Goal: Task Accomplishment & Management: Use online tool/utility

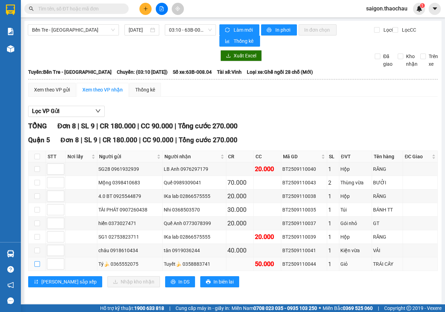
click at [38, 265] on input "checkbox" at bounding box center [37, 264] width 6 height 6
checkbox input "true"
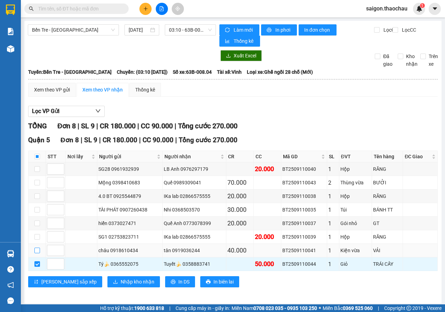
click at [35, 251] on input "checkbox" at bounding box center [37, 250] width 6 height 6
checkbox input "true"
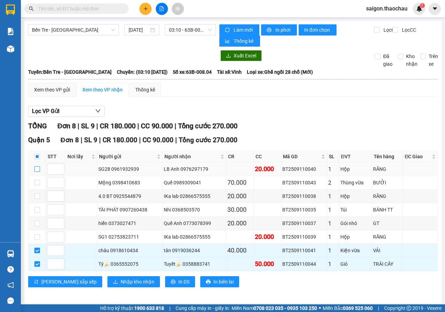
click at [37, 172] on input "checkbox" at bounding box center [37, 169] width 6 height 6
checkbox input "true"
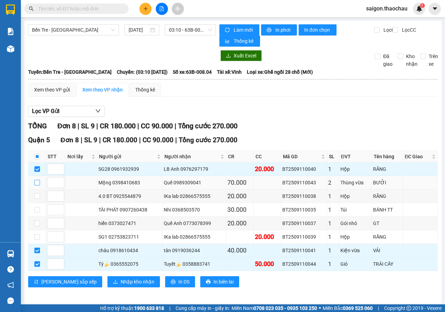
click at [36, 179] on label at bounding box center [37, 183] width 6 height 8
click at [36, 180] on input "checkbox" at bounding box center [37, 183] width 6 height 6
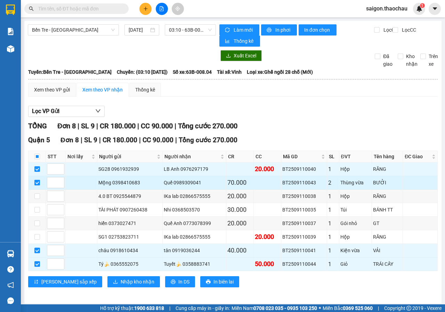
click at [36, 179] on label at bounding box center [37, 183] width 6 height 8
click at [36, 180] on input "checkbox" at bounding box center [37, 183] width 6 height 6
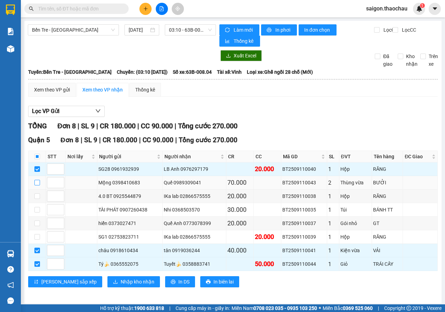
click at [35, 186] on label at bounding box center [37, 183] width 6 height 8
click at [35, 185] on input "checkbox" at bounding box center [37, 183] width 6 height 6
checkbox input "true"
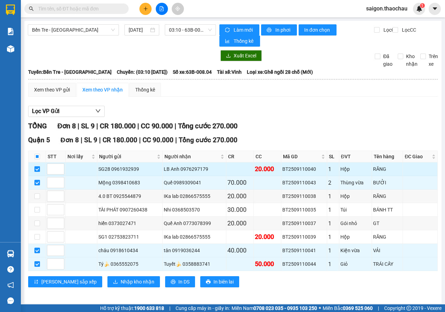
click at [37, 168] on input "checkbox" at bounding box center [37, 169] width 6 height 6
checkbox input "false"
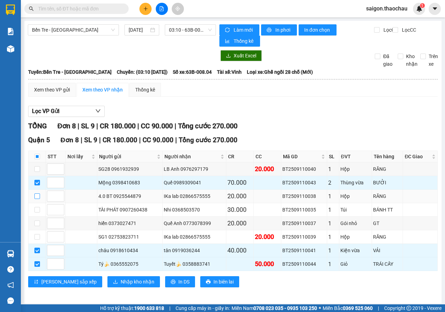
click at [36, 199] on input "checkbox" at bounding box center [37, 196] width 6 height 6
checkbox input "true"
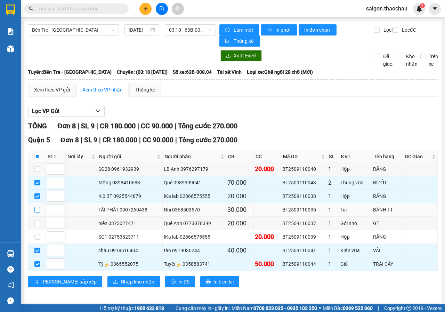
click at [36, 209] on input "checkbox" at bounding box center [37, 210] width 6 height 6
checkbox input "true"
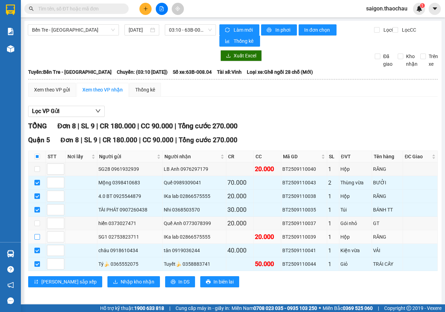
click at [39, 236] on input "checkbox" at bounding box center [37, 237] width 6 height 6
checkbox input "true"
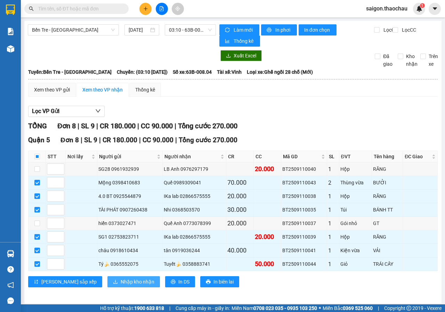
click at [121, 281] on span "Nhập kho nhận" at bounding box center [138, 282] width 34 height 8
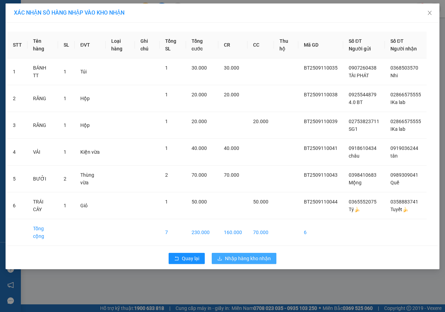
click at [236, 257] on span "Nhập hàng kho nhận" at bounding box center [248, 258] width 46 height 8
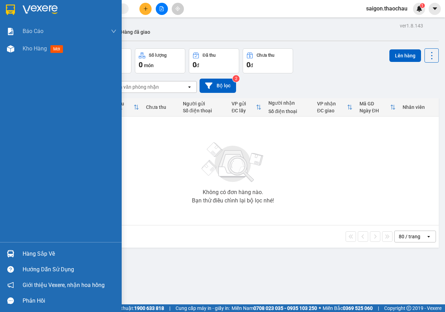
click at [8, 250] on img at bounding box center [10, 253] width 7 height 7
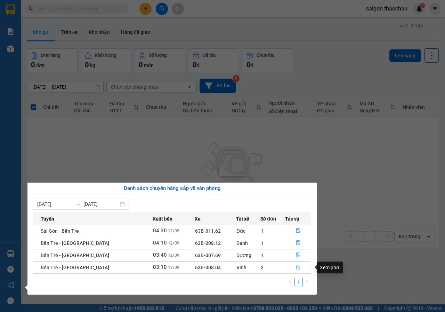
click at [297, 268] on icon "file-done" at bounding box center [298, 266] width 5 height 5
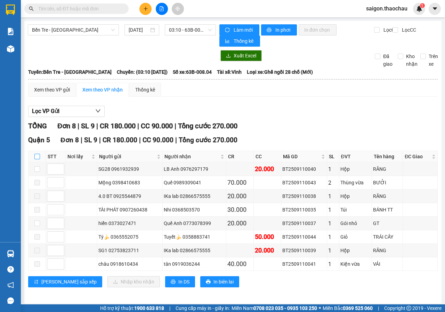
click at [36, 155] on input "checkbox" at bounding box center [37, 157] width 6 height 6
checkbox input "true"
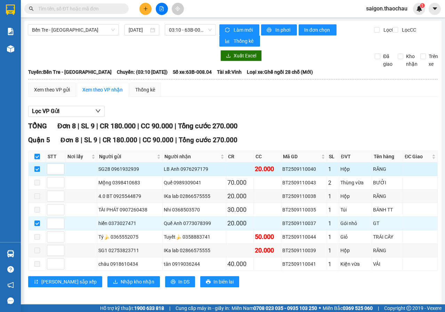
click at [34, 168] on input "checkbox" at bounding box center [37, 169] width 6 height 6
checkbox input "false"
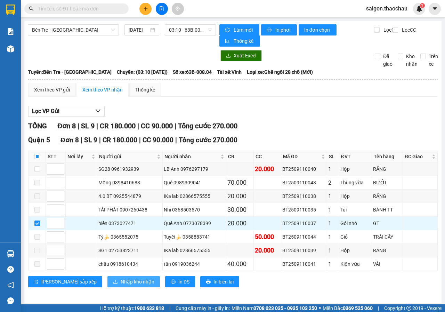
click at [121, 285] on span "Nhập kho nhận" at bounding box center [138, 282] width 34 height 8
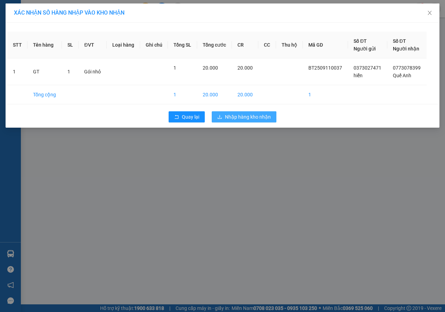
click at [266, 112] on button "Nhập hàng kho nhận" at bounding box center [244, 116] width 65 height 11
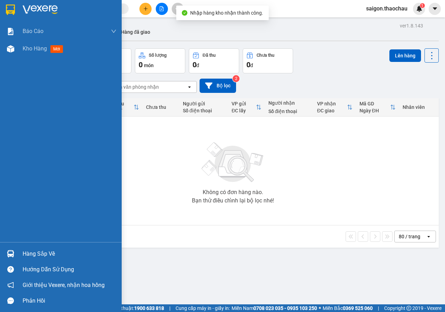
click at [17, 250] on div "Hàng sắp về" at bounding box center [61, 254] width 122 height 16
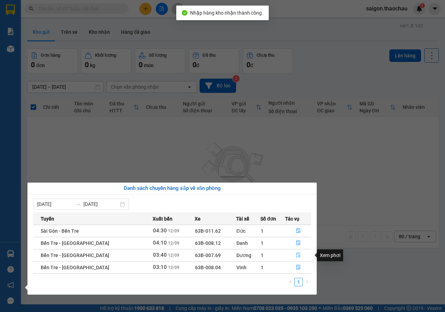
click at [296, 255] on icon "file-done" at bounding box center [298, 254] width 5 height 5
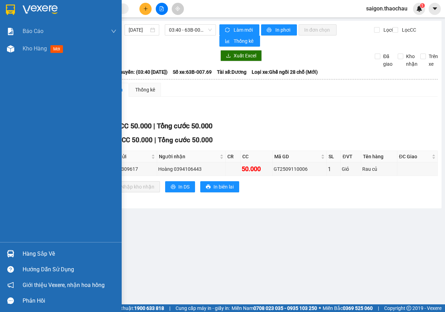
click at [12, 256] on img at bounding box center [10, 253] width 7 height 7
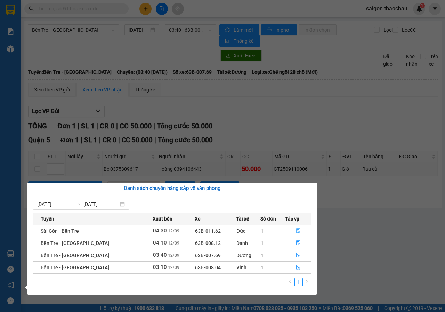
click at [296, 231] on icon "file-done" at bounding box center [298, 230] width 4 height 5
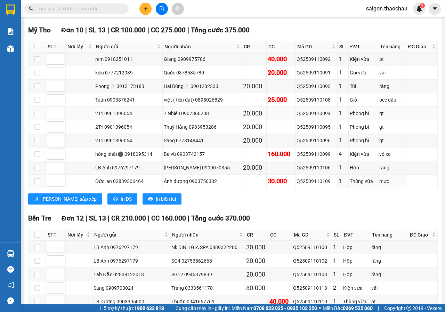
scroll to position [147, 0]
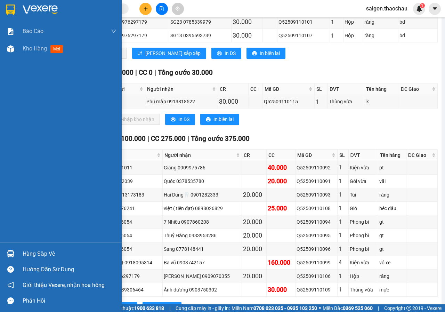
click at [5, 250] on div at bounding box center [11, 253] width 12 height 12
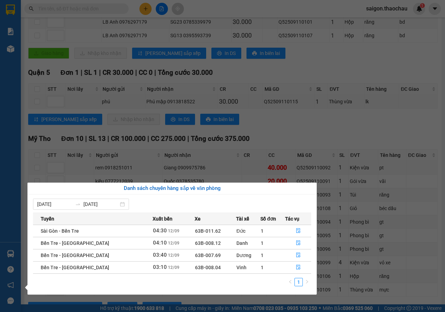
click at [83, 177] on section "Kết quả tìm kiếm ( 0 ) Bộ lọc No Data saigon.thaochau 1 Báo cáo Báo cáo dòng ti…" at bounding box center [222, 156] width 445 height 312
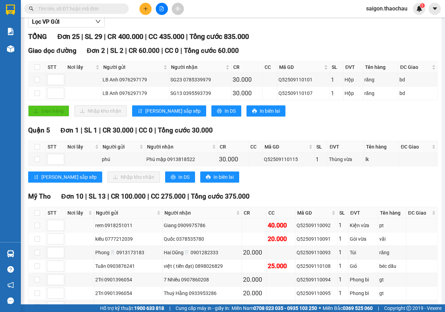
scroll to position [0, 0]
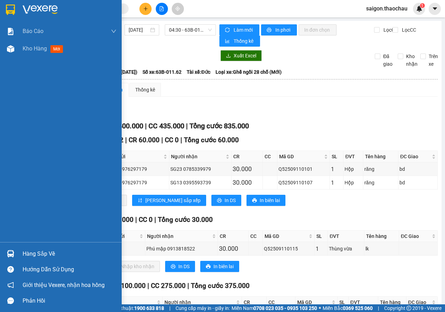
click at [11, 253] on img at bounding box center [10, 253] width 7 height 7
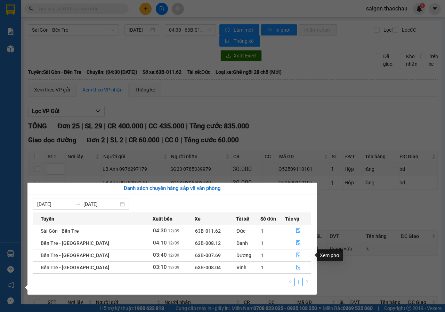
click at [296, 255] on icon "file-done" at bounding box center [298, 254] width 5 height 5
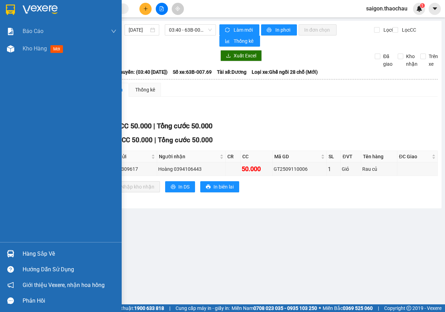
click at [17, 252] on div "Hàng sắp về" at bounding box center [61, 254] width 122 height 16
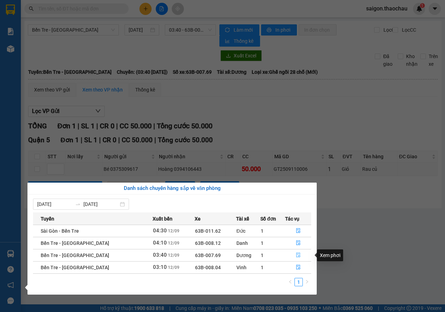
click at [296, 256] on icon "file-done" at bounding box center [298, 255] width 4 height 5
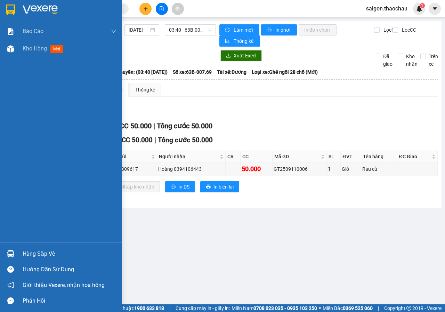
click at [18, 259] on div "Hàng sắp về" at bounding box center [61, 254] width 122 height 16
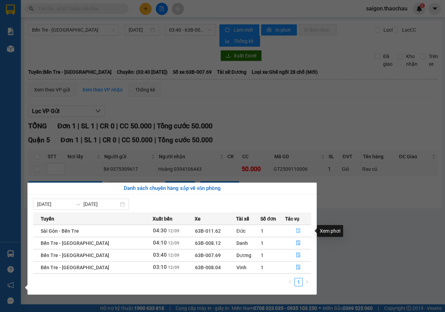
click at [296, 230] on icon "file-done" at bounding box center [298, 230] width 5 height 5
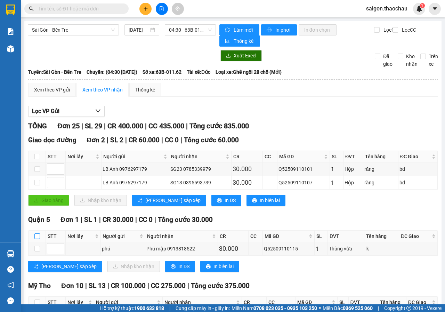
click at [38, 235] on input "checkbox" at bounding box center [37, 236] width 6 height 6
checkbox input "true"
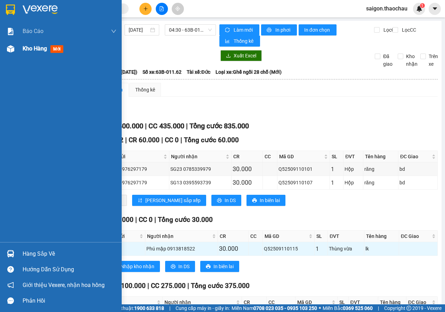
click at [0, 47] on div "Kho hàng mới" at bounding box center [61, 48] width 122 height 17
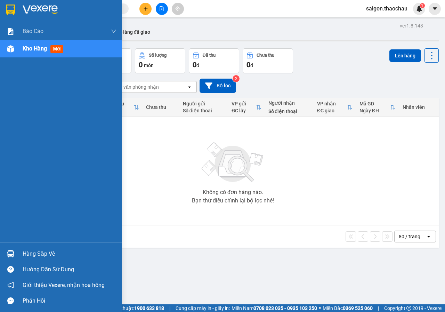
click at [15, 259] on div at bounding box center [11, 253] width 12 height 12
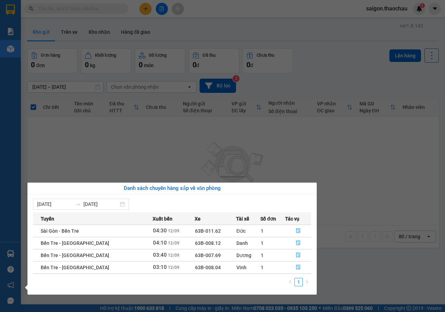
click at [341, 186] on section "Kết quả tìm kiếm ( 0 ) Bộ lọc No Data saigon.thaochau 1 Báo cáo Báo cáo dòng ti…" at bounding box center [222, 156] width 445 height 312
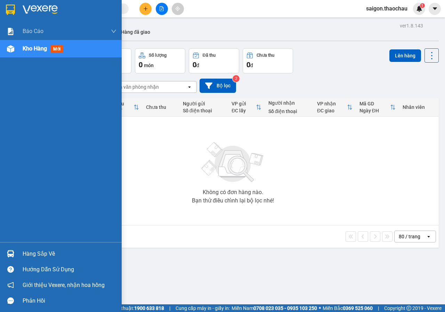
click at [32, 254] on div "Hàng sắp về" at bounding box center [70, 253] width 94 height 10
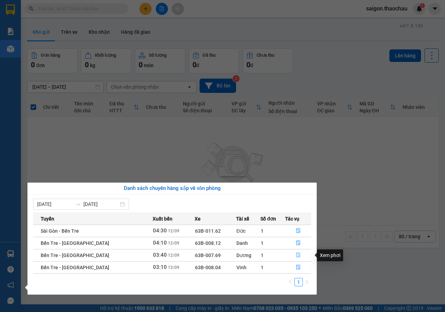
click at [296, 254] on icon "file-done" at bounding box center [298, 254] width 5 height 5
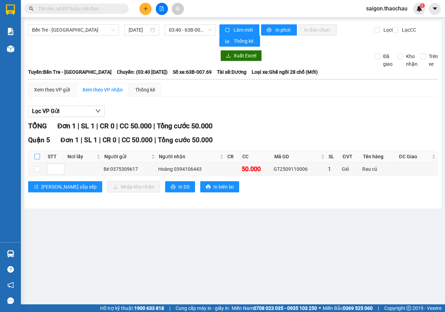
click at [36, 155] on input "checkbox" at bounding box center [37, 157] width 6 height 6
checkbox input "true"
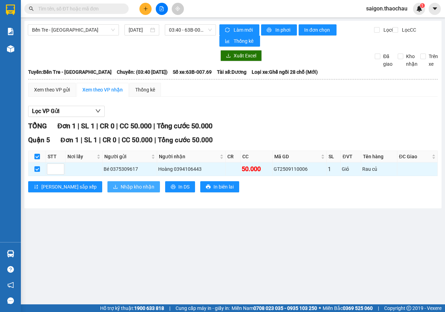
click at [107, 191] on button "Nhập kho nhận" at bounding box center [133, 186] width 52 height 11
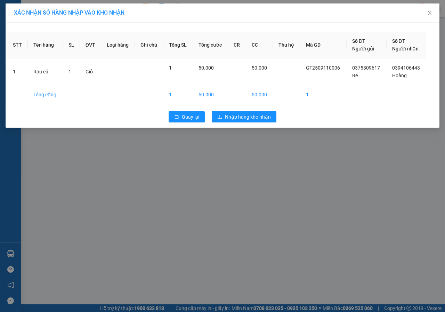
click at [251, 148] on div "XÁC NHẬN SỐ HÀNG NHẬP VÀO KHO NHẬN STT Tên hàng SL ĐVT Loại hàng Ghi chú Tổng S…" at bounding box center [222, 156] width 445 height 312
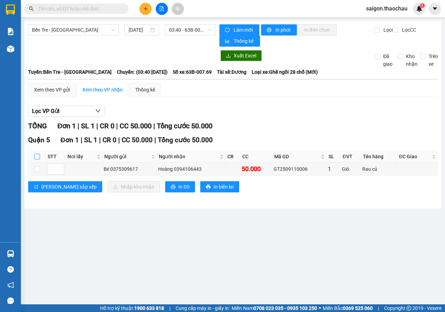
click at [36, 157] on input "checkbox" at bounding box center [37, 157] width 6 height 6
checkbox input "true"
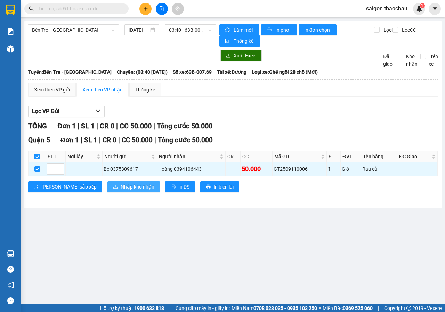
click at [121, 190] on span "Nhập kho nhận" at bounding box center [138, 187] width 34 height 8
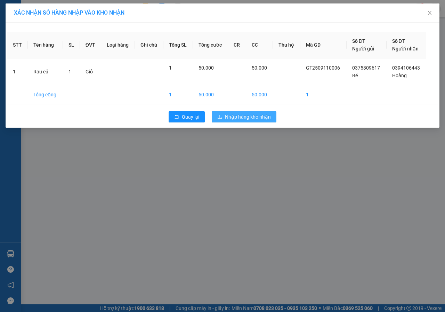
click at [260, 117] on span "Nhập hàng kho nhận" at bounding box center [248, 117] width 46 height 8
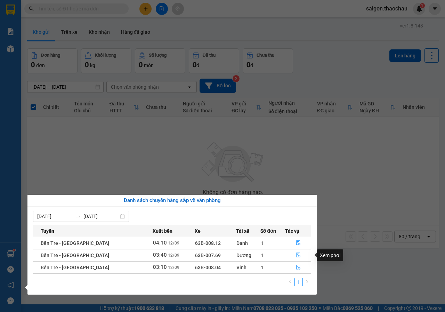
click at [297, 251] on button "button" at bounding box center [297, 254] width 25 height 11
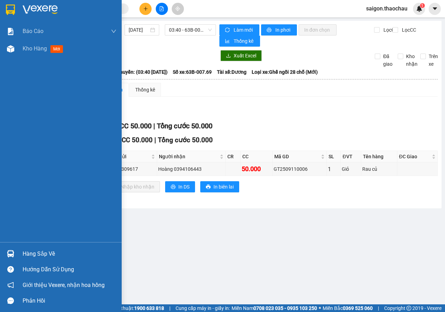
click at [21, 249] on div "Hàng sắp về" at bounding box center [61, 254] width 122 height 16
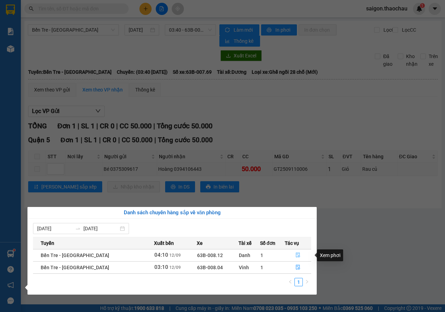
click at [296, 255] on icon "file-done" at bounding box center [298, 255] width 4 height 5
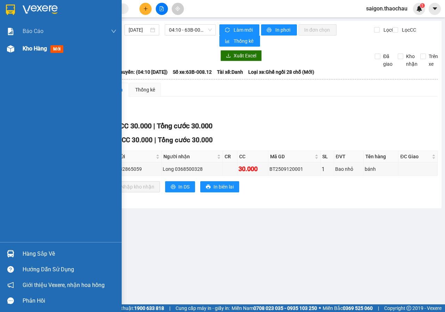
click at [13, 51] on img at bounding box center [10, 48] width 7 height 7
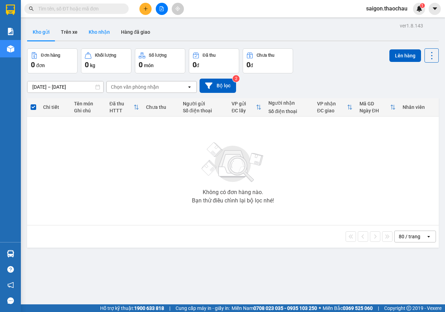
click at [97, 38] on button "Kho nhận" at bounding box center [99, 32] width 32 height 17
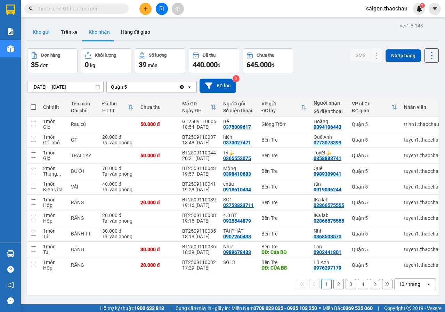
click at [46, 34] on button "Kho gửi" at bounding box center [41, 32] width 28 height 17
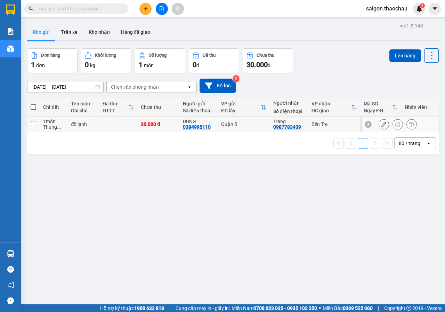
click at [395, 124] on icon at bounding box center [397, 124] width 5 height 5
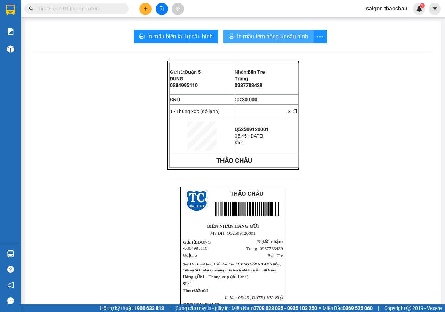
click at [254, 35] on span "In mẫu tem hàng tự cấu hình" at bounding box center [272, 36] width 71 height 9
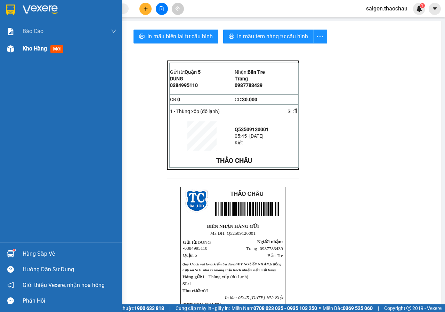
click at [0, 47] on div "Kho hàng mới" at bounding box center [61, 48] width 122 height 17
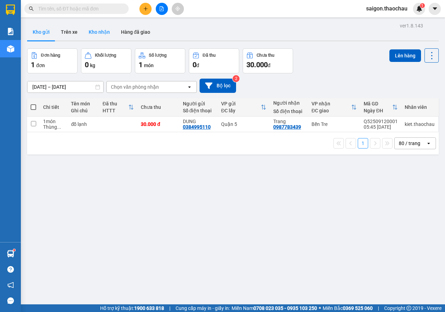
click at [111, 29] on button "Kho nhận" at bounding box center [99, 32] width 32 height 17
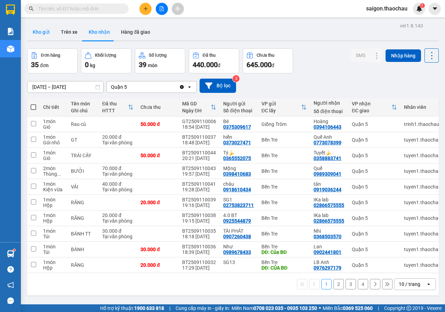
click at [47, 33] on button "Kho gửi" at bounding box center [41, 32] width 28 height 17
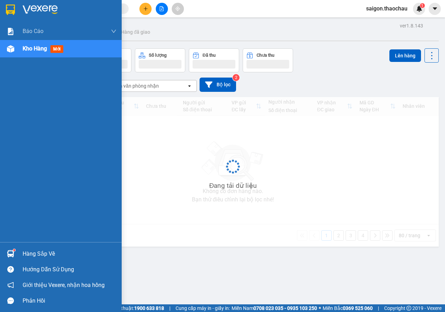
click at [18, 252] on div "Hàng sắp về" at bounding box center [61, 254] width 122 height 16
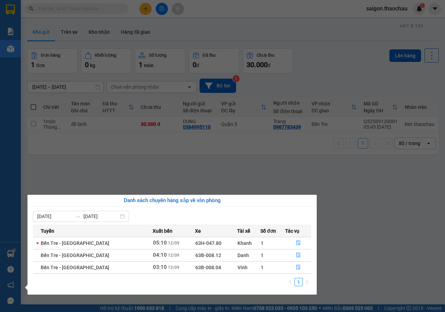
click at [99, 162] on section "Kết quả tìm kiếm ( 0 ) Bộ lọc No Data saigon.thaochau 1 Báo cáo Báo cáo dòng ti…" at bounding box center [222, 156] width 445 height 312
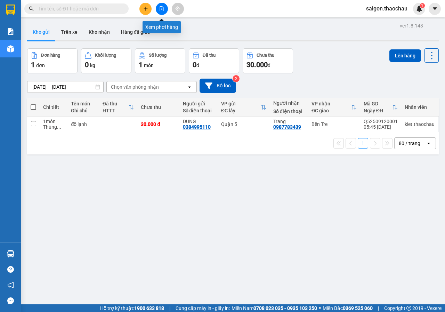
click at [162, 14] on button at bounding box center [162, 9] width 12 height 12
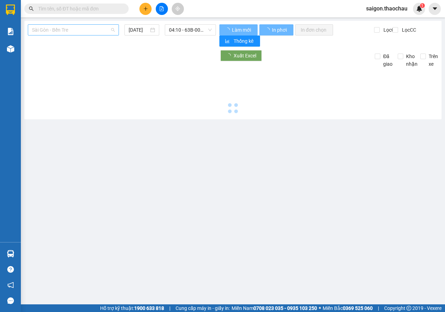
click at [67, 27] on span "Sài Gòn - Bến Tre" at bounding box center [73, 30] width 83 height 10
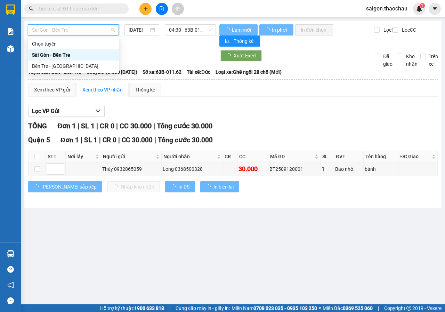
click at [68, 53] on div "Sài Gòn - Bến Tre" at bounding box center [73, 55] width 83 height 8
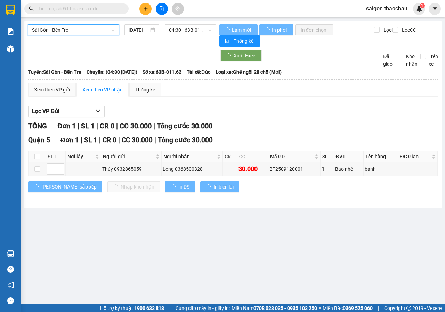
drag, startPoint x: 70, startPoint y: 25, endPoint x: 67, endPoint y: 55, distance: 30.1
click at [70, 26] on span "Sài Gòn - Bến Tre" at bounding box center [73, 30] width 83 height 10
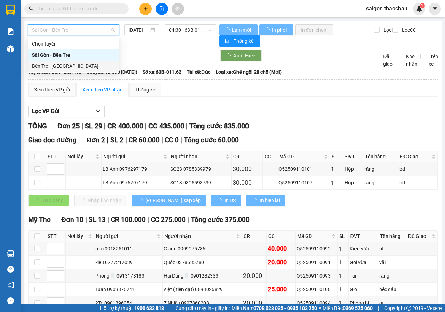
click at [70, 64] on div "Bến Tre - [GEOGRAPHIC_DATA]" at bounding box center [73, 66] width 83 height 8
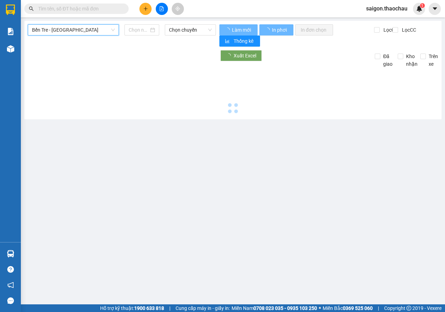
type input "[DATE]"
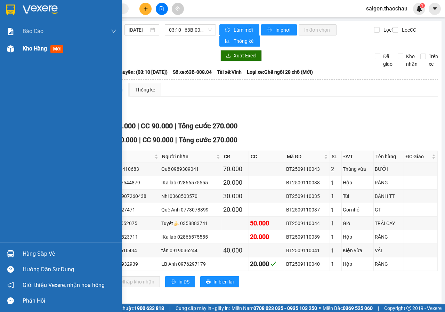
click at [27, 56] on div "Kho hàng mới" at bounding box center [70, 48] width 94 height 17
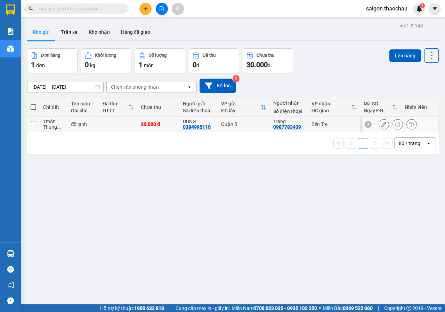
click at [33, 123] on input "checkbox" at bounding box center [33, 123] width 5 height 5
checkbox input "true"
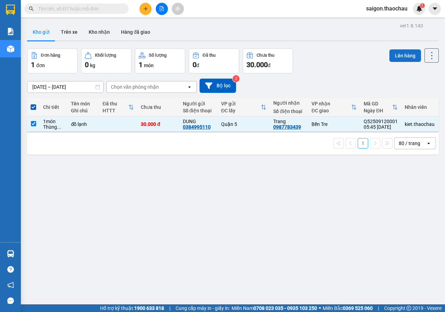
click at [397, 53] on button "Lên hàng" at bounding box center [405, 55] width 32 height 13
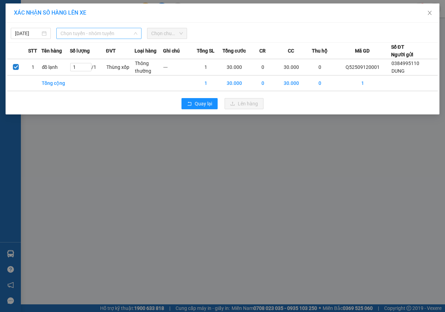
click at [90, 31] on span "Chọn tuyến - nhóm tuyến" at bounding box center [98, 33] width 77 height 10
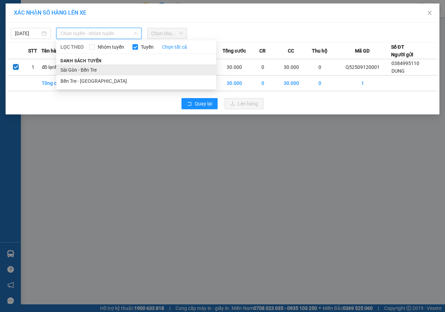
click at [89, 66] on li "Sài Gòn - Bến Tre" at bounding box center [136, 69] width 160 height 11
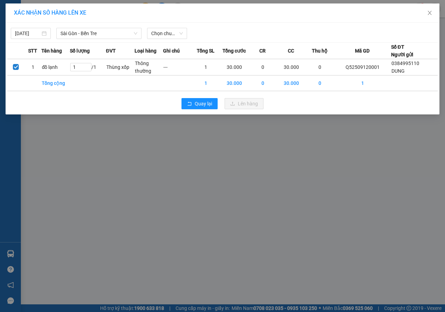
click at [164, 25] on div "11/09/2025 Sài Gòn - Bến Tre LỌC THEO Nhóm tuyến Tuyến Chọn tất cả Danh sách tu…" at bounding box center [222, 31] width 430 height 15
click at [166, 30] on span "Chọn chuyến" at bounding box center [167, 33] width 32 height 10
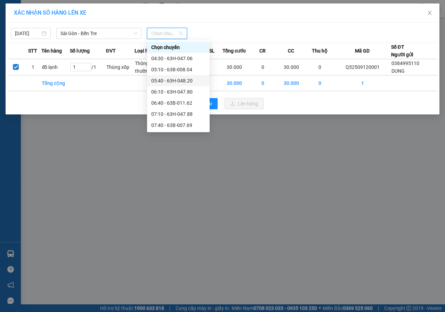
click at [171, 75] on div "05:40 - 63H-048.20" at bounding box center [178, 80] width 63 height 11
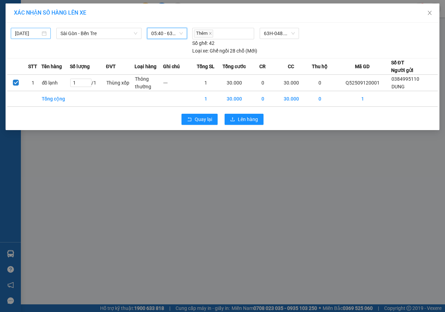
click at [32, 32] on body "Kết quả tìm kiếm ( 0 ) Bộ lọc No Data saigon.thaochau 1 Báo cáo Báo cáo dòng ti…" at bounding box center [222, 156] width 445 height 312
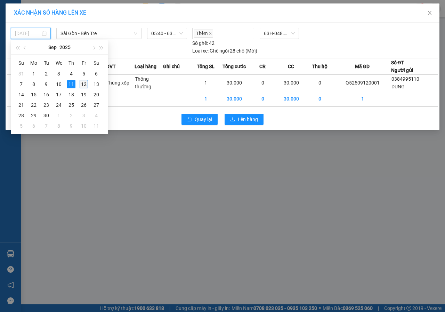
click at [89, 84] on td "12" at bounding box center [83, 84] width 13 height 10
type input "[DATE]"
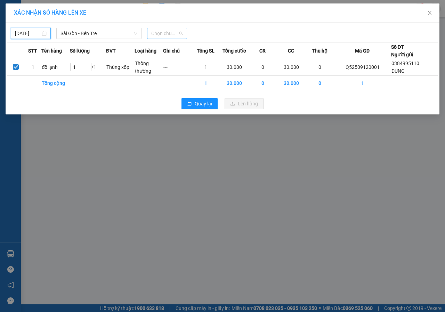
click at [151, 38] on span "Chọn chuyến" at bounding box center [167, 33] width 32 height 10
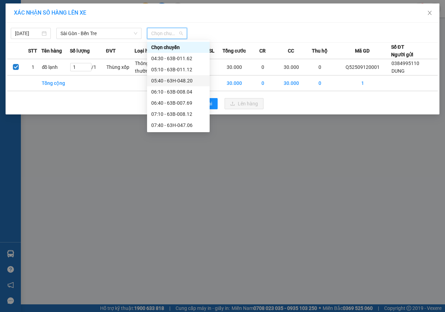
click at [168, 80] on div "05:40 - 63H-048.20" at bounding box center [178, 81] width 54 height 8
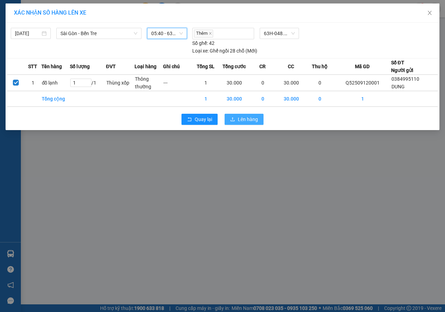
click at [244, 119] on span "Lên hàng" at bounding box center [248, 119] width 20 height 8
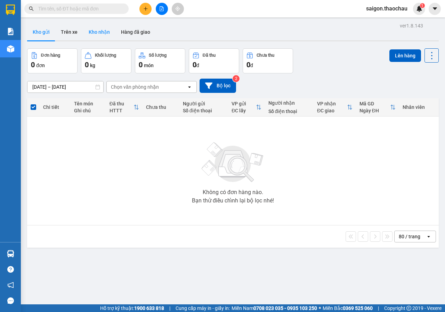
click at [100, 35] on button "Kho nhận" at bounding box center [99, 32] width 32 height 17
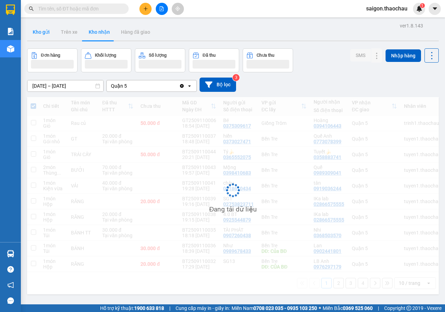
click at [45, 33] on button "Kho gửi" at bounding box center [41, 32] width 28 height 17
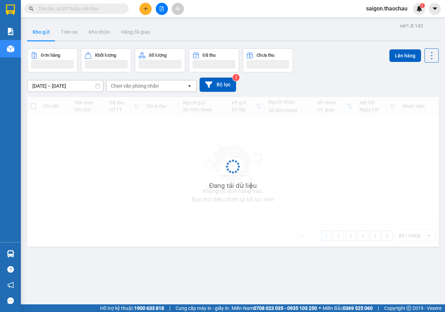
click at [45, 33] on button "Kho gửi" at bounding box center [41, 32] width 28 height 17
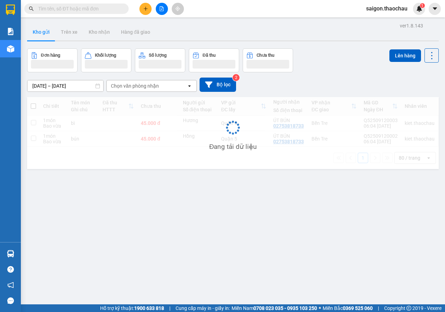
click at [45, 33] on button "Kho gửi" at bounding box center [41, 32] width 28 height 17
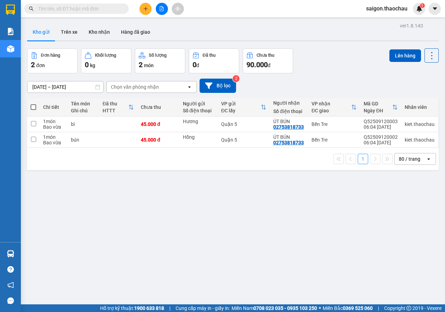
click at [34, 105] on span at bounding box center [34, 107] width 6 height 6
click at [33, 104] on input "checkbox" at bounding box center [33, 104] width 0 height 0
checkbox input "true"
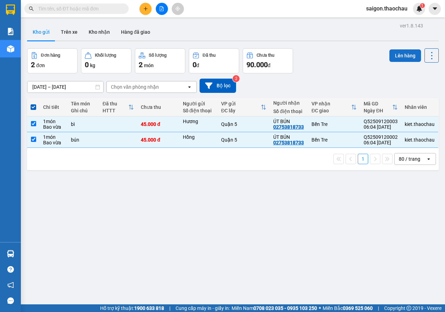
click at [399, 56] on button "Lên hàng" at bounding box center [405, 55] width 32 height 13
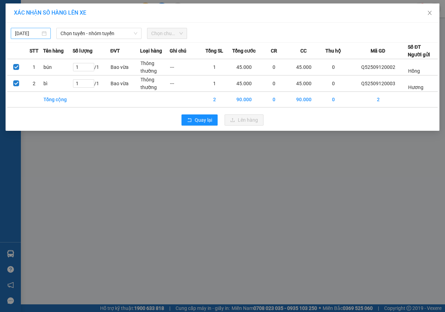
click at [41, 31] on div "11/09/2025" at bounding box center [31, 34] width 32 height 8
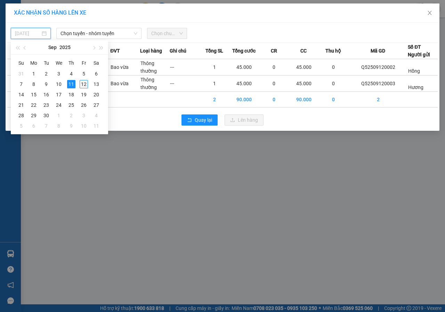
click at [80, 82] on div "12" at bounding box center [84, 84] width 8 height 8
type input "[DATE]"
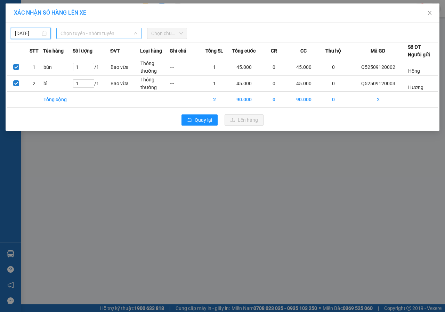
click at [82, 35] on span "Chọn tuyến - nhóm tuyến" at bounding box center [98, 33] width 77 height 10
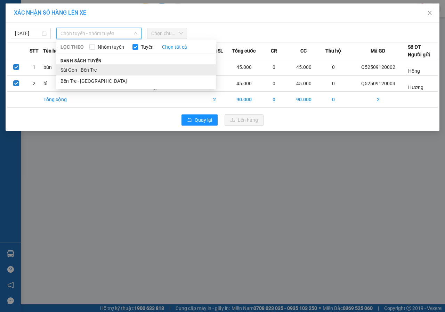
click at [91, 69] on li "Sài Gòn - Bến Tre" at bounding box center [136, 69] width 160 height 11
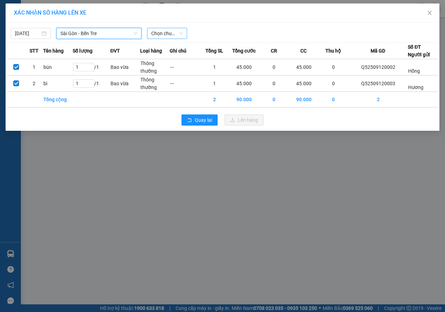
drag, startPoint x: 163, startPoint y: 28, endPoint x: 162, endPoint y: 32, distance: 4.1
click at [163, 29] on span "Chọn chuyến" at bounding box center [167, 33] width 32 height 10
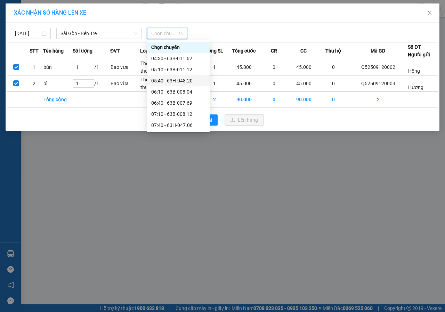
click at [169, 76] on div "05:40 - 63H-048.20" at bounding box center [178, 80] width 63 height 11
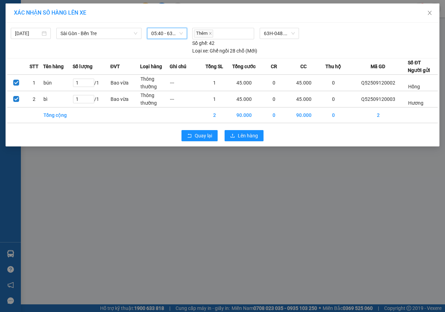
click at [253, 142] on div "Quay lại Lên hàng" at bounding box center [222, 135] width 430 height 18
click at [246, 129] on div "Quay lại Lên hàng" at bounding box center [222, 135] width 430 height 18
click at [245, 133] on span "Lên hàng" at bounding box center [248, 136] width 20 height 8
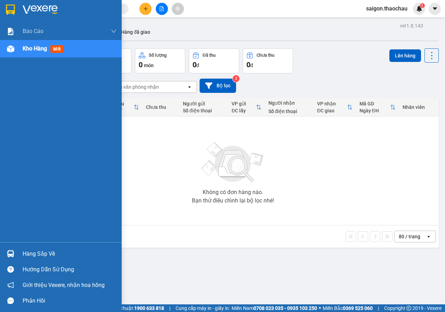
click at [19, 255] on div "Hàng sắp về" at bounding box center [61, 254] width 122 height 16
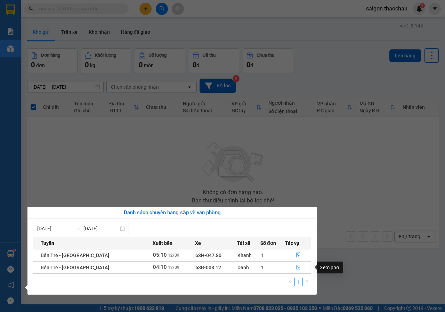
click at [296, 269] on icon "file-done" at bounding box center [298, 266] width 5 height 5
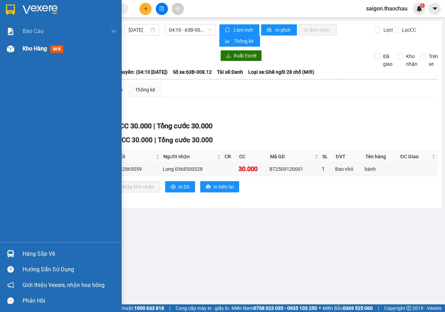
click at [28, 53] on div "Kho hàng mới" at bounding box center [70, 48] width 94 height 17
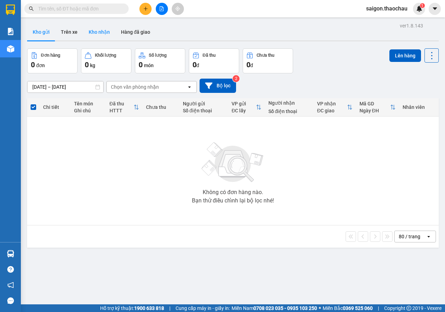
click at [98, 28] on button "Kho nhận" at bounding box center [99, 32] width 32 height 17
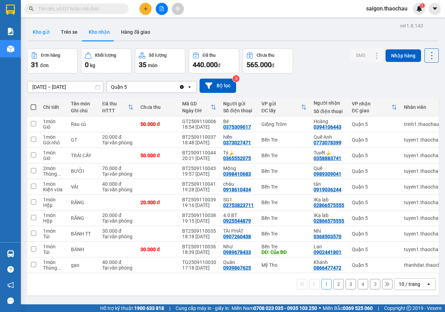
click at [47, 28] on button "Kho gửi" at bounding box center [41, 32] width 28 height 17
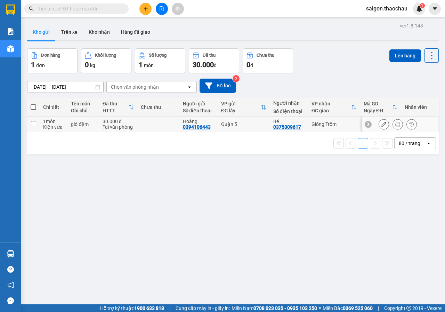
click at [395, 126] on button at bounding box center [398, 124] width 10 height 12
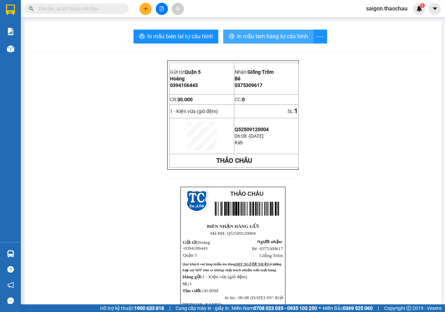
click at [262, 39] on span "In mẫu tem hàng tự cấu hình" at bounding box center [272, 36] width 71 height 9
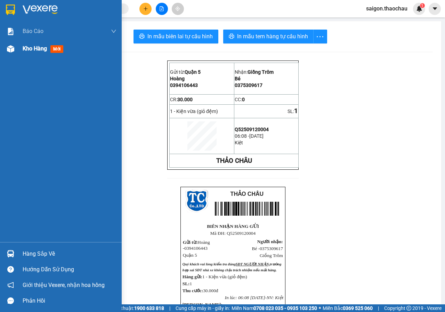
click at [23, 49] on span "Kho hàng" at bounding box center [35, 48] width 24 height 7
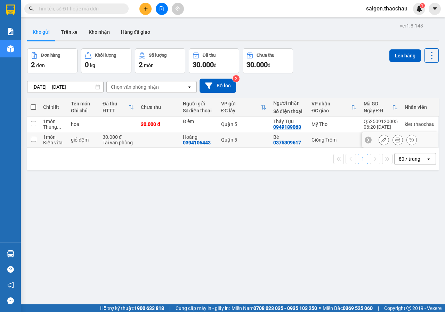
click at [34, 141] on input "checkbox" at bounding box center [33, 139] width 5 height 5
checkbox input "true"
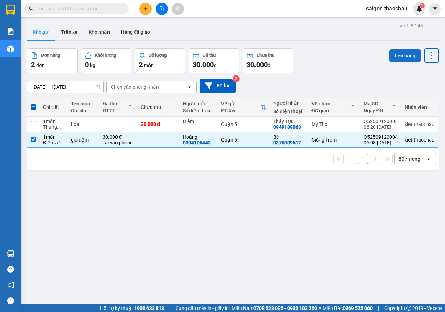
click at [406, 54] on button "Lên hàng" at bounding box center [405, 55] width 32 height 13
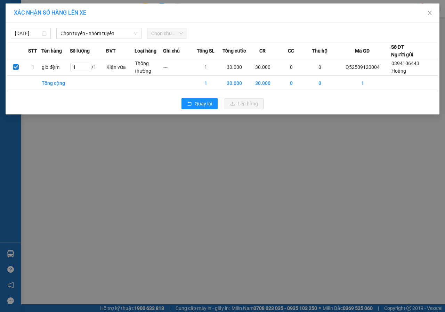
drag, startPoint x: 115, startPoint y: 36, endPoint x: 105, endPoint y: 40, distance: 11.3
click at [115, 36] on span "Chọn tuyến - nhóm tuyến" at bounding box center [98, 33] width 77 height 10
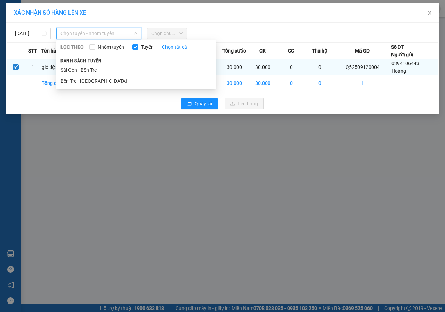
click at [89, 65] on li "Sài Gòn - Bến Tre" at bounding box center [136, 69] width 160 height 11
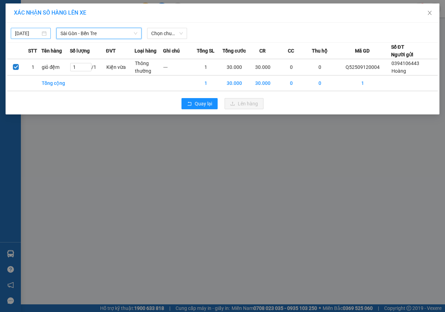
click at [28, 32] on input "11/09/2025" at bounding box center [27, 34] width 25 height 8
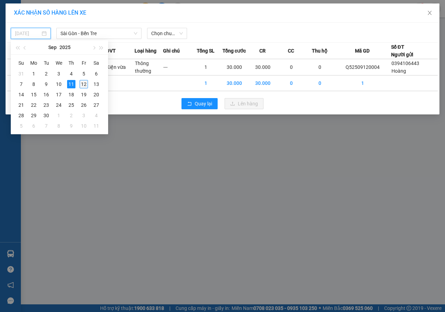
click at [82, 82] on div "12" at bounding box center [84, 84] width 8 height 8
type input "[DATE]"
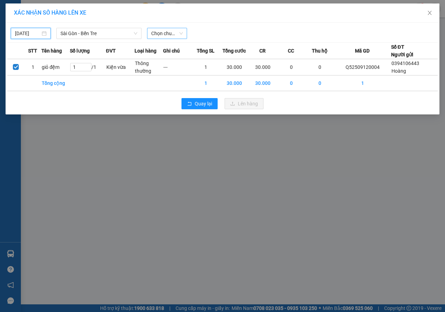
click at [173, 34] on span "Chọn chuyến" at bounding box center [167, 33] width 32 height 10
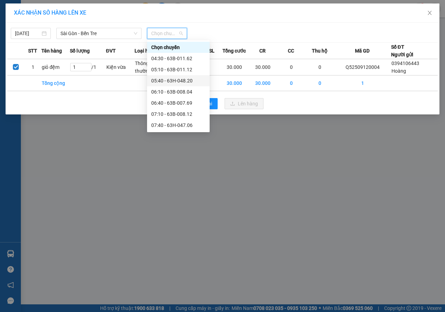
click at [187, 80] on div "05:40 - 63H-048.20" at bounding box center [178, 81] width 54 height 8
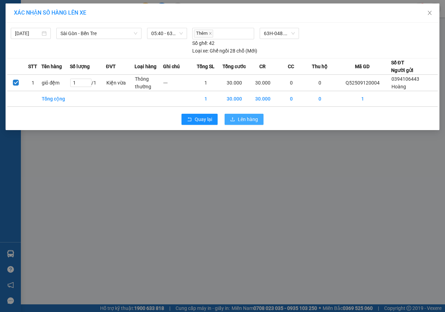
click at [246, 119] on span "Lên hàng" at bounding box center [248, 119] width 20 height 8
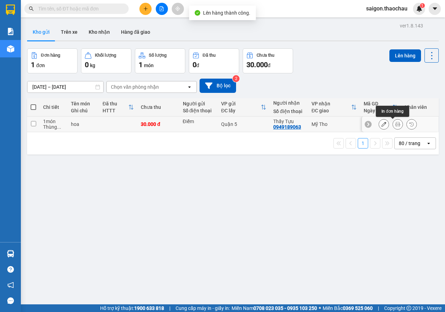
click at [395, 126] on icon at bounding box center [397, 124] width 5 height 5
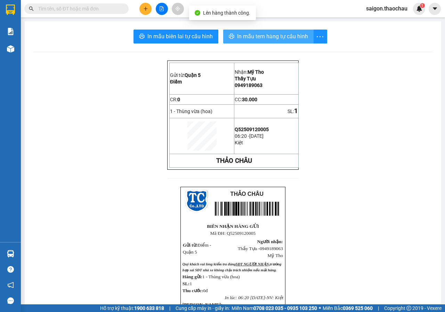
click at [237, 37] on span "In mẫu tem hàng tự cấu hình" at bounding box center [272, 36] width 71 height 9
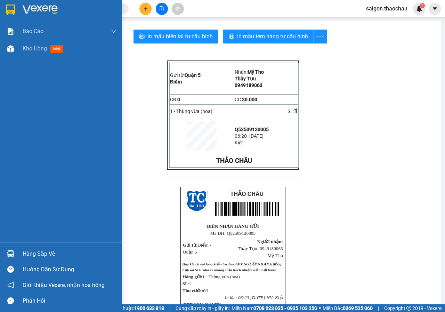
click at [33, 253] on div "Hàng sắp về" at bounding box center [70, 253] width 94 height 10
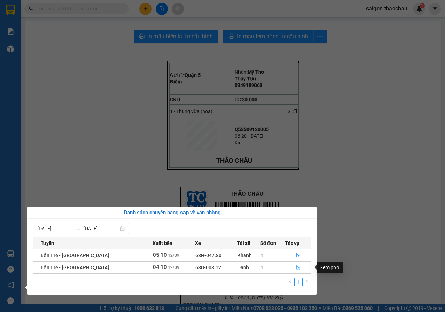
click at [298, 267] on button "button" at bounding box center [297, 267] width 25 height 11
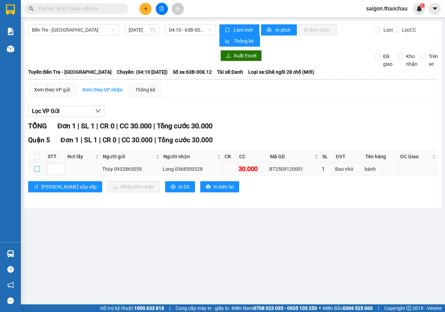
click at [35, 170] on input "checkbox" at bounding box center [37, 169] width 6 height 6
checkbox input "true"
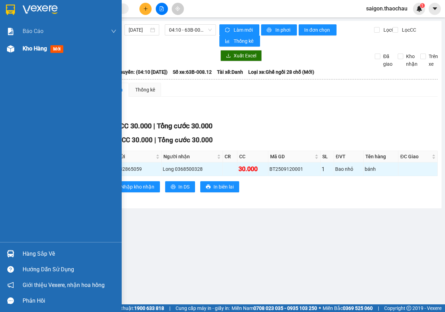
click at [5, 48] on div at bounding box center [11, 49] width 12 height 12
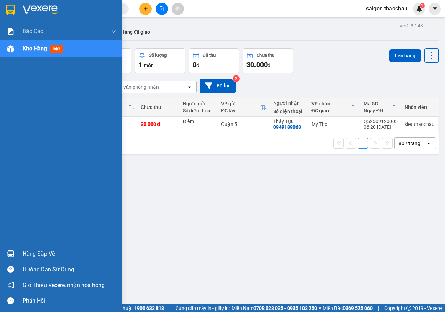
click at [26, 251] on div "Hàng sắp về" at bounding box center [70, 253] width 94 height 10
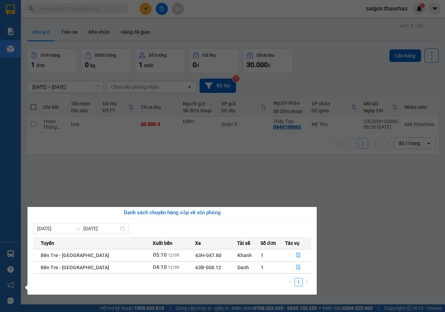
click at [345, 225] on section "Kết quả tìm kiếm ( 0 ) Bộ lọc No Data saigon.thaochau 1 Báo cáo Báo cáo dòng ti…" at bounding box center [222, 156] width 445 height 312
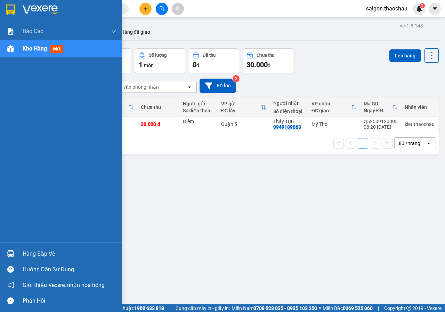
click at [20, 248] on div "Hàng sắp về" at bounding box center [61, 254] width 122 height 16
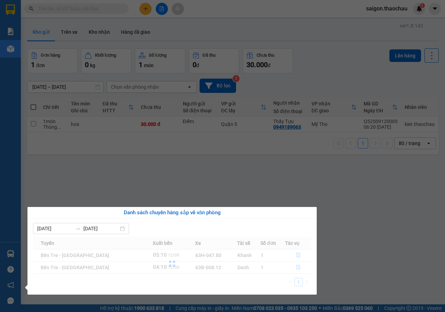
click at [294, 267] on div at bounding box center [172, 263] width 278 height 53
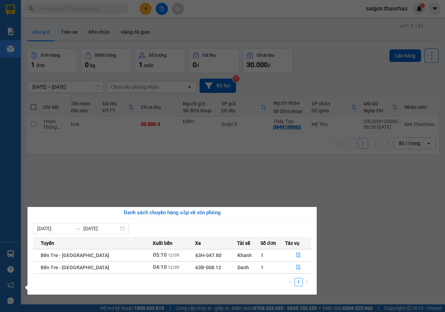
click at [296, 267] on icon "file-done" at bounding box center [298, 266] width 5 height 5
click at [294, 267] on main "ver 1.8.143 Kho gửi Trên xe Kho nhận Hàng đã giao Đơn hàng 1 đơn Khối lượng 0 k…" at bounding box center [222, 152] width 445 height 304
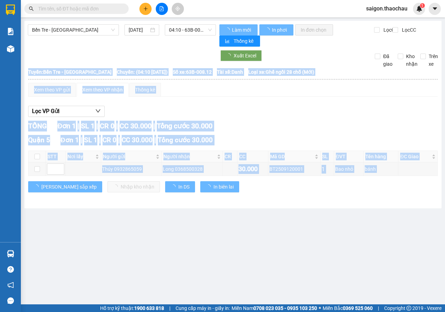
click at [85, 248] on main "Bến Tre - Sài Gòn 12/09/2025 04:10 - 63B-008.12 Làm mới In phơi In đơn chọn Thố…" at bounding box center [222, 152] width 445 height 304
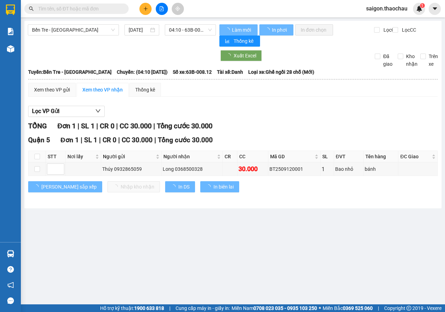
click at [85, 248] on main "Bến Tre - Sài Gòn 12/09/2025 04:10 - 63B-008.12 Làm mới In phơi In đơn chọn Thố…" at bounding box center [222, 152] width 445 height 304
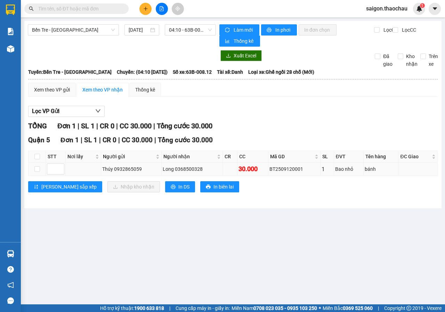
click at [34, 170] on td at bounding box center [36, 169] width 17 height 14
click at [36, 168] on input "checkbox" at bounding box center [37, 169] width 6 height 6
checkbox input "true"
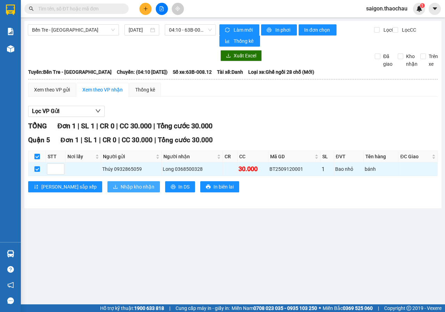
click at [107, 184] on button "Nhập kho nhận" at bounding box center [133, 186] width 52 height 11
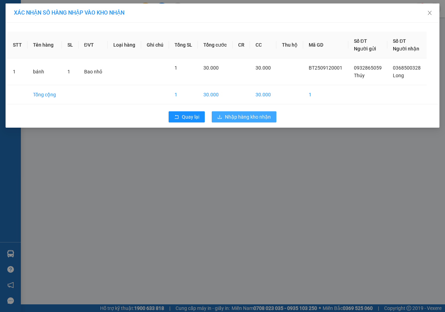
click at [237, 109] on div "STT Tên hàng SL ĐVT Loại hàng Ghi chú Tổng SL Tổng cước CR CC Thu hộ Mã GD Số Đ…" at bounding box center [222, 75] width 433 height 105
click at [235, 111] on button "Nhập hàng kho nhận" at bounding box center [244, 116] width 65 height 11
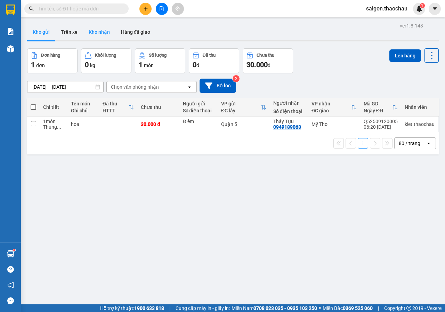
click at [109, 30] on button "Kho nhận" at bounding box center [99, 32] width 32 height 17
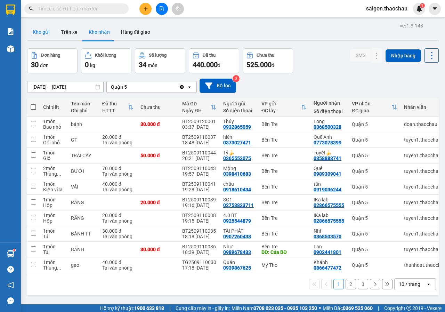
click at [43, 28] on button "Kho gửi" at bounding box center [41, 32] width 28 height 17
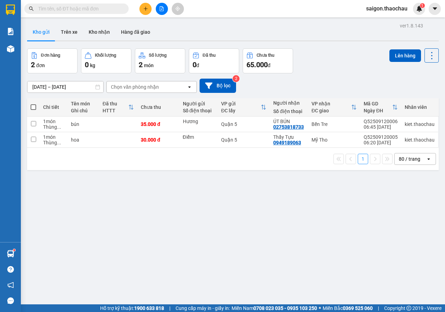
click at [33, 107] on span at bounding box center [34, 107] width 6 height 6
click at [33, 104] on input "checkbox" at bounding box center [33, 104] width 0 height 0
checkbox input "true"
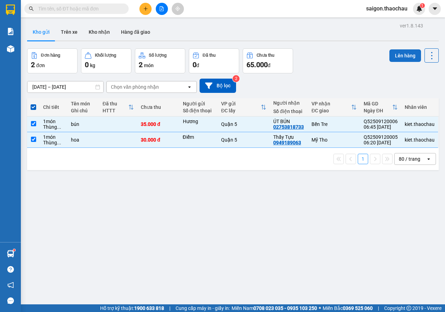
click at [408, 56] on button "Lên hàng" at bounding box center [405, 55] width 32 height 13
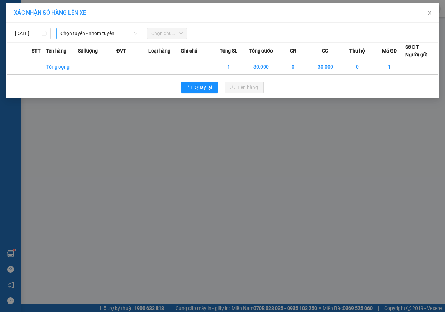
click at [75, 35] on span "Chọn tuyến - nhóm tuyến" at bounding box center [98, 33] width 77 height 10
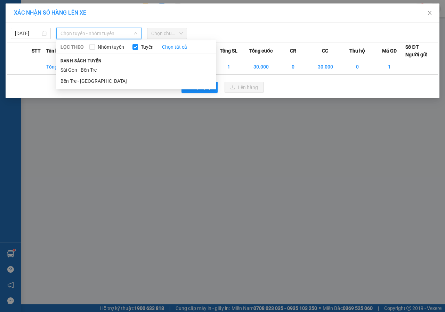
click at [84, 64] on div "Danh sách tuyến Sài Gòn - Bến Tre Bến Tre - Sài Gòn" at bounding box center [136, 72] width 160 height 30
click at [70, 71] on li "Sài Gòn - Bến Tre" at bounding box center [136, 69] width 160 height 11
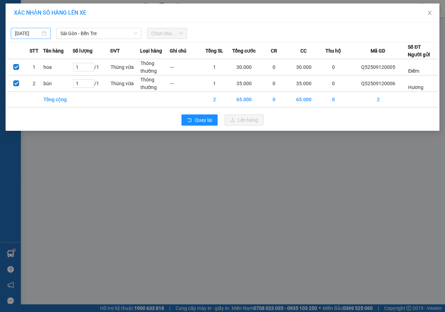
click at [23, 29] on div "11/09/2025" at bounding box center [31, 33] width 40 height 11
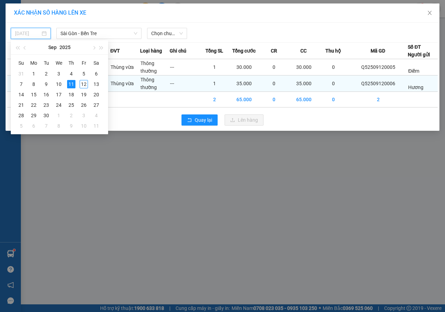
click at [83, 83] on div "12" at bounding box center [84, 84] width 8 height 8
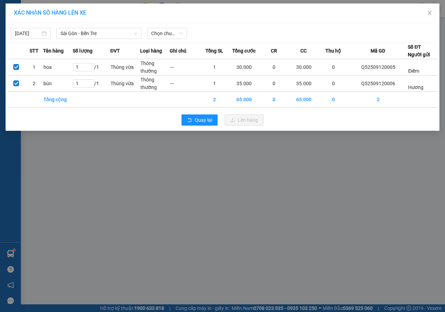
click at [160, 39] on div "11/09/2025 Sài Gòn - Bến Tre LỌC THEO Nhóm tuyến Tuyến Chọn tất cả Danh sách tu…" at bounding box center [222, 77] width 433 height 108
click at [163, 38] on span "Chọn chuyến" at bounding box center [167, 33] width 32 height 10
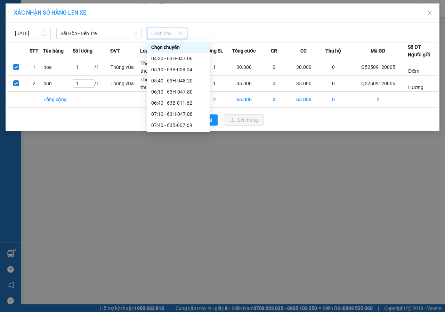
type input "[DATE]"
click at [32, 36] on input "[DATE]" at bounding box center [27, 34] width 25 height 8
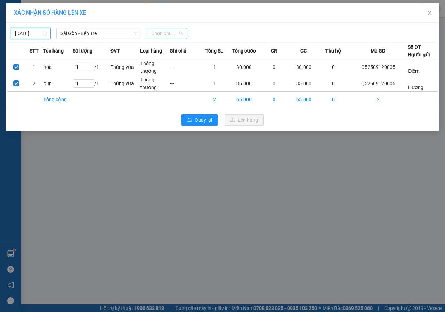
click at [163, 35] on span "Chọn chuyến" at bounding box center [167, 33] width 32 height 10
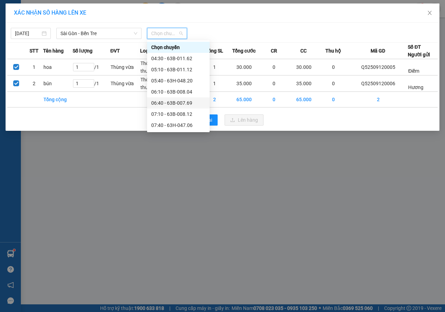
click at [172, 101] on div "06:40 - 63B-007.69" at bounding box center [178, 103] width 54 height 8
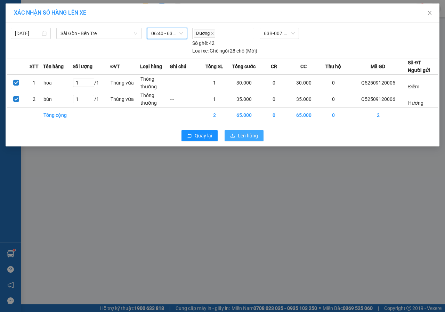
click at [234, 130] on button "Lên hàng" at bounding box center [243, 135] width 39 height 11
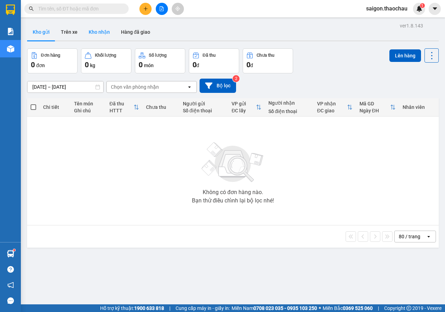
click at [92, 33] on button "Kho nhận" at bounding box center [99, 32] width 32 height 17
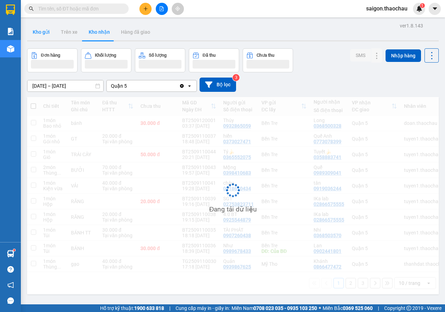
click at [47, 37] on button "Kho gửi" at bounding box center [41, 32] width 28 height 17
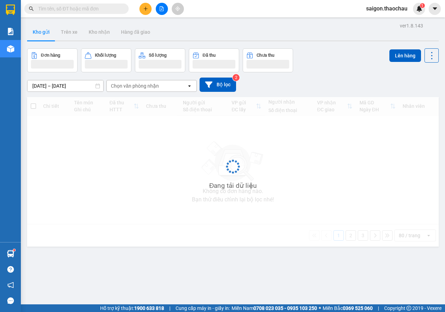
click at [47, 37] on button "Kho gửi" at bounding box center [41, 32] width 28 height 17
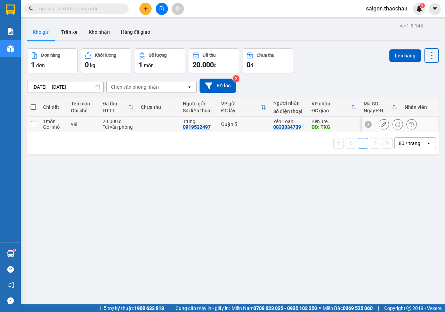
click at [395, 123] on icon at bounding box center [397, 124] width 5 height 5
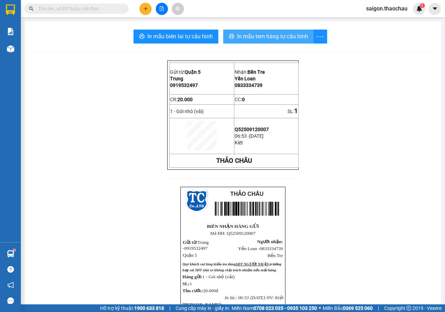
click at [274, 33] on span "In mẫu tem hàng tự cấu hình" at bounding box center [272, 36] width 71 height 9
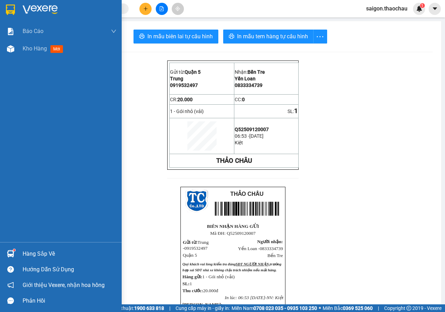
click at [11, 246] on div "Hàng sắp về" at bounding box center [61, 254] width 122 height 16
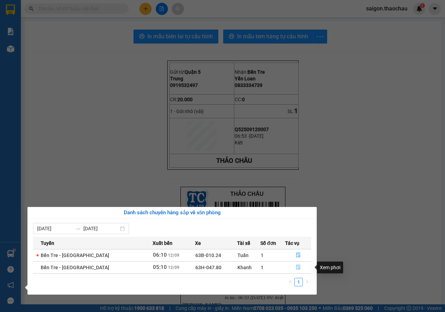
click at [296, 267] on icon "file-done" at bounding box center [298, 267] width 4 height 5
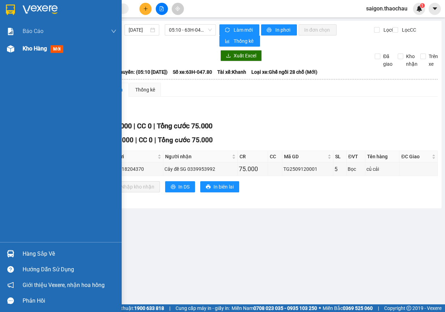
click at [14, 54] on div at bounding box center [11, 49] width 12 height 12
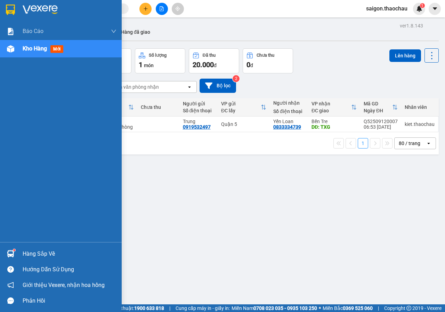
click at [15, 254] on div at bounding box center [11, 253] width 12 height 12
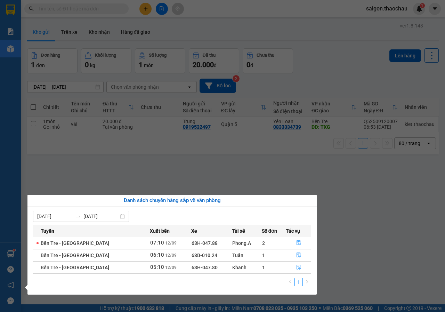
click at [102, 171] on section "Kết quả tìm kiếm ( 0 ) Bộ lọc No Data saigon.thaochau 1 Báo cáo Báo cáo dòng ti…" at bounding box center [222, 156] width 445 height 312
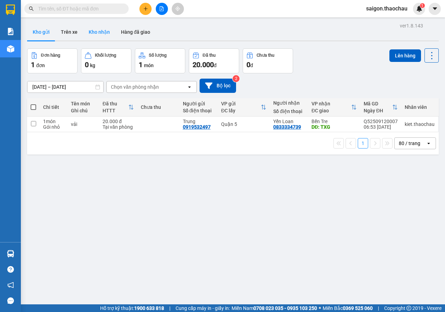
click at [97, 31] on button "Kho nhận" at bounding box center [99, 32] width 32 height 17
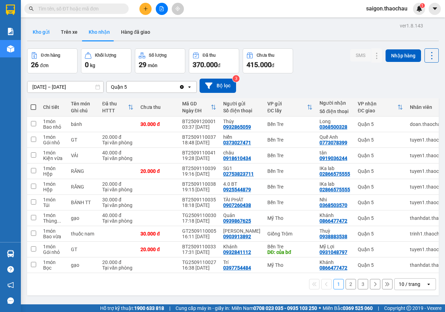
click at [37, 30] on button "Kho gửi" at bounding box center [41, 32] width 28 height 17
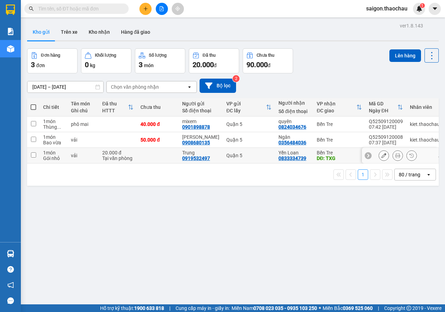
click at [35, 155] on input "checkbox" at bounding box center [33, 154] width 5 height 5
checkbox input "true"
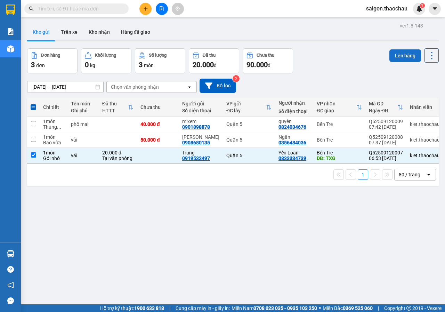
click at [393, 57] on button "Lên hàng" at bounding box center [405, 55] width 32 height 13
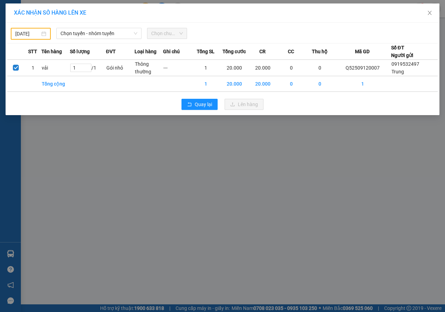
click at [14, 35] on div "11/09/2025" at bounding box center [31, 34] width 40 height 12
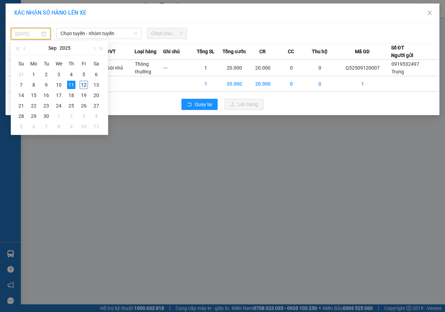
click at [84, 86] on div "12" at bounding box center [84, 85] width 8 height 8
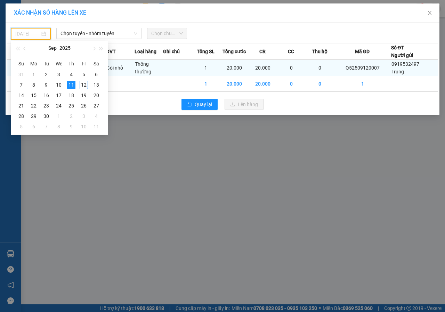
type input "[DATE]"
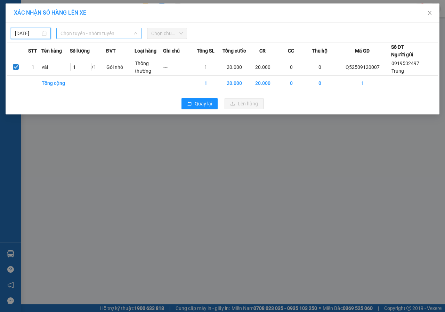
click at [108, 36] on span "Chọn tuyến - nhóm tuyến" at bounding box center [98, 33] width 77 height 10
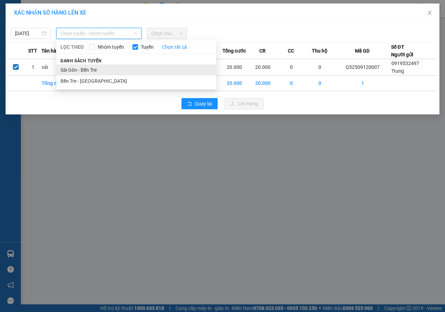
click at [96, 74] on li "Sài Gòn - Bến Tre" at bounding box center [136, 69] width 160 height 11
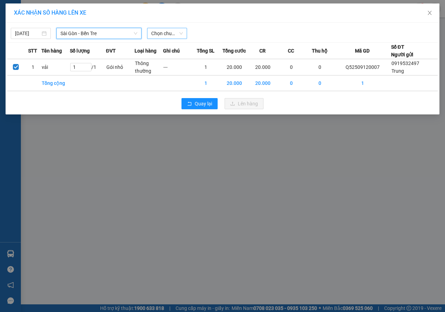
click at [151, 32] on span "Chọn chuyến" at bounding box center [167, 33] width 32 height 10
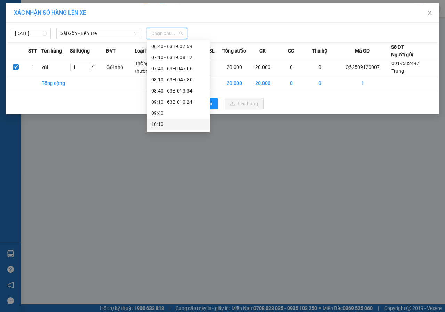
scroll to position [35, 0]
click at [171, 58] on div "06:10 - 63B-008.04" at bounding box center [178, 57] width 54 height 8
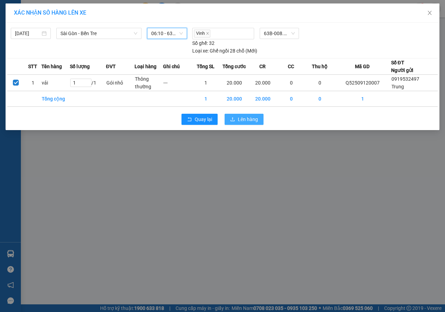
click at [233, 120] on icon "upload" at bounding box center [232, 119] width 4 height 4
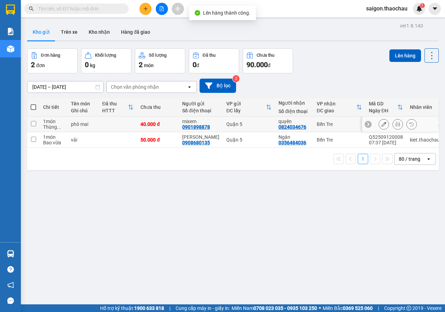
click at [32, 124] on input "checkbox" at bounding box center [33, 123] width 5 height 5
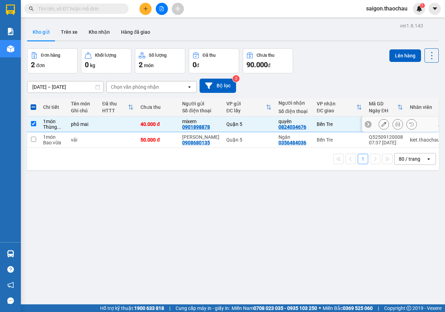
click at [34, 121] on input "checkbox" at bounding box center [33, 123] width 5 height 5
checkbox input "false"
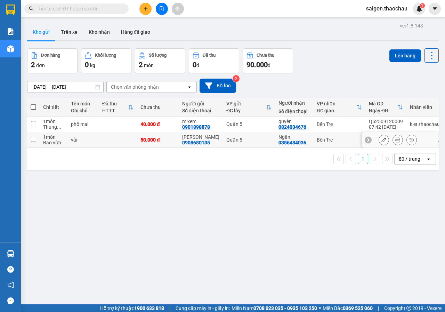
click at [395, 141] on button at bounding box center [398, 140] width 10 height 12
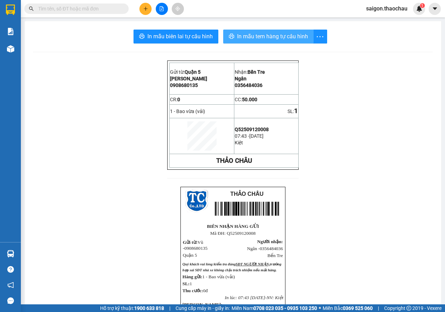
click at [287, 38] on span "In mẫu tem hàng tự cấu hình" at bounding box center [272, 36] width 71 height 9
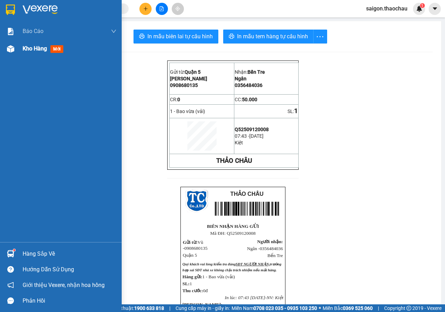
click at [38, 47] on span "Kho hàng" at bounding box center [35, 48] width 24 height 7
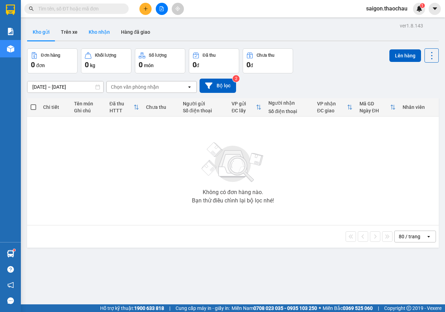
drag, startPoint x: 102, startPoint y: 33, endPoint x: 138, endPoint y: 9, distance: 42.4
click at [102, 31] on button "Kho nhận" at bounding box center [99, 32] width 32 height 17
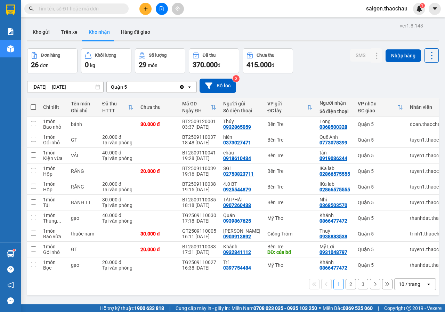
click at [398, 285] on div "10 / trang" at bounding box center [409, 283] width 22 height 7
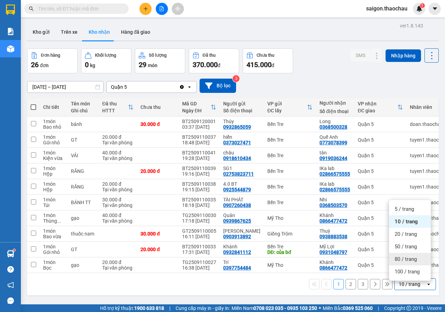
click at [392, 257] on div "80 / trang" at bounding box center [410, 259] width 42 height 13
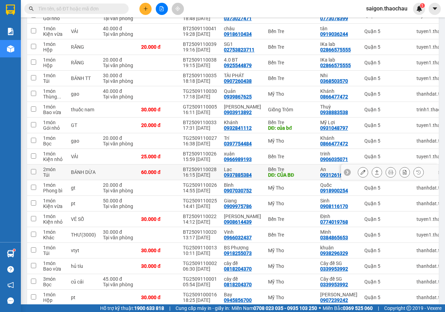
scroll to position [208, 0]
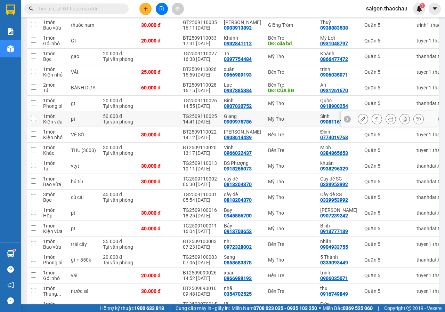
click at [33, 116] on input "checkbox" at bounding box center [33, 118] width 5 height 5
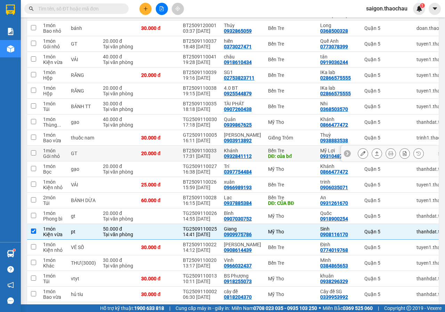
scroll to position [104, 0]
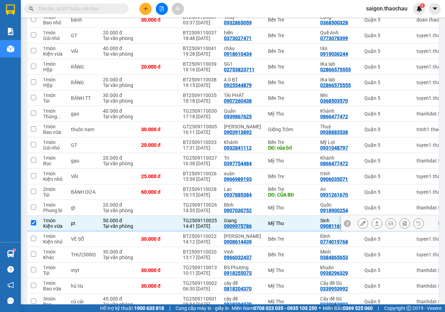
click at [32, 224] on input "checkbox" at bounding box center [33, 222] width 5 height 5
checkbox input "false"
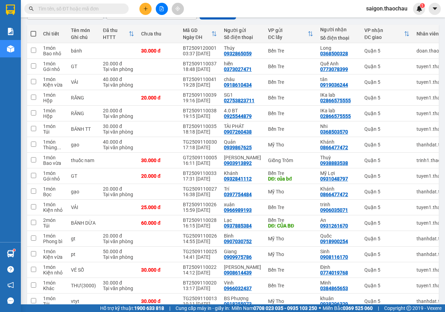
scroll to position [7, 0]
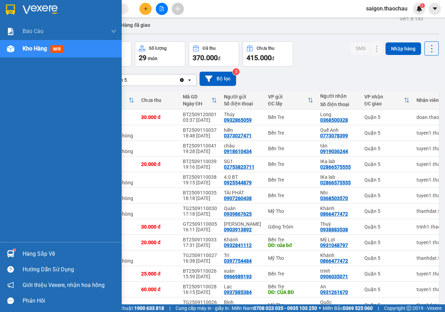
click at [46, 254] on div "Hàng sắp về" at bounding box center [70, 253] width 94 height 10
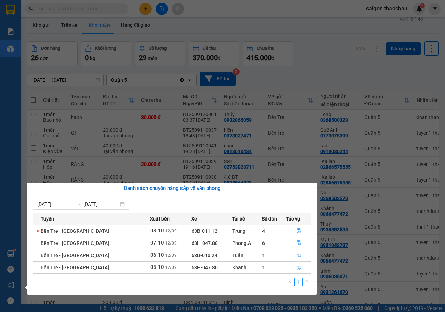
click at [296, 270] on span "file-done" at bounding box center [298, 267] width 5 height 6
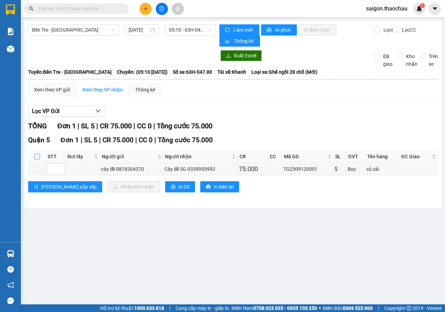
click at [38, 155] on input "checkbox" at bounding box center [37, 157] width 6 height 6
checkbox input "true"
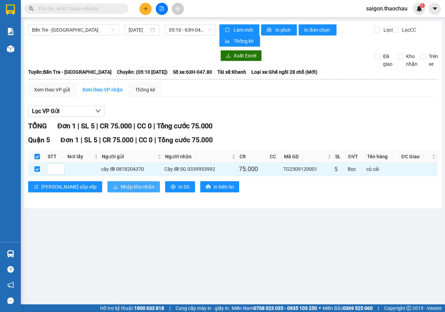
click at [121, 188] on span "Nhập kho nhận" at bounding box center [138, 187] width 34 height 8
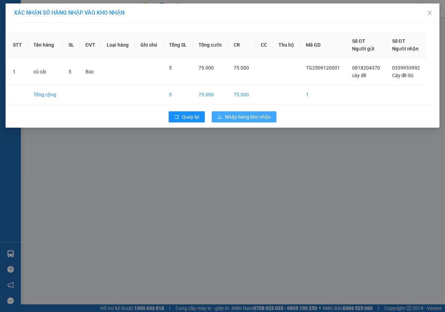
click at [254, 116] on span "Nhập hàng kho nhận" at bounding box center [248, 117] width 46 height 8
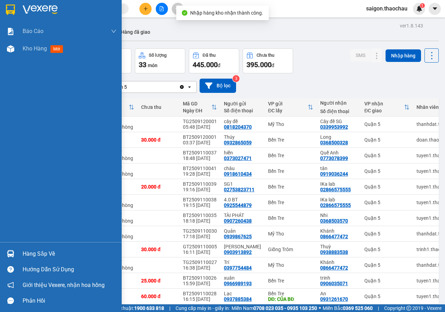
click at [31, 256] on div "Hàng sắp về" at bounding box center [70, 253] width 94 height 10
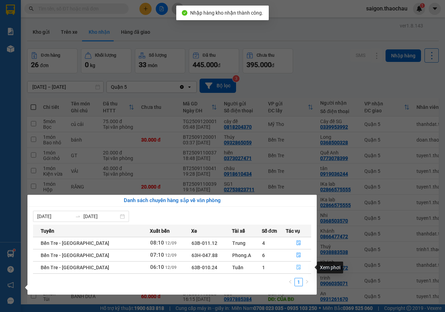
click at [297, 267] on icon "file-done" at bounding box center [298, 267] width 4 height 5
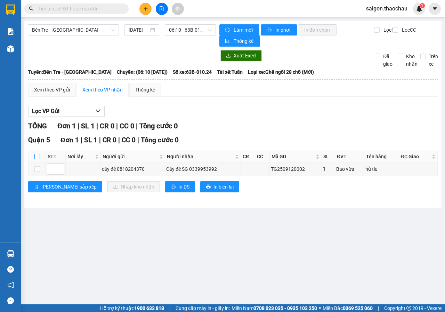
click at [39, 154] on input "checkbox" at bounding box center [37, 157] width 6 height 6
checkbox input "true"
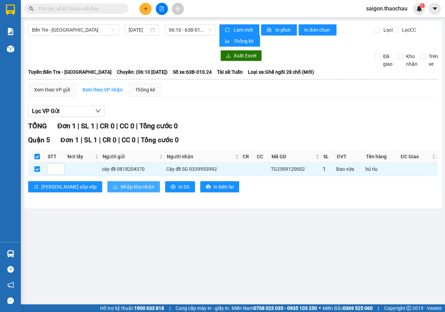
click at [121, 185] on span "Nhập kho nhận" at bounding box center [138, 187] width 34 height 8
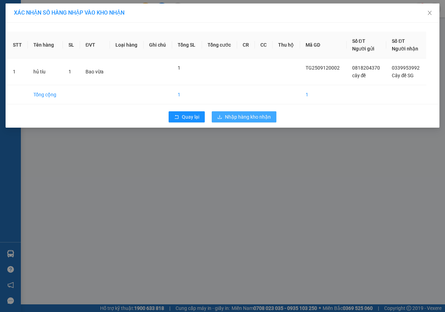
click at [249, 119] on span "Nhập hàng kho nhận" at bounding box center [248, 117] width 46 height 8
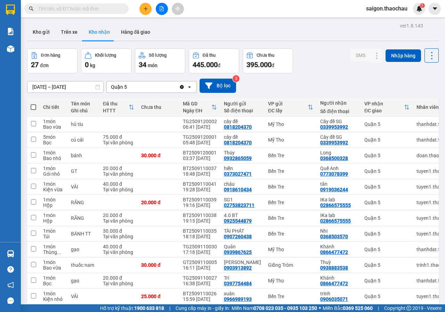
drag, startPoint x: 47, startPoint y: 27, endPoint x: 64, endPoint y: 19, distance: 18.5
click at [47, 27] on button "Kho gửi" at bounding box center [41, 32] width 28 height 17
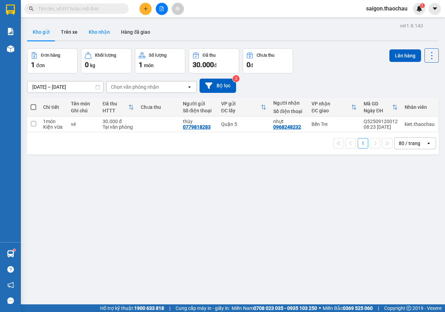
click at [102, 26] on button "Kho nhận" at bounding box center [99, 32] width 32 height 17
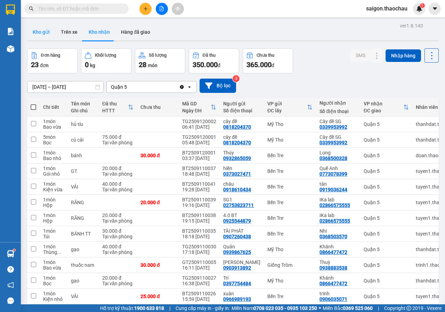
click at [44, 32] on button "Kho gửi" at bounding box center [41, 32] width 28 height 17
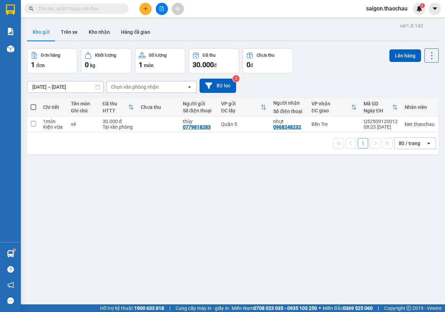
click at [32, 108] on span at bounding box center [34, 107] width 6 height 6
click at [33, 104] on input "checkbox" at bounding box center [33, 104] width 0 height 0
checkbox input "true"
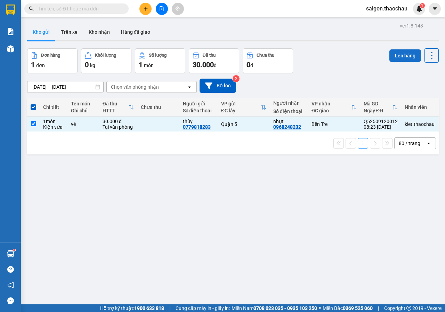
click at [396, 52] on button "Lên hàng" at bounding box center [405, 55] width 32 height 13
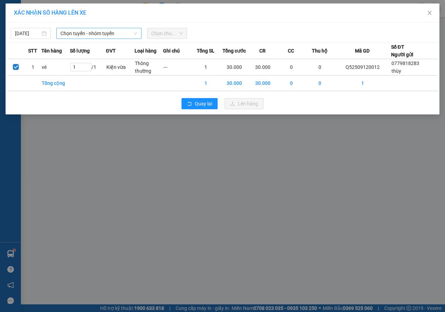
click at [107, 31] on span "Chọn tuyến - nhóm tuyến" at bounding box center [98, 33] width 77 height 10
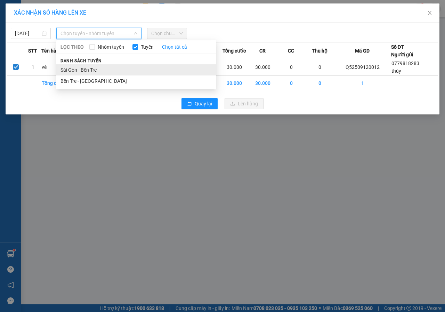
click at [92, 67] on li "Sài Gòn - Bến Tre" at bounding box center [136, 69] width 160 height 11
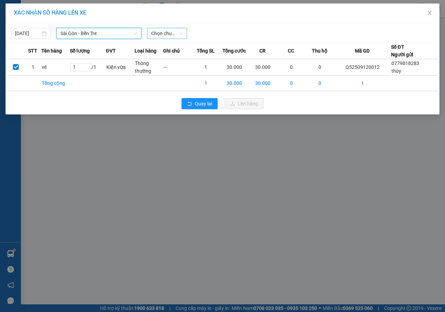
click at [163, 32] on span "Chọn chuyến" at bounding box center [167, 33] width 32 height 10
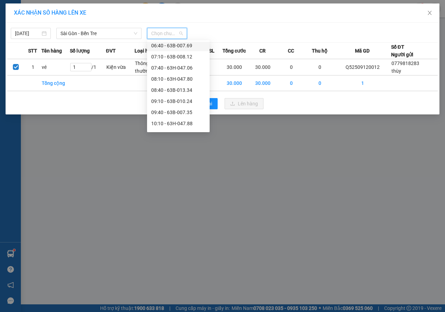
scroll to position [69, 0]
click at [187, 78] on div "08:40 - 63B-013.34" at bounding box center [178, 78] width 54 height 8
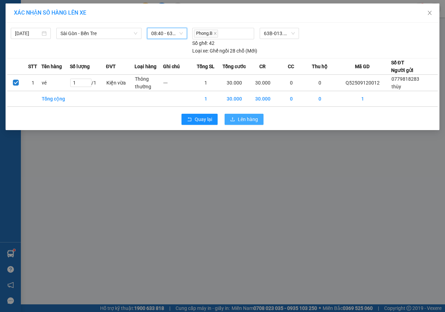
click at [250, 121] on span "Lên hàng" at bounding box center [248, 119] width 20 height 8
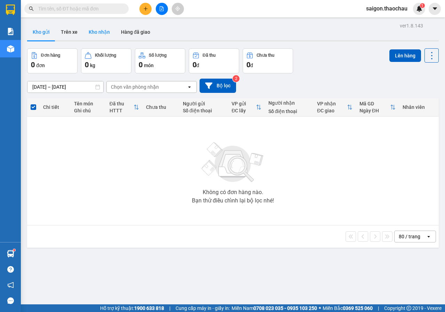
click at [102, 33] on button "Kho nhận" at bounding box center [99, 32] width 32 height 17
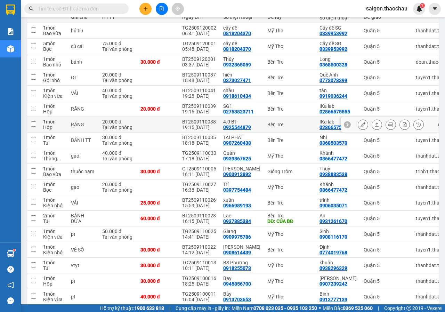
scroll to position [35, 0]
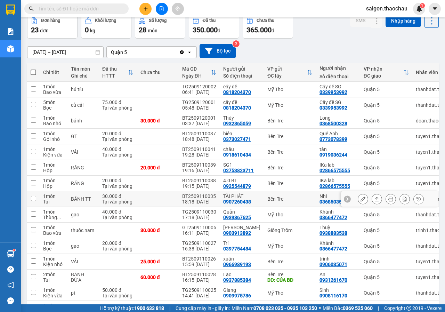
click at [33, 197] on input "checkbox" at bounding box center [33, 198] width 5 height 5
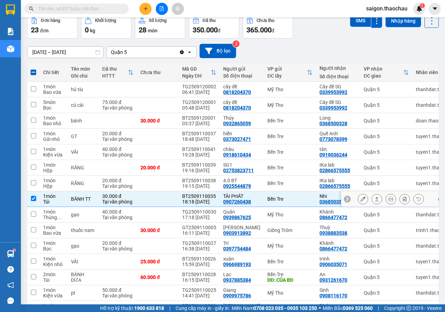
click at [31, 199] on input "checkbox" at bounding box center [33, 198] width 5 height 5
checkbox input "false"
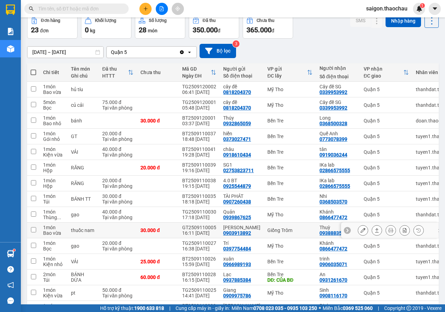
click at [35, 228] on input "checkbox" at bounding box center [33, 229] width 5 height 5
checkbox input "true"
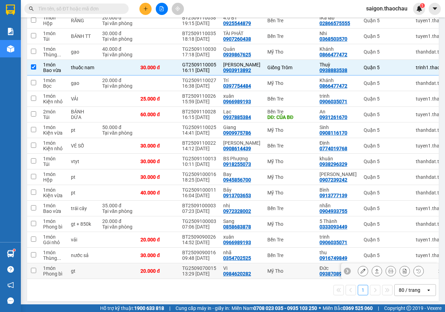
scroll to position [203, 0]
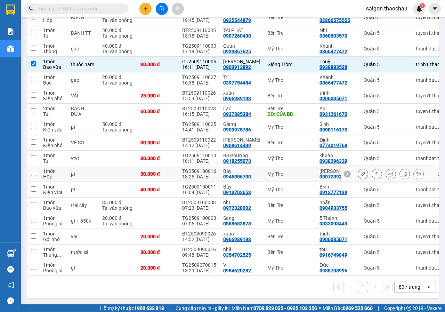
click at [34, 171] on input "checkbox" at bounding box center [33, 173] width 5 height 5
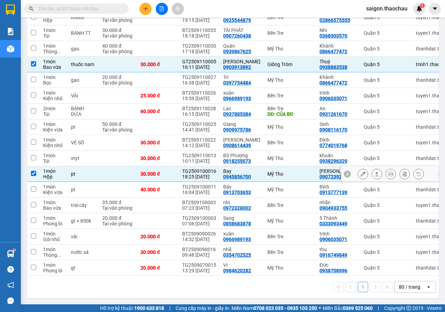
click at [31, 171] on input "checkbox" at bounding box center [33, 173] width 5 height 5
checkbox input "false"
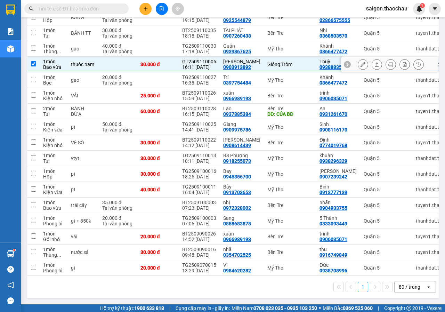
click at [34, 63] on input "checkbox" at bounding box center [33, 63] width 5 height 5
checkbox input "false"
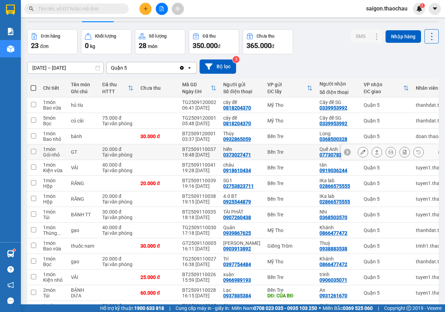
scroll to position [0, 0]
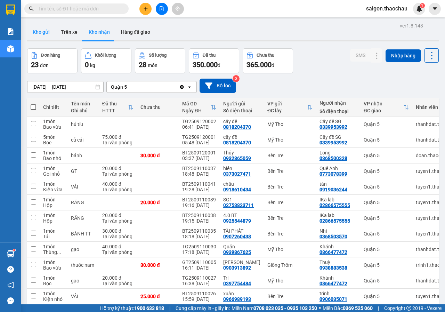
click at [40, 31] on button "Kho gửi" at bounding box center [41, 32] width 28 height 17
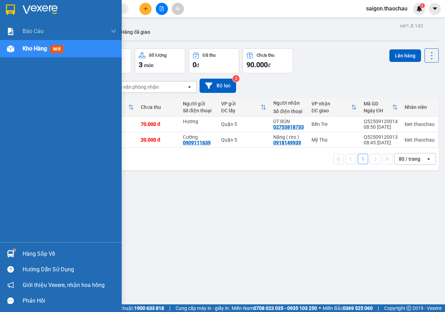
click at [33, 253] on div "Hàng sắp về" at bounding box center [70, 253] width 94 height 10
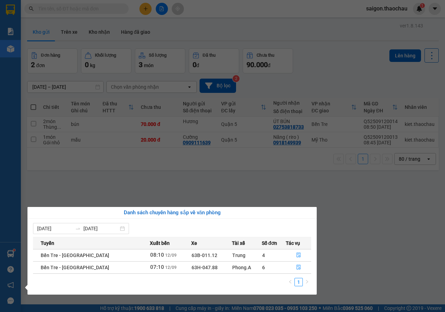
click at [365, 225] on section "Kết quả tìm kiếm ( 0 ) Bộ lọc No Data saigon.thaochau 1 Báo cáo Báo cáo dòng ti…" at bounding box center [222, 156] width 445 height 312
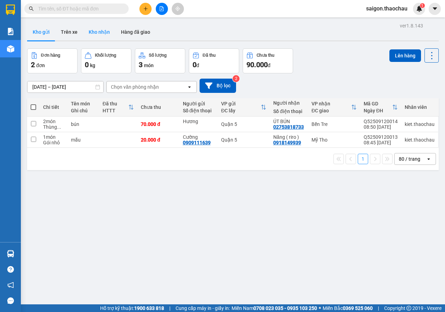
click at [99, 29] on button "Kho nhận" at bounding box center [99, 32] width 32 height 17
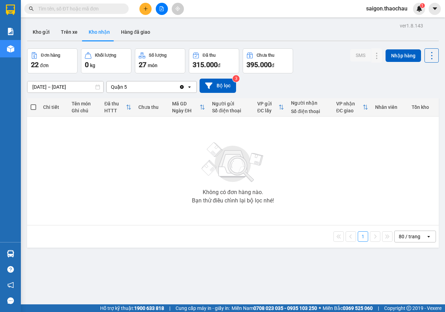
click at [95, 30] on button "Kho nhận" at bounding box center [99, 32] width 32 height 17
click at [47, 35] on button "Kho gửi" at bounding box center [41, 32] width 28 height 17
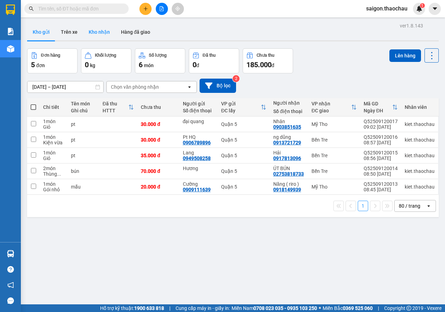
click at [96, 34] on button "Kho nhận" at bounding box center [99, 32] width 32 height 17
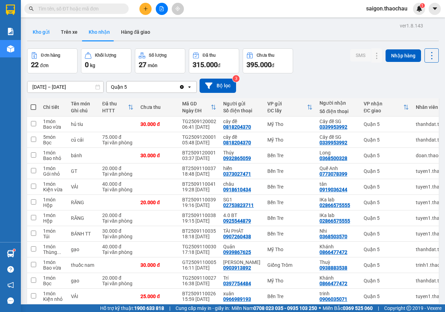
click at [31, 32] on button "Kho gửi" at bounding box center [41, 32] width 28 height 17
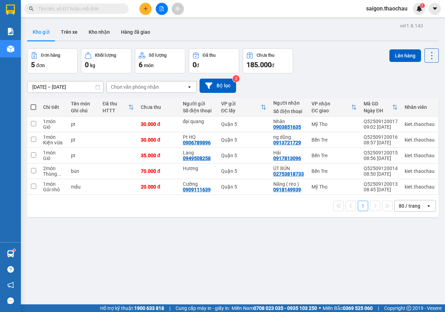
click at [36, 106] on span at bounding box center [34, 107] width 6 height 6
click at [33, 104] on input "checkbox" at bounding box center [33, 104] width 0 height 0
checkbox input "true"
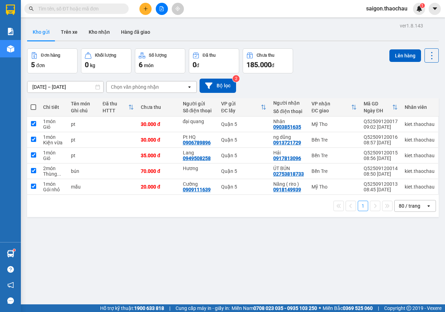
checkbox input "true"
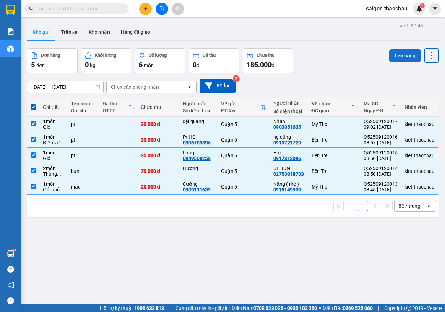
click at [411, 52] on button "Lên hàng" at bounding box center [405, 55] width 32 height 13
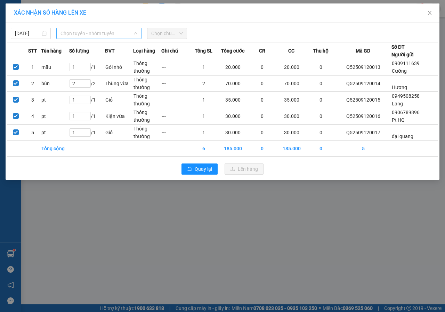
click at [102, 35] on span "Chọn tuyến - nhóm tuyến" at bounding box center [98, 33] width 77 height 10
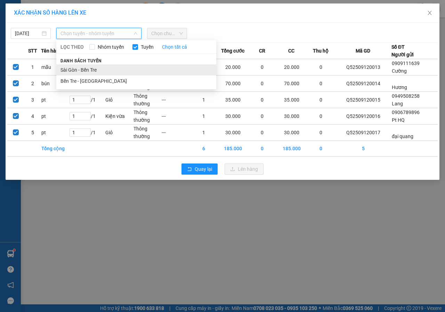
click at [96, 65] on li "Sài Gòn - Bến Tre" at bounding box center [136, 69] width 160 height 11
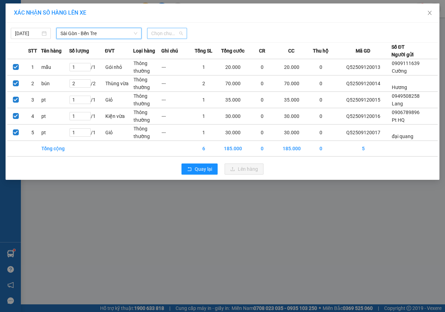
click at [177, 33] on span "Chọn chuyến" at bounding box center [167, 33] width 32 height 10
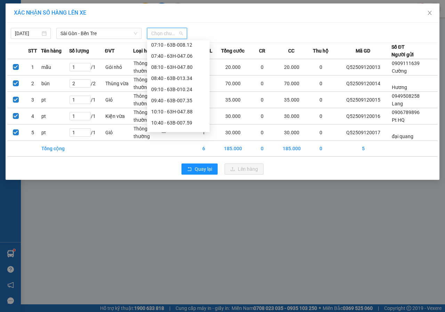
scroll to position [104, 0]
click at [186, 54] on div "09:10 - 63B-010.24" at bounding box center [178, 54] width 54 height 8
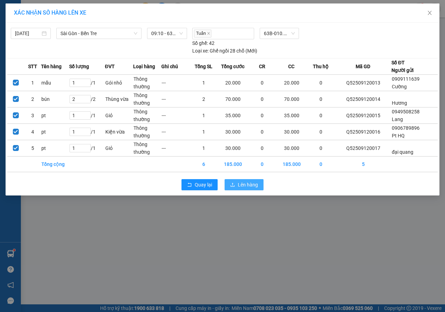
click at [246, 180] on button "Lên hàng" at bounding box center [243, 184] width 39 height 11
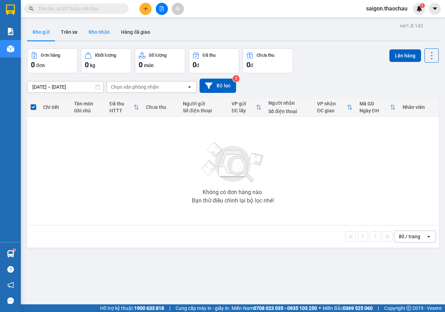
click at [111, 35] on button "Kho nhận" at bounding box center [99, 32] width 32 height 17
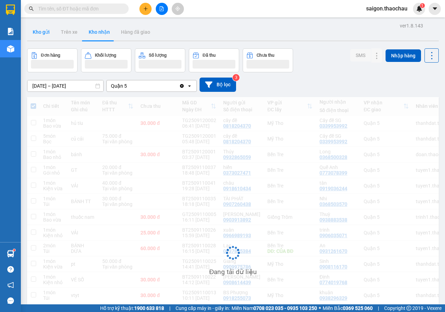
click at [41, 34] on button "Kho gửi" at bounding box center [41, 32] width 28 height 17
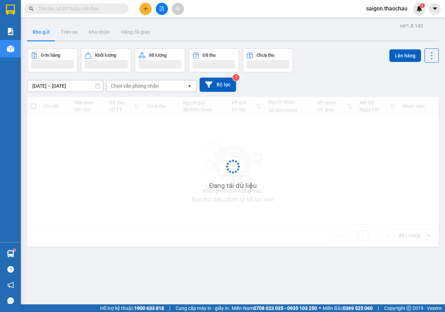
click at [41, 34] on button "Kho gửi" at bounding box center [41, 32] width 28 height 17
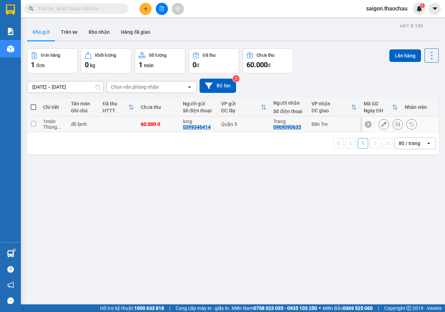
click at [395, 123] on icon at bounding box center [397, 124] width 5 height 5
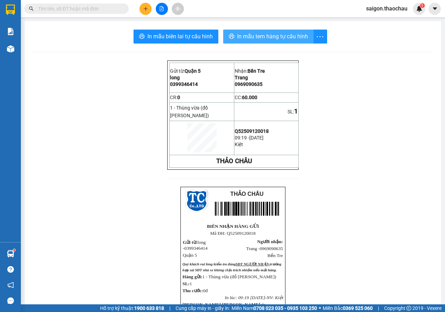
click at [267, 38] on span "In mẫu tem hàng tự cấu hình" at bounding box center [272, 36] width 71 height 9
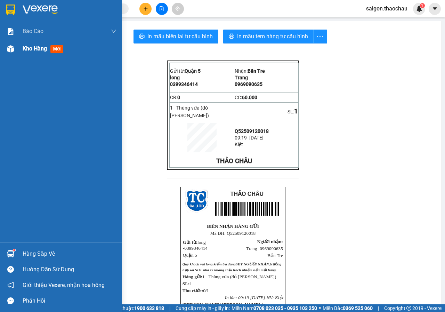
click at [34, 53] on div "Kho hàng mới" at bounding box center [70, 48] width 94 height 17
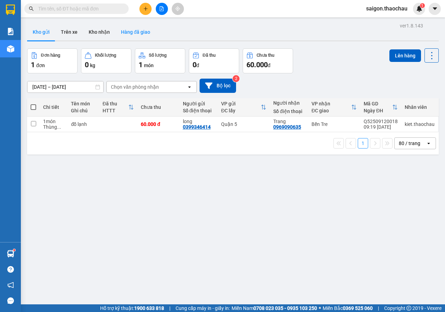
drag, startPoint x: 95, startPoint y: 33, endPoint x: 135, endPoint y: 30, distance: 39.7
click at [96, 33] on button "Kho nhận" at bounding box center [99, 32] width 32 height 17
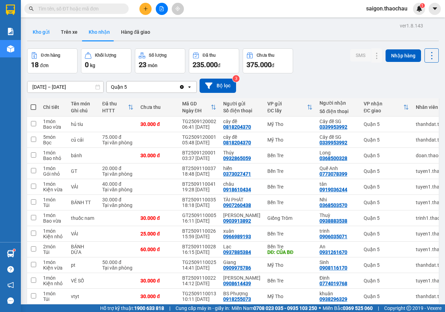
click at [44, 35] on button "Kho gửi" at bounding box center [41, 32] width 28 height 17
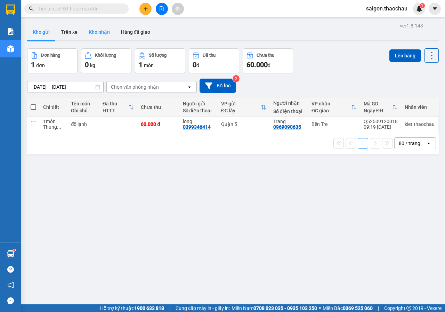
click at [88, 29] on button "Kho nhận" at bounding box center [99, 32] width 32 height 17
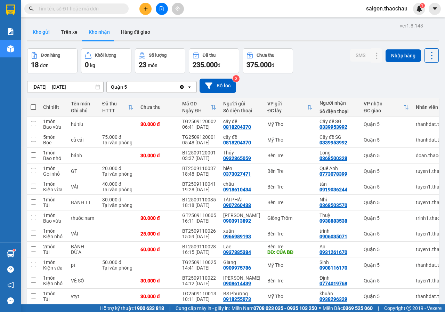
click at [41, 36] on button "Kho gửi" at bounding box center [41, 32] width 28 height 17
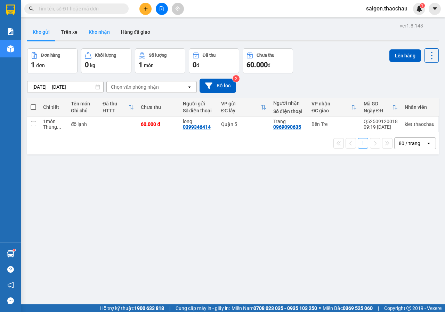
click at [100, 32] on button "Kho nhận" at bounding box center [99, 32] width 32 height 17
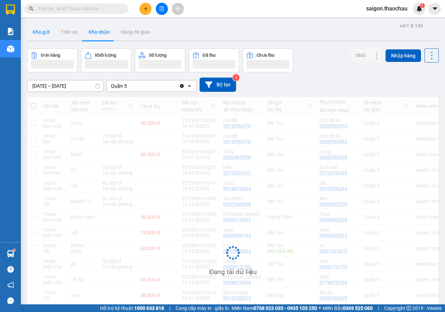
click at [41, 33] on button "Kho gửi" at bounding box center [41, 32] width 28 height 17
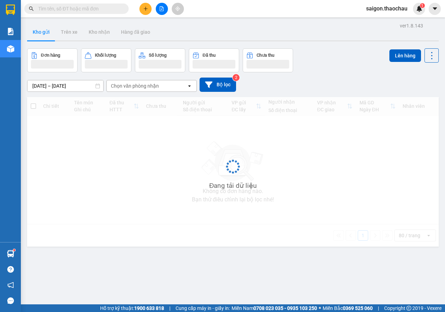
click at [41, 33] on button "Kho gửi" at bounding box center [41, 32] width 28 height 17
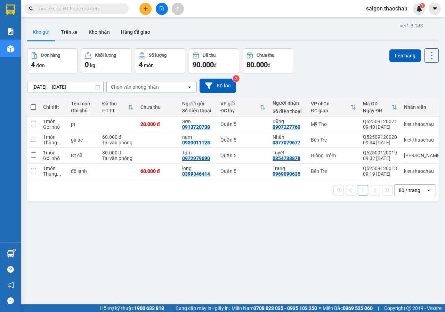
click at [33, 108] on span at bounding box center [34, 107] width 6 height 6
click at [33, 104] on input "checkbox" at bounding box center [33, 104] width 0 height 0
checkbox input "true"
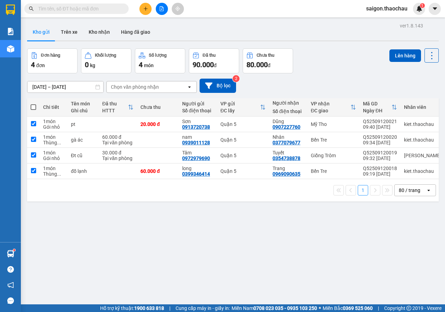
checkbox input "true"
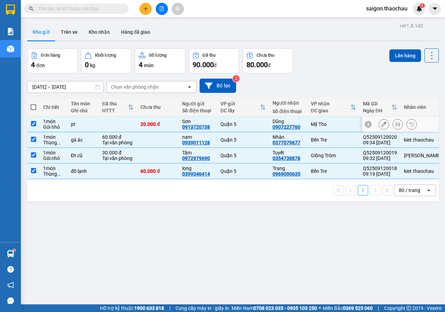
click at [34, 122] on input "checkbox" at bounding box center [33, 123] width 5 height 5
checkbox input "false"
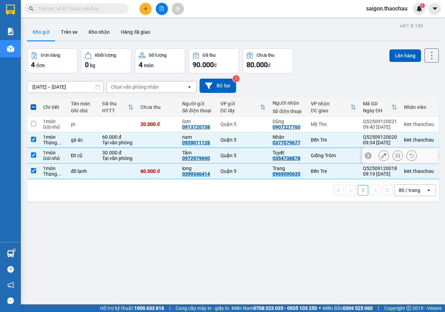
click at [37, 154] on td at bounding box center [33, 156] width 13 height 16
checkbox input "false"
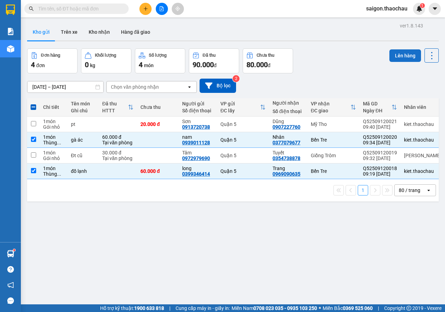
click at [402, 58] on button "Lên hàng" at bounding box center [405, 55] width 32 height 13
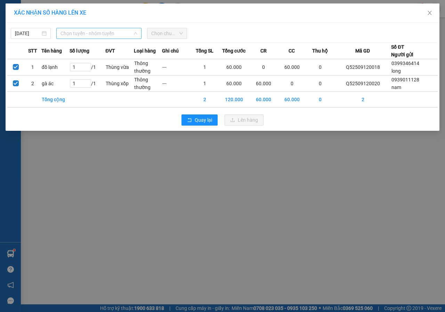
click at [100, 31] on span "Chọn tuyến - nhóm tuyến" at bounding box center [98, 33] width 77 height 10
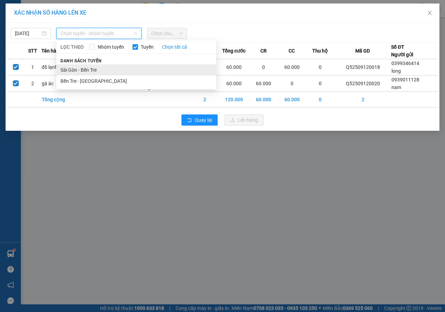
click at [89, 69] on li "Sài Gòn - Bến Tre" at bounding box center [136, 69] width 160 height 11
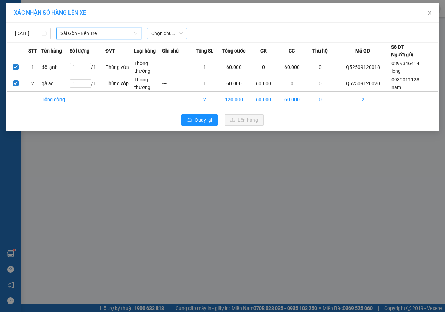
click at [164, 31] on span "Chọn chuyến" at bounding box center [167, 33] width 32 height 10
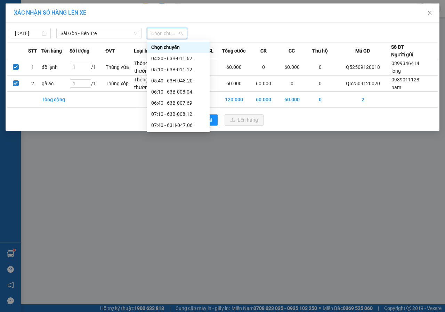
click at [184, 166] on div "09:40 - 63B-007.35" at bounding box center [178, 170] width 54 height 8
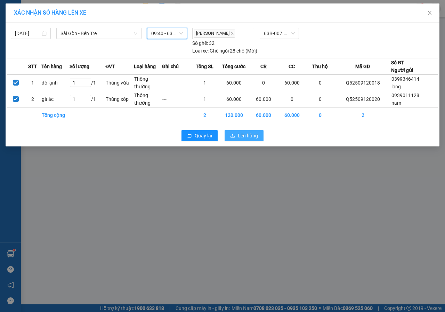
click at [251, 137] on span "Lên hàng" at bounding box center [248, 136] width 20 height 8
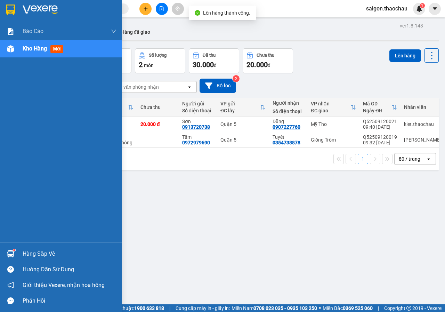
click at [36, 257] on div "Hàng sắp về" at bounding box center [70, 253] width 94 height 10
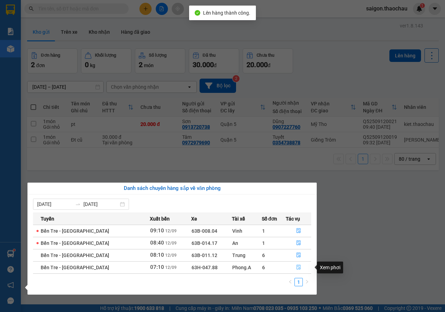
click at [296, 266] on icon "file-done" at bounding box center [298, 266] width 5 height 5
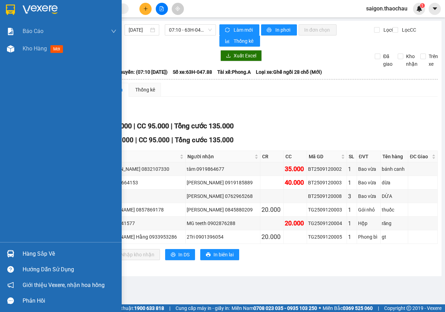
click at [37, 256] on div "Hàng sắp về" at bounding box center [70, 253] width 94 height 10
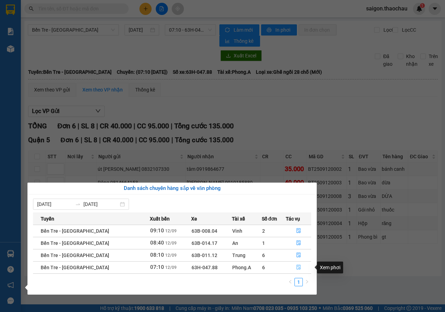
click at [304, 266] on button "button" at bounding box center [298, 267] width 25 height 11
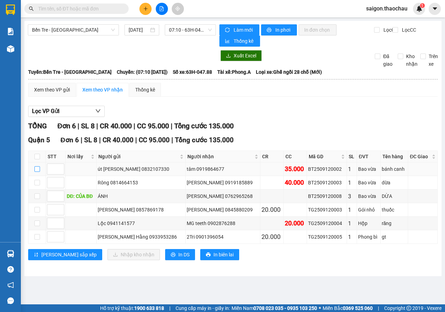
click at [35, 168] on input "checkbox" at bounding box center [37, 169] width 6 height 6
checkbox input "true"
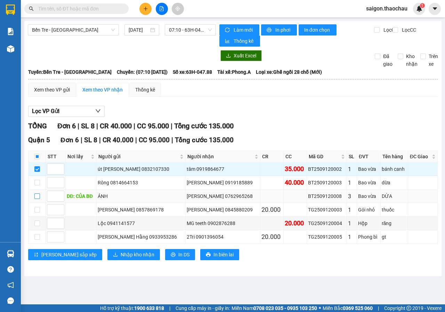
click at [39, 197] on input "checkbox" at bounding box center [37, 196] width 6 height 6
checkbox input "true"
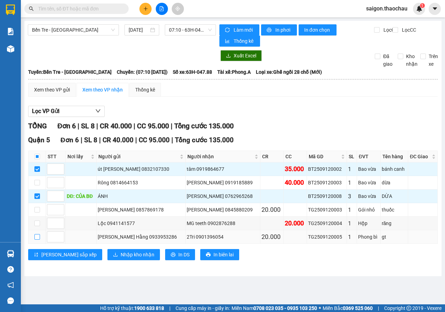
click at [38, 239] on input "checkbox" at bounding box center [37, 237] width 6 height 6
checkbox input "true"
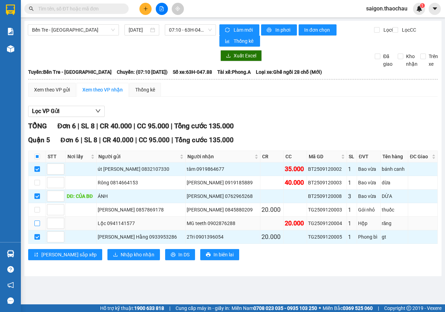
click at [37, 221] on input "checkbox" at bounding box center [37, 223] width 6 height 6
checkbox input "true"
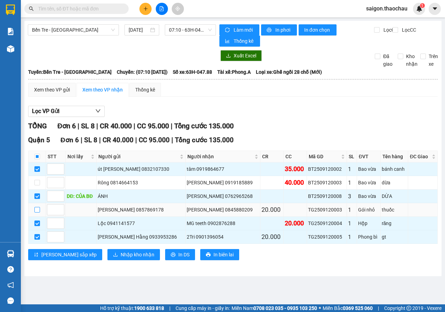
click at [35, 211] on input "checkbox" at bounding box center [37, 210] width 6 height 6
checkbox input "true"
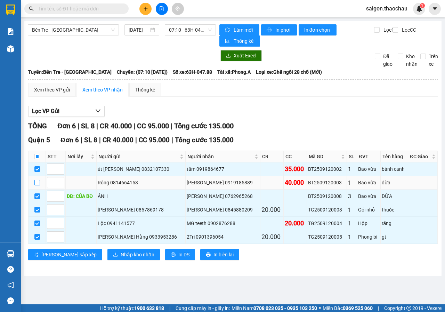
click at [39, 181] on input "checkbox" at bounding box center [37, 183] width 6 height 6
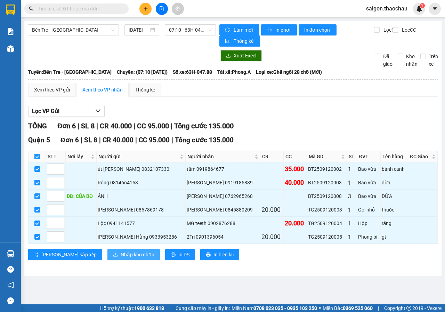
click at [121, 258] on span "Nhập kho nhận" at bounding box center [138, 254] width 34 height 8
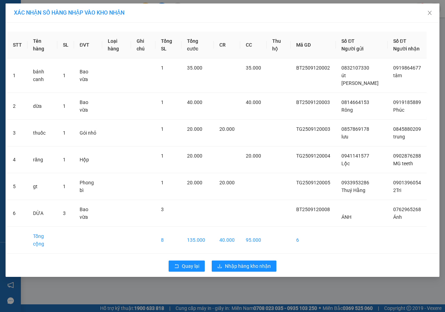
click at [258, 257] on div "Quay lại Nhập hàng kho nhận" at bounding box center [222, 266] width 430 height 18
click at [260, 262] on span "Nhập hàng kho nhận" at bounding box center [248, 266] width 46 height 8
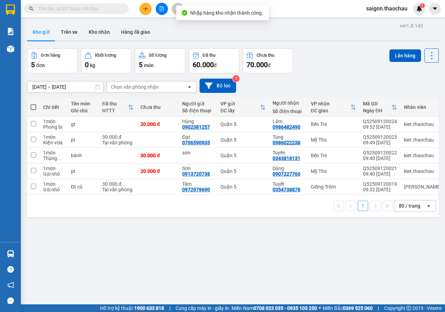
click at [329, 242] on div "ver 1.8.143 Kho gửi Trên xe Kho nhận Hàng đã giao Đơn hàng 5 đơn Khối lượng 0 k…" at bounding box center [232, 177] width 417 height 312
click at [103, 31] on button "Kho nhận" at bounding box center [99, 32] width 32 height 17
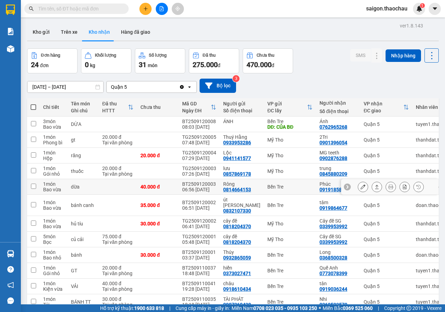
click at [31, 185] on input "checkbox" at bounding box center [33, 185] width 5 height 5
checkbox input "true"
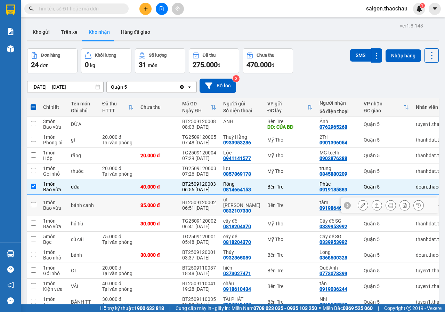
click at [33, 202] on input "checkbox" at bounding box center [33, 204] width 5 height 5
checkbox input "true"
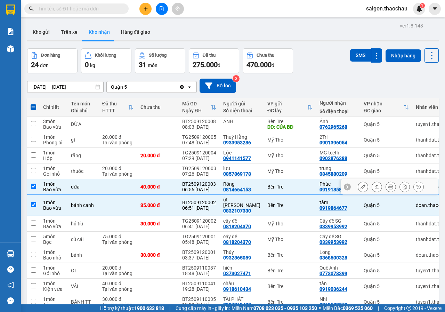
click at [35, 188] on input "checkbox" at bounding box center [33, 185] width 5 height 5
checkbox input "false"
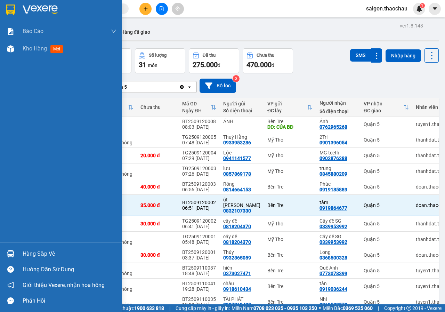
drag, startPoint x: 40, startPoint y: 251, endPoint x: 89, endPoint y: 252, distance: 48.3
click at [41, 251] on div "Hàng sắp về" at bounding box center [70, 253] width 94 height 10
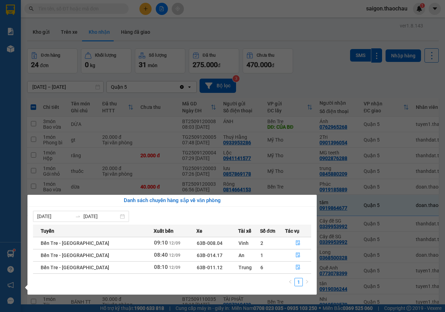
click at [316, 70] on section "Kết quả tìm kiếm ( 0 ) Bộ lọc No Data saigon.thaochau 1 Báo cáo Báo cáo dòng ti…" at bounding box center [222, 156] width 445 height 312
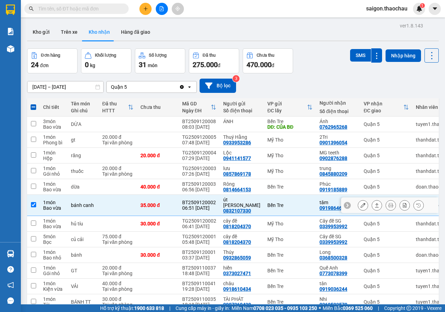
click at [34, 202] on input "checkbox" at bounding box center [33, 204] width 5 height 5
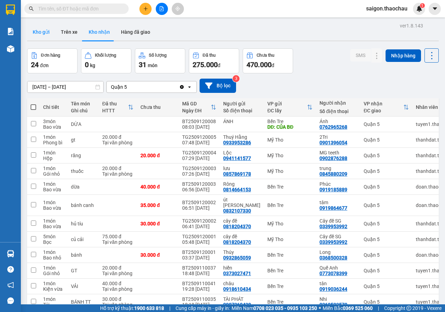
click at [41, 30] on button "Kho gửi" at bounding box center [41, 32] width 28 height 17
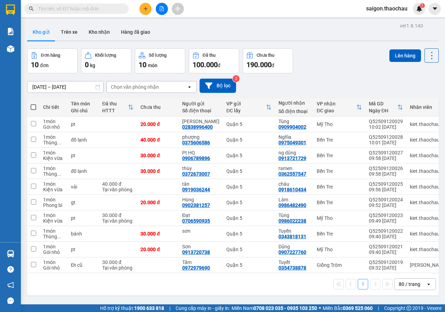
click at [32, 105] on span at bounding box center [34, 107] width 6 height 6
click at [33, 104] on input "checkbox" at bounding box center [33, 104] width 0 height 0
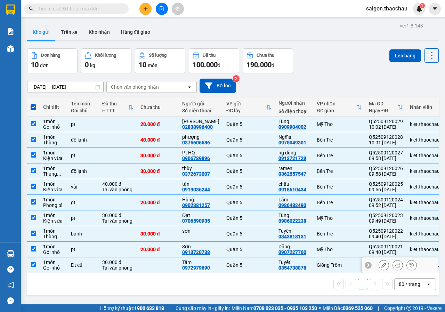
click at [34, 262] on input "checkbox" at bounding box center [33, 264] width 5 height 5
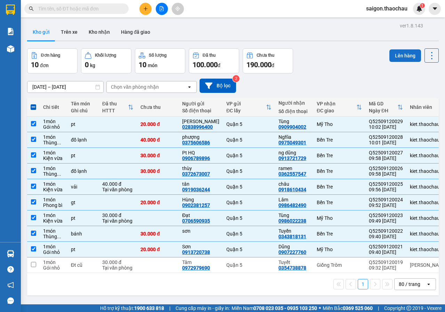
click at [394, 56] on button "Lên hàng" at bounding box center [405, 55] width 32 height 13
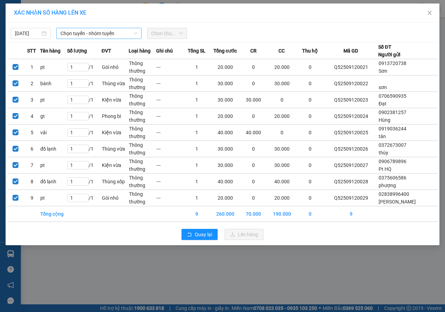
click at [106, 34] on span "Chọn tuyến - nhóm tuyến" at bounding box center [98, 33] width 77 height 10
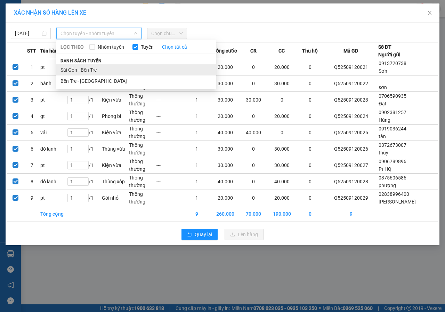
click at [91, 71] on li "Sài Gòn - Bến Tre" at bounding box center [136, 69] width 160 height 11
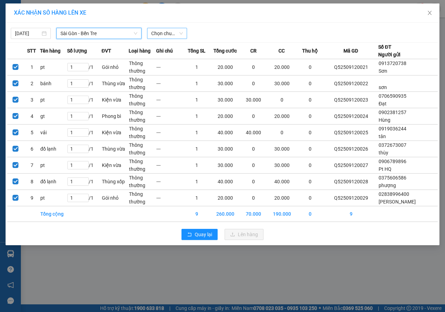
click at [177, 35] on span "Chọn chuyến" at bounding box center [167, 33] width 32 height 10
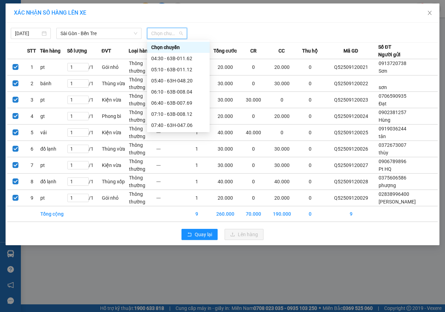
click at [189, 177] on div "10:10 - 63H-047.88" at bounding box center [178, 181] width 54 height 8
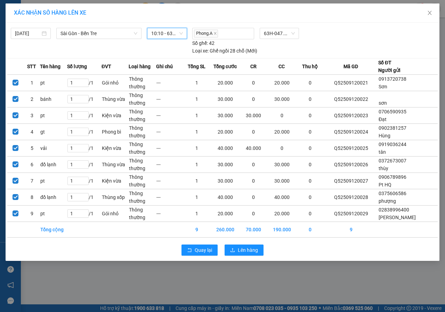
click at [245, 243] on div "Quay lại Lên hàng" at bounding box center [222, 250] width 430 height 18
click at [248, 248] on span "Lên hàng" at bounding box center [248, 250] width 20 height 8
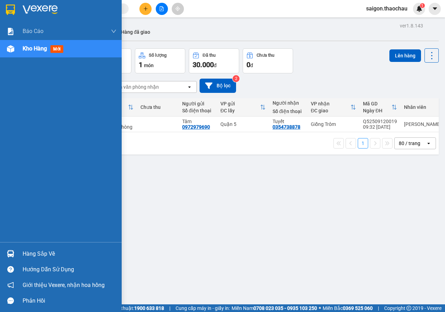
click at [20, 257] on div "Hàng sắp về" at bounding box center [61, 254] width 122 height 16
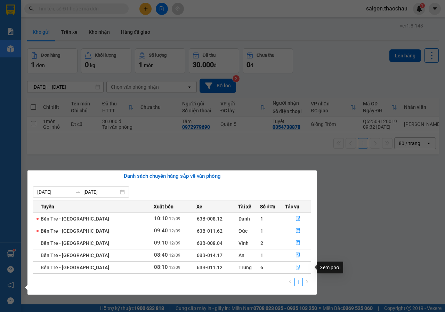
click at [301, 267] on button "button" at bounding box center [298, 267] width 26 height 11
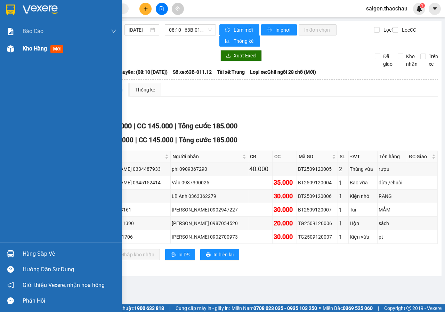
click at [26, 50] on span "Kho hàng" at bounding box center [35, 48] width 24 height 7
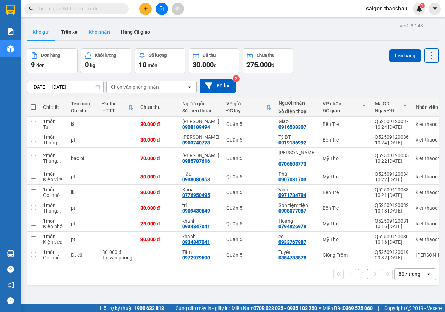
click at [90, 30] on button "Kho nhận" at bounding box center [99, 32] width 32 height 17
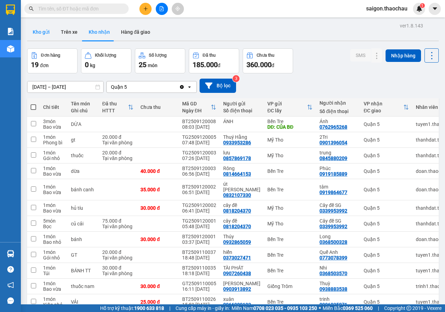
click at [44, 38] on button "Kho gửi" at bounding box center [41, 32] width 28 height 17
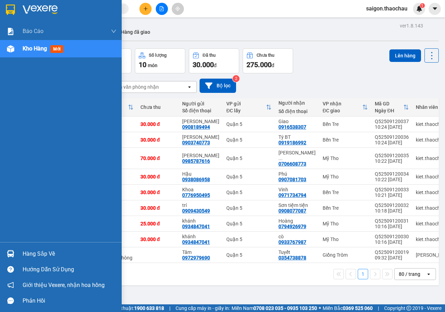
click at [25, 250] on div "Hàng sắp về" at bounding box center [70, 253] width 94 height 10
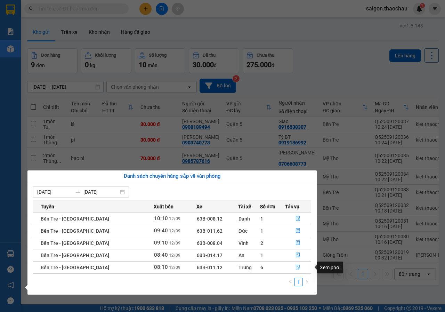
click at [295, 265] on icon "file-done" at bounding box center [297, 266] width 5 height 5
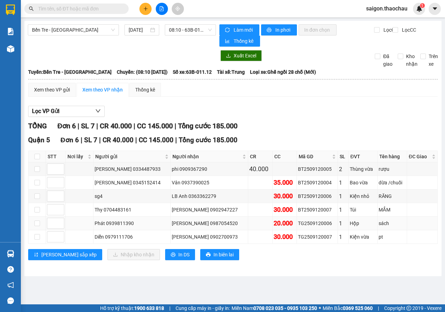
click at [34, 224] on td at bounding box center [36, 223] width 17 height 14
click at [38, 222] on input "checkbox" at bounding box center [37, 223] width 6 height 6
checkbox input "true"
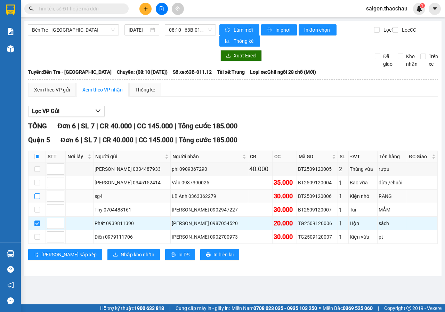
click at [38, 195] on input "checkbox" at bounding box center [37, 196] width 6 height 6
checkbox input "true"
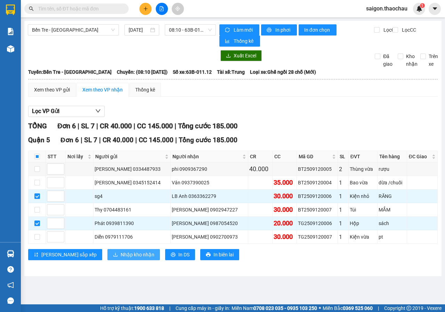
click at [121, 256] on span "Nhập kho nhận" at bounding box center [138, 254] width 34 height 8
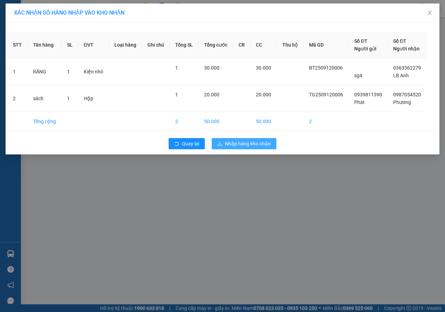
click at [261, 141] on span "Nhập hàng kho nhận" at bounding box center [248, 144] width 46 height 8
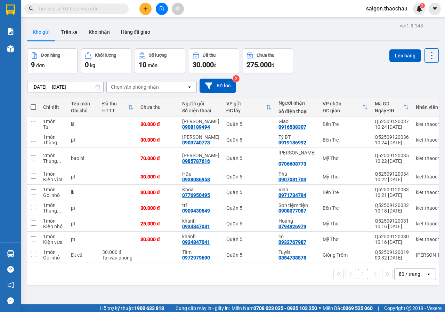
click at [33, 104] on span at bounding box center [34, 107] width 6 height 6
click at [33, 104] on input "checkbox" at bounding box center [33, 104] width 0 height 0
checkbox input "true"
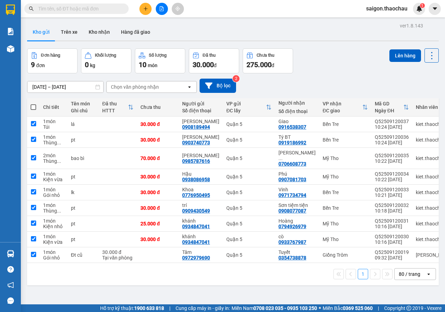
checkbox input "true"
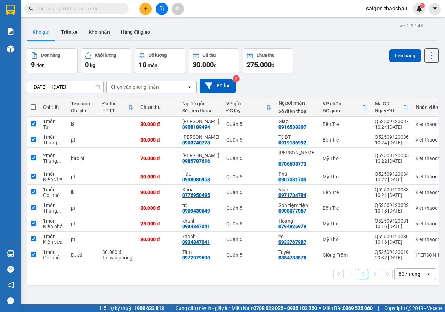
checkbox input "true"
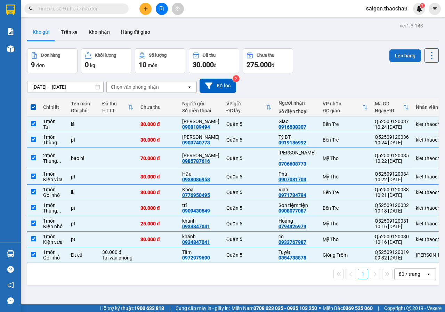
click at [399, 57] on button "Lên hàng" at bounding box center [405, 55] width 32 height 13
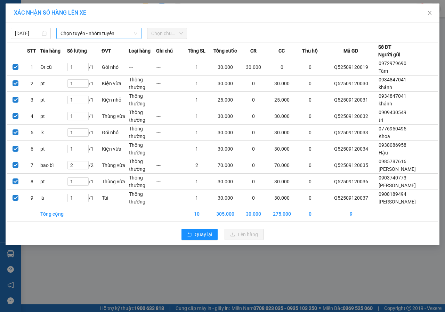
click at [124, 34] on span "Chọn tuyến - nhóm tuyến" at bounding box center [98, 33] width 77 height 10
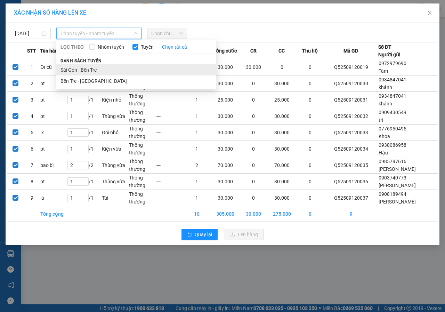
click at [92, 67] on li "Sài Gòn - Bến Tre" at bounding box center [136, 69] width 160 height 11
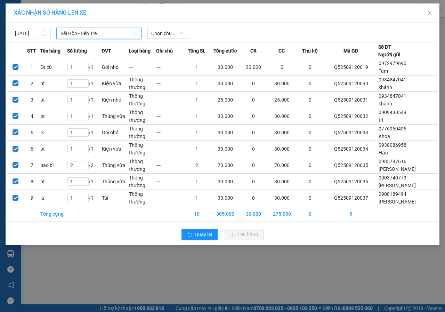
click at [179, 30] on span "Chọn chuyến" at bounding box center [167, 33] width 32 height 10
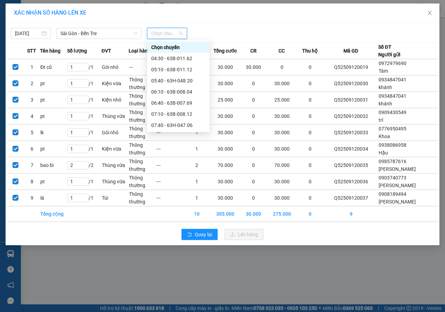
click at [186, 188] on div "10:40 - 63B-007.59" at bounding box center [178, 192] width 54 height 8
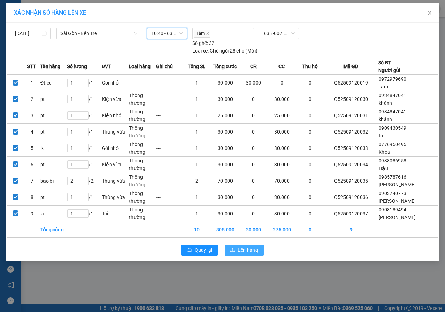
click at [248, 247] on span "Lên hàng" at bounding box center [248, 250] width 20 height 8
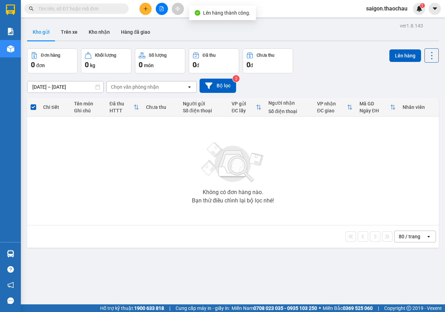
click at [38, 250] on div "ver 1.8.143 Kho gửi Trên xe Kho nhận Hàng đã giao Đơn hàng 0 đơn Khối lượng 0 k…" at bounding box center [232, 177] width 417 height 312
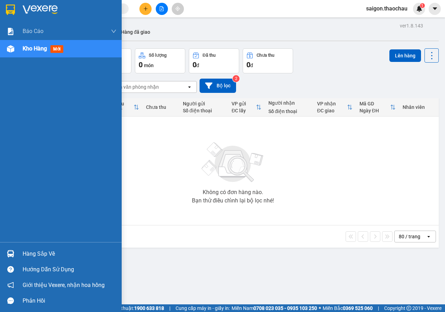
click at [37, 253] on div "Hàng sắp về" at bounding box center [70, 253] width 94 height 10
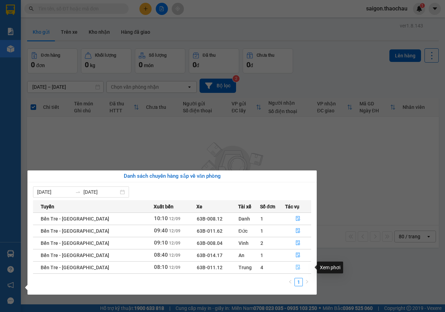
click at [295, 266] on icon "file-done" at bounding box center [297, 266] width 5 height 5
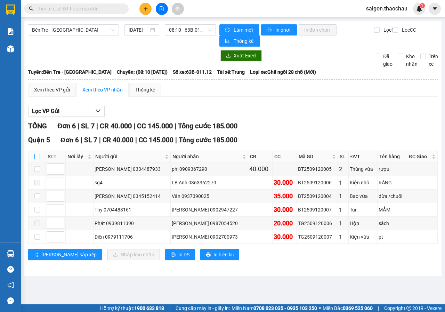
click at [37, 154] on input "checkbox" at bounding box center [37, 157] width 6 height 6
checkbox input "true"
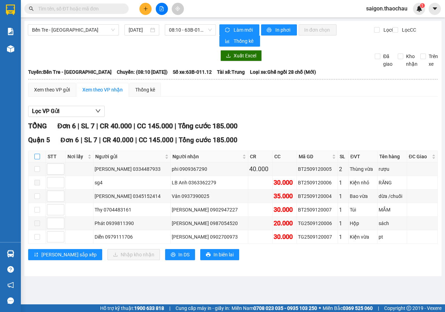
checkbox input "true"
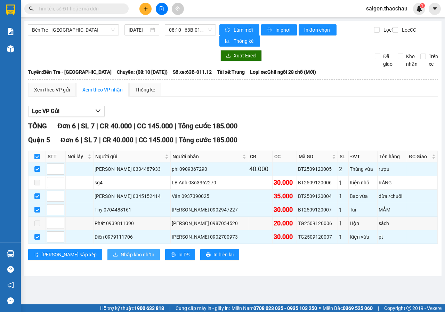
click at [121, 256] on span "Nhập kho nhận" at bounding box center [138, 254] width 34 height 8
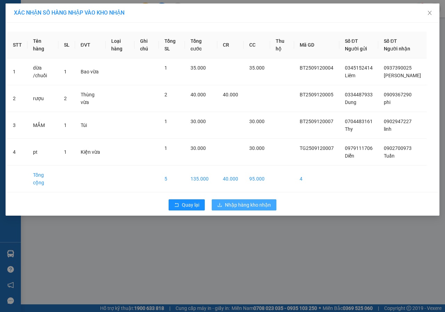
click at [239, 210] on button "Nhập hàng kho nhận" at bounding box center [244, 204] width 65 height 11
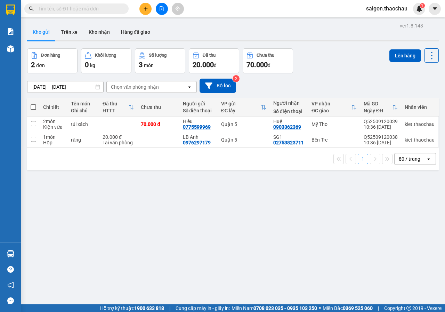
drag, startPoint x: 388, startPoint y: 209, endPoint x: 263, endPoint y: 177, distance: 129.8
click at [380, 210] on div "ver 1.8.143 Kho gửi Trên xe Kho nhận Hàng đã giao Đơn hàng 2 đơn Khối lượng 0 k…" at bounding box center [232, 177] width 417 height 312
click at [35, 104] on label at bounding box center [34, 107] width 6 height 7
click at [33, 104] on input "checkbox" at bounding box center [33, 104] width 0 height 0
checkbox input "true"
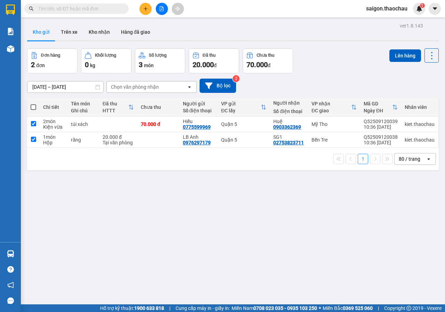
checkbox input "true"
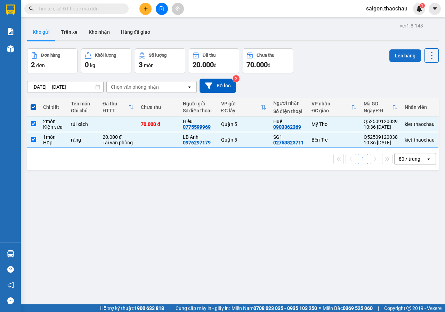
click at [403, 54] on button "Lên hàng" at bounding box center [405, 55] width 32 height 13
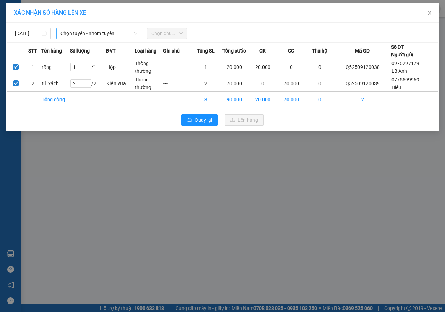
click at [90, 32] on span "Chọn tuyến - nhóm tuyến" at bounding box center [98, 33] width 77 height 10
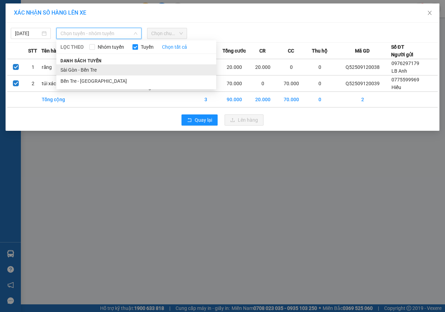
click at [87, 72] on li "Sài Gòn - Bến Tre" at bounding box center [136, 69] width 160 height 11
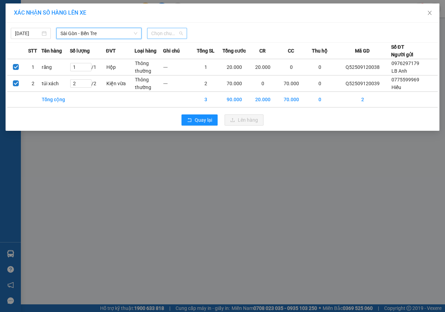
click at [163, 31] on span "Chọn chuyến" at bounding box center [167, 33] width 32 height 10
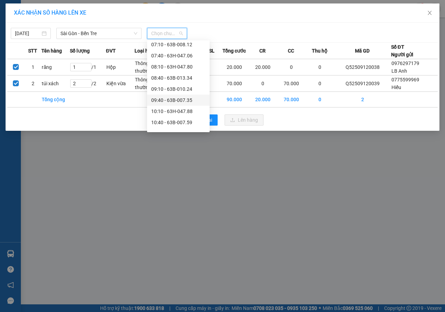
scroll to position [104, 0]
click at [181, 86] on div "10:40 - 63B-007.59" at bounding box center [178, 88] width 54 height 8
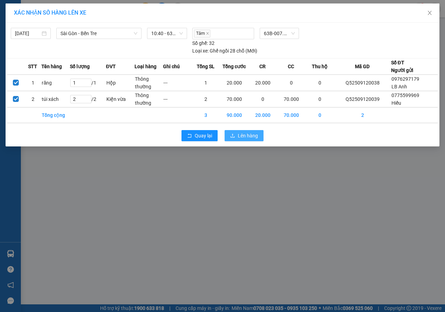
click at [248, 135] on span "Lên hàng" at bounding box center [248, 136] width 20 height 8
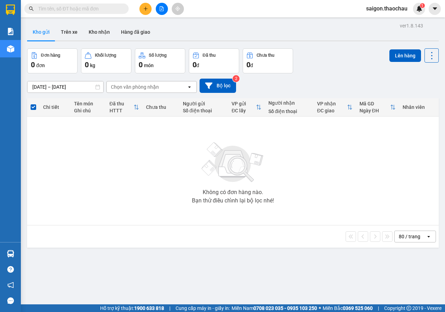
drag, startPoint x: 97, startPoint y: 30, endPoint x: 95, endPoint y: 19, distance: 10.6
click at [97, 30] on button "Kho nhận" at bounding box center [99, 32] width 32 height 17
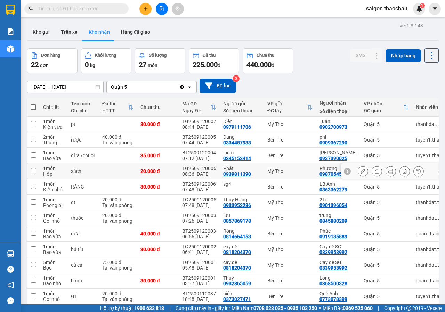
click at [34, 171] on input "checkbox" at bounding box center [33, 170] width 5 height 5
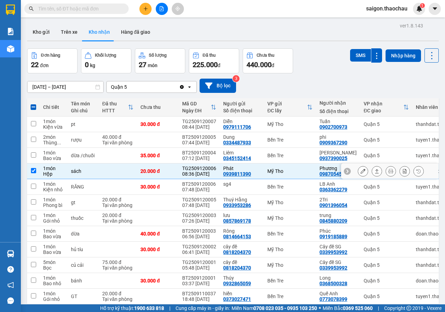
click at [32, 173] on input "checkbox" at bounding box center [33, 170] width 5 height 5
checkbox input "false"
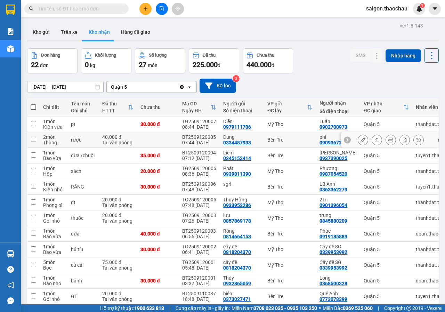
click at [33, 138] on input "checkbox" at bounding box center [33, 139] width 5 height 5
checkbox input "true"
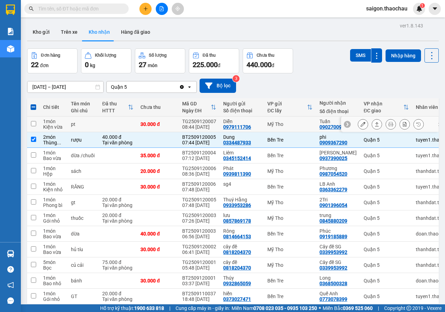
click at [34, 125] on input "checkbox" at bounding box center [33, 123] width 5 height 5
checkbox input "true"
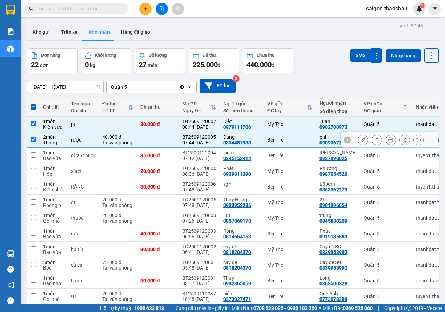
click at [36, 141] on td at bounding box center [33, 140] width 13 height 16
checkbox input "false"
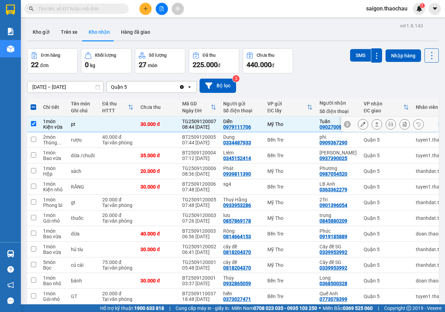
click at [34, 129] on td at bounding box center [33, 124] width 13 height 16
checkbox input "false"
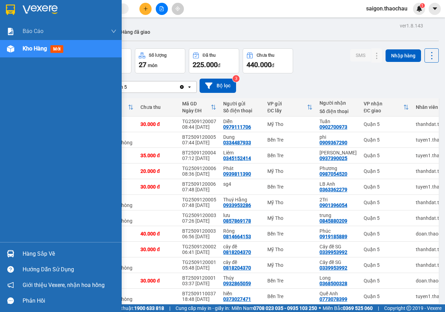
click at [52, 247] on div "Hàng sắp về" at bounding box center [61, 254] width 122 height 16
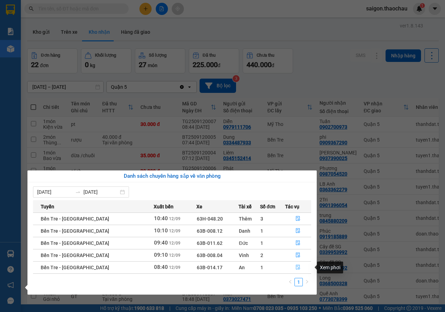
click at [303, 269] on button "button" at bounding box center [298, 267] width 26 height 11
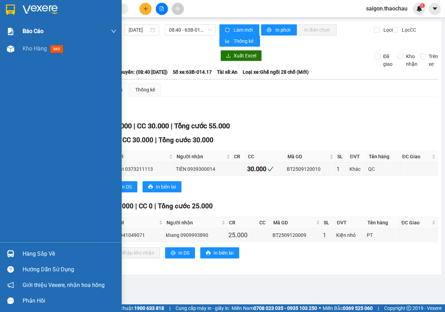
drag, startPoint x: 34, startPoint y: 53, endPoint x: 108, endPoint y: 28, distance: 78.0
click at [34, 53] on div "Kho hàng mới" at bounding box center [70, 48] width 94 height 17
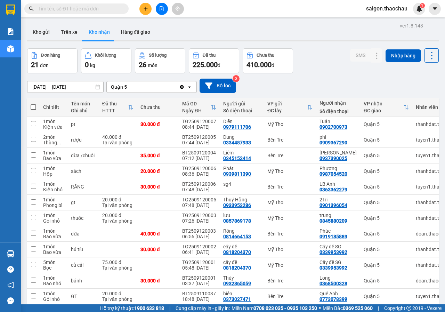
drag, startPoint x: 39, startPoint y: 32, endPoint x: 53, endPoint y: 278, distance: 246.0
click at [50, 48] on div "ver 1.8.143 Kho gửi Trên xe Kho nhận Hàng đã giao Đơn hàng 21 đơn Khối lượng 0 …" at bounding box center [232, 245] width 417 height 449
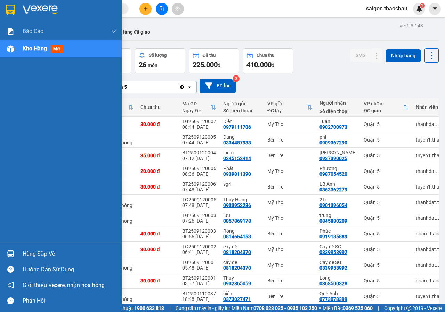
drag, startPoint x: 35, startPoint y: 251, endPoint x: 101, endPoint y: 261, distance: 66.7
click at [35, 251] on div "Hàng sắp về" at bounding box center [70, 253] width 94 height 10
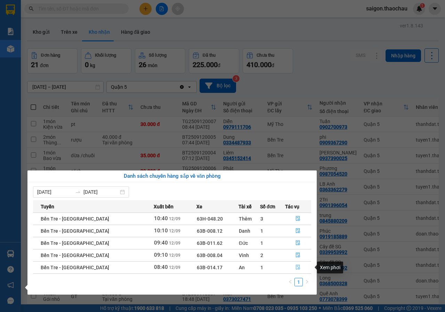
click at [296, 269] on icon "file-done" at bounding box center [297, 266] width 5 height 5
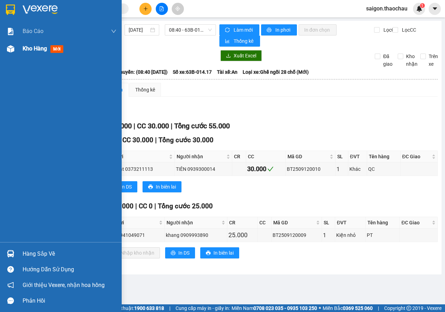
click at [41, 49] on span "Kho hàng" at bounding box center [35, 48] width 24 height 7
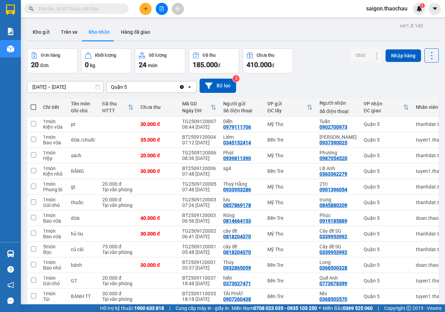
click at [47, 38] on button "Kho gửi" at bounding box center [41, 32] width 28 height 17
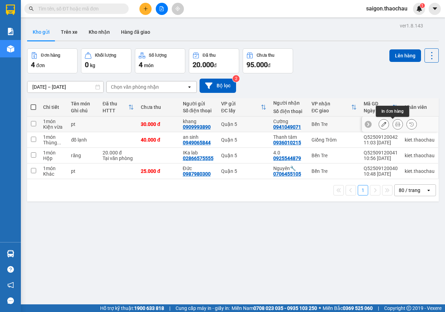
click at [395, 122] on icon at bounding box center [397, 124] width 5 height 5
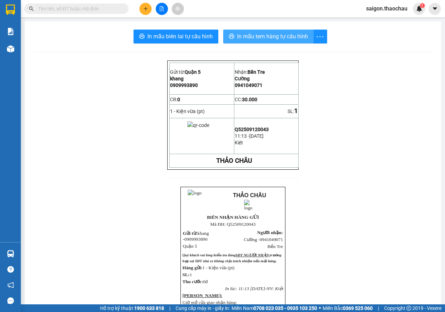
click at [258, 36] on span "In mẫu tem hàng tự cấu hình" at bounding box center [272, 36] width 71 height 9
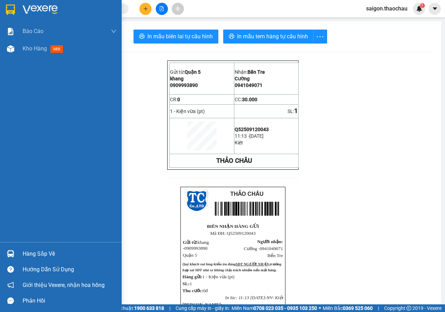
click at [33, 255] on div "Hàng sắp về" at bounding box center [70, 253] width 94 height 10
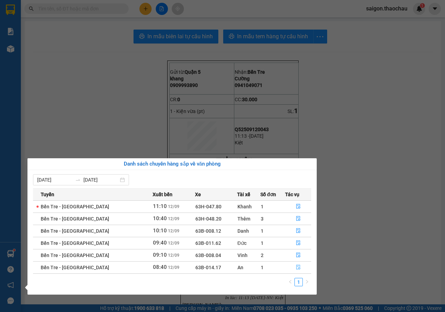
click at [301, 270] on button "button" at bounding box center [297, 267] width 25 height 11
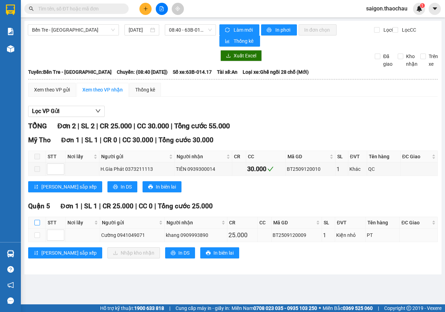
drag, startPoint x: 37, startPoint y: 221, endPoint x: 45, endPoint y: 230, distance: 12.1
click at [37, 221] on input "checkbox" at bounding box center [37, 223] width 6 height 6
checkbox input "true"
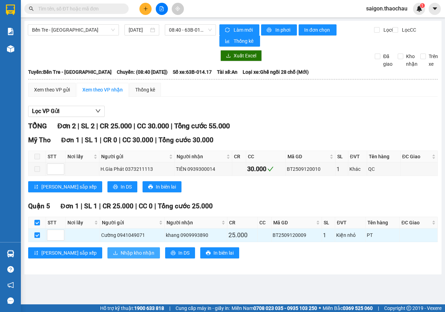
click at [121, 251] on span "Nhập kho nhận" at bounding box center [138, 253] width 34 height 8
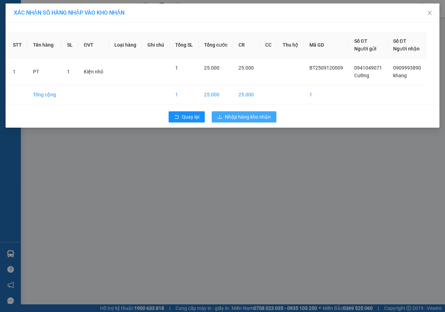
click at [260, 118] on span "Nhập hàng kho nhận" at bounding box center [248, 117] width 46 height 8
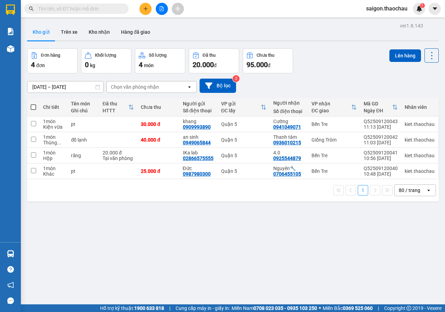
click at [33, 105] on span at bounding box center [34, 107] width 6 height 6
click at [33, 104] on input "checkbox" at bounding box center [33, 104] width 0 height 0
checkbox input "true"
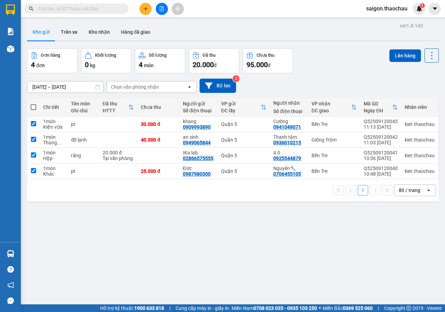
checkbox input "true"
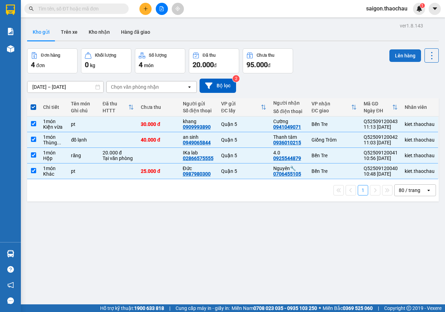
click at [409, 59] on button "Lên hàng" at bounding box center [405, 55] width 32 height 13
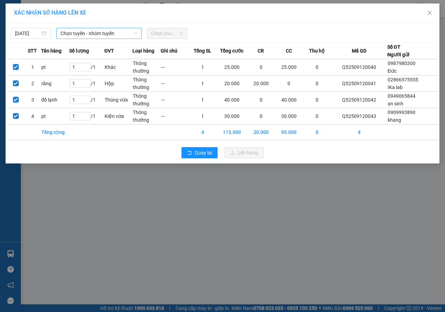
click at [92, 32] on span "Chọn tuyến - nhóm tuyến" at bounding box center [98, 33] width 77 height 10
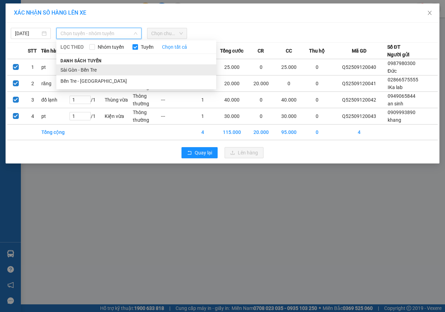
click at [88, 71] on li "Sài Gòn - Bến Tre" at bounding box center [136, 69] width 160 height 11
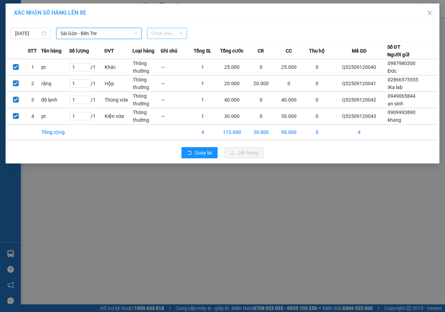
click at [163, 31] on span "Chọn chuyến" at bounding box center [167, 33] width 32 height 10
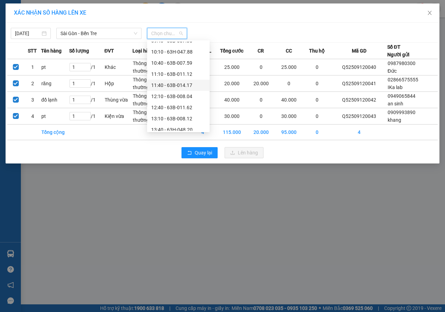
scroll to position [139, 0]
click at [189, 61] on div "11:10 - 63B-011.12" at bounding box center [178, 64] width 54 height 8
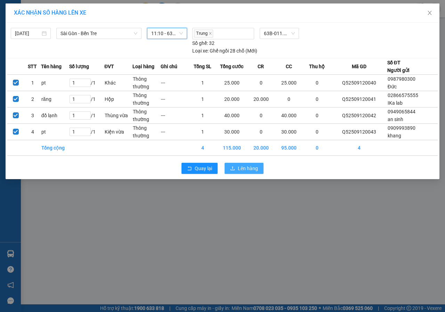
click at [258, 166] on button "Lên hàng" at bounding box center [243, 168] width 39 height 11
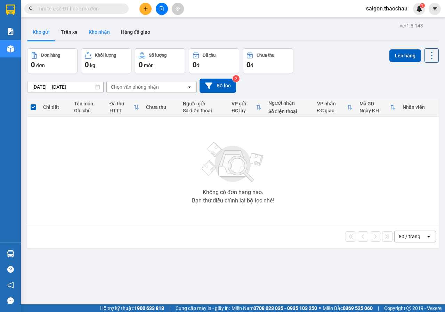
click at [86, 24] on button "Kho nhận" at bounding box center [99, 32] width 32 height 17
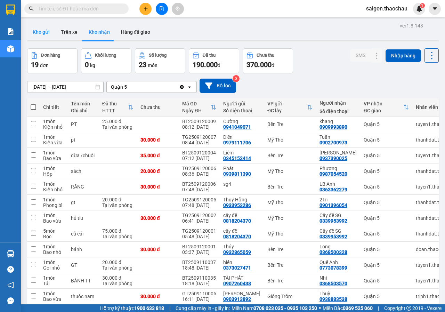
click at [40, 33] on button "Kho gửi" at bounding box center [41, 32] width 28 height 17
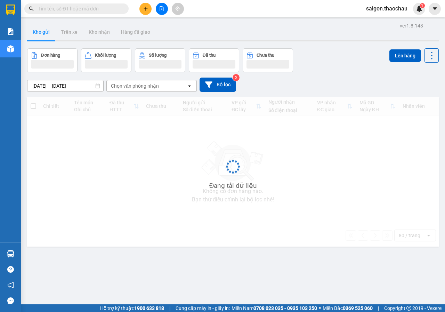
click at [40, 33] on button "Kho gửi" at bounding box center [41, 32] width 28 height 17
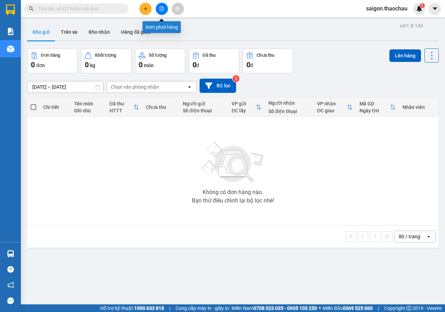
click at [158, 6] on button at bounding box center [162, 9] width 12 height 12
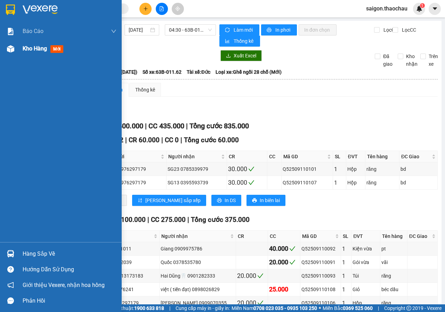
click at [32, 44] on div "Kho hàng mới" at bounding box center [44, 48] width 43 height 9
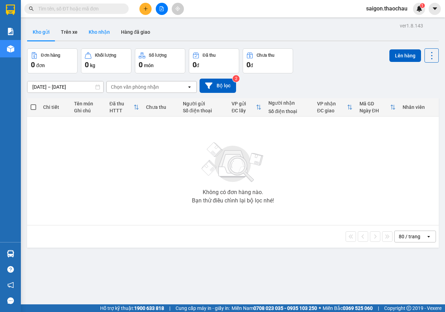
click at [96, 28] on button "Kho nhận" at bounding box center [99, 32] width 32 height 17
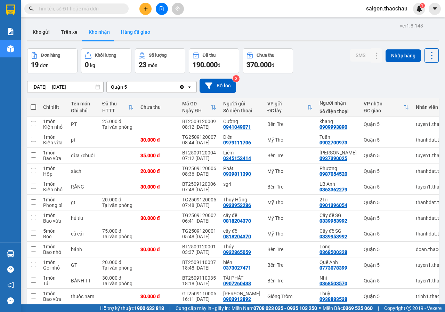
click at [134, 30] on button "Hàng đã giao" at bounding box center [135, 32] width 40 height 17
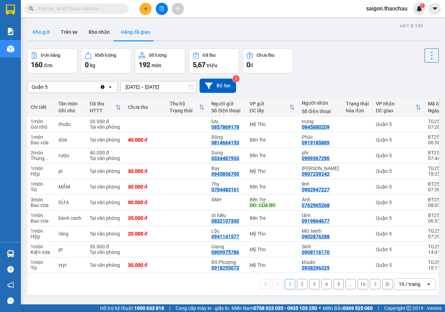
click at [37, 28] on button "Kho gửi" at bounding box center [41, 32] width 28 height 17
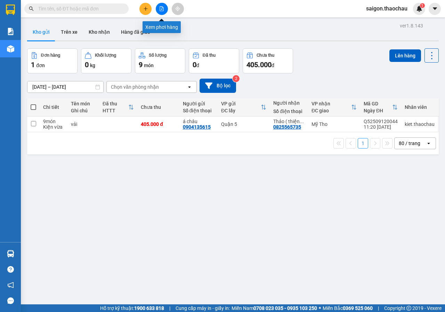
click at [160, 10] on icon "file-add" at bounding box center [161, 8] width 5 height 5
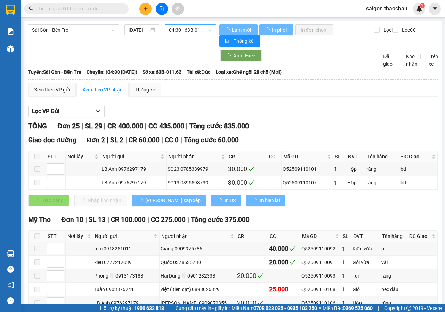
click at [182, 33] on span "04:30 - 63B-011.62" at bounding box center [190, 30] width 42 height 10
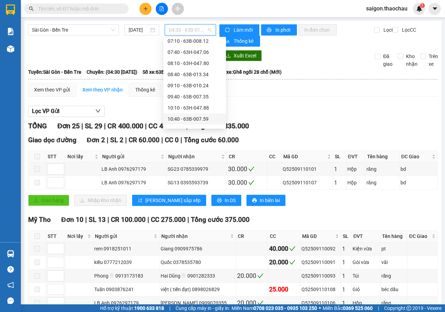
scroll to position [104, 0]
click at [204, 94] on div "11:10 - 63B-011.12" at bounding box center [194, 95] width 54 height 8
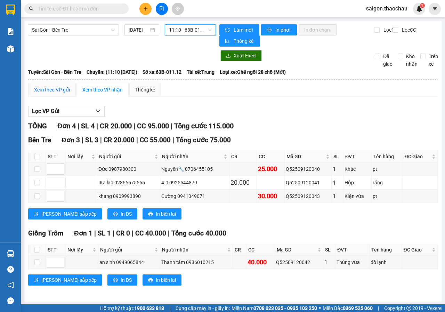
click at [62, 91] on div "Xem theo VP gửi" at bounding box center [52, 90] width 36 height 8
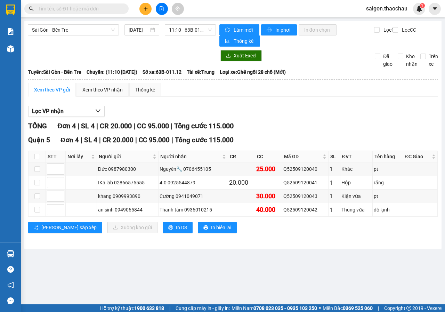
click at [56, 91] on div "Xem theo VP gửi" at bounding box center [52, 90] width 36 height 8
click at [40, 156] on th at bounding box center [36, 156] width 17 height 11
click at [39, 158] on input "checkbox" at bounding box center [37, 157] width 6 height 6
checkbox input "true"
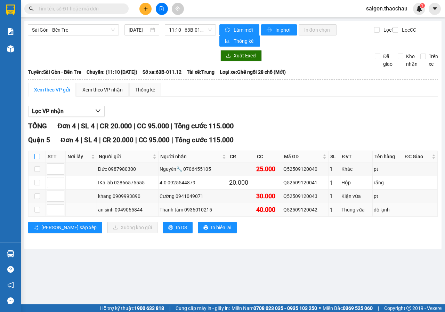
checkbox input "true"
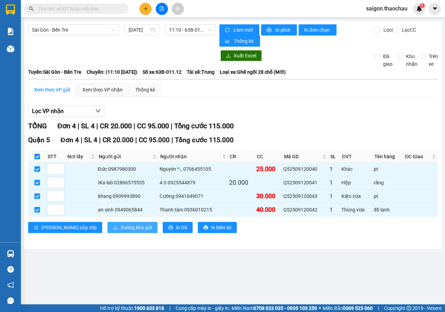
click at [121, 226] on span "Xuống kho gửi" at bounding box center [136, 227] width 31 height 8
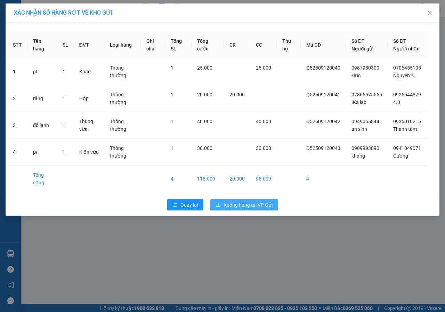
click at [256, 208] on span "Xuống hàng tại VP Gửi" at bounding box center [247, 205] width 49 height 8
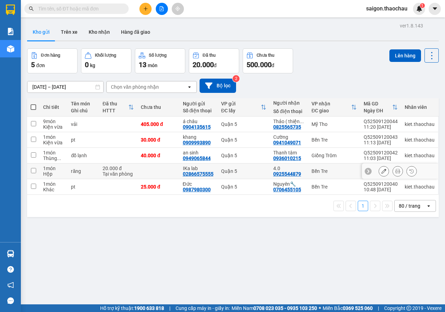
click at [395, 173] on icon at bounding box center [397, 170] width 5 height 5
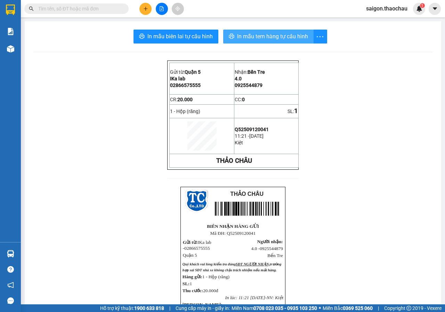
click at [253, 33] on span "In mẫu tem hàng tự cấu hình" at bounding box center [272, 36] width 71 height 9
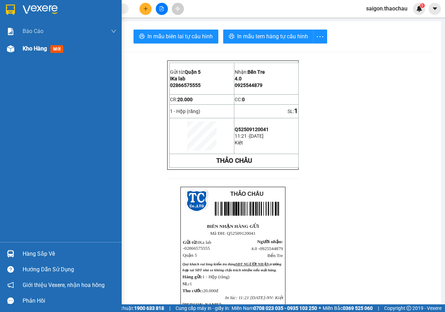
click at [46, 52] on div "Kho hàng mới" at bounding box center [44, 48] width 43 height 9
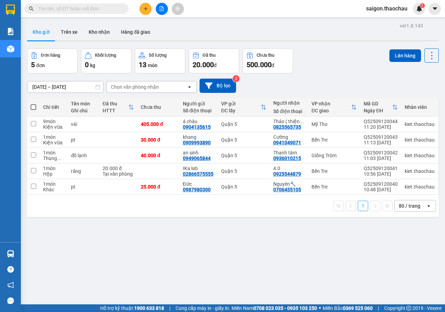
click at [33, 108] on span at bounding box center [34, 107] width 6 height 6
click at [33, 104] on input "checkbox" at bounding box center [33, 104] width 0 height 0
checkbox input "true"
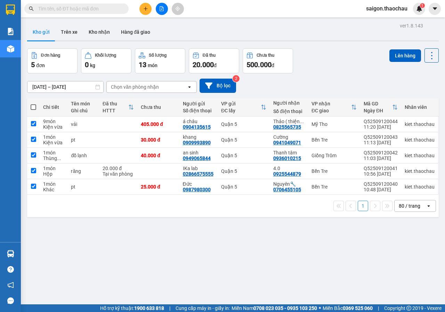
checkbox input "true"
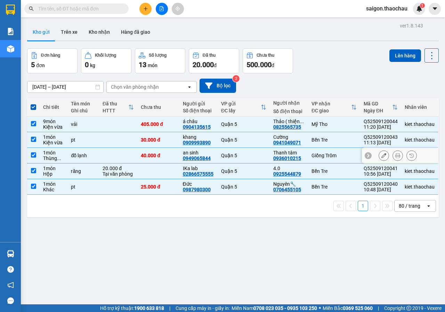
click at [36, 154] on td at bounding box center [33, 156] width 13 height 16
checkbox input "false"
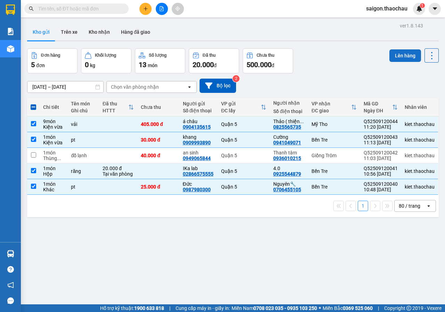
click at [404, 54] on button "Lên hàng" at bounding box center [405, 55] width 32 height 13
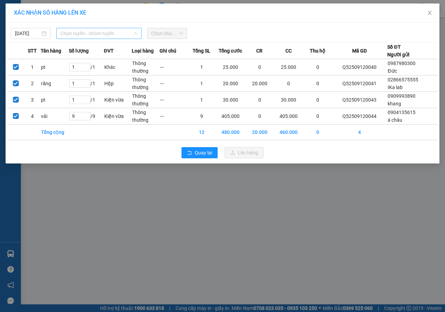
click at [129, 35] on span "Chọn tuyến - nhóm tuyến" at bounding box center [98, 33] width 77 height 10
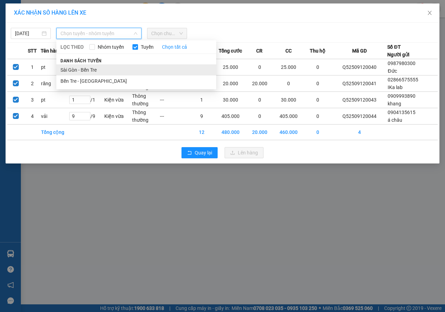
click at [101, 66] on li "Sài Gòn - Bến Tre" at bounding box center [136, 69] width 160 height 11
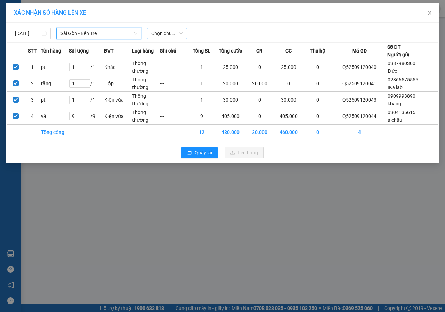
click at [172, 32] on span "Chọn chuyến" at bounding box center [167, 33] width 32 height 10
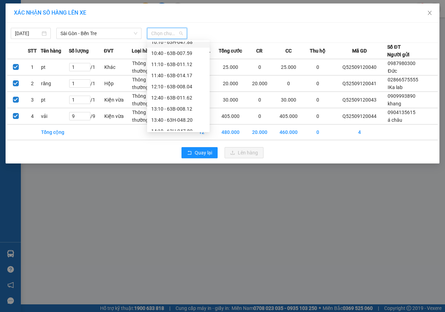
scroll to position [139, 0]
click at [183, 60] on div "11:10 - 63B-011.12" at bounding box center [178, 64] width 54 height 8
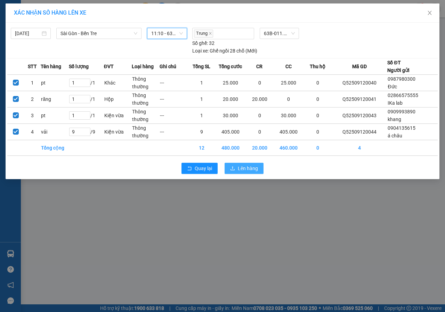
click at [253, 171] on button "Lên hàng" at bounding box center [243, 168] width 39 height 11
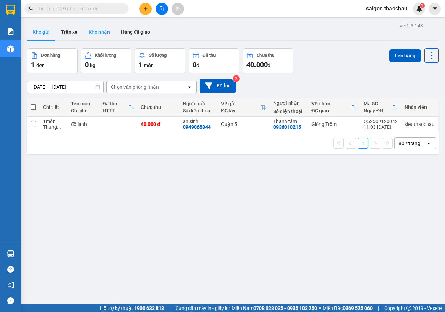
click at [104, 30] on button "Kho nhận" at bounding box center [99, 32] width 32 height 17
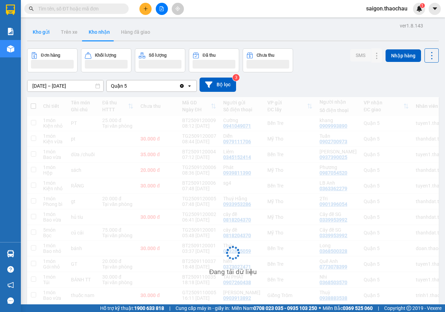
click at [43, 34] on button "Kho gửi" at bounding box center [41, 32] width 28 height 17
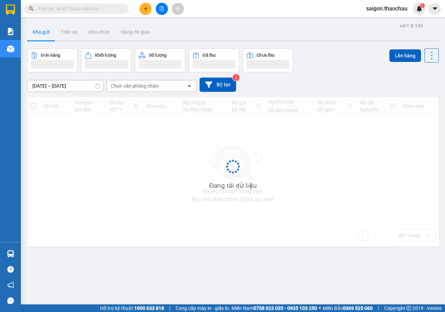
click at [43, 34] on button "Kho gửi" at bounding box center [41, 32] width 28 height 17
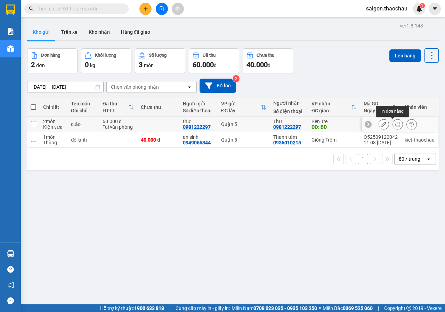
click at [395, 126] on button at bounding box center [398, 124] width 10 height 12
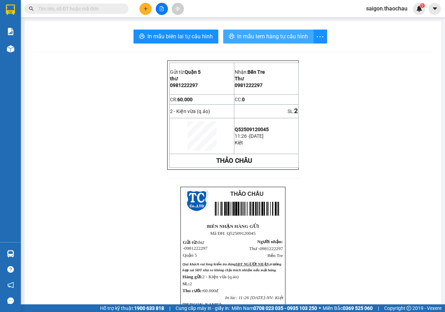
click at [304, 39] on span "In mẫu tem hàng tự cấu hình" at bounding box center [272, 36] width 71 height 9
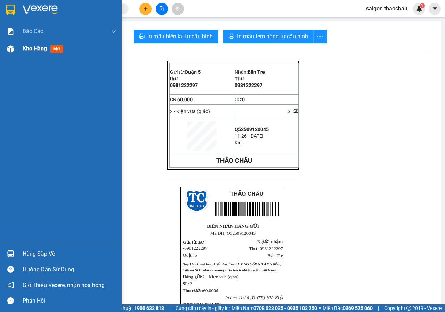
click at [34, 49] on span "Kho hàng" at bounding box center [35, 48] width 24 height 7
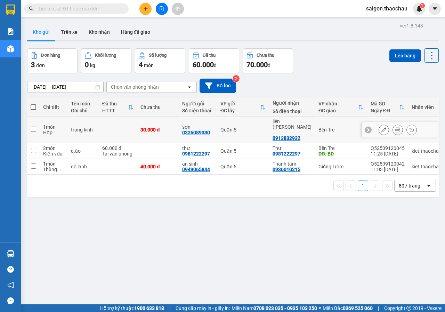
click at [395, 127] on icon at bounding box center [397, 129] width 5 height 5
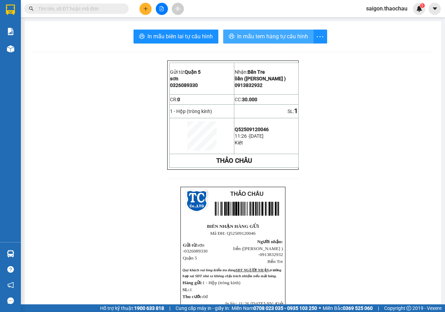
click at [296, 39] on span "In mẫu tem hàng tự cấu hình" at bounding box center [272, 36] width 71 height 9
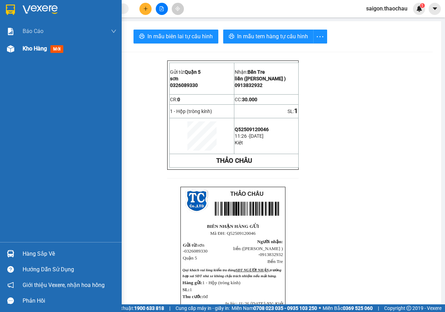
click at [40, 46] on span "Kho hàng" at bounding box center [35, 48] width 24 height 7
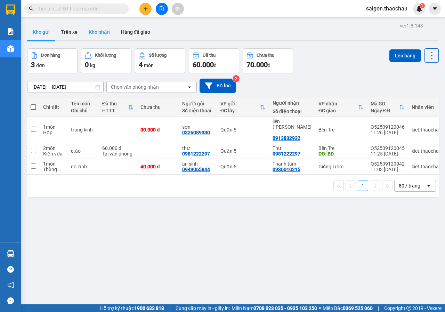
click at [105, 36] on button "Kho nhận" at bounding box center [99, 32] width 32 height 17
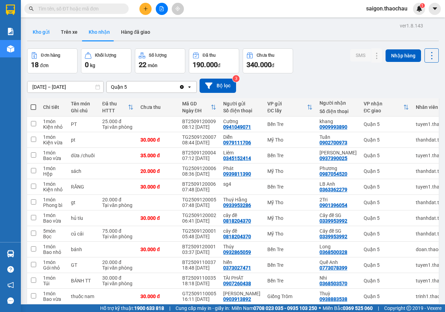
click at [41, 36] on button "Kho gửi" at bounding box center [41, 32] width 28 height 17
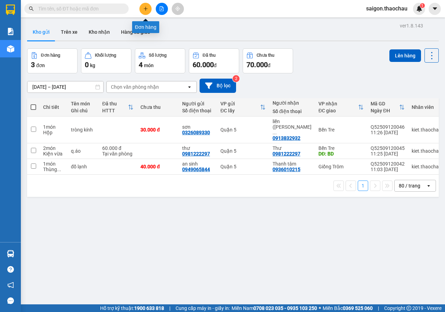
click at [158, 9] on button at bounding box center [162, 9] width 12 height 12
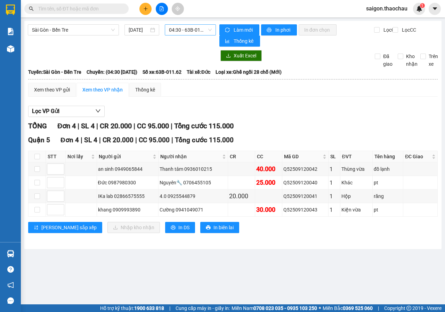
click at [198, 26] on span "04:30 - 63B-011.62" at bounding box center [190, 30] width 42 height 10
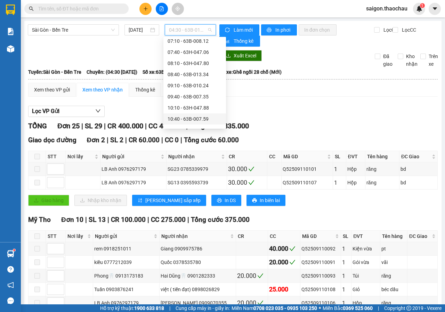
scroll to position [104, 0]
click at [194, 98] on div "11:10 - 63B-011.12" at bounding box center [194, 95] width 54 height 8
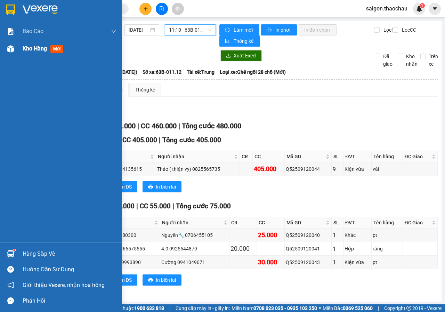
click at [30, 49] on span "Kho hàng" at bounding box center [35, 48] width 24 height 7
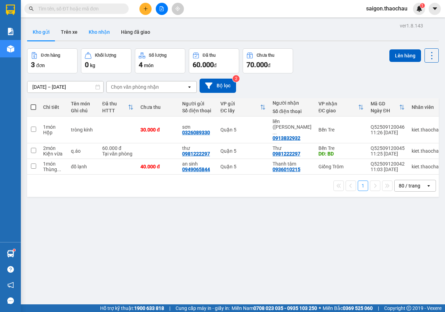
click at [97, 30] on button "Kho nhận" at bounding box center [99, 32] width 32 height 17
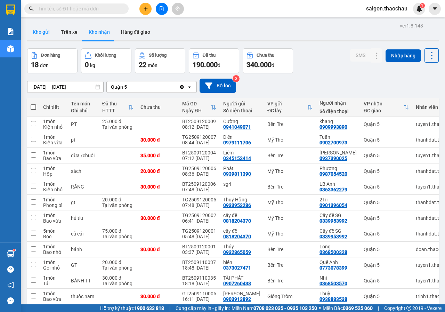
click at [47, 27] on button "Kho gửi" at bounding box center [41, 32] width 28 height 17
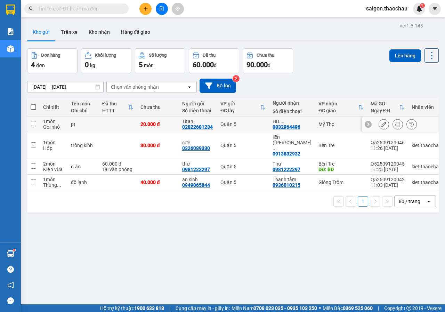
click at [395, 124] on icon at bounding box center [397, 124] width 5 height 5
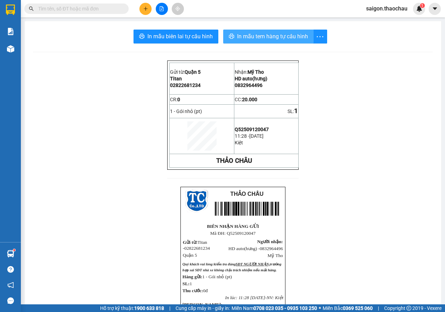
click at [297, 36] on span "In mẫu tem hàng tự cấu hình" at bounding box center [272, 36] width 71 height 9
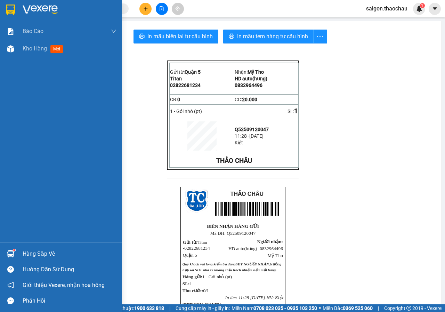
drag, startPoint x: 31, startPoint y: 253, endPoint x: 41, endPoint y: 253, distance: 10.1
click at [32, 253] on div "Hàng sắp về" at bounding box center [70, 253] width 94 height 10
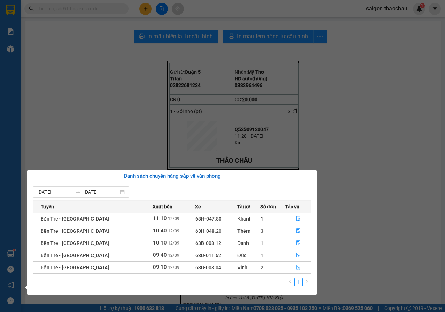
click at [299, 269] on button "button" at bounding box center [297, 267] width 25 height 11
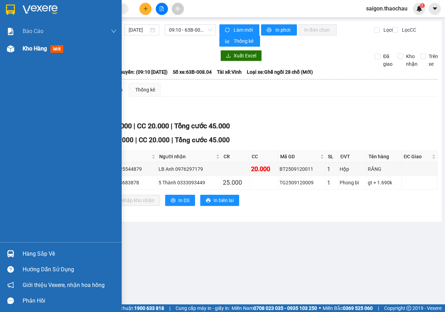
click at [39, 51] on span "Kho hàng" at bounding box center [35, 48] width 24 height 7
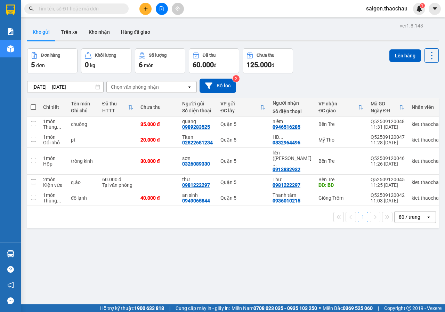
click at [32, 106] on span at bounding box center [34, 107] width 6 height 6
click at [33, 104] on input "checkbox" at bounding box center [33, 104] width 0 height 0
checkbox input "true"
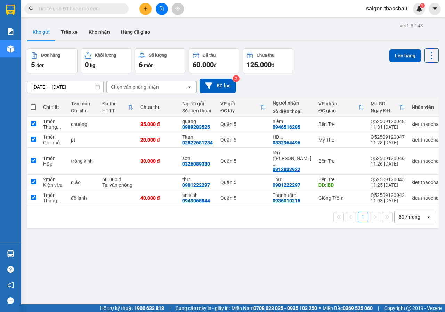
checkbox input "true"
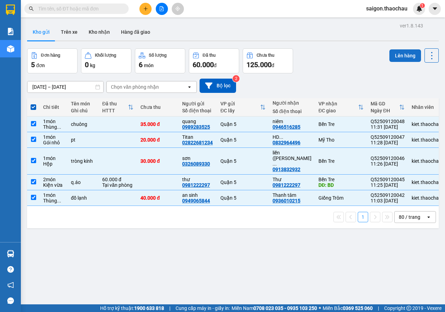
click at [408, 57] on button "Lên hàng" at bounding box center [405, 55] width 32 height 13
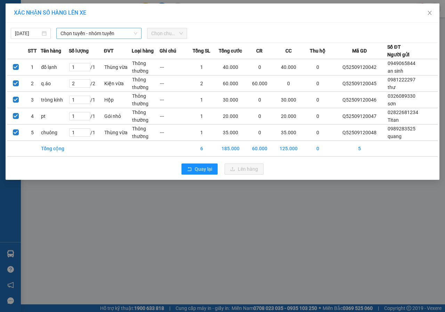
click at [121, 33] on span "Chọn tuyến - nhóm tuyến" at bounding box center [98, 33] width 77 height 10
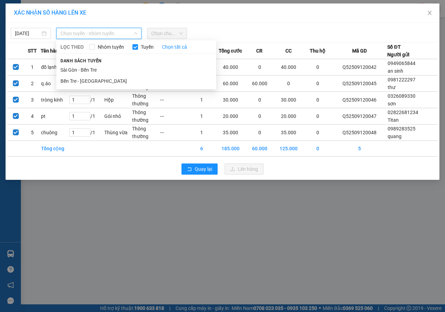
drag, startPoint x: 96, startPoint y: 67, endPoint x: 145, endPoint y: 41, distance: 55.3
click at [96, 67] on li "Sài Gòn - Bến Tre" at bounding box center [136, 69] width 160 height 11
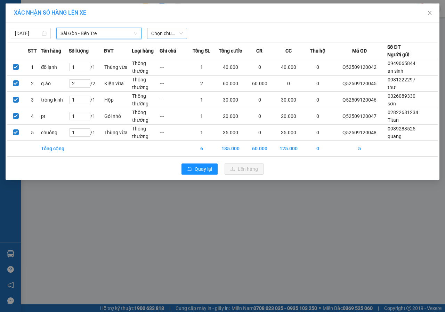
click at [165, 31] on span "Chọn chuyến" at bounding box center [167, 33] width 32 height 10
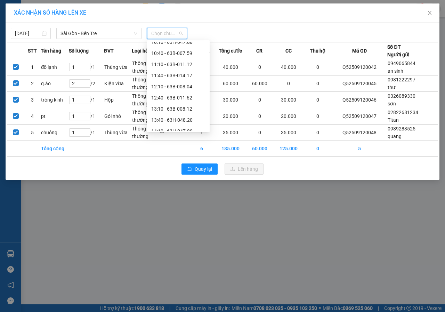
scroll to position [139, 0]
click at [189, 75] on div "11:40 - 63B-014.17" at bounding box center [178, 75] width 54 height 8
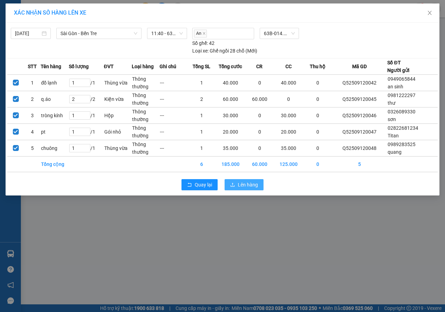
click at [254, 186] on span "Lên hàng" at bounding box center [248, 185] width 20 height 8
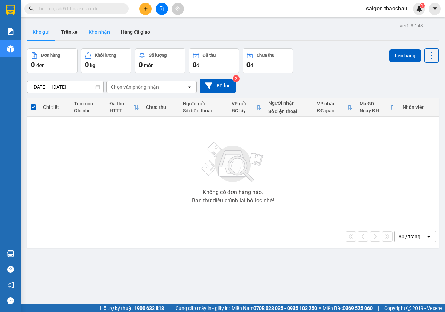
click at [100, 36] on button "Kho nhận" at bounding box center [99, 32] width 32 height 17
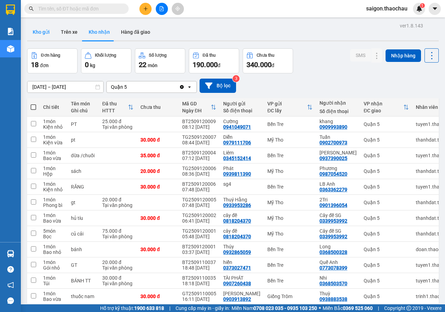
click at [45, 36] on button "Kho gửi" at bounding box center [41, 32] width 28 height 17
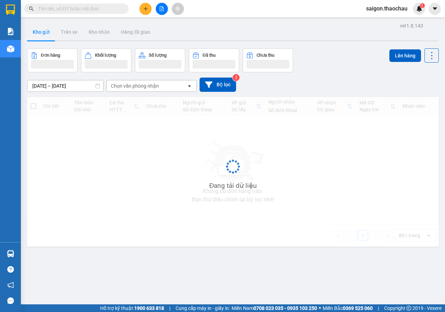
click at [45, 36] on button "Kho gửi" at bounding box center [41, 32] width 28 height 17
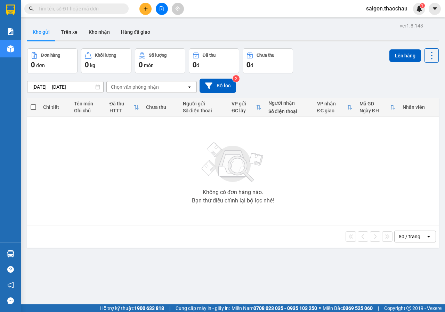
click at [45, 36] on button "Kho gửi" at bounding box center [41, 32] width 28 height 17
click at [89, 30] on button "Kho nhận" at bounding box center [99, 32] width 32 height 17
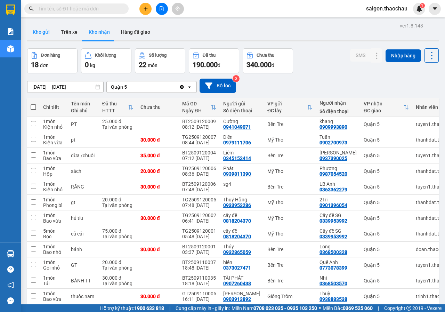
click at [46, 31] on button "Kho gửi" at bounding box center [41, 32] width 28 height 17
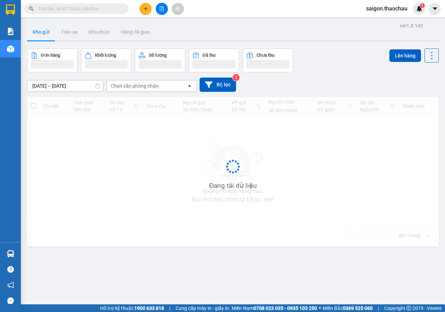
click at [46, 31] on button "Kho gửi" at bounding box center [41, 32] width 28 height 17
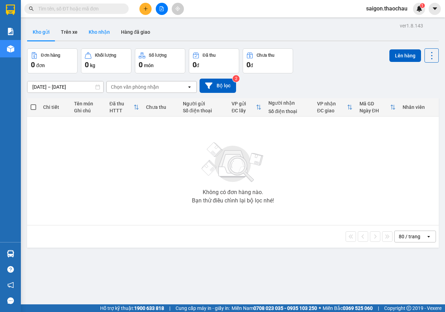
drag, startPoint x: 103, startPoint y: 26, endPoint x: 100, endPoint y: 30, distance: 4.2
click at [103, 26] on button "Kho nhận" at bounding box center [99, 32] width 32 height 17
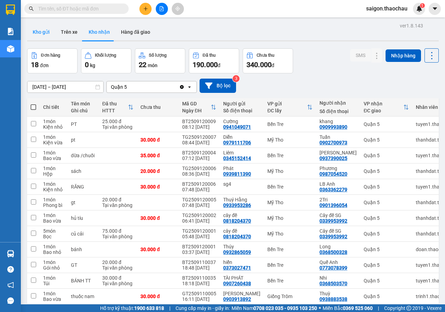
click at [47, 38] on button "Kho gửi" at bounding box center [41, 32] width 28 height 17
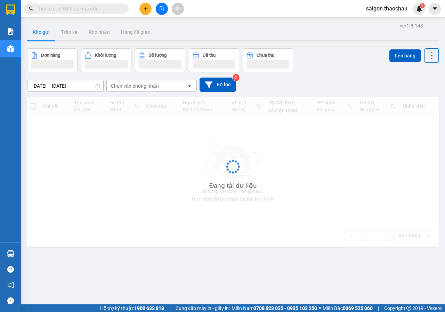
click at [47, 38] on button "Kho gửi" at bounding box center [41, 32] width 28 height 17
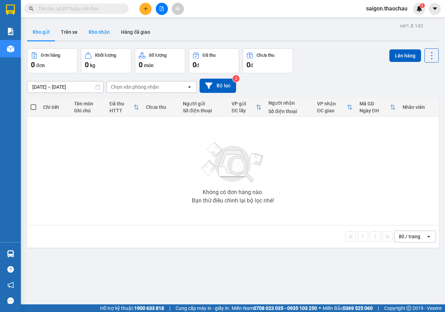
click at [90, 30] on button "Kho nhận" at bounding box center [99, 32] width 32 height 17
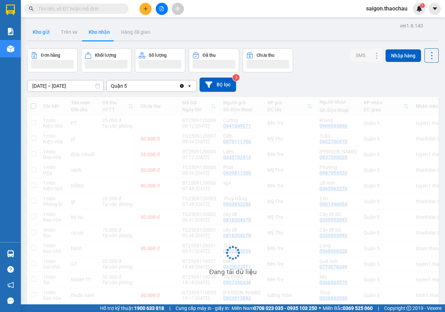
click at [43, 34] on button "Kho gửi" at bounding box center [41, 32] width 28 height 17
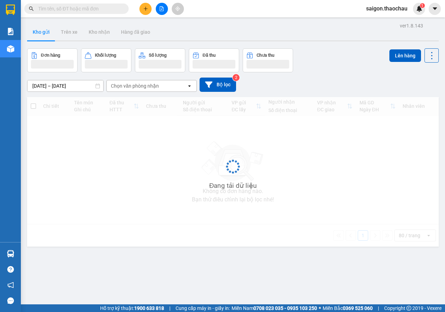
click at [43, 34] on button "Kho gửi" at bounding box center [41, 32] width 28 height 17
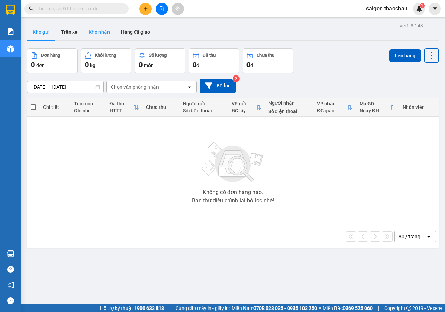
click at [95, 36] on button "Kho nhận" at bounding box center [99, 32] width 32 height 17
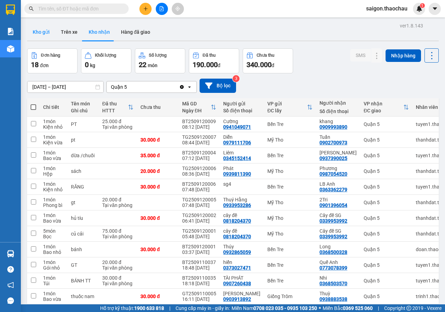
click at [33, 38] on button "Kho gửi" at bounding box center [41, 32] width 28 height 17
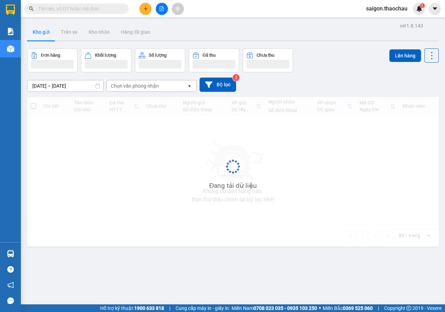
click at [33, 38] on button "Kho gửi" at bounding box center [41, 32] width 28 height 17
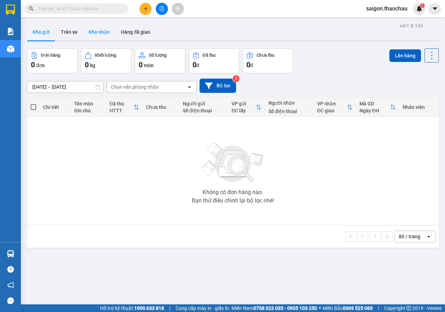
click at [104, 35] on button "Kho nhận" at bounding box center [99, 32] width 32 height 17
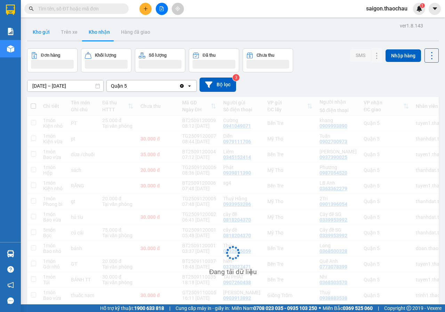
click at [46, 36] on button "Kho gửi" at bounding box center [41, 32] width 28 height 17
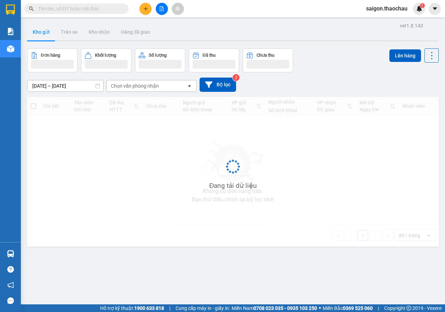
click at [46, 36] on button "Kho gửi" at bounding box center [41, 32] width 28 height 17
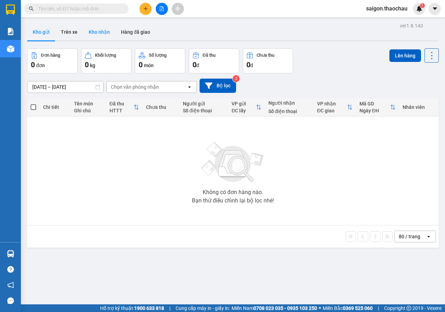
click at [100, 34] on button "Kho nhận" at bounding box center [99, 32] width 32 height 17
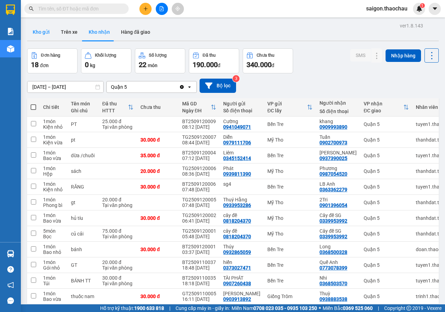
click at [42, 35] on button "Kho gửi" at bounding box center [41, 32] width 28 height 17
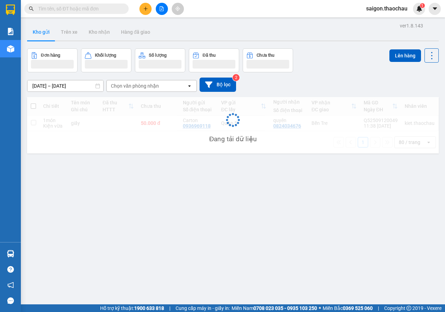
click at [42, 35] on button "Kho gửi" at bounding box center [41, 32] width 28 height 17
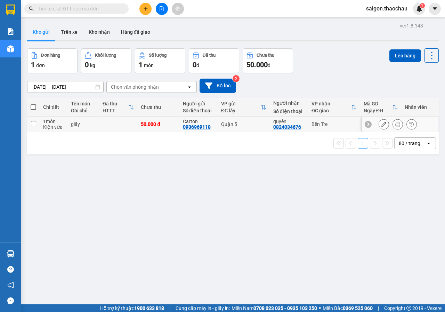
click at [395, 125] on icon at bounding box center [397, 124] width 5 height 5
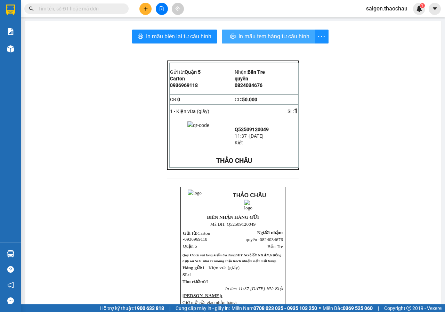
click at [280, 38] on div "In mẫu tem hàng tự cấu hình" at bounding box center [275, 37] width 107 height 14
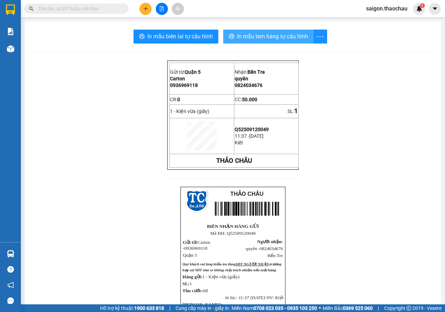
click at [280, 38] on span "In mẫu tem hàng tự cấu hình" at bounding box center [272, 36] width 71 height 9
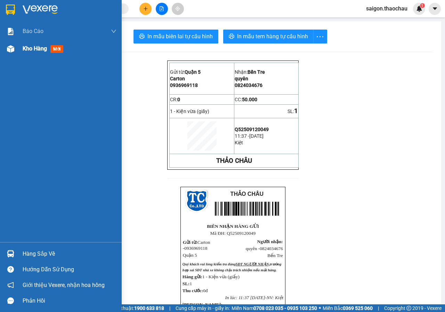
click at [28, 51] on span "Kho hàng" at bounding box center [35, 48] width 24 height 7
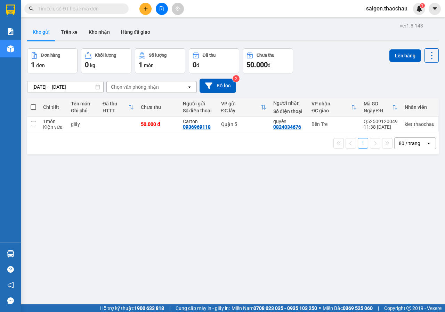
click at [33, 105] on span at bounding box center [34, 107] width 6 height 6
click at [33, 104] on input "checkbox" at bounding box center [33, 104] width 0 height 0
checkbox input "true"
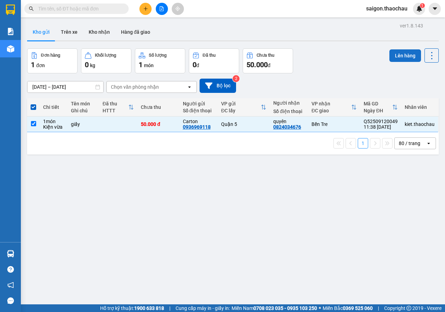
click at [408, 59] on button "Lên hàng" at bounding box center [405, 55] width 32 height 13
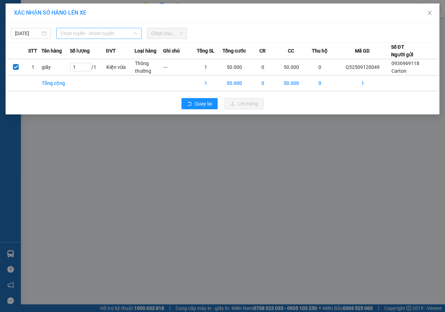
click at [96, 32] on span "Chọn tuyến - nhóm tuyến" at bounding box center [98, 33] width 77 height 10
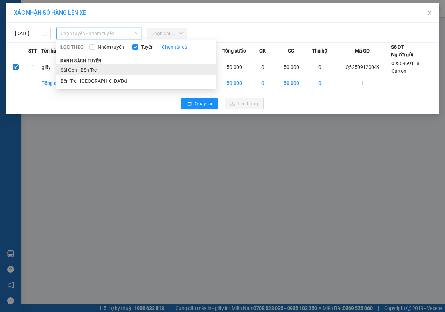
click at [98, 73] on li "Sài Gòn - Bến Tre" at bounding box center [136, 69] width 160 height 11
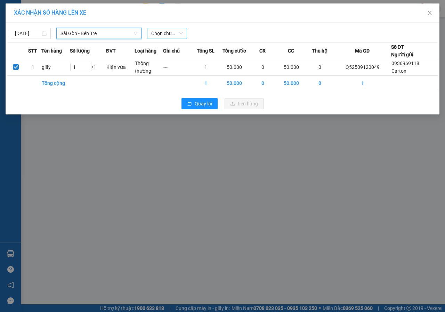
click at [172, 31] on span "Chọn chuyến" at bounding box center [167, 33] width 32 height 10
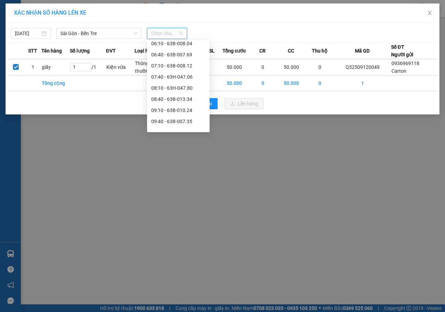
scroll to position [106, 0]
click at [183, 108] on div "11:40 - 63B-014.17" at bounding box center [178, 109] width 54 height 8
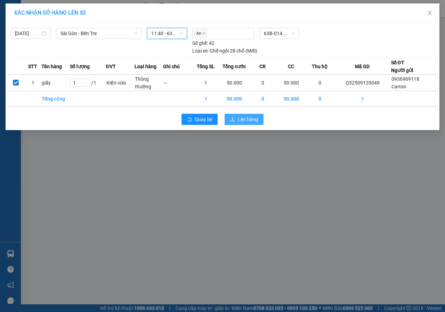
click at [243, 121] on span "Lên hàng" at bounding box center [248, 119] width 20 height 8
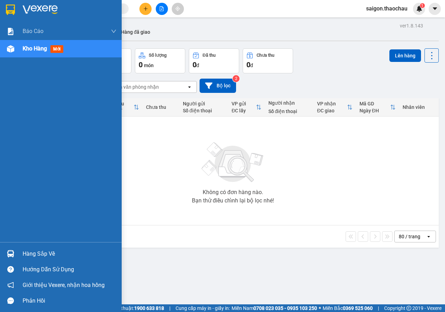
drag, startPoint x: 20, startPoint y: 251, endPoint x: 291, endPoint y: 250, distance: 271.3
click at [21, 251] on div "Hàng sắp về" at bounding box center [61, 254] width 122 height 16
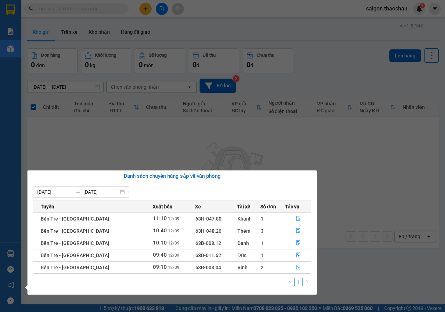
click at [285, 265] on button "button" at bounding box center [297, 267] width 25 height 11
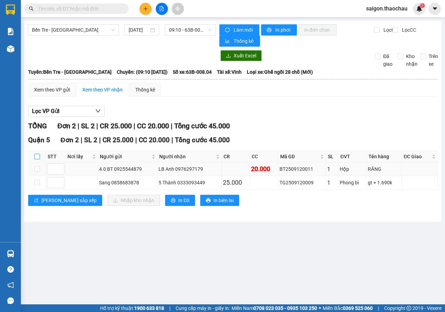
drag, startPoint x: 38, startPoint y: 159, endPoint x: 66, endPoint y: 165, distance: 29.2
click at [38, 159] on input "checkbox" at bounding box center [37, 157] width 6 height 6
checkbox input "true"
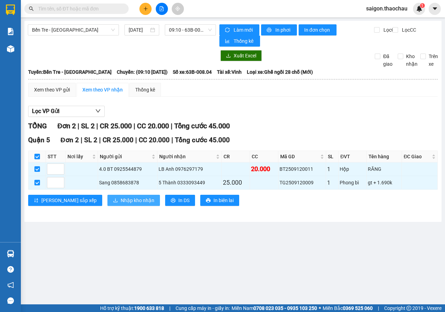
click at [128, 200] on button "Nhập kho nhận" at bounding box center [133, 200] width 52 height 11
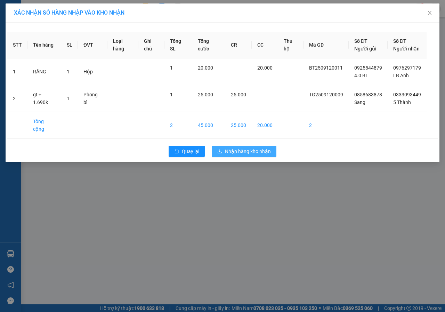
click at [254, 147] on span "Nhập hàng kho nhận" at bounding box center [248, 151] width 46 height 8
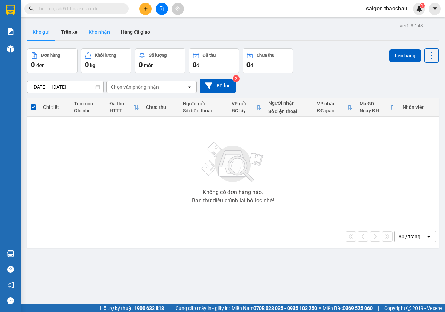
click at [94, 35] on button "Kho nhận" at bounding box center [99, 32] width 32 height 17
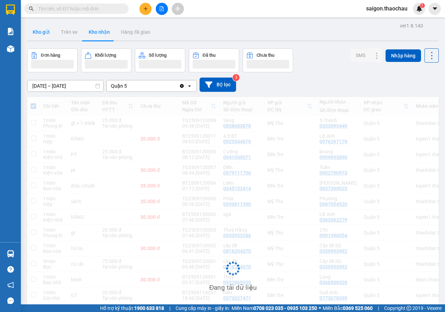
click at [42, 31] on button "Kho gửi" at bounding box center [41, 32] width 28 height 17
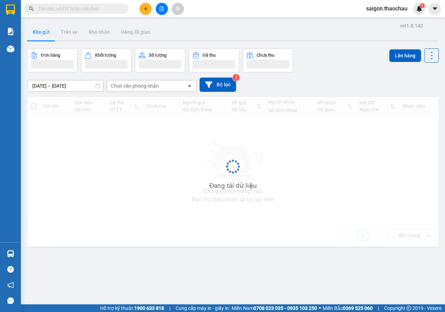
click at [43, 31] on button "Kho gửi" at bounding box center [41, 32] width 28 height 17
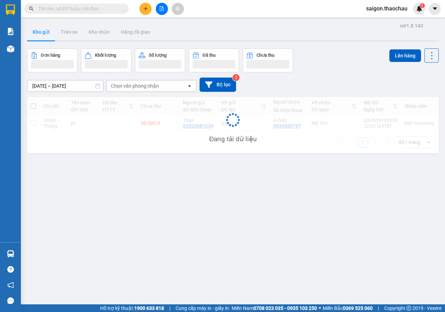
click at [45, 31] on button "Kho gửi" at bounding box center [41, 32] width 28 height 17
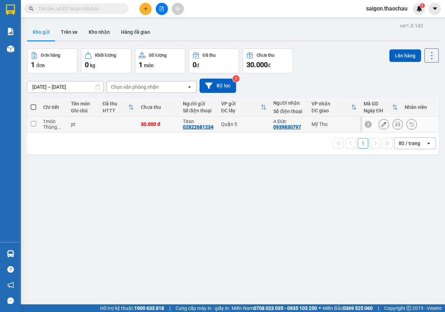
click at [394, 121] on button at bounding box center [398, 124] width 10 height 12
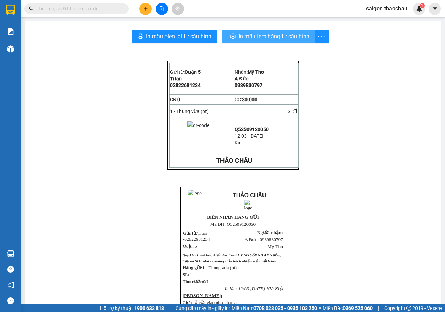
click at [298, 38] on span "In mẫu tem hàng tự cấu hình" at bounding box center [273, 36] width 71 height 9
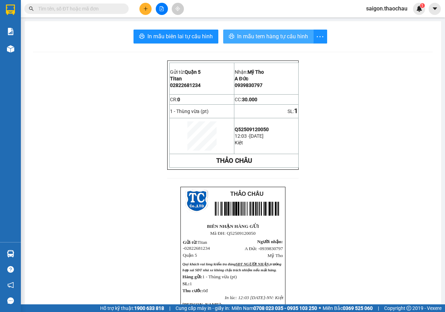
click at [292, 39] on span "In mẫu tem hàng tự cấu hình" at bounding box center [272, 36] width 71 height 9
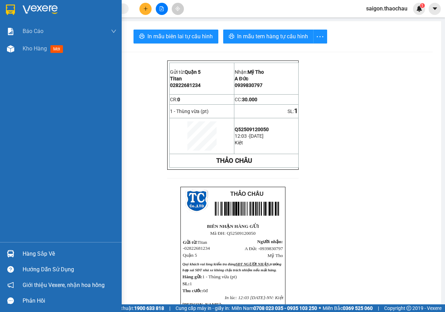
drag, startPoint x: 53, startPoint y: 249, endPoint x: 101, endPoint y: 252, distance: 47.6
click at [54, 249] on div "Hàng sắp về" at bounding box center [70, 253] width 94 height 10
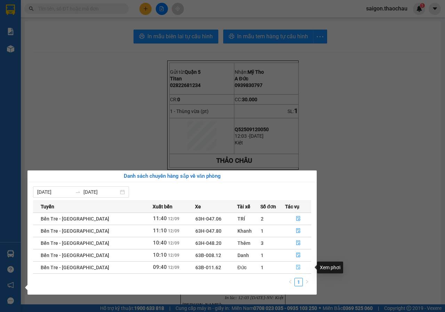
click at [301, 264] on button "button" at bounding box center [297, 267] width 25 height 11
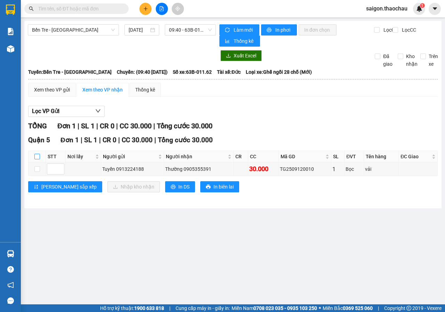
click at [36, 156] on input "checkbox" at bounding box center [37, 157] width 6 height 6
checkbox input "true"
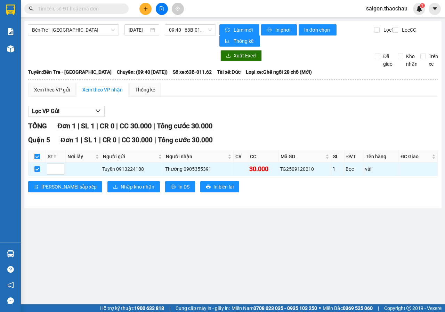
checkbox input "true"
click at [121, 183] on span "Nhập kho nhận" at bounding box center [138, 187] width 34 height 8
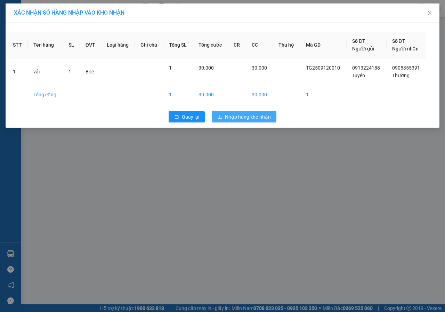
click at [246, 118] on span "Nhập hàng kho nhận" at bounding box center [248, 117] width 46 height 8
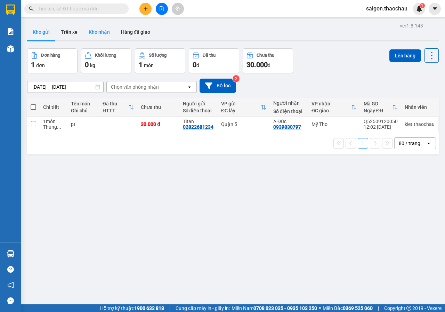
click at [85, 28] on button "Kho nhận" at bounding box center [99, 32] width 32 height 17
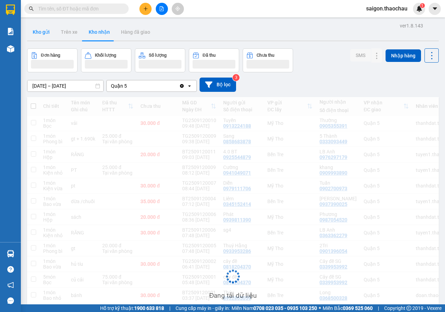
click at [41, 34] on button "Kho gửi" at bounding box center [41, 32] width 28 height 17
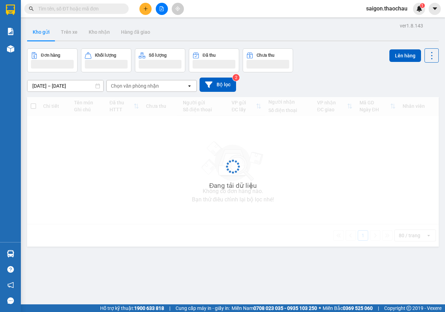
click at [40, 34] on button "Kho gửi" at bounding box center [41, 32] width 28 height 17
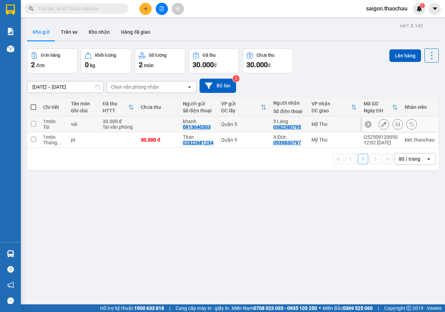
click at [393, 124] on button at bounding box center [398, 124] width 10 height 12
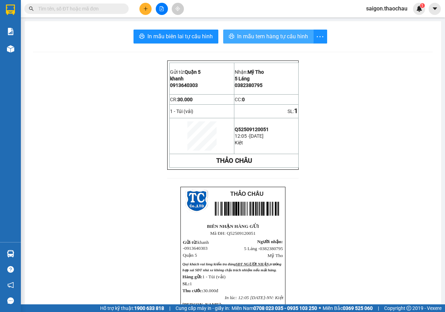
click at [289, 38] on span "In mẫu tem hàng tự cấu hình" at bounding box center [272, 36] width 71 height 9
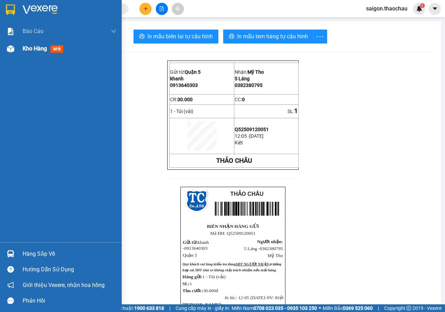
click at [39, 46] on span "Kho hàng" at bounding box center [35, 48] width 24 height 7
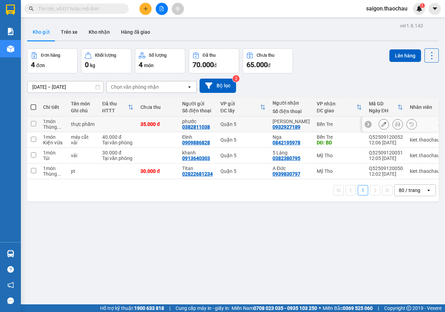
click at [395, 122] on icon at bounding box center [397, 124] width 5 height 5
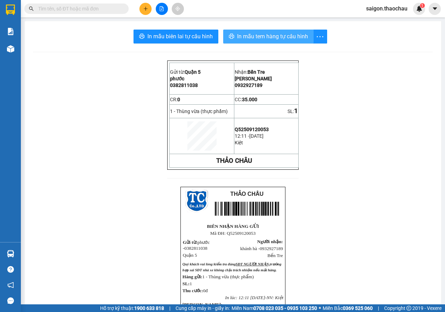
click at [303, 37] on span "In mẫu tem hàng tự cấu hình" at bounding box center [272, 36] width 71 height 9
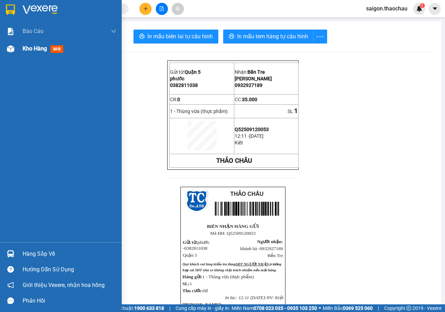
click at [27, 49] on span "Kho hàng" at bounding box center [35, 48] width 24 height 7
click at [28, 49] on span "Kho hàng" at bounding box center [35, 48] width 24 height 7
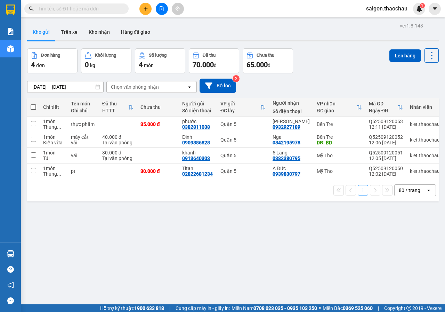
click at [34, 105] on span at bounding box center [34, 107] width 6 height 6
click at [33, 104] on input "checkbox" at bounding box center [33, 104] width 0 height 0
checkbox input "true"
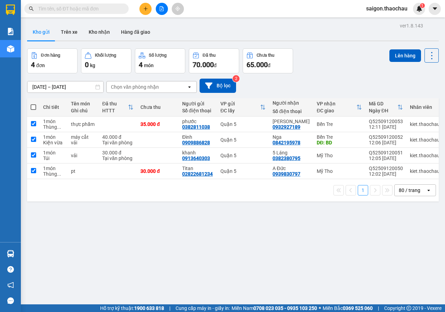
checkbox input "true"
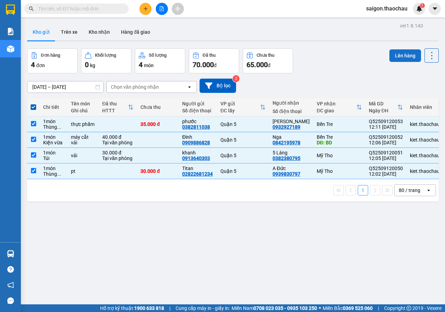
click at [406, 56] on button "Lên hàng" at bounding box center [405, 55] width 32 height 13
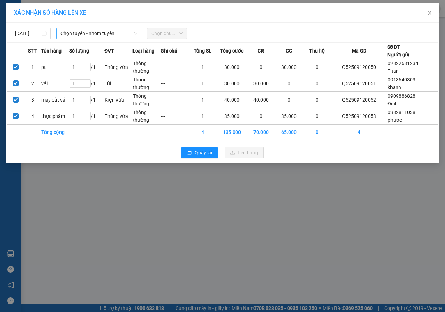
click at [118, 34] on span "Chọn tuyến - nhóm tuyến" at bounding box center [98, 33] width 77 height 10
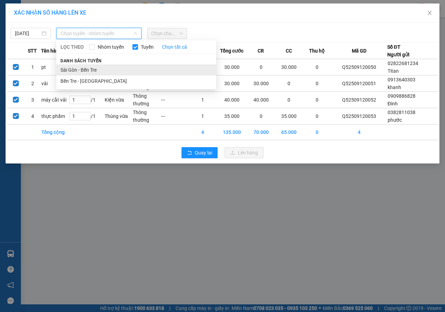
click at [97, 68] on li "Sài Gòn - Bến Tre" at bounding box center [136, 69] width 160 height 11
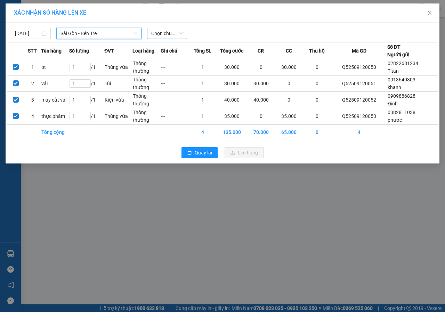
click at [182, 36] on span "Chọn chuyến" at bounding box center [167, 33] width 32 height 10
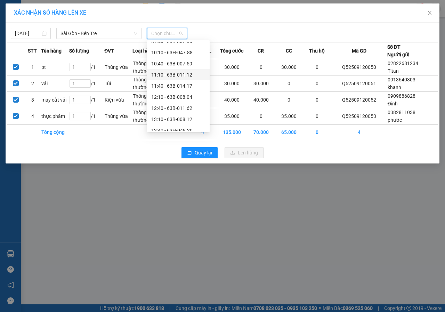
scroll to position [139, 0]
click at [187, 83] on div "12:10 - 63B-008.04" at bounding box center [178, 86] width 54 height 8
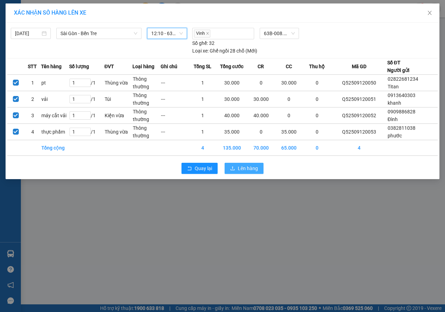
click at [248, 171] on span "Lên hàng" at bounding box center [248, 168] width 20 height 8
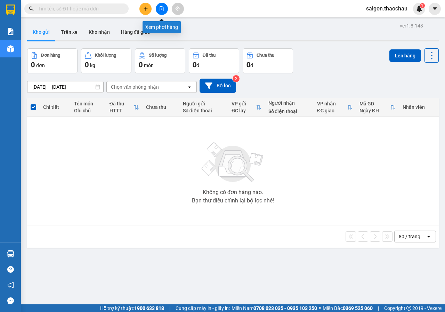
click at [165, 8] on button at bounding box center [162, 9] width 12 height 12
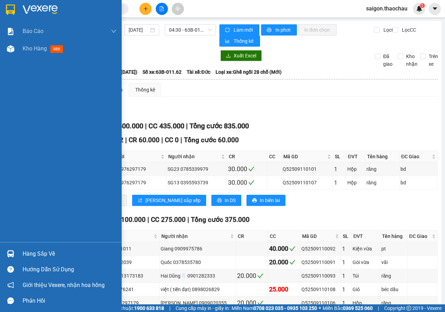
click at [23, 49] on main "Sài Gòn - Bến Tre 12/09/2025 04:30 - 63B-011.62 Làm mới In phơi In đơn chọn Thố…" at bounding box center [222, 152] width 445 height 304
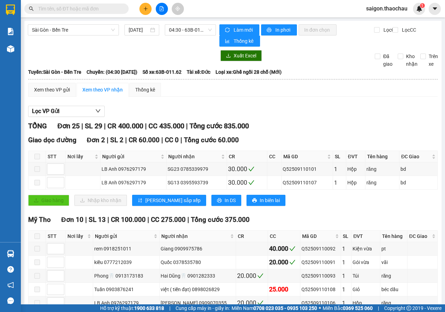
click at [24, 49] on main "Sài Gòn - Bến Tre 12/09/2025 04:30 - 63B-011.62 Làm mới In phơi In đơn chọn Thố…" at bounding box center [222, 152] width 445 height 304
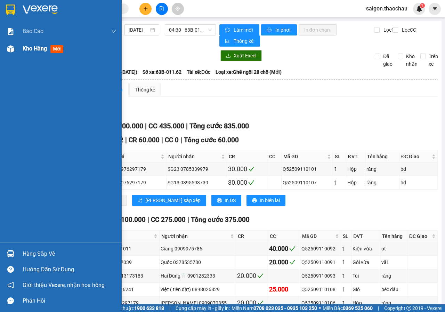
click at [42, 51] on span "Kho hàng" at bounding box center [35, 48] width 24 height 7
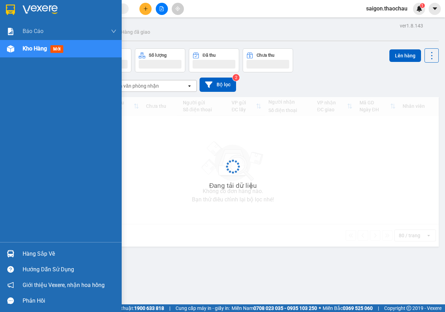
click at [42, 51] on span "Kho hàng" at bounding box center [35, 48] width 24 height 7
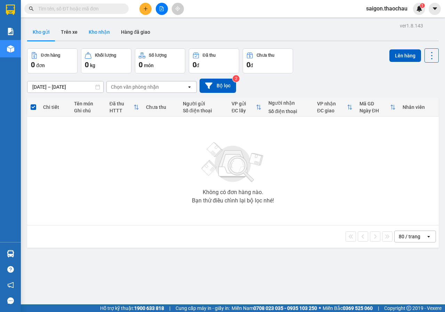
click at [99, 33] on button "Kho nhận" at bounding box center [99, 32] width 32 height 17
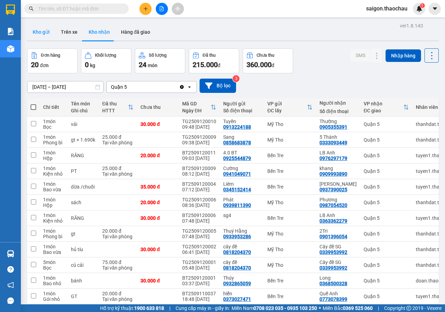
click at [51, 36] on button "Kho gửi" at bounding box center [41, 32] width 28 height 17
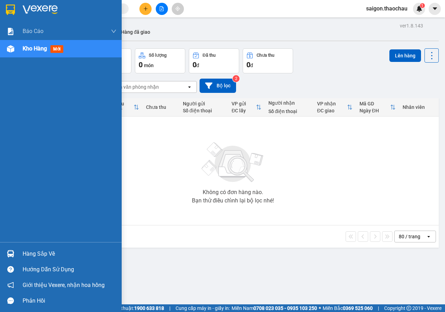
drag, startPoint x: 31, startPoint y: 250, endPoint x: 173, endPoint y: 253, distance: 142.4
click at [35, 250] on div "Hàng sắp về" at bounding box center [70, 253] width 94 height 10
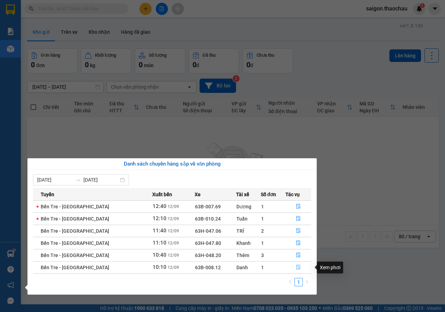
click at [296, 269] on icon "file-done" at bounding box center [298, 266] width 5 height 5
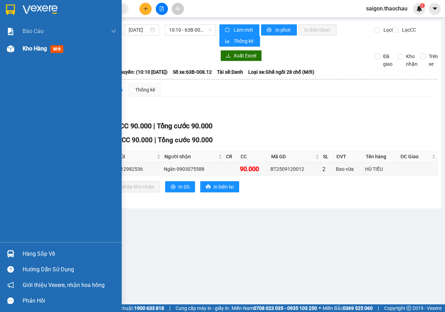
click at [43, 53] on div "Kho hàng mới" at bounding box center [70, 48] width 94 height 17
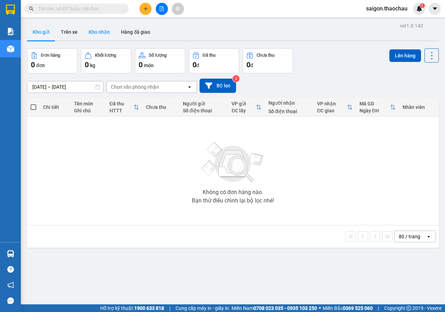
click at [100, 30] on button "Kho nhận" at bounding box center [99, 32] width 32 height 17
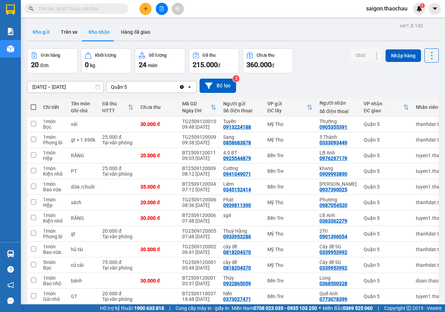
click at [39, 31] on button "Kho gửi" at bounding box center [41, 32] width 28 height 17
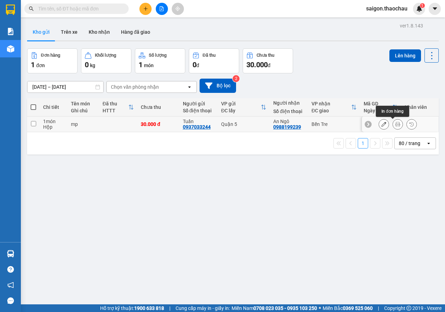
click at [395, 126] on button at bounding box center [398, 124] width 10 height 12
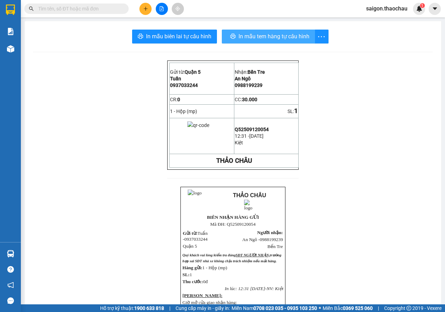
click at [288, 38] on span "In mẫu tem hàng tự cấu hình" at bounding box center [273, 36] width 71 height 9
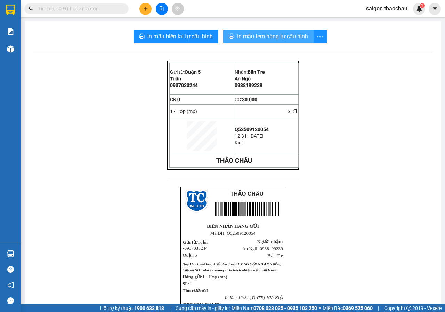
click at [280, 34] on span "In mẫu tem hàng tự cấu hình" at bounding box center [272, 36] width 71 height 9
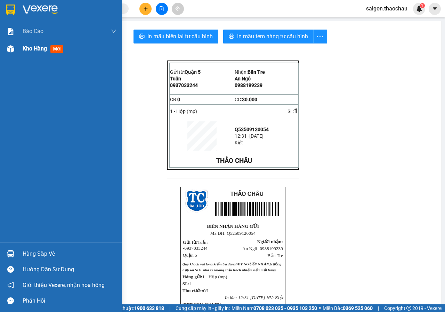
click at [37, 50] on span "Kho hàng" at bounding box center [35, 48] width 24 height 7
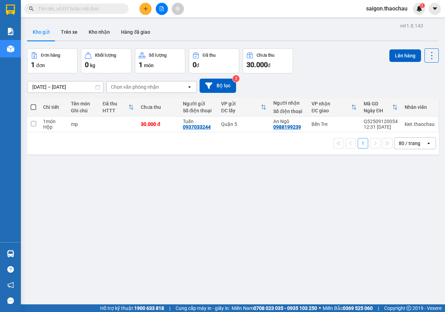
click at [35, 106] on span at bounding box center [34, 107] width 6 height 6
click at [33, 104] on input "checkbox" at bounding box center [33, 104] width 0 height 0
checkbox input "true"
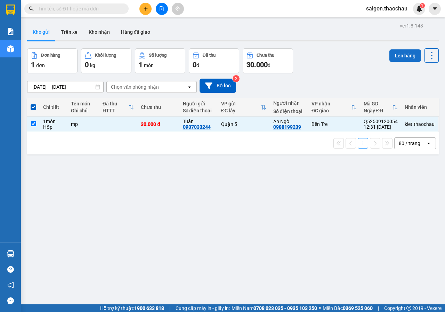
click at [402, 56] on button "Lên hàng" at bounding box center [405, 55] width 32 height 13
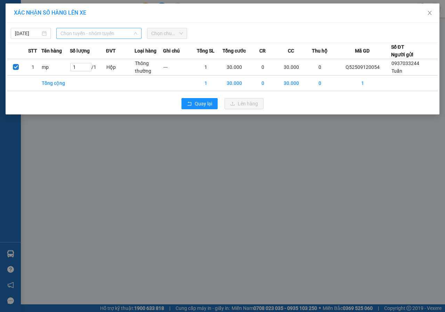
click at [97, 31] on span "Chọn tuyến - nhóm tuyến" at bounding box center [98, 33] width 77 height 10
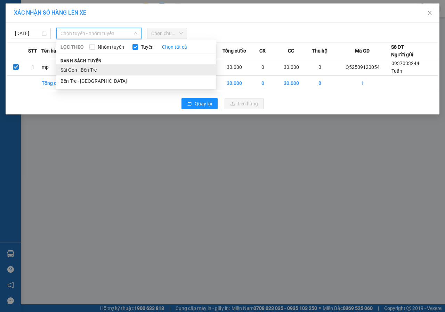
click at [92, 71] on li "Sài Gòn - Bến Tre" at bounding box center [136, 69] width 160 height 11
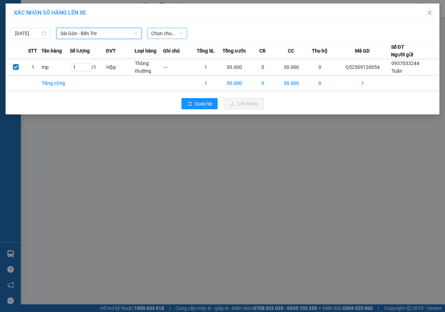
click at [170, 30] on span "Chọn chuyến" at bounding box center [167, 33] width 32 height 10
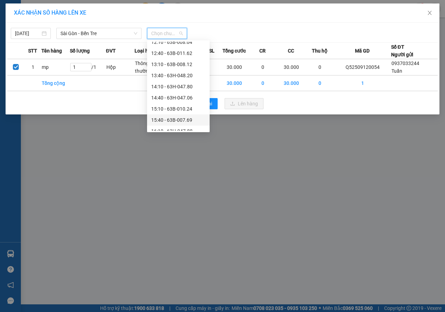
scroll to position [174, 0]
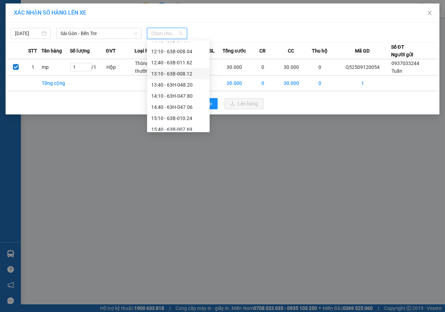
click at [188, 74] on div "13:10 - 63B-008.12" at bounding box center [178, 74] width 54 height 8
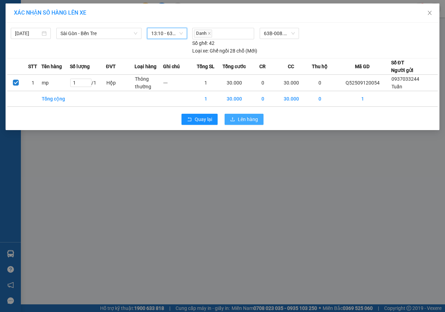
click at [248, 119] on span "Lên hàng" at bounding box center [248, 119] width 20 height 8
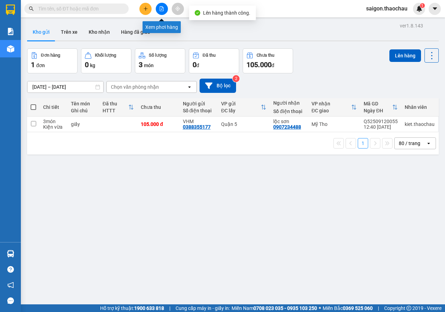
click at [159, 7] on icon "file-add" at bounding box center [161, 8] width 5 height 5
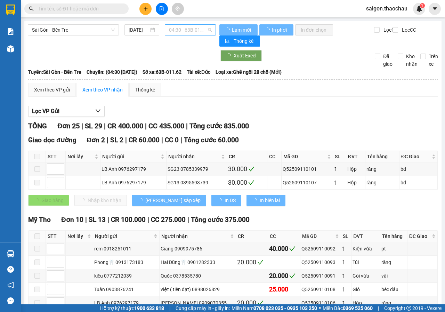
click at [193, 28] on span "04:30 - 63B-011.62" at bounding box center [190, 30] width 42 height 10
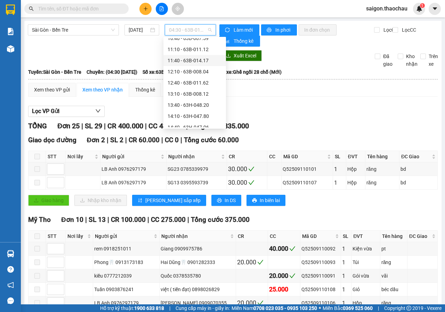
scroll to position [174, 0]
click at [203, 61] on div "12:40 - 63B-011.62" at bounding box center [194, 59] width 54 height 8
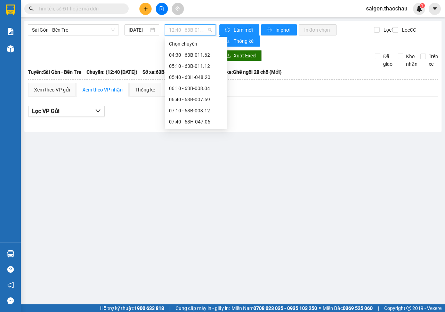
scroll to position [174, 0]
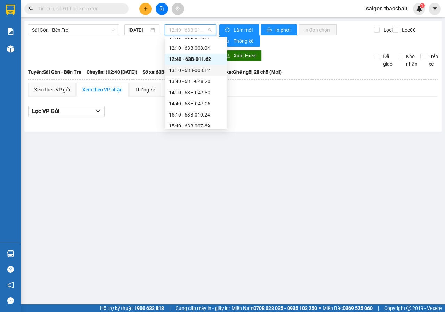
click at [204, 69] on div "13:10 - 63B-008.12" at bounding box center [196, 70] width 54 height 8
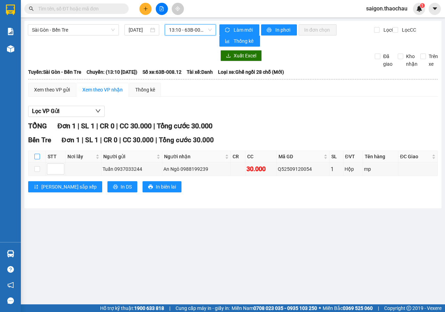
click at [38, 158] on input "checkbox" at bounding box center [37, 157] width 6 height 6
checkbox input "true"
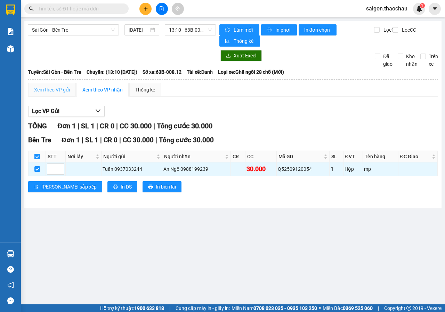
click at [57, 84] on div "Xem theo VP gửi" at bounding box center [52, 90] width 48 height 14
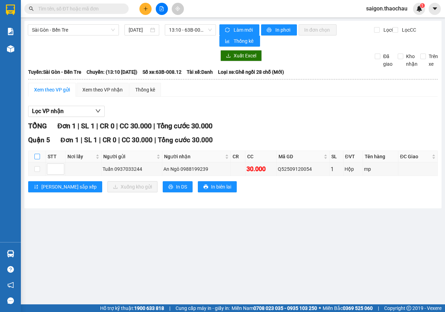
click at [38, 156] on input "checkbox" at bounding box center [37, 157] width 6 height 6
checkbox input "true"
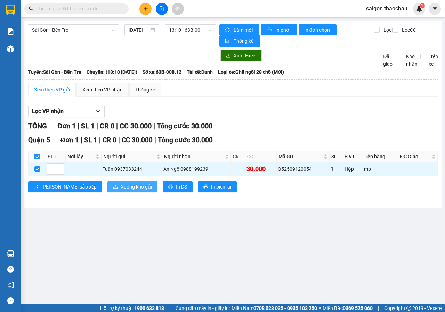
click at [121, 186] on span "Xuống kho gửi" at bounding box center [136, 187] width 31 height 8
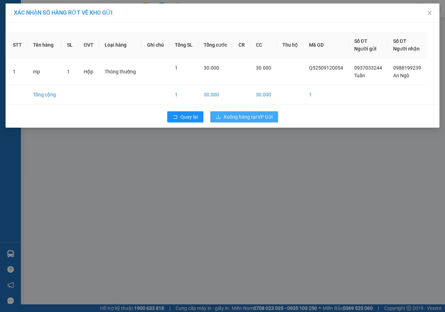
click at [261, 118] on span "Xuống hàng tại VP Gửi" at bounding box center [247, 117] width 49 height 8
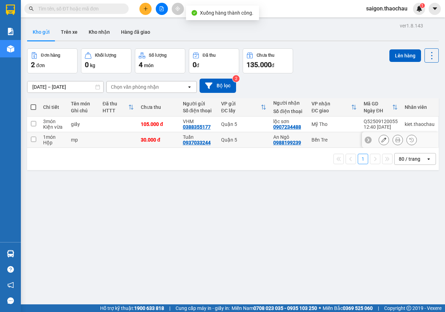
click at [36, 138] on input "checkbox" at bounding box center [33, 139] width 5 height 5
checkbox input "true"
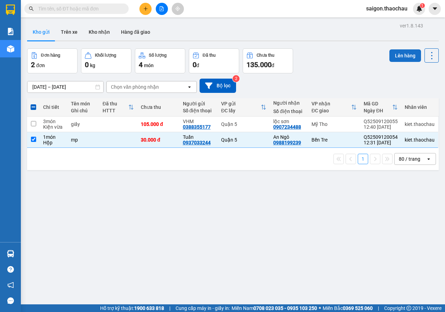
click at [392, 57] on button "Lên hàng" at bounding box center [405, 55] width 32 height 13
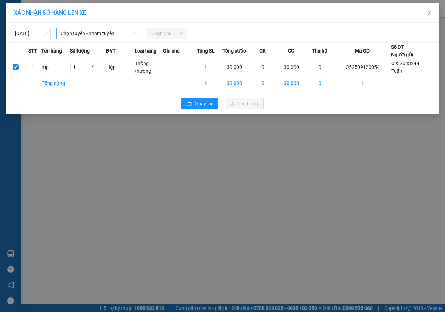
drag, startPoint x: 117, startPoint y: 33, endPoint x: 118, endPoint y: 37, distance: 4.5
click at [117, 33] on span "Chọn tuyến - nhóm tuyến" at bounding box center [98, 33] width 77 height 10
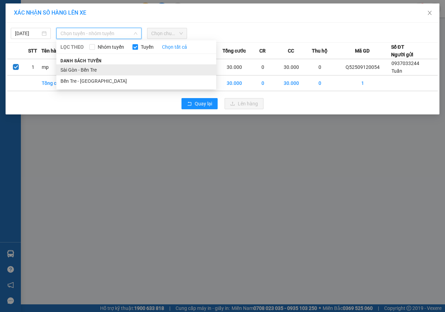
click at [100, 71] on li "Sài Gòn - Bến Tre" at bounding box center [136, 69] width 160 height 11
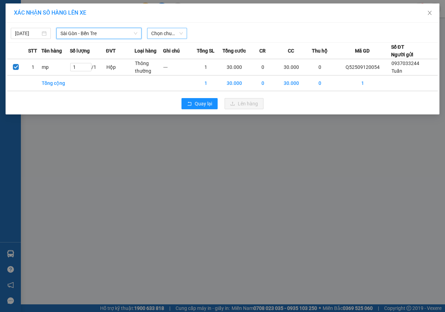
click at [172, 33] on span "Chọn chuyến" at bounding box center [167, 33] width 32 height 10
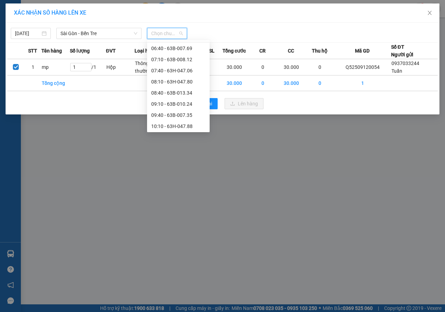
scroll to position [107, 0]
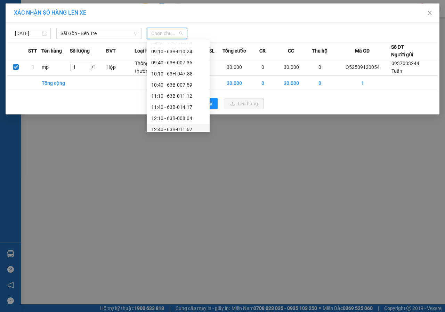
click at [188, 128] on div "12:40 - 63B-011.62" at bounding box center [178, 129] width 54 height 8
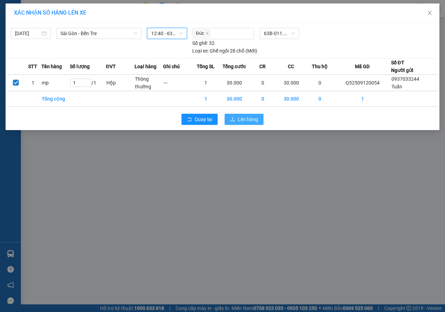
click at [239, 124] on button "Lên hàng" at bounding box center [243, 119] width 39 height 11
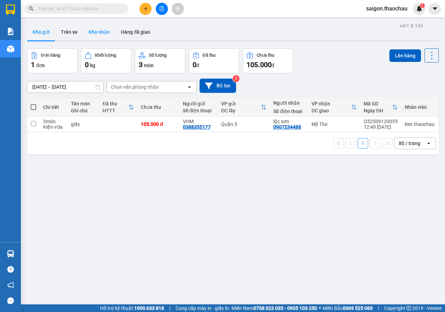
click at [107, 37] on button "Kho nhận" at bounding box center [99, 32] width 32 height 17
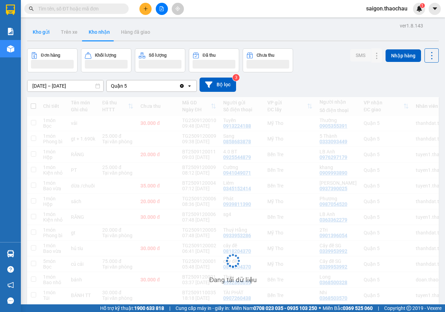
click at [45, 34] on button "Kho gửi" at bounding box center [41, 32] width 28 height 17
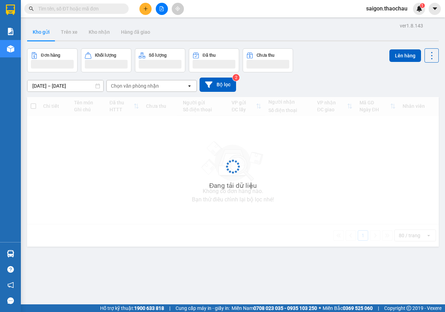
click at [45, 34] on button "Kho gửi" at bounding box center [41, 32] width 28 height 17
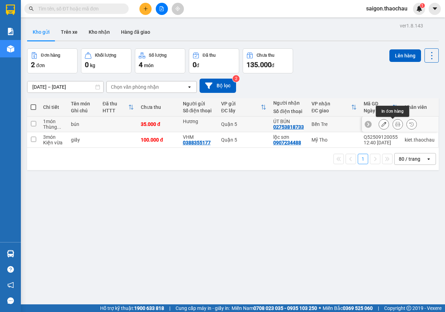
click at [395, 123] on icon at bounding box center [397, 124] width 5 height 5
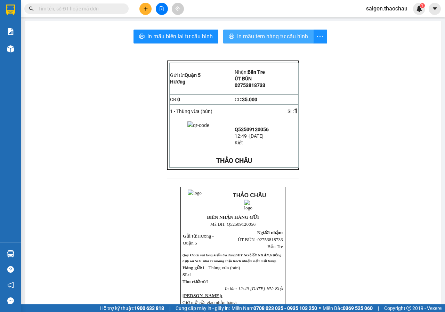
click at [295, 39] on span "In mẫu tem hàng tự cấu hình" at bounding box center [272, 36] width 71 height 9
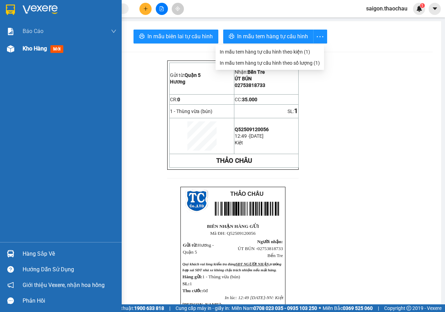
click at [44, 48] on span "Kho hàng" at bounding box center [35, 48] width 24 height 7
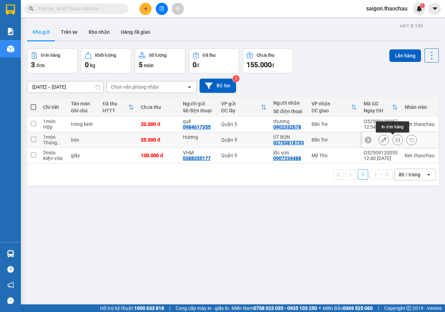
click at [395, 139] on icon at bounding box center [397, 139] width 5 height 5
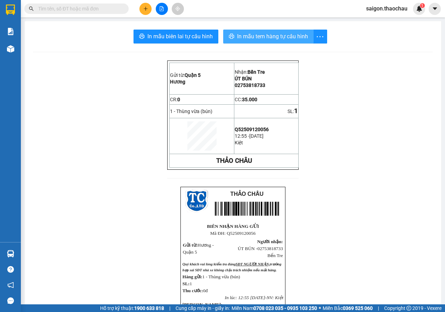
click at [267, 35] on span "In mẫu tem hàng tự cấu hình" at bounding box center [272, 36] width 71 height 9
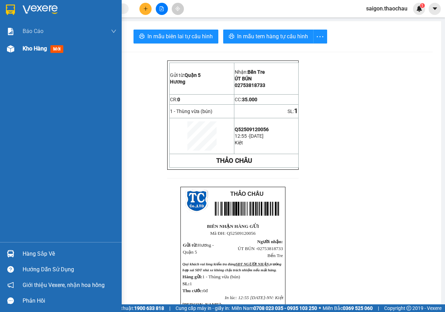
click at [34, 47] on span "Kho hàng" at bounding box center [35, 48] width 24 height 7
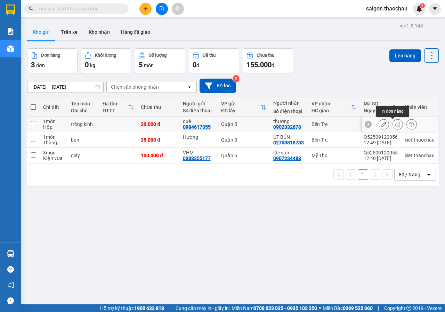
click at [395, 122] on icon at bounding box center [397, 124] width 5 height 5
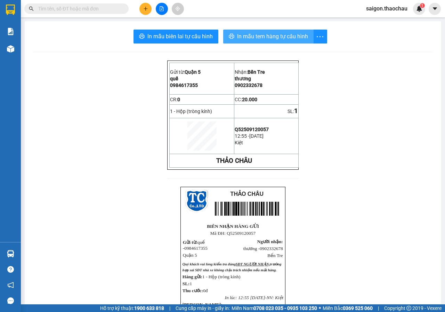
click at [302, 40] on span "In mẫu tem hàng tự cấu hình" at bounding box center [272, 36] width 71 height 9
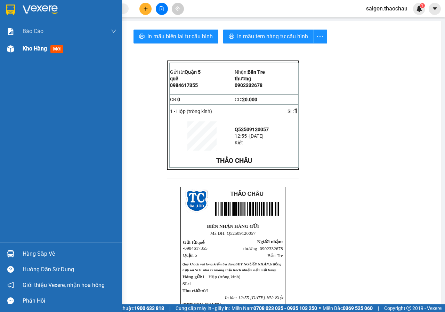
drag, startPoint x: 40, startPoint y: 49, endPoint x: 67, endPoint y: 47, distance: 26.8
click at [40, 49] on span "Kho hàng" at bounding box center [35, 48] width 24 height 7
click at [41, 50] on span "Kho hàng" at bounding box center [35, 48] width 24 height 7
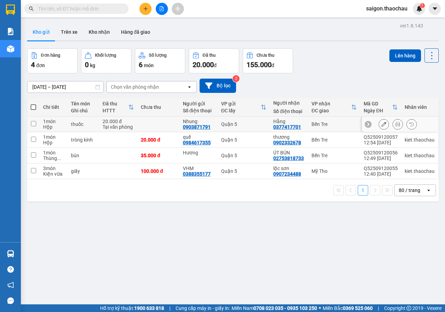
click at [395, 125] on button at bounding box center [398, 124] width 10 height 12
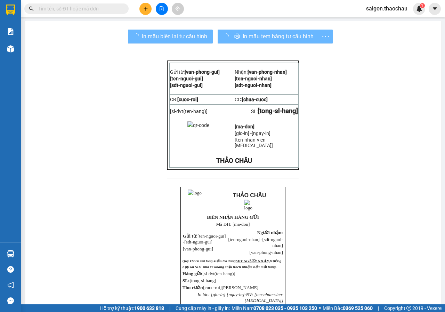
click at [285, 26] on div "In mẫu biên lai tự cấu hình In mẫu tem hàng tự cấu hình Gửi từ: [van-phong-gu…" at bounding box center [233, 237] width 416 height 433
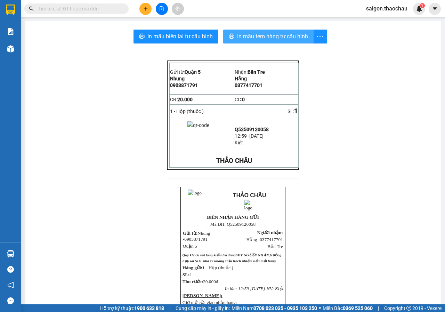
click at [282, 35] on span "In mẫu tem hàng tự cấu hình" at bounding box center [272, 36] width 71 height 9
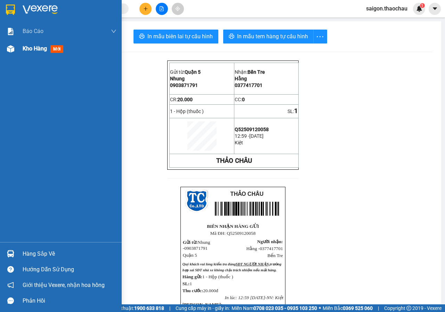
click at [31, 44] on div "Kho hàng mới" at bounding box center [44, 48] width 43 height 9
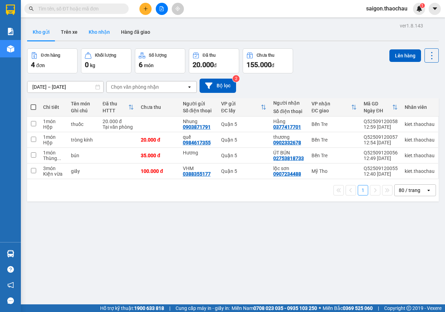
click at [101, 34] on button "Kho nhận" at bounding box center [99, 32] width 32 height 17
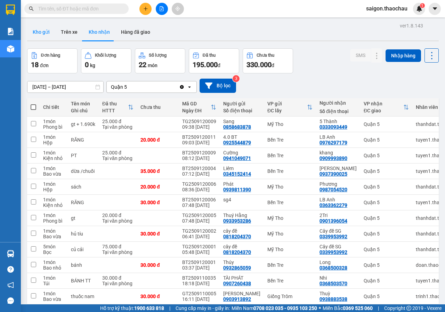
click at [40, 33] on button "Kho gửi" at bounding box center [41, 32] width 28 height 17
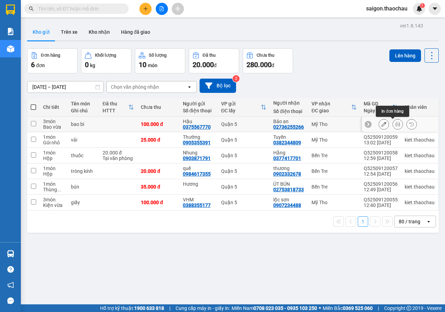
click at [395, 123] on icon at bounding box center [397, 124] width 5 height 5
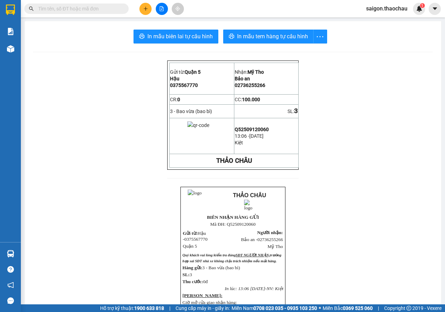
click at [274, 44] on div "In mẫu biên lai tự cấu hình In mẫu tem hàng tự cấu hình Gửi từ: Quận 5 Hậu 03…" at bounding box center [233, 231] width 416 height 421
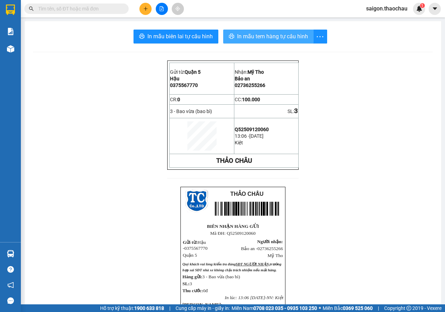
click at [274, 36] on span "In mẫu tem hàng tự cấu hình" at bounding box center [272, 36] width 71 height 9
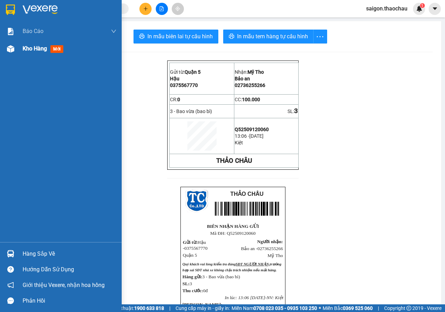
click at [13, 46] on img at bounding box center [10, 48] width 7 height 7
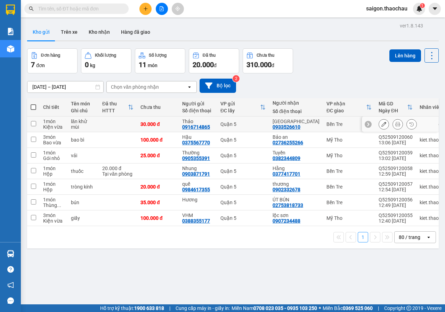
click at [397, 125] on div at bounding box center [397, 124] width 38 height 10
click at [393, 127] on button at bounding box center [398, 124] width 10 height 12
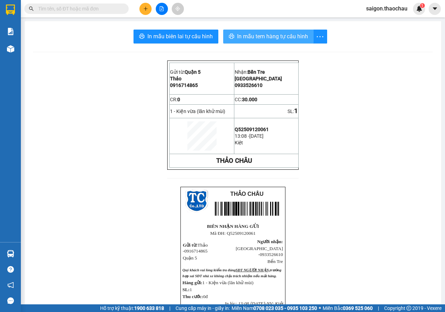
click at [284, 38] on span "In mẫu tem hàng tự cấu hình" at bounding box center [272, 36] width 71 height 9
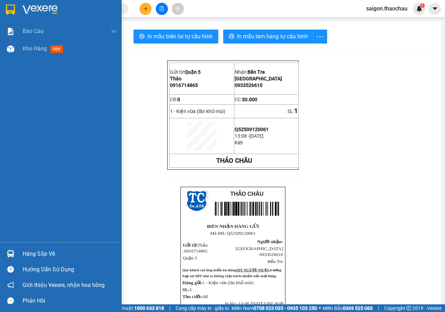
drag, startPoint x: 28, startPoint y: 52, endPoint x: 444, endPoint y: 114, distance: 421.0
click at [28, 52] on div "Kho hàng mới" at bounding box center [44, 48] width 43 height 9
click at [33, 50] on span "Kho hàng" at bounding box center [35, 48] width 24 height 7
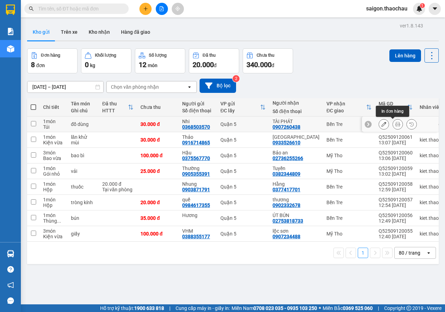
click at [393, 121] on button at bounding box center [398, 124] width 10 height 12
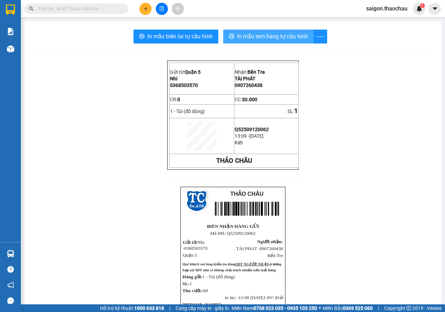
click at [262, 37] on span "In mẫu tem hàng tự cấu hình" at bounding box center [272, 36] width 71 height 9
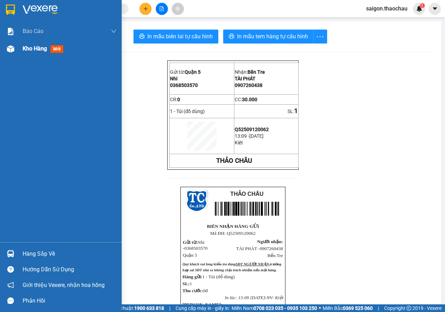
click at [42, 49] on span "Kho hàng" at bounding box center [35, 48] width 24 height 7
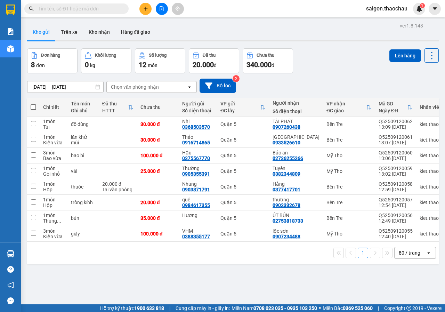
click at [31, 105] on span at bounding box center [34, 107] width 6 height 6
click at [33, 104] on input "checkbox" at bounding box center [33, 104] width 0 height 0
checkbox input "true"
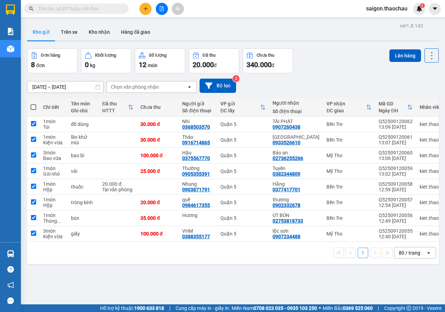
checkbox input "true"
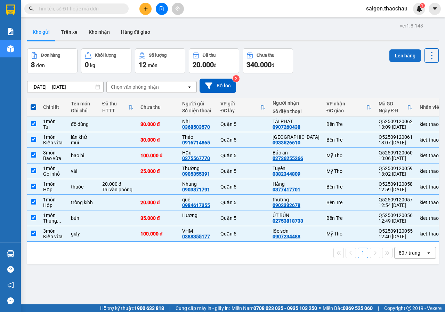
click at [394, 51] on button "Lên hàng" at bounding box center [405, 55] width 32 height 13
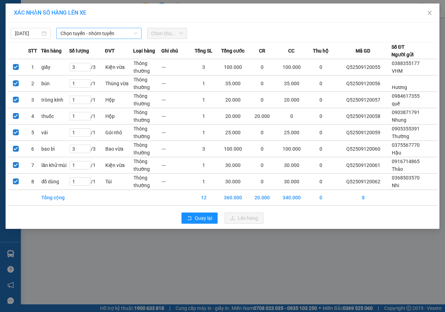
click at [87, 32] on span "Chọn tuyến - nhóm tuyến" at bounding box center [98, 33] width 77 height 10
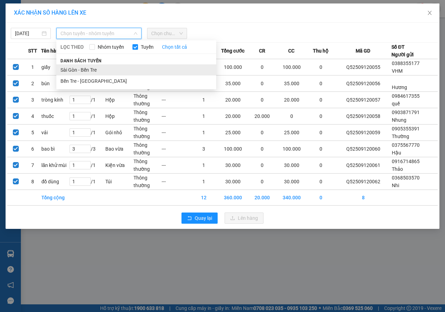
click at [96, 66] on li "Sài Gòn - Bến Tre" at bounding box center [136, 69] width 160 height 11
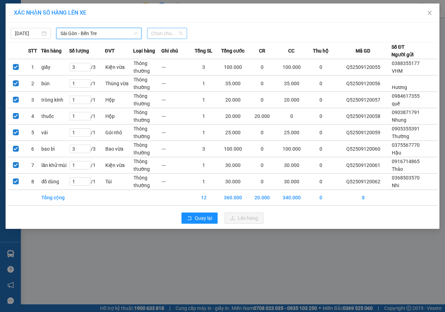
click at [168, 34] on span "Chọn chuyến" at bounding box center [167, 33] width 32 height 10
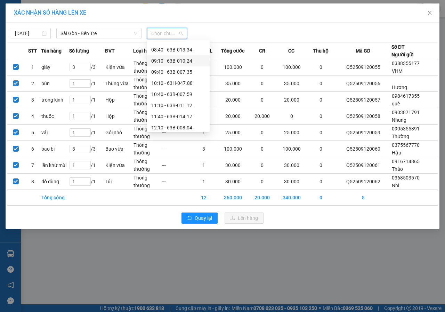
scroll to position [139, 0]
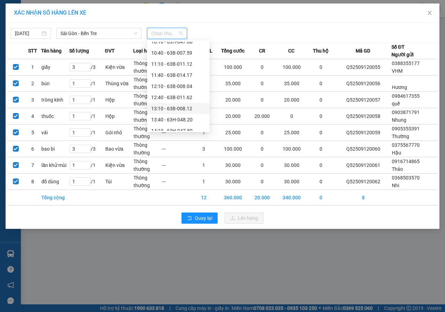
click at [185, 108] on div "13:10 - 63B-008.12" at bounding box center [178, 109] width 54 height 8
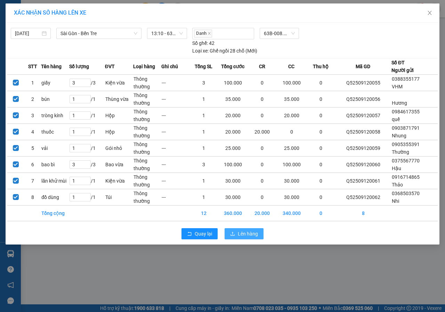
click at [249, 231] on span "Lên hàng" at bounding box center [248, 234] width 20 height 8
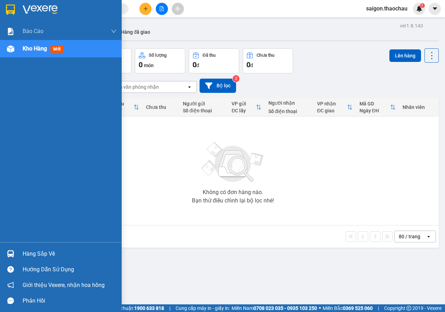
click at [35, 253] on div "Hàng sắp về" at bounding box center [70, 253] width 94 height 10
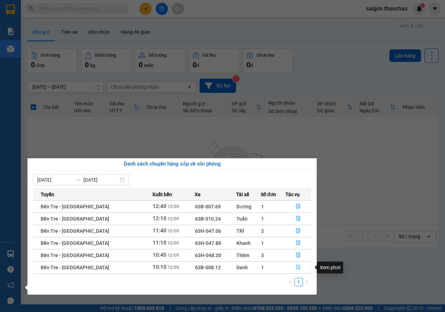
click at [296, 269] on icon "file-done" at bounding box center [298, 267] width 4 height 5
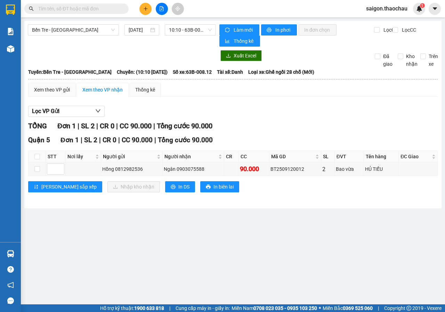
click at [33, 154] on th at bounding box center [36, 156] width 17 height 11
click at [36, 157] on input "checkbox" at bounding box center [37, 157] width 6 height 6
checkbox input "true"
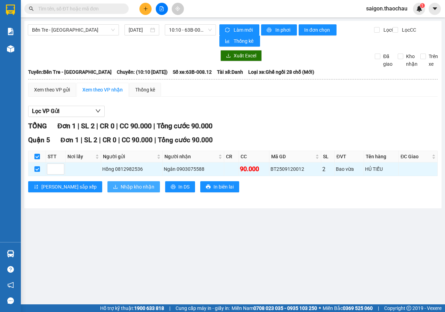
click at [123, 192] on div "Quận 5 Đơn 1 | SL 2 | CR 0 | CC 90.000 | Tổng cước 90.000 STT Nơi lấy Người gửi…" at bounding box center [232, 166] width 409 height 63
click at [121, 185] on span "Nhập kho nhận" at bounding box center [138, 187] width 34 height 8
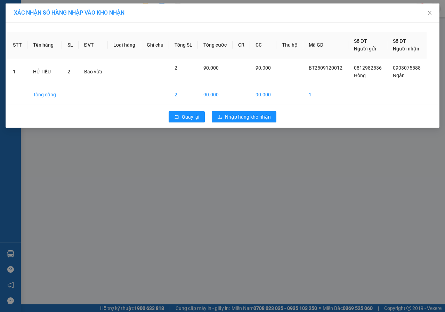
click at [248, 124] on div "Quay lại Nhập hàng kho nhận" at bounding box center [222, 117] width 430 height 18
click at [245, 111] on button "Nhập hàng kho nhận" at bounding box center [244, 116] width 65 height 11
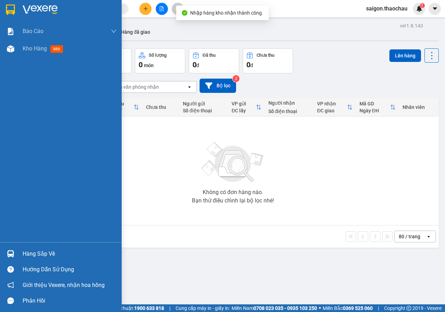
drag, startPoint x: 23, startPoint y: 250, endPoint x: 310, endPoint y: 230, distance: 287.2
click at [29, 250] on div "Hàng sắp về" at bounding box center [70, 253] width 94 height 10
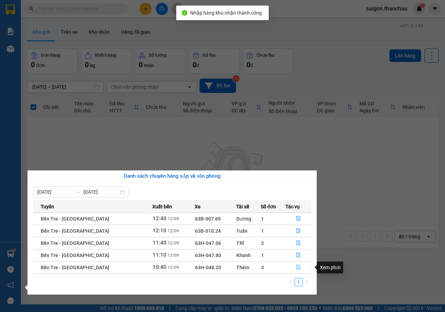
click at [293, 263] on button "button" at bounding box center [298, 267] width 25 height 11
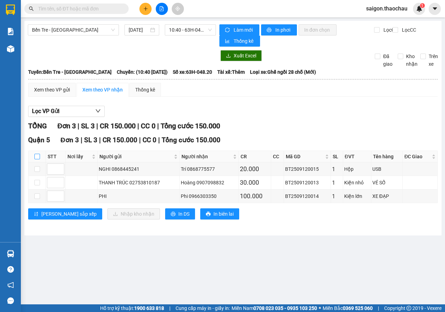
click at [34, 156] on input "checkbox" at bounding box center [37, 157] width 6 height 6
checkbox input "true"
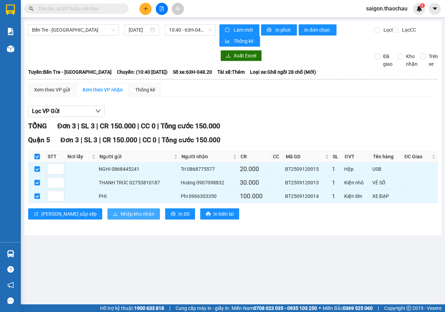
click at [121, 210] on span "Nhập kho nhận" at bounding box center [138, 214] width 34 height 8
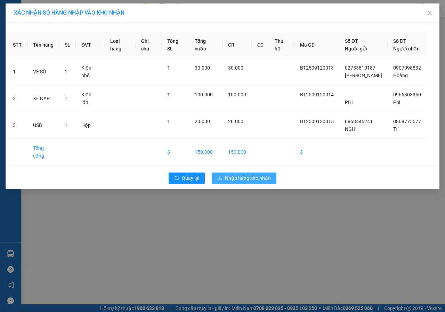
click at [251, 174] on span "Nhập hàng kho nhận" at bounding box center [248, 178] width 46 height 8
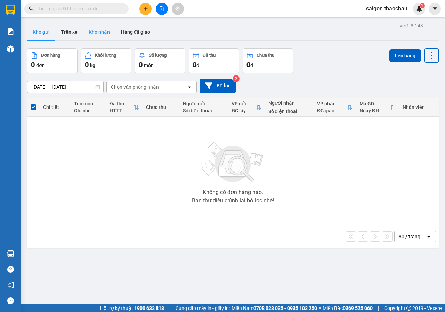
click at [97, 38] on button "Kho nhận" at bounding box center [99, 32] width 32 height 17
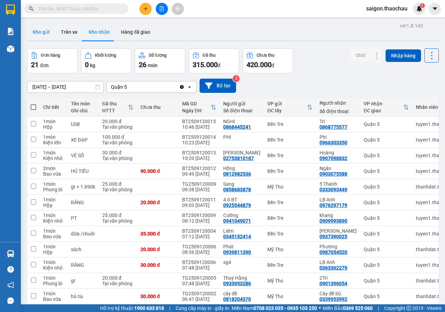
click at [42, 35] on button "Kho gửi" at bounding box center [41, 32] width 28 height 17
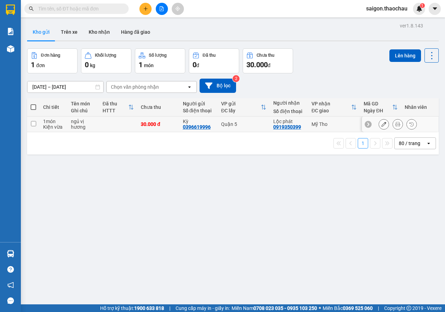
click at [393, 124] on button at bounding box center [398, 124] width 10 height 12
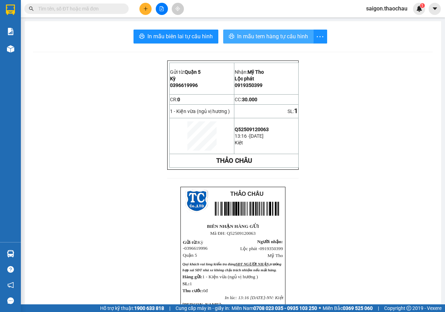
click at [288, 40] on span "In mẫu tem hàng tự cấu hình" at bounding box center [272, 36] width 71 height 9
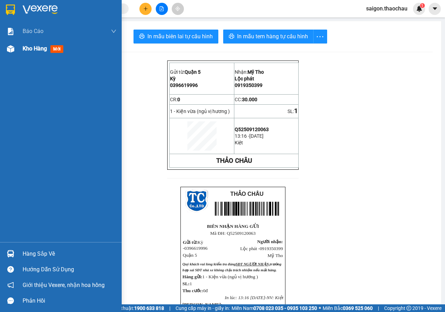
click at [43, 50] on span "Kho hàng" at bounding box center [35, 48] width 24 height 7
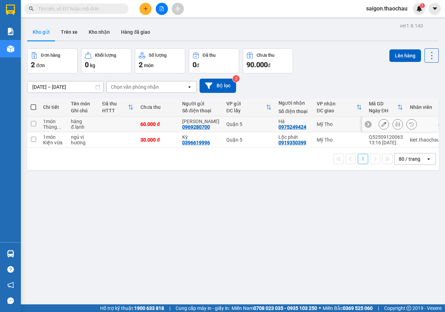
click at [395, 123] on icon at bounding box center [397, 124] width 5 height 5
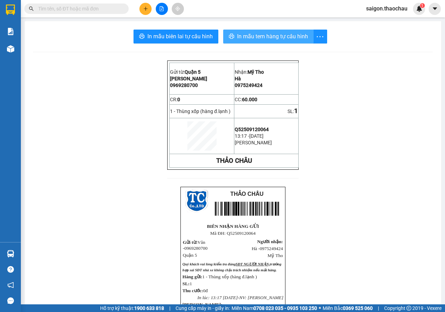
click at [280, 36] on span "In mẫu tem hàng tự cấu hình" at bounding box center [272, 36] width 71 height 9
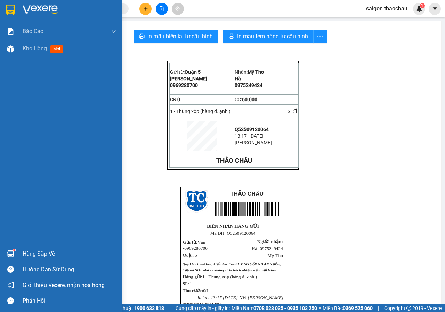
click at [50, 251] on div "Hàng sắp về" at bounding box center [70, 253] width 94 height 10
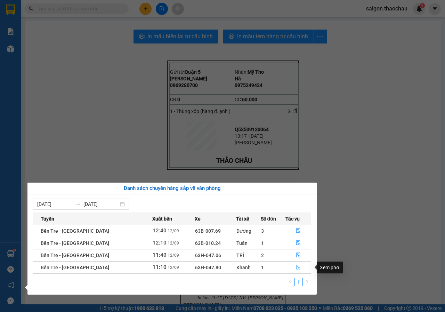
click at [289, 263] on button "button" at bounding box center [298, 267] width 25 height 11
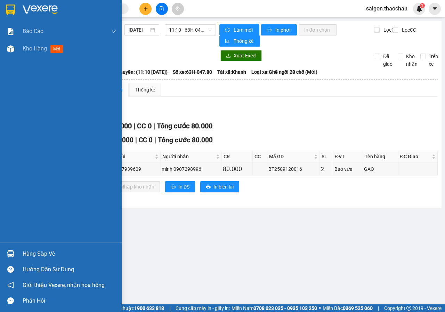
click at [57, 253] on div "Hàng sắp về" at bounding box center [70, 253] width 94 height 10
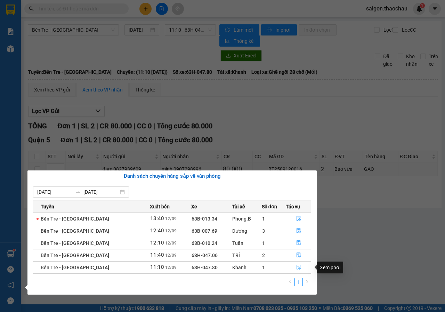
click at [298, 265] on button "button" at bounding box center [298, 267] width 25 height 11
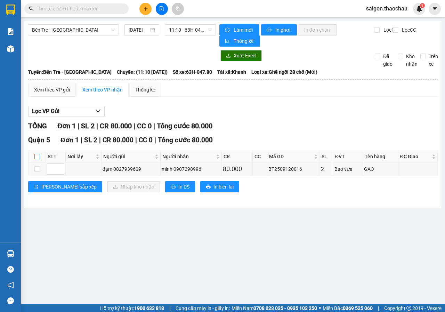
click at [39, 154] on input "checkbox" at bounding box center [37, 157] width 6 height 6
checkbox input "true"
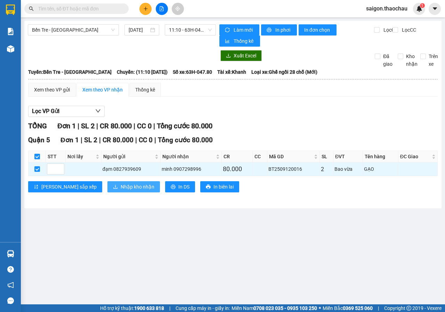
click at [121, 183] on span "Nhập kho nhận" at bounding box center [138, 187] width 34 height 8
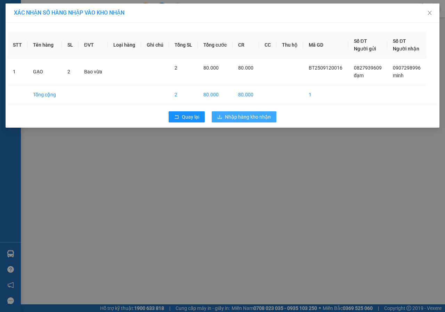
click at [256, 118] on span "Nhập hàng kho nhận" at bounding box center [248, 117] width 46 height 8
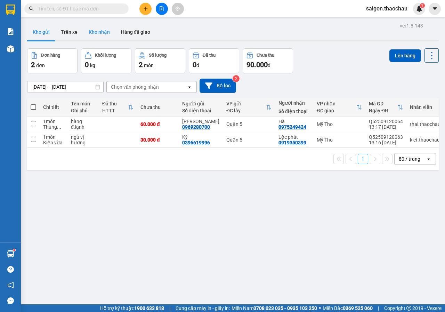
click at [101, 30] on button "Kho nhận" at bounding box center [99, 32] width 32 height 17
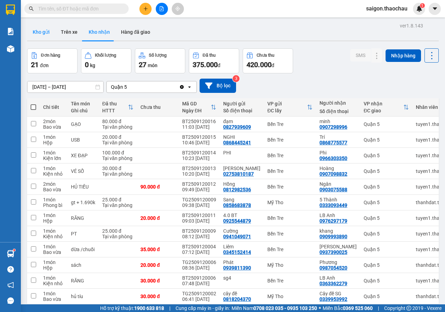
click at [40, 33] on button "Kho gửi" at bounding box center [41, 32] width 28 height 17
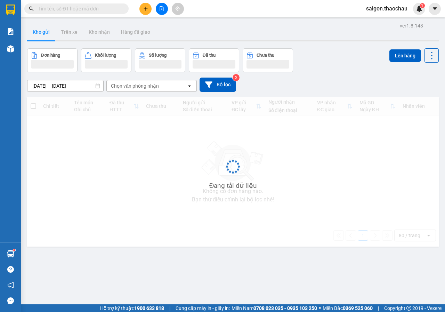
click at [40, 33] on button "Kho gửi" at bounding box center [41, 32] width 28 height 17
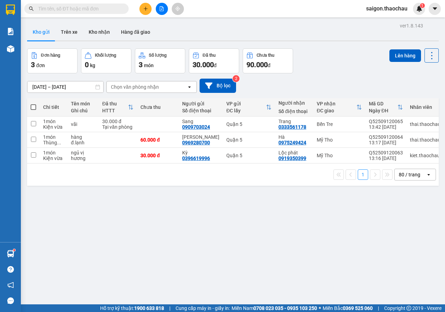
click at [34, 106] on span at bounding box center [34, 107] width 6 height 6
click at [33, 104] on input "checkbox" at bounding box center [33, 104] width 0 height 0
checkbox input "true"
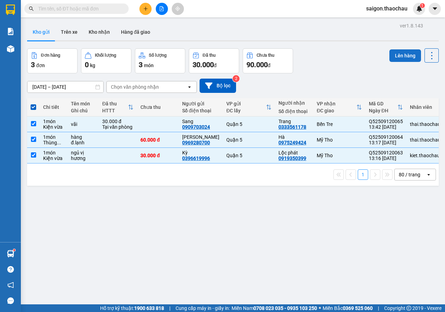
click at [401, 55] on button "Lên hàng" at bounding box center [405, 55] width 32 height 13
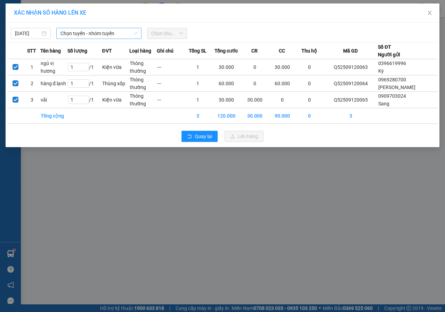
click at [119, 33] on span "Chọn tuyến - nhóm tuyến" at bounding box center [98, 33] width 77 height 10
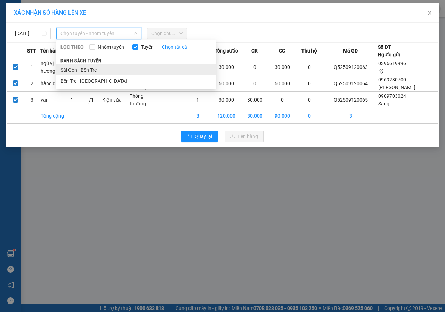
click at [76, 69] on li "Sài Gòn - Bến Tre" at bounding box center [136, 69] width 160 height 11
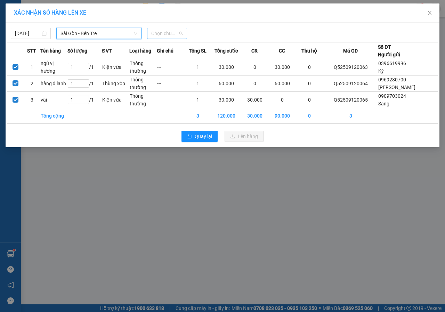
click at [178, 31] on span "Chọn chuyến" at bounding box center [167, 33] width 32 height 10
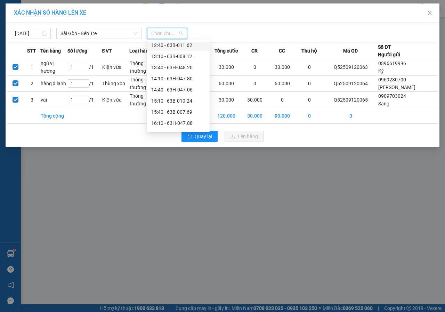
scroll to position [151, 0]
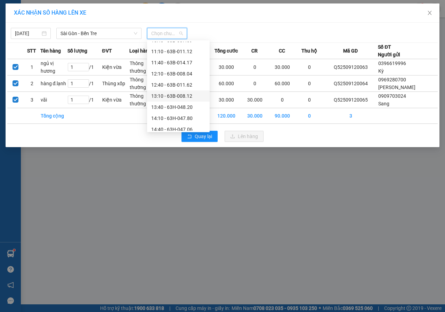
click at [176, 95] on div "13:10 - 63B-008.12" at bounding box center [178, 96] width 54 height 8
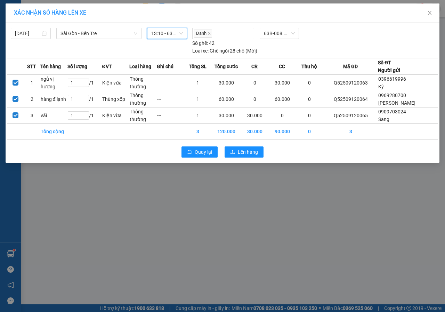
click at [175, 37] on span "13:10 - 63B-008.12" at bounding box center [167, 33] width 32 height 10
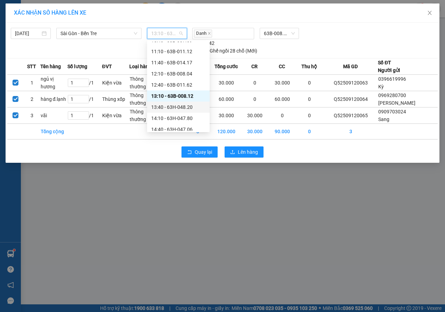
drag, startPoint x: 178, startPoint y: 107, endPoint x: 226, endPoint y: 126, distance: 51.4
click at [179, 107] on div "13:40 - 63H-048.20" at bounding box center [178, 107] width 54 height 8
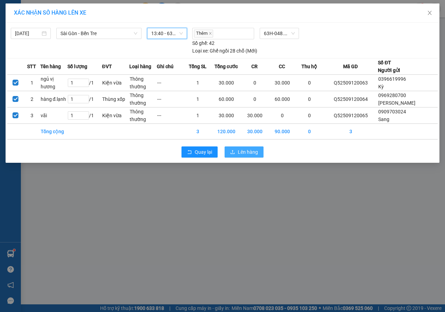
click at [256, 154] on span "Lên hàng" at bounding box center [248, 152] width 20 height 8
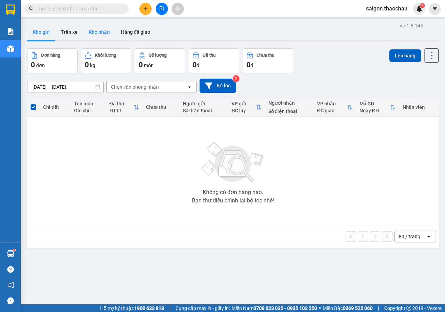
click at [99, 33] on button "Kho nhận" at bounding box center [99, 32] width 32 height 17
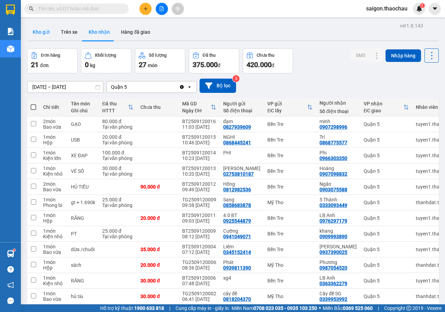
click at [45, 38] on button "Kho gửi" at bounding box center [41, 32] width 28 height 17
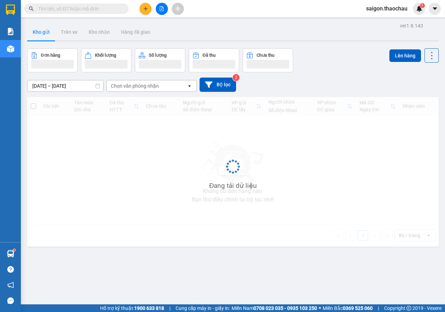
click at [45, 38] on button "Kho gửi" at bounding box center [41, 32] width 28 height 17
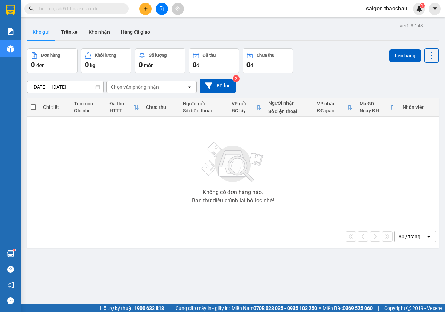
click at [168, 9] on div at bounding box center [161, 9] width 52 height 12
click at [164, 11] on icon "file-add" at bounding box center [161, 8] width 5 height 5
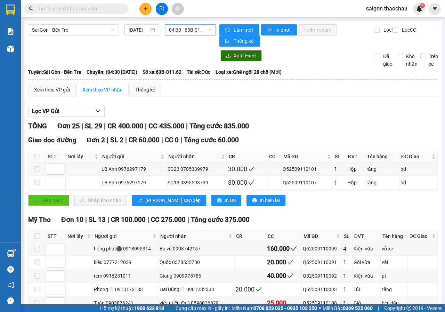
click at [188, 30] on span "04:30 - 63B-011.62" at bounding box center [190, 30] width 42 height 10
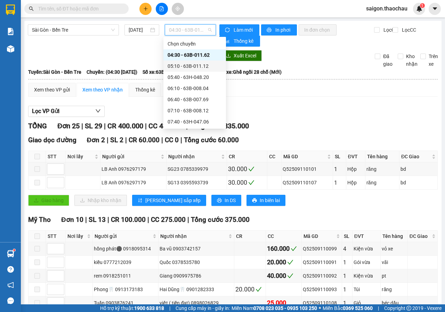
scroll to position [174, 0]
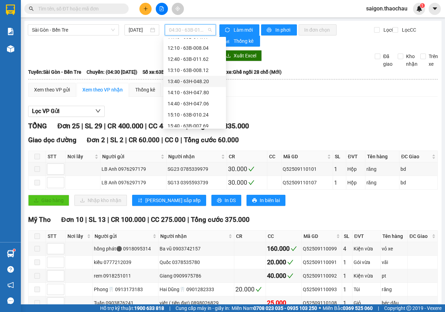
click at [198, 83] on div "13:40 - 63H-048.20" at bounding box center [194, 81] width 54 height 8
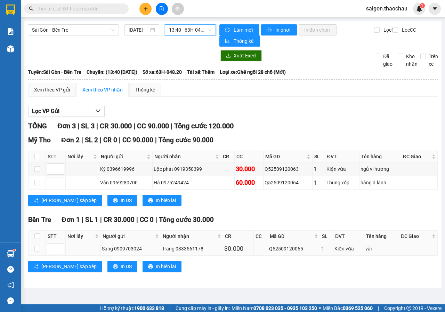
click at [298, 247] on div "Q52509120065" at bounding box center [293, 249] width 49 height 8
copy div "Q52509120065"
paste input "Q52509120065"
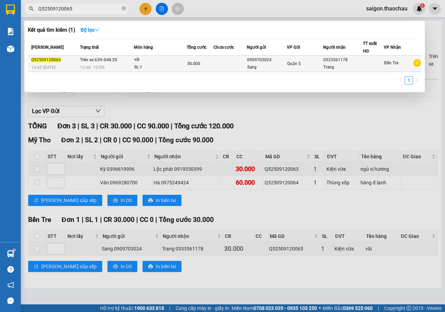
type input "Q52509120065"
click at [300, 69] on td "Quận 5" at bounding box center [305, 64] width 36 height 16
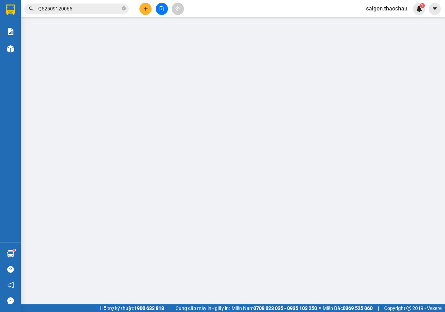
type input "0909703024"
type input "Sang"
type input "0333561178"
type input "Trang"
type input "30.000"
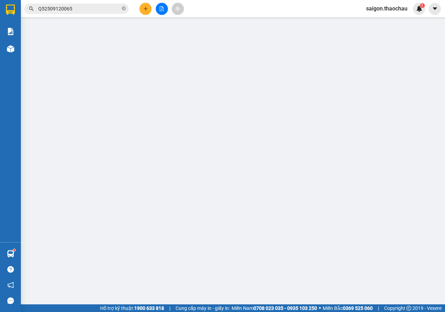
type input "0"
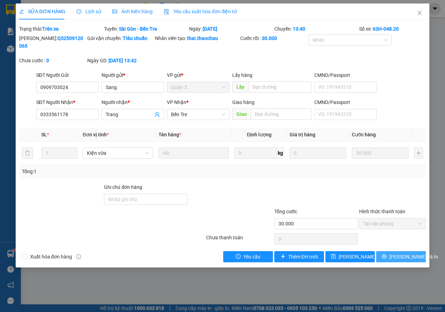
click at [404, 257] on span "[PERSON_NAME] và In" at bounding box center [413, 257] width 49 height 8
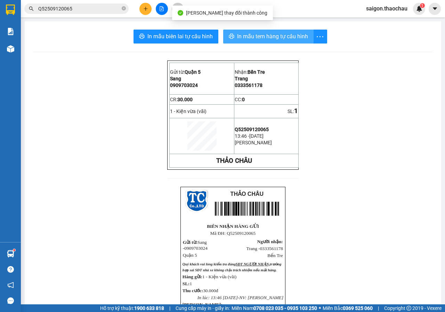
click at [292, 41] on button "In mẫu tem hàng tự cấu hình" at bounding box center [268, 37] width 90 height 14
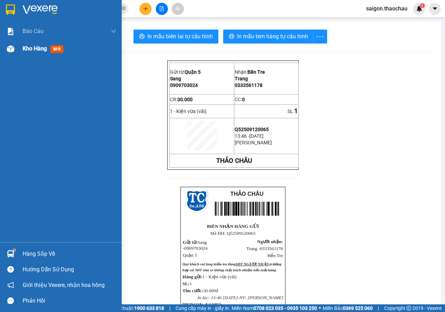
click at [45, 51] on span "Kho hàng" at bounding box center [35, 48] width 24 height 7
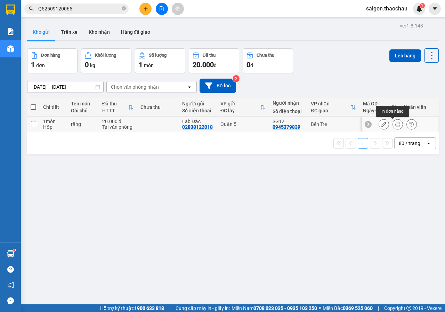
click at [393, 126] on button at bounding box center [398, 124] width 10 height 12
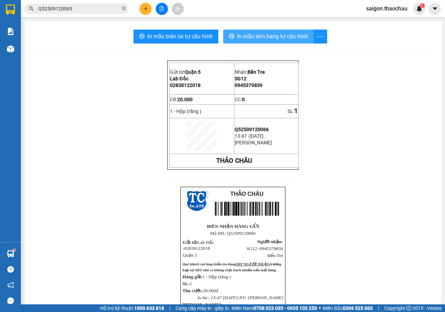
click at [288, 34] on span "In mẫu tem hàng tự cấu hình" at bounding box center [272, 36] width 71 height 9
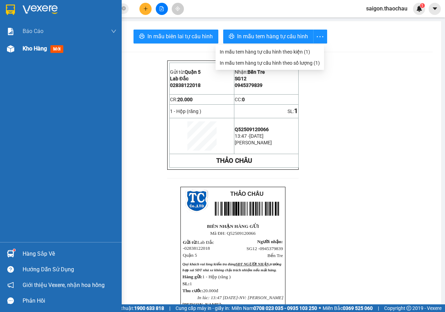
click at [42, 48] on span "Kho hàng" at bounding box center [35, 48] width 24 height 7
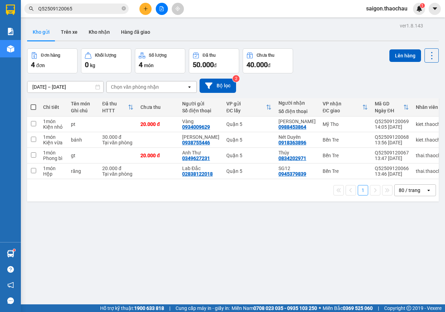
click at [33, 108] on span at bounding box center [34, 107] width 6 height 6
click at [33, 104] on input "checkbox" at bounding box center [33, 104] width 0 height 0
checkbox input "true"
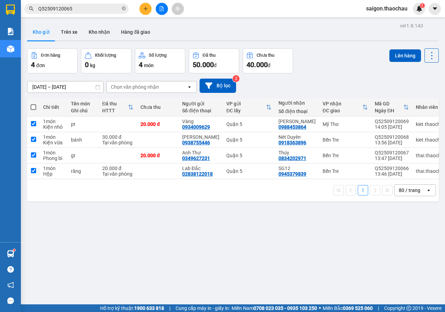
checkbox input "true"
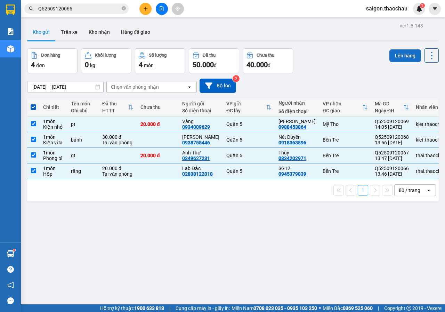
click at [395, 55] on button "Lên hàng" at bounding box center [405, 55] width 32 height 13
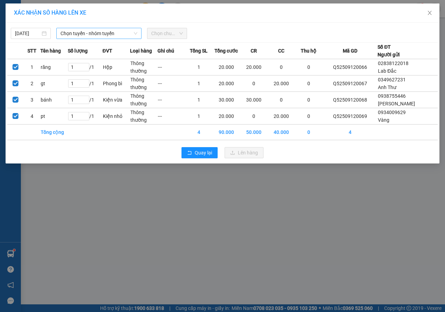
click at [93, 36] on span "Chọn tuyến - nhóm tuyến" at bounding box center [98, 33] width 77 height 10
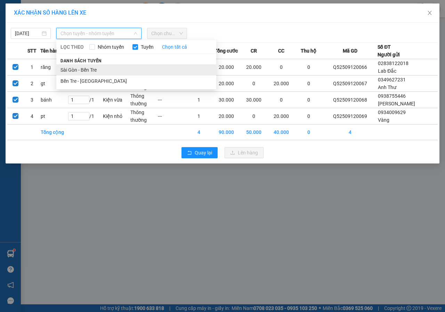
click at [88, 70] on li "Sài Gòn - Bến Tre" at bounding box center [136, 69] width 160 height 11
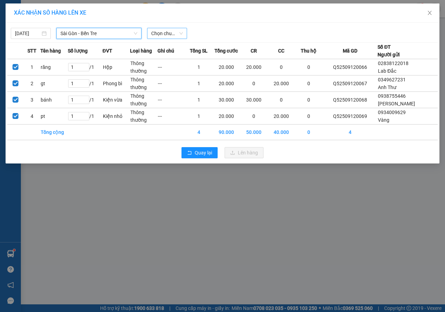
click at [167, 35] on span "Chọn chuyến" at bounding box center [167, 33] width 32 height 10
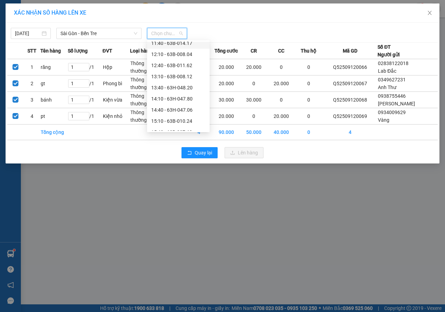
scroll to position [174, 0]
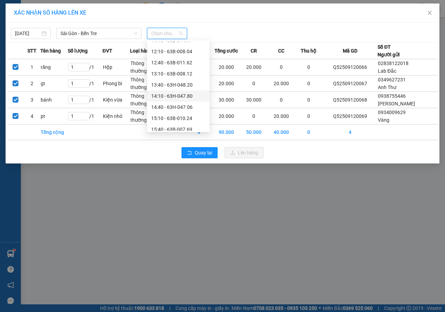
click at [182, 92] on div "14:10 - 63H-047.80" at bounding box center [178, 96] width 54 height 8
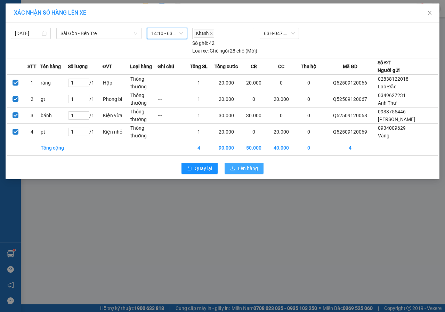
click at [248, 168] on span "Lên hàng" at bounding box center [248, 168] width 20 height 8
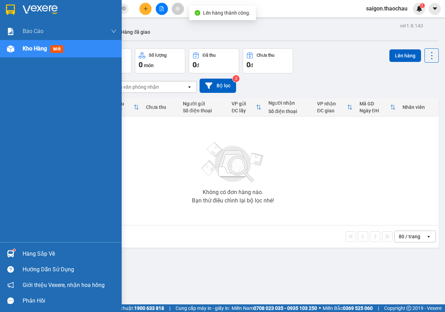
drag, startPoint x: 31, startPoint y: 251, endPoint x: 93, endPoint y: 254, distance: 62.6
click at [38, 251] on div "Hàng sắp về" at bounding box center [70, 253] width 94 height 10
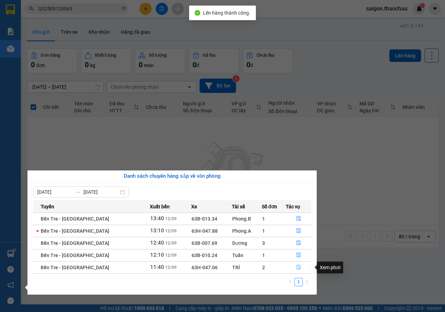
click at [297, 266] on icon "file-done" at bounding box center [298, 266] width 5 height 5
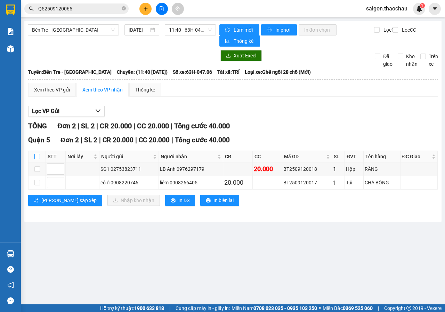
click at [37, 154] on input "checkbox" at bounding box center [37, 157] width 6 height 6
checkbox input "true"
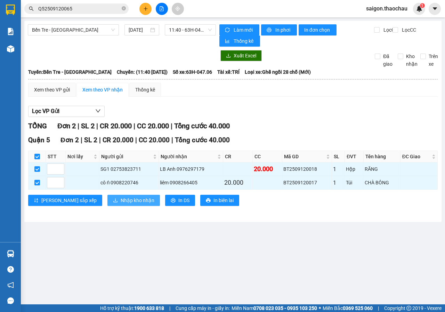
click at [121, 201] on span "Nhập kho nhận" at bounding box center [138, 200] width 34 height 8
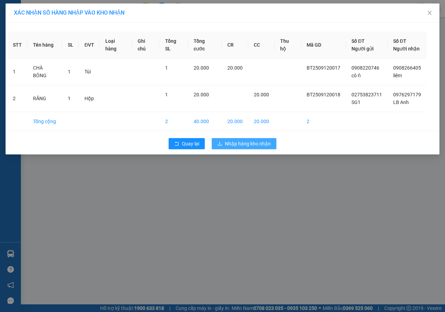
click at [266, 145] on span "Nhập hàng kho nhận" at bounding box center [248, 144] width 46 height 8
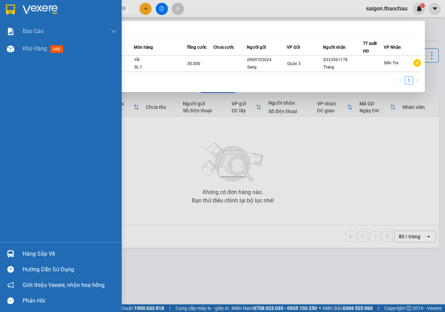
drag, startPoint x: 76, startPoint y: 9, endPoint x: 1, endPoint y: 18, distance: 75.9
click at [0, 18] on section "Kết quả tìm kiếm ( 1 ) Bộ lọc Mã ĐH Trạng thái Món hàng Tổng cước Chưa cước Ngư…" at bounding box center [222, 156] width 445 height 312
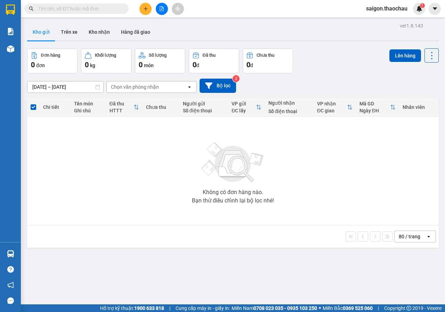
drag, startPoint x: 292, startPoint y: 136, endPoint x: 92, endPoint y: 59, distance: 214.1
click at [245, 133] on div "Không có đơn hàng nào. Bạn thử điều chỉnh lại bộ lọc nhé!" at bounding box center [233, 170] width 404 height 104
click at [90, 31] on button "Kho nhận" at bounding box center [99, 32] width 32 height 17
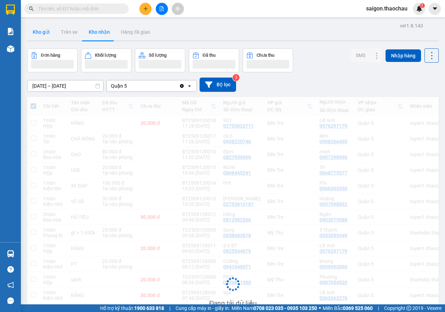
click at [40, 32] on button "Kho gửi" at bounding box center [41, 32] width 28 height 17
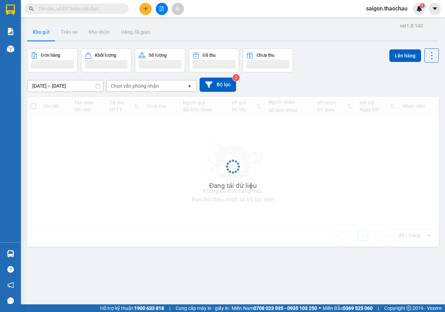
click at [40, 32] on button "Kho gửi" at bounding box center [41, 32] width 28 height 17
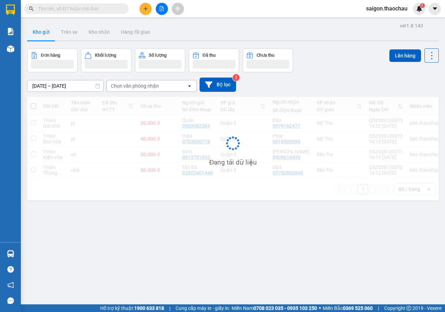
click at [40, 32] on button "Kho gửi" at bounding box center [41, 32] width 28 height 17
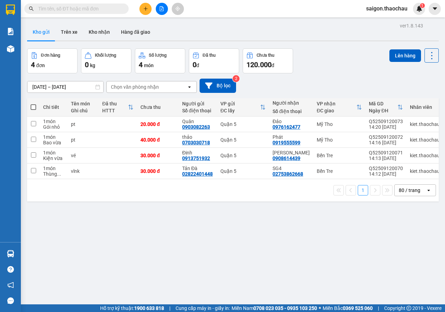
click at [40, 32] on button "Kho gửi" at bounding box center [41, 32] width 28 height 17
click at [393, 120] on button at bounding box center [398, 124] width 10 height 12
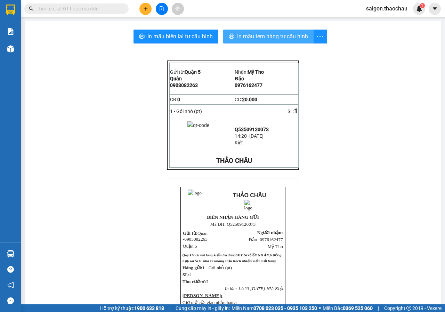
click at [258, 31] on button "In mẫu tem hàng tự cấu hình" at bounding box center [268, 37] width 90 height 14
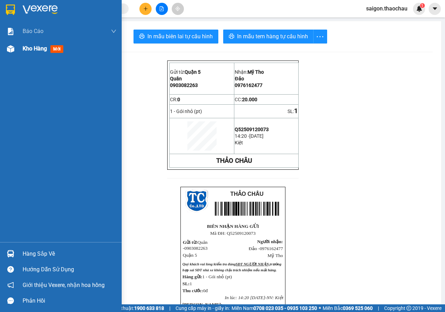
click at [33, 53] on div "Kho hàng mới" at bounding box center [70, 48] width 94 height 17
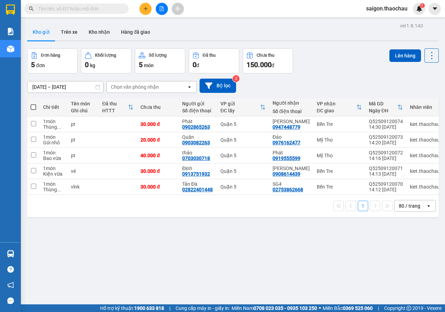
drag, startPoint x: 33, startPoint y: 107, endPoint x: 38, endPoint y: 107, distance: 4.9
click at [34, 107] on span at bounding box center [34, 107] width 6 height 6
click at [33, 104] on input "checkbox" at bounding box center [33, 104] width 0 height 0
checkbox input "true"
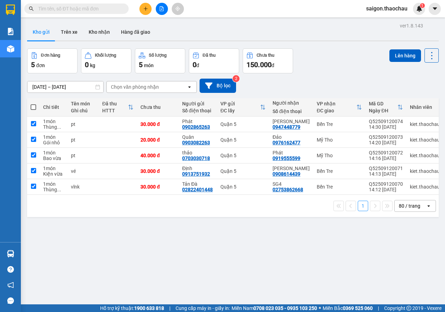
checkbox input "true"
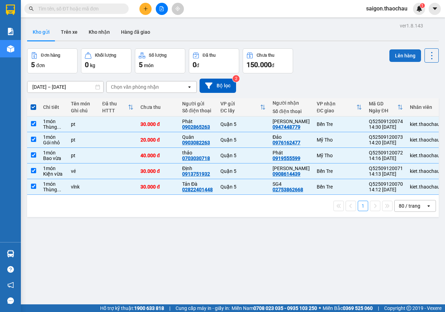
click at [415, 55] on button "Lên hàng" at bounding box center [405, 55] width 32 height 13
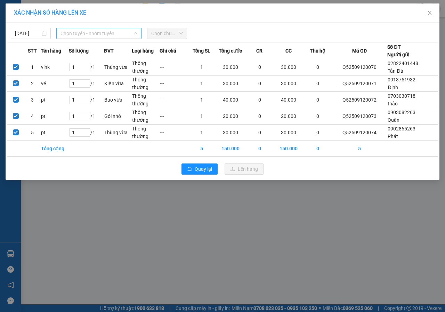
click at [105, 28] on span "Chọn tuyến - nhóm tuyến" at bounding box center [98, 33] width 77 height 10
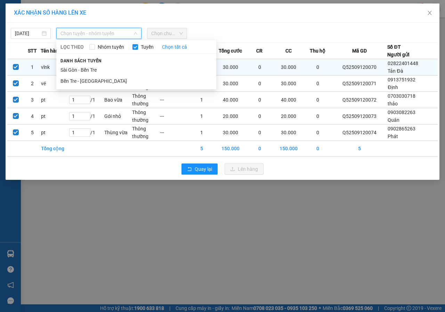
drag, startPoint x: 98, startPoint y: 67, endPoint x: 111, endPoint y: 65, distance: 12.7
click at [99, 67] on li "Sài Gòn - Bến Tre" at bounding box center [136, 69] width 160 height 11
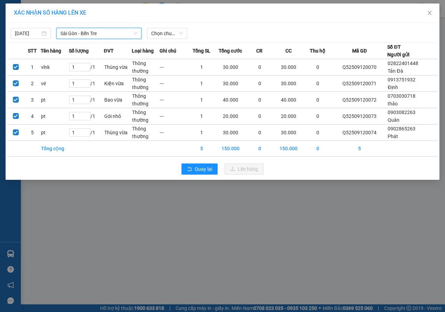
drag, startPoint x: 170, startPoint y: 32, endPoint x: 163, endPoint y: 39, distance: 9.3
click at [169, 32] on span "Chọn chuyến" at bounding box center [167, 33] width 32 height 10
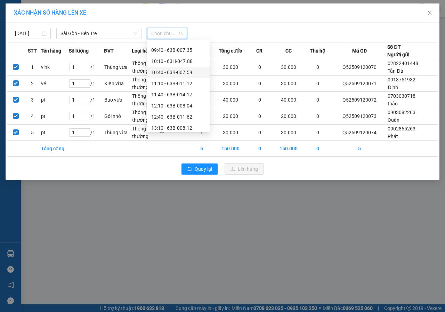
scroll to position [152, 0]
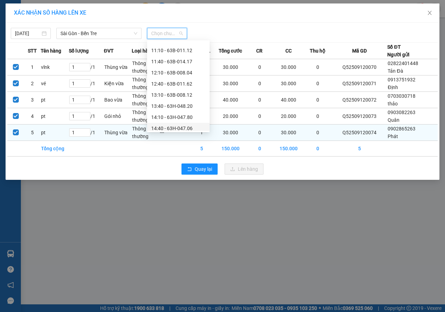
drag, startPoint x: 190, startPoint y: 127, endPoint x: 224, endPoint y: 150, distance: 40.7
click at [191, 128] on div "14:40 - 63H-047.06" at bounding box center [178, 128] width 54 height 8
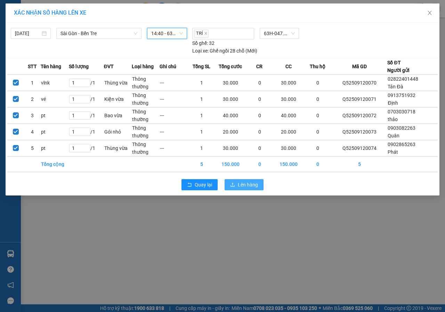
click at [236, 183] on button "Lên hàng" at bounding box center [243, 184] width 39 height 11
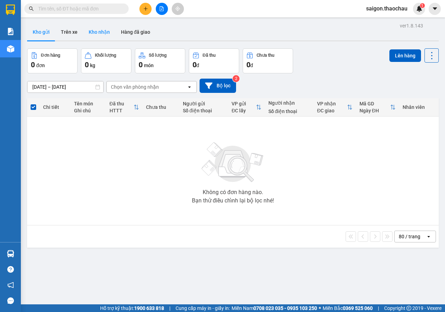
click at [93, 34] on button "Kho nhận" at bounding box center [99, 32] width 32 height 17
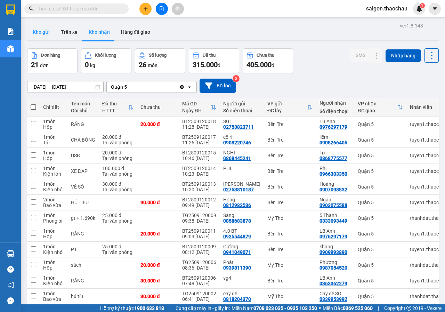
click at [41, 34] on button "Kho gửi" at bounding box center [41, 32] width 28 height 17
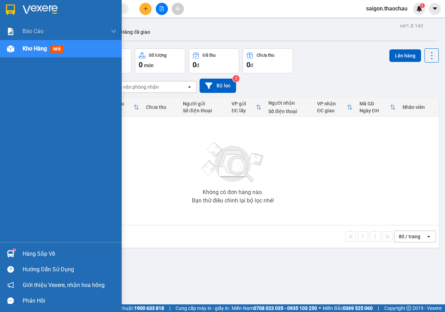
click at [47, 257] on div "Hàng sắp về" at bounding box center [70, 253] width 94 height 10
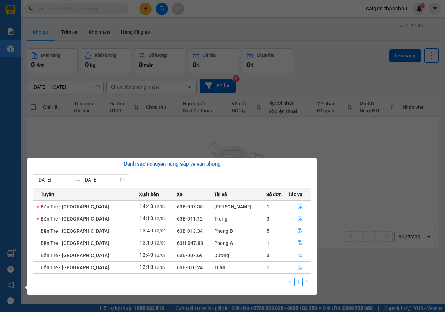
click at [304, 271] on button "button" at bounding box center [299, 267] width 23 height 11
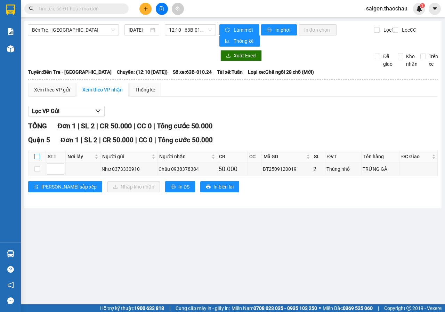
click at [36, 156] on input "checkbox" at bounding box center [37, 157] width 6 height 6
checkbox input "true"
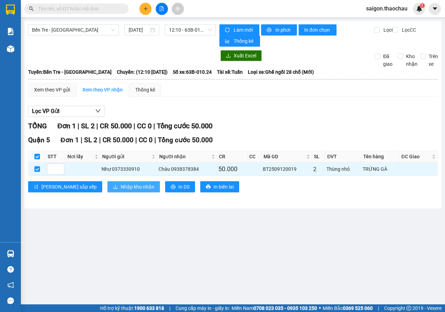
click at [107, 185] on button "Nhập kho nhận" at bounding box center [133, 186] width 52 height 11
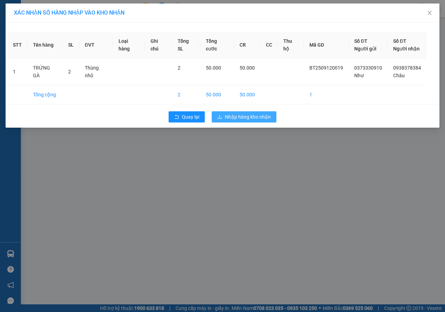
click at [270, 111] on button "Nhập hàng kho nhận" at bounding box center [244, 116] width 65 height 11
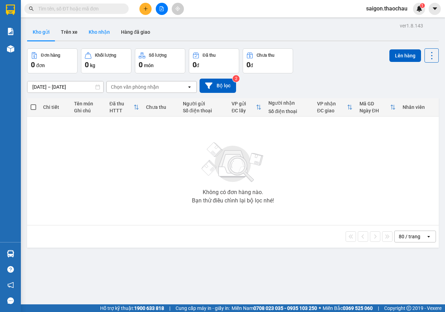
click at [106, 31] on button "Kho nhận" at bounding box center [99, 32] width 32 height 17
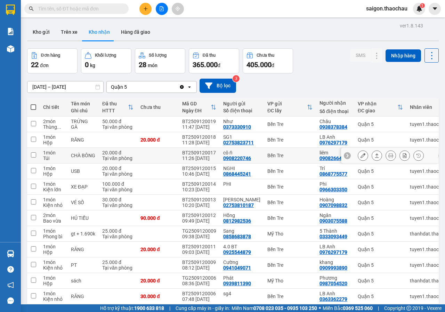
click at [30, 155] on td at bounding box center [33, 156] width 13 height 16
checkbox input "true"
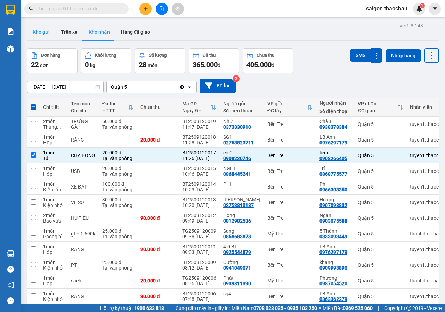
click at [45, 30] on button "Kho gửi" at bounding box center [41, 32] width 28 height 17
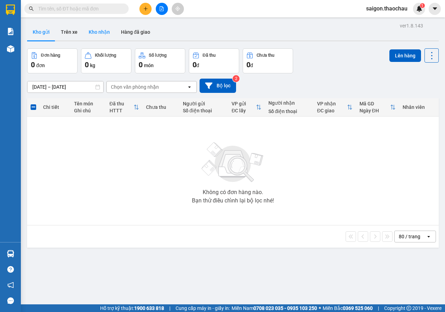
click at [99, 34] on button "Kho nhận" at bounding box center [99, 32] width 32 height 17
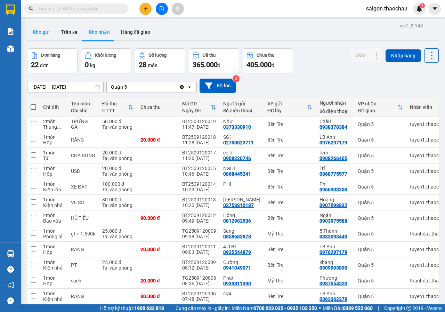
click at [50, 37] on button "Kho gửi" at bounding box center [41, 32] width 28 height 17
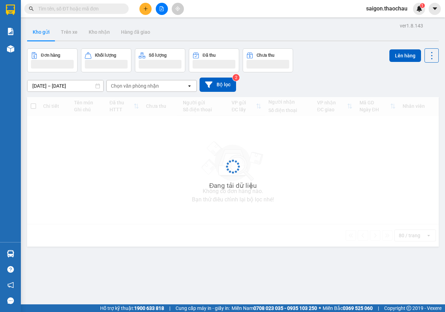
click at [50, 37] on button "Kho gửi" at bounding box center [41, 32] width 28 height 17
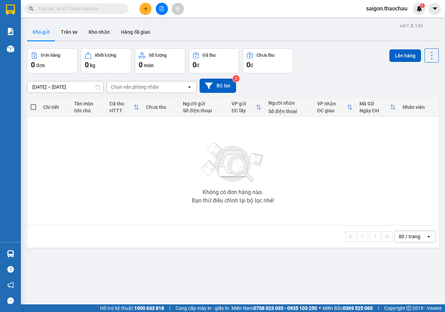
click at [50, 37] on button "Kho gửi" at bounding box center [41, 32] width 28 height 17
click at [93, 34] on button "Kho nhận" at bounding box center [99, 32] width 32 height 17
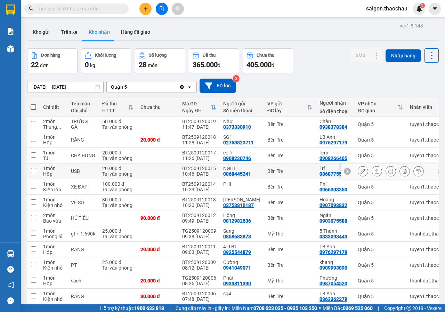
click at [35, 173] on td at bounding box center [33, 171] width 13 height 16
checkbox input "true"
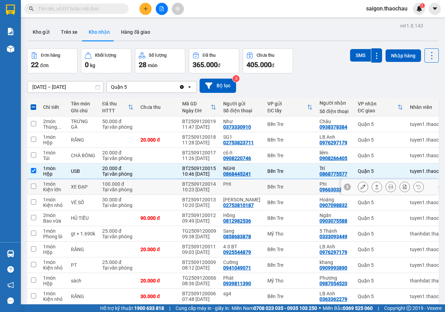
click at [35, 187] on input "checkbox" at bounding box center [33, 185] width 5 height 5
checkbox input "true"
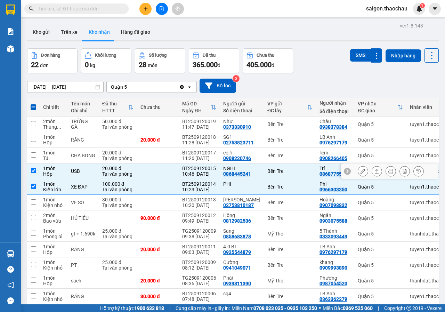
click at [36, 174] on td at bounding box center [33, 171] width 13 height 16
checkbox input "false"
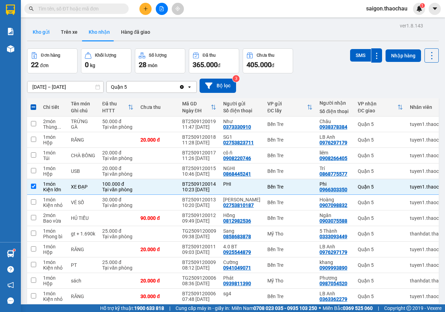
click at [46, 36] on button "Kho gửi" at bounding box center [41, 32] width 28 height 17
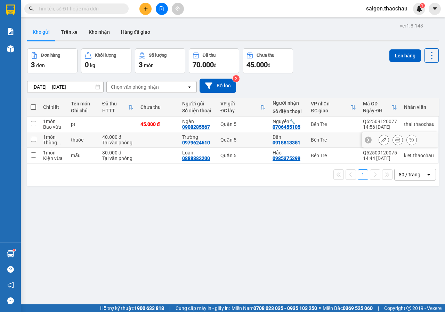
click at [393, 140] on button at bounding box center [398, 140] width 10 height 12
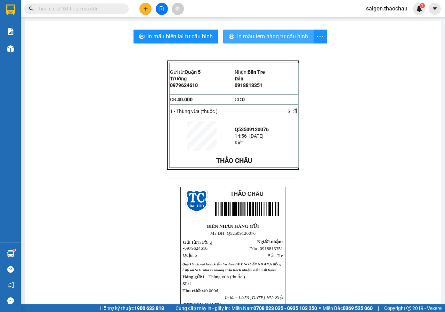
click at [291, 31] on button "In mẫu tem hàng tự cấu hình" at bounding box center [268, 37] width 90 height 14
click at [288, 37] on span "In mẫu tem hàng tự cấu hình" at bounding box center [272, 36] width 71 height 9
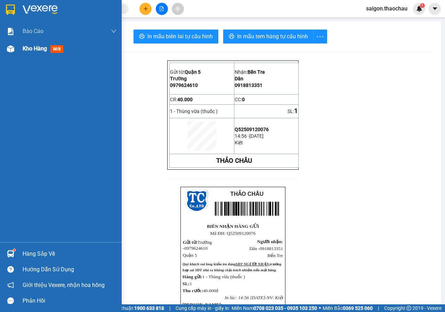
click at [41, 49] on span "Kho hàng" at bounding box center [35, 48] width 24 height 7
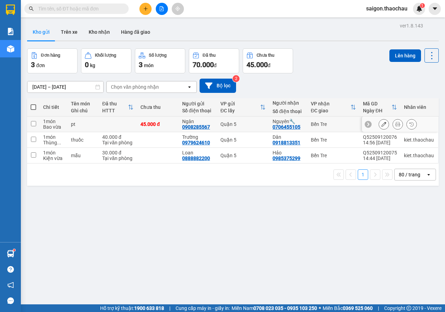
click at [393, 124] on button at bounding box center [398, 124] width 10 height 12
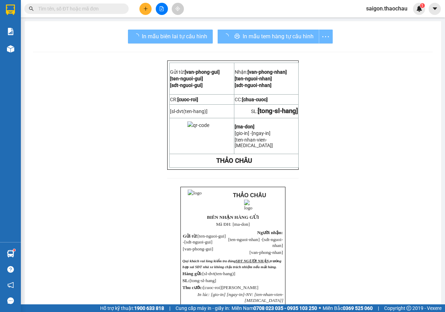
click at [286, 38] on div "In mẫu tem hàng tự cấu hình" at bounding box center [274, 37] width 115 height 14
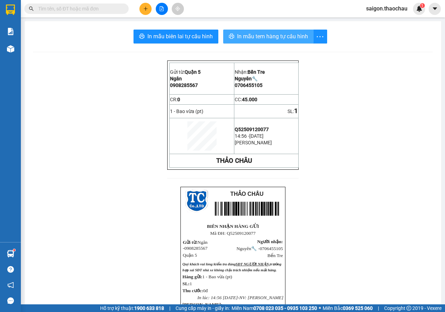
click at [286, 38] on span "In mẫu tem hàng tự cấu hình" at bounding box center [272, 36] width 71 height 9
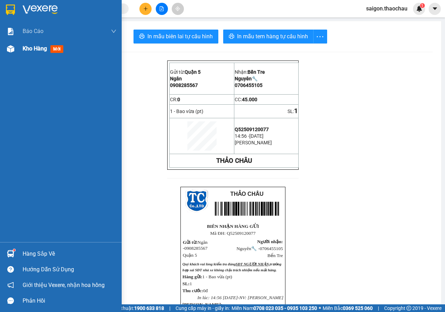
click at [48, 47] on div "Kho hàng mới" at bounding box center [44, 48] width 43 height 9
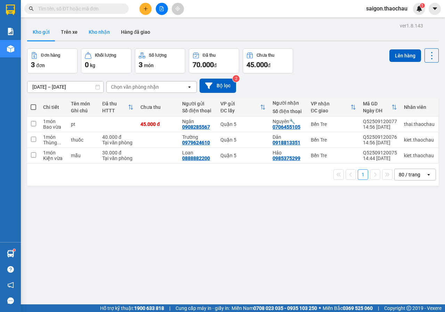
click at [106, 34] on button "Kho nhận" at bounding box center [99, 32] width 32 height 17
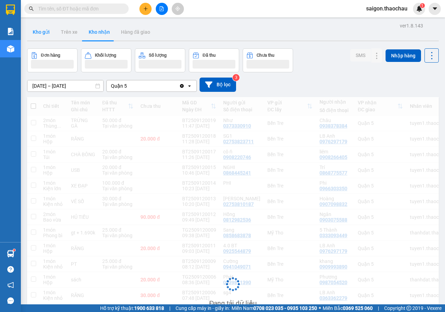
click at [43, 32] on button "Kho gửi" at bounding box center [41, 32] width 28 height 17
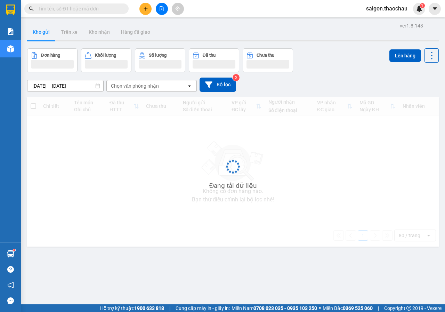
click at [43, 32] on button "Kho gửi" at bounding box center [41, 32] width 28 height 17
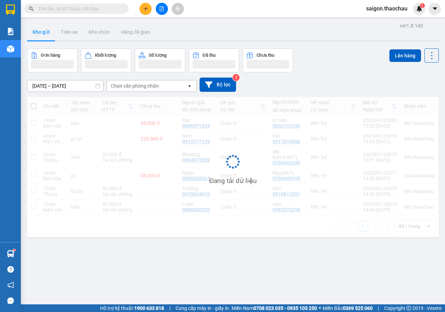
click at [43, 32] on button "Kho gửi" at bounding box center [41, 32] width 28 height 17
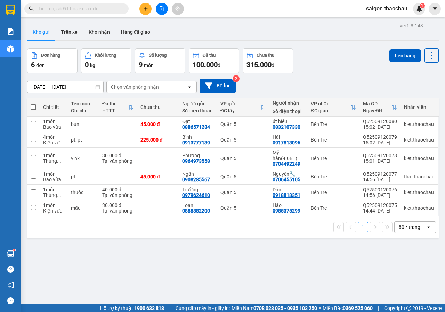
click at [35, 106] on span at bounding box center [34, 107] width 6 height 6
click at [33, 104] on input "checkbox" at bounding box center [33, 104] width 0 height 0
checkbox input "true"
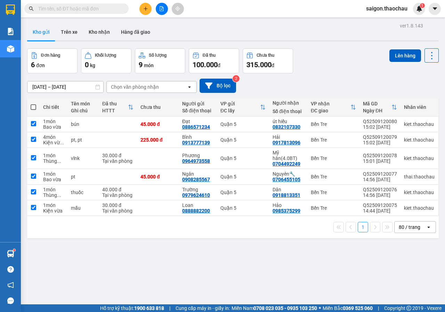
checkbox input "true"
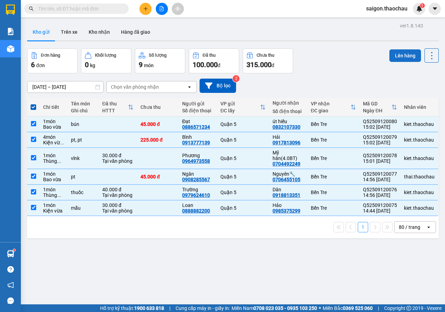
click at [406, 52] on button "Lên hàng" at bounding box center [405, 55] width 32 height 13
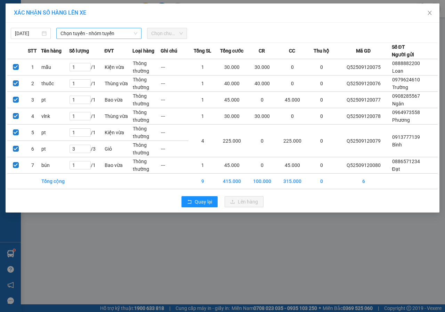
click at [122, 33] on span "Chọn tuyến - nhóm tuyến" at bounding box center [98, 33] width 77 height 10
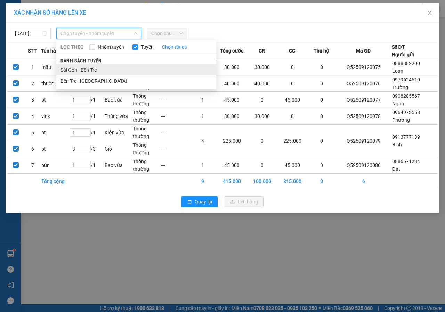
click at [100, 66] on li "Sài Gòn - Bến Tre" at bounding box center [136, 69] width 160 height 11
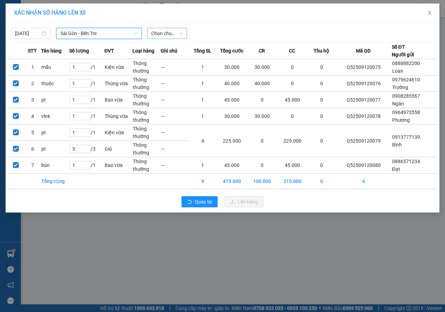
click at [163, 34] on span "Chọn chuyến" at bounding box center [167, 33] width 32 height 10
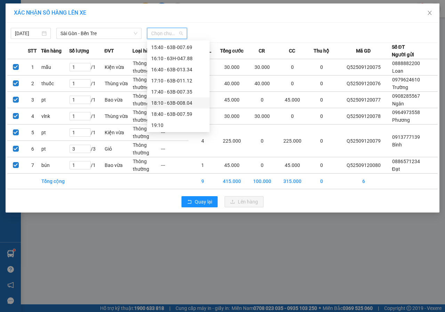
scroll to position [221, 0]
click at [182, 73] on div "15:10 - 63B-010.24" at bounding box center [178, 71] width 54 height 8
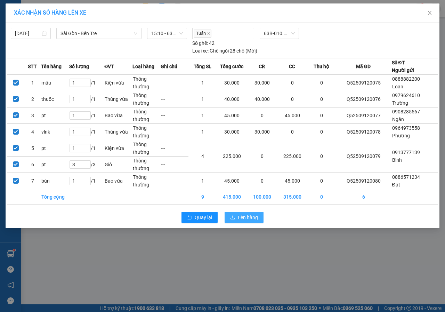
click at [238, 215] on span "Lên hàng" at bounding box center [248, 217] width 20 height 8
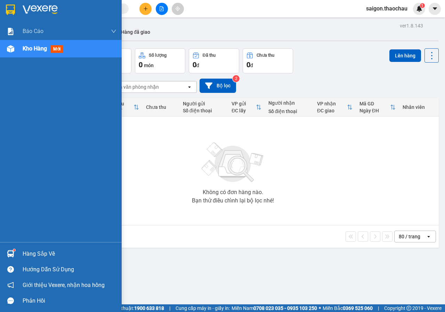
drag, startPoint x: 40, startPoint y: 250, endPoint x: 338, endPoint y: 259, distance: 297.5
click at [42, 250] on div "Hàng sắp về" at bounding box center [70, 253] width 94 height 10
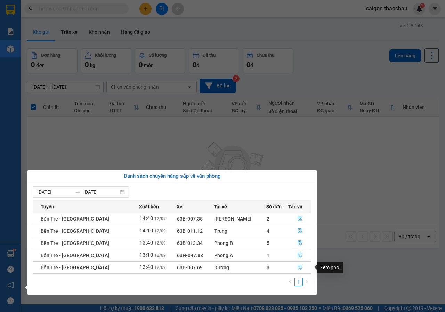
click at [303, 267] on button "button" at bounding box center [299, 267] width 23 height 11
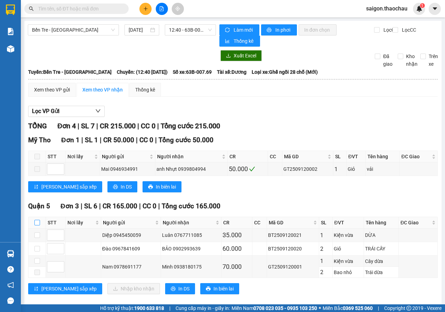
click at [36, 221] on input "checkbox" at bounding box center [37, 223] width 6 height 6
checkbox input "true"
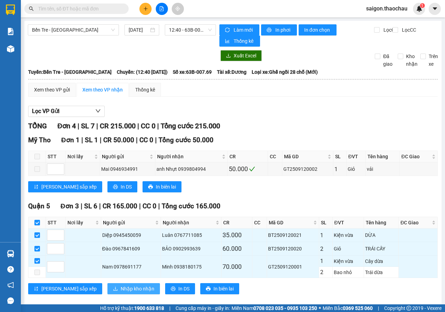
click at [121, 286] on span "Nhập kho nhận" at bounding box center [138, 288] width 34 height 8
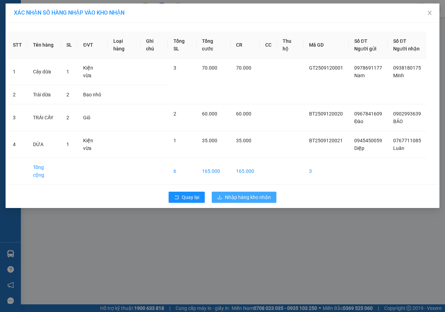
click at [269, 191] on button "Nhập hàng kho nhận" at bounding box center [244, 196] width 65 height 11
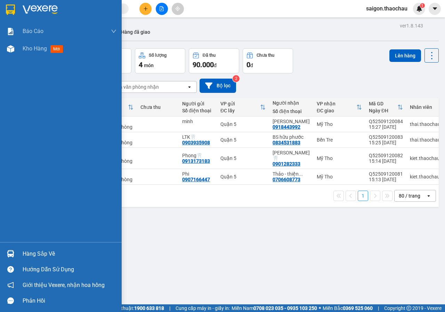
click at [43, 249] on div "Hàng sắp về" at bounding box center [70, 253] width 94 height 10
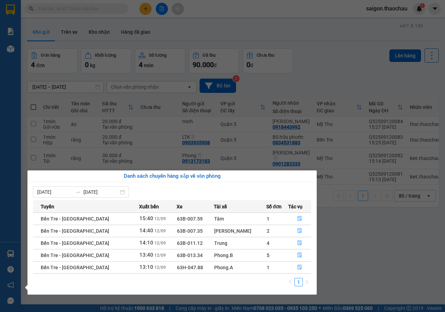
click at [373, 264] on section "Kết quả tìm kiếm ( 1 ) Bộ lọc Mã ĐH Trạng thái Món hàng Tổng cước Chưa cước Ngư…" at bounding box center [222, 156] width 445 height 312
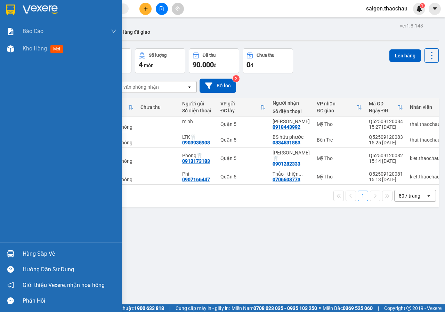
click at [29, 253] on div "Hàng sắp về" at bounding box center [70, 253] width 94 height 10
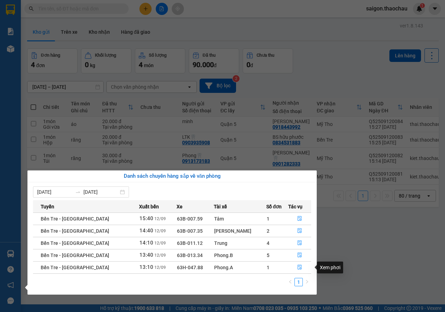
click at [350, 249] on section "Kết quả tìm kiếm ( 1 ) Bộ lọc Mã ĐH Trạng thái Món hàng Tổng cước Chưa cước Ngư…" at bounding box center [222, 156] width 445 height 312
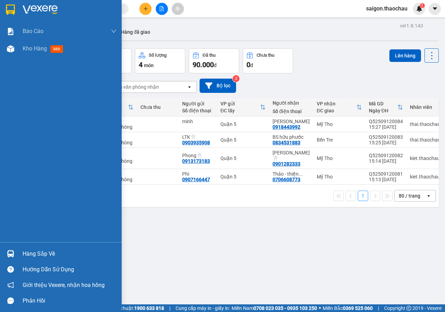
click at [34, 250] on div "Hàng sắp về" at bounding box center [70, 253] width 94 height 10
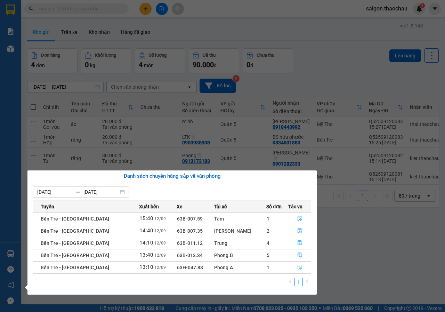
click at [304, 269] on button "button" at bounding box center [299, 267] width 23 height 11
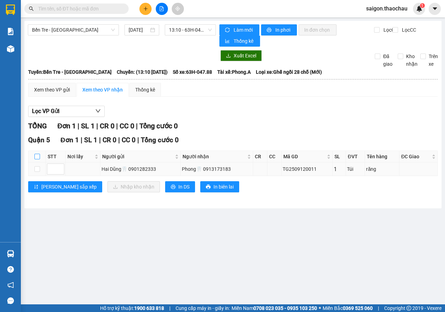
drag, startPoint x: 36, startPoint y: 155, endPoint x: 68, endPoint y: 165, distance: 34.0
click at [36, 155] on input "checkbox" at bounding box center [37, 157] width 6 height 6
checkbox input "true"
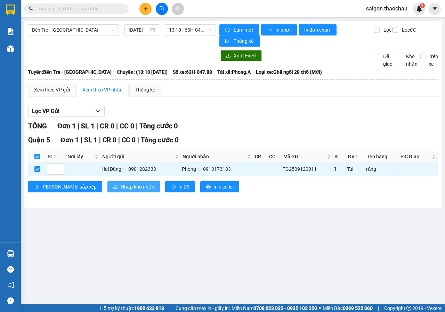
click at [121, 185] on span "Nhập kho nhận" at bounding box center [138, 187] width 34 height 8
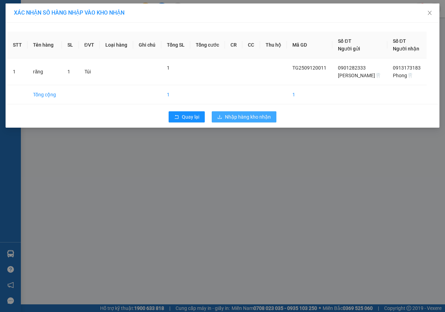
click at [240, 118] on span "Nhập hàng kho nhận" at bounding box center [248, 117] width 46 height 8
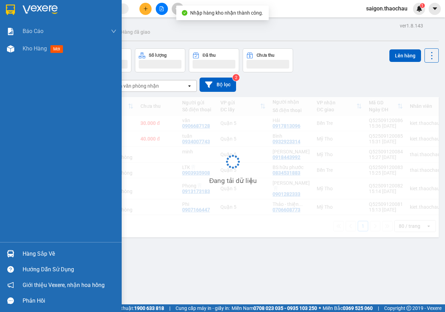
click at [36, 249] on div "Hàng sắp về" at bounding box center [70, 253] width 94 height 10
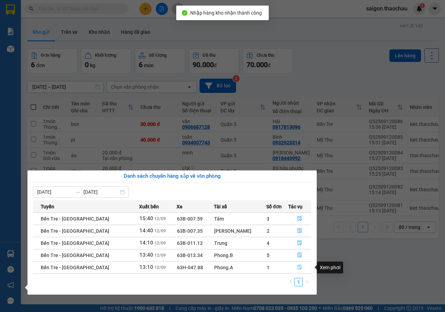
click at [290, 264] on button "button" at bounding box center [299, 267] width 23 height 11
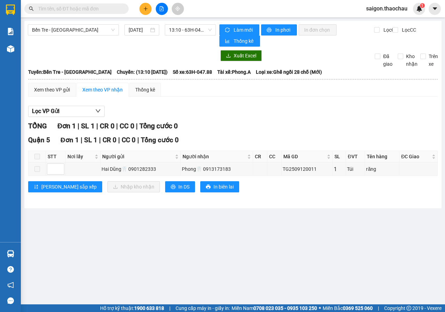
click at [36, 156] on span at bounding box center [37, 157] width 6 height 6
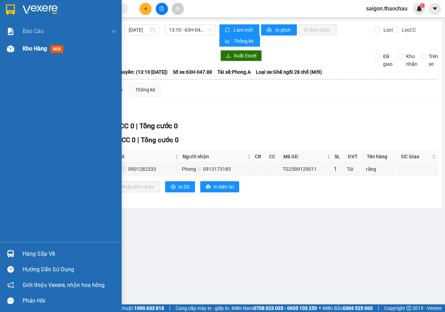
click at [36, 50] on span "Kho hàng" at bounding box center [35, 48] width 24 height 7
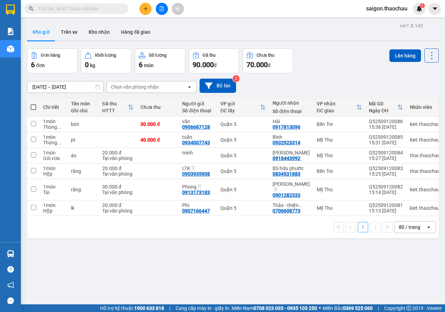
click at [34, 108] on span at bounding box center [34, 107] width 6 height 6
click at [33, 104] on input "checkbox" at bounding box center [33, 104] width 0 height 0
checkbox input "true"
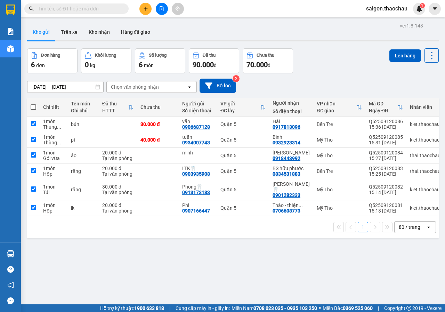
checkbox input "true"
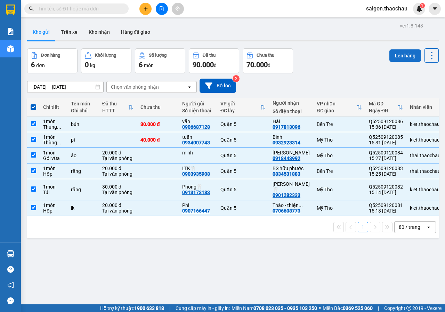
click at [405, 55] on button "Lên hàng" at bounding box center [405, 55] width 32 height 13
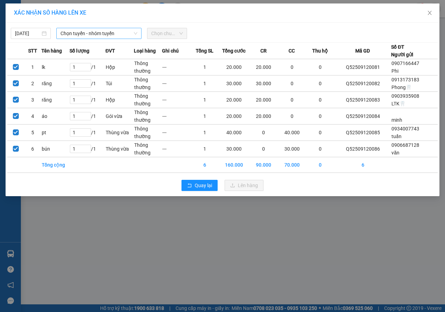
click at [102, 34] on span "Chọn tuyến - nhóm tuyến" at bounding box center [98, 33] width 77 height 10
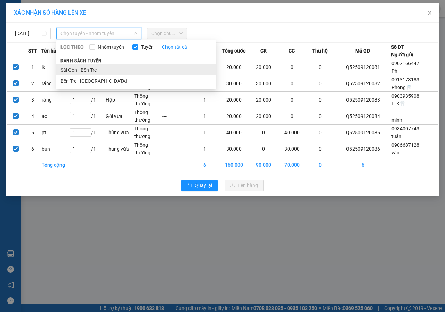
click at [86, 69] on li "Sài Gòn - Bến Tre" at bounding box center [136, 69] width 160 height 11
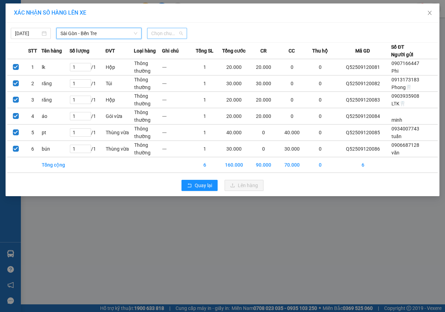
click at [173, 33] on span "Chọn chuyến" at bounding box center [167, 33] width 32 height 10
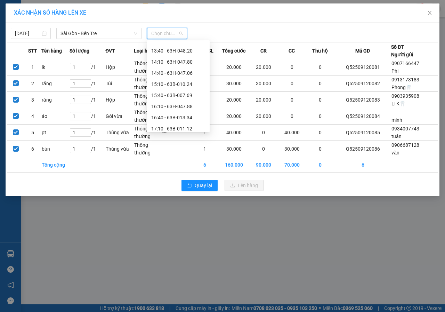
scroll to position [208, 0]
click at [181, 93] on div "15:40 - 63B-007.69" at bounding box center [178, 95] width 54 height 8
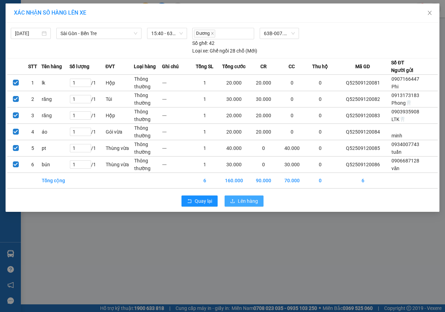
click at [248, 196] on button "Lên hàng" at bounding box center [243, 200] width 39 height 11
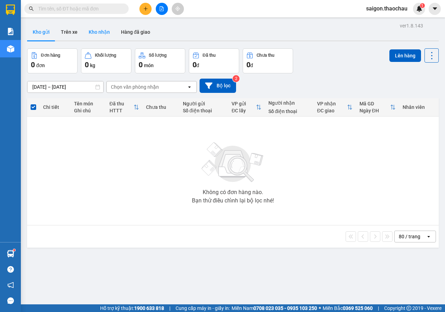
click at [94, 32] on button "Kho nhận" at bounding box center [99, 32] width 32 height 17
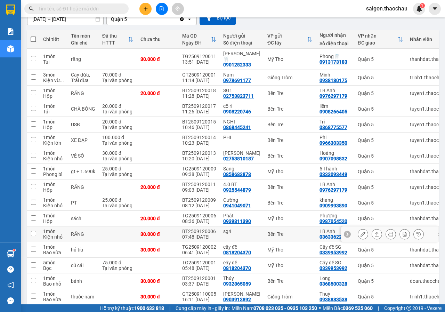
scroll to position [33, 0]
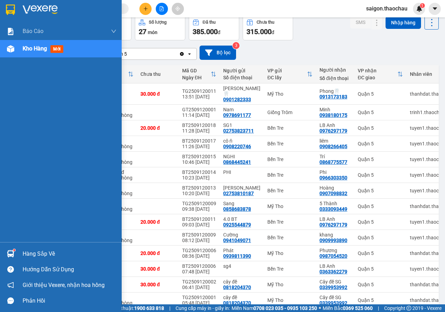
click at [58, 251] on div "Hàng sắp về" at bounding box center [70, 253] width 94 height 10
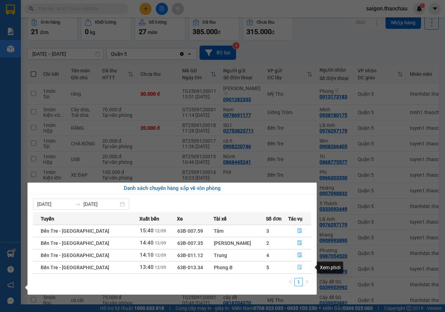
click at [306, 266] on button "button" at bounding box center [299, 267] width 23 height 11
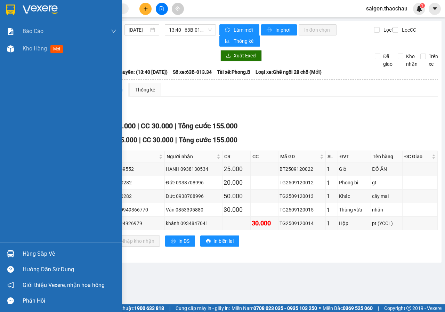
click at [36, 252] on div "Hàng sắp về" at bounding box center [70, 253] width 94 height 10
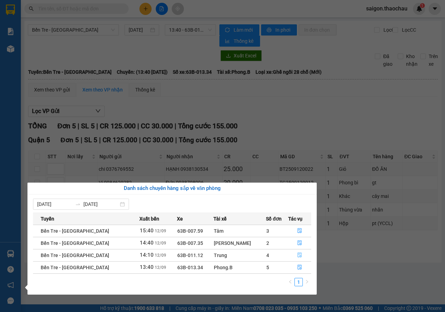
click at [300, 253] on button "button" at bounding box center [299, 254] width 23 height 11
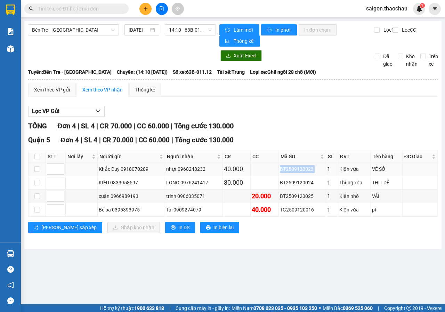
drag, startPoint x: 280, startPoint y: 168, endPoint x: 324, endPoint y: 169, distance: 44.1
click at [324, 169] on tr "Khắc Duy 0918070289 nhựt 0968248232 40.000 BT2509120023 1 Kiện vừa VÉ SỐ" at bounding box center [232, 169] width 409 height 14
copy div "BT2509120023"
click at [63, 6] on input "text" at bounding box center [79, 9] width 82 height 8
paste input "BT2509120023"
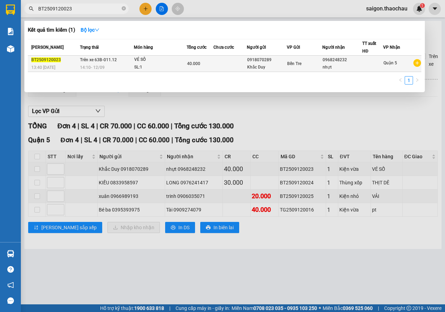
type input "BT2509120023"
click at [109, 64] on div "14:10 [DATE]" at bounding box center [106, 68] width 53 height 8
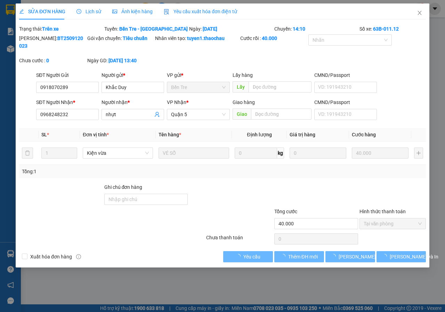
type input "0918070289"
type input "Khắc Duy"
type input "0968248232"
type input "nhựt"
type input "40.000"
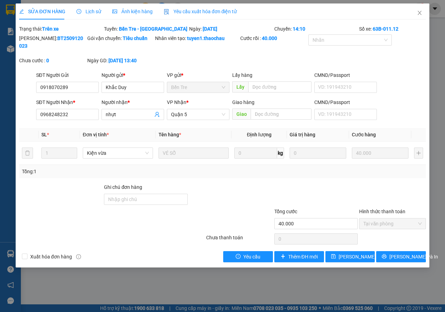
click at [91, 12] on span "Lịch sử" at bounding box center [88, 12] width 25 height 6
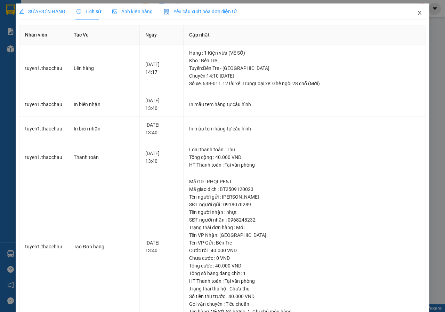
click at [417, 14] on icon "close" at bounding box center [419, 13] width 6 height 6
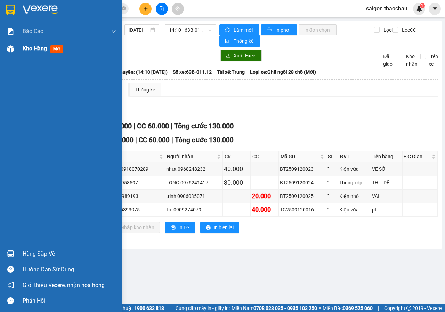
click at [33, 49] on span "Kho hàng" at bounding box center [35, 48] width 24 height 7
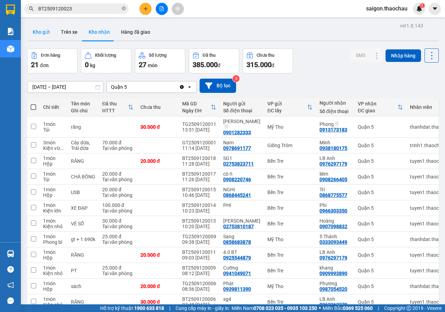
click at [31, 28] on button "Kho gửi" at bounding box center [41, 32] width 28 height 17
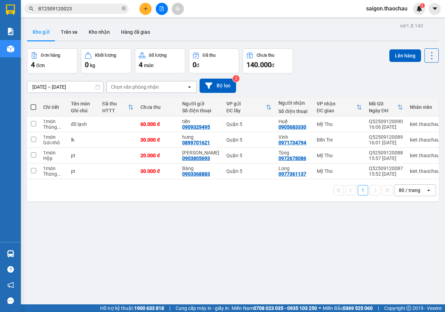
click at [34, 107] on span at bounding box center [34, 107] width 6 height 6
click at [33, 104] on input "checkbox" at bounding box center [33, 104] width 0 height 0
checkbox input "true"
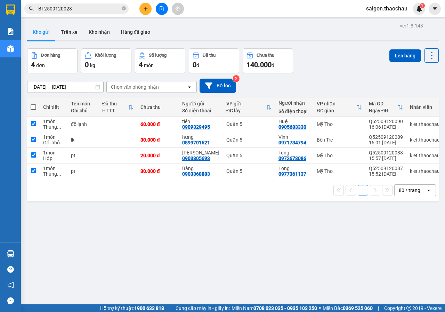
checkbox input "true"
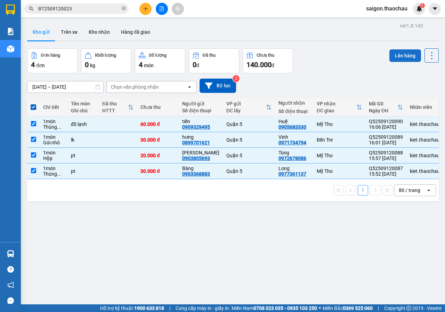
click at [400, 49] on button "Lên hàng" at bounding box center [405, 55] width 32 height 13
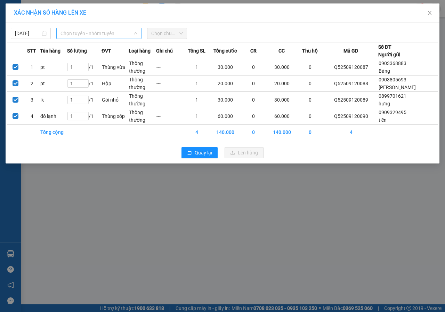
click at [108, 32] on span "Chọn tuyến - nhóm tuyến" at bounding box center [98, 33] width 77 height 10
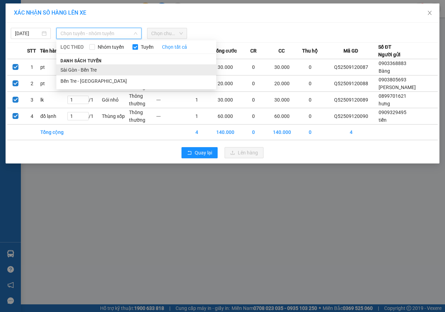
click at [89, 70] on li "Sài Gòn - Bến Tre" at bounding box center [136, 69] width 160 height 11
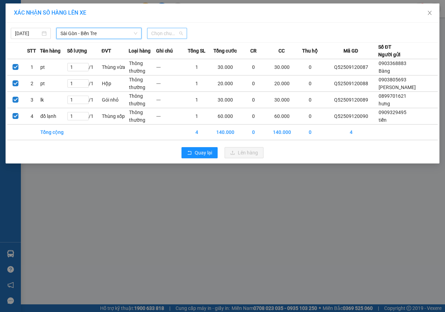
click at [174, 28] on div "Chọn chuyến" at bounding box center [167, 33] width 40 height 11
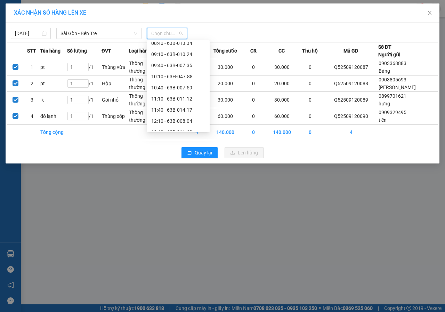
scroll to position [243, 0]
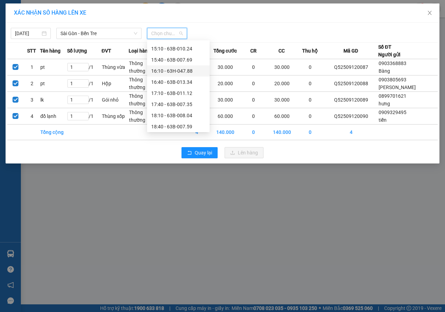
click at [185, 72] on div "16:10 - 63H-047.88" at bounding box center [178, 71] width 54 height 8
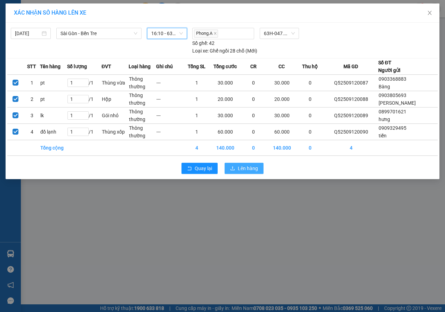
click at [260, 166] on button "Lên hàng" at bounding box center [243, 168] width 39 height 11
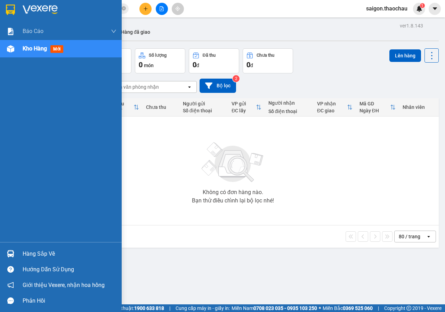
drag, startPoint x: 37, startPoint y: 253, endPoint x: 65, endPoint y: 255, distance: 27.5
click at [40, 253] on div "Hàng sắp về" at bounding box center [70, 253] width 94 height 10
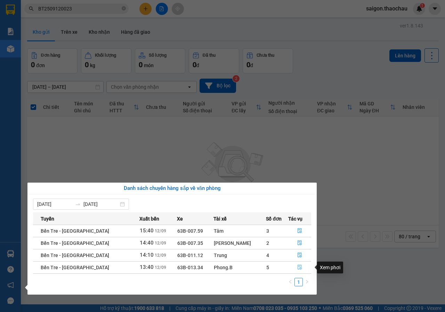
click at [297, 265] on icon "file-done" at bounding box center [299, 267] width 4 height 5
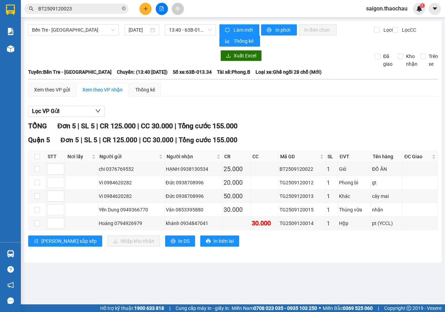
click at [319, 273] on main "Bến Tre - [GEOGRAPHIC_DATA] [DATE] 13:40 - 63B-013.34 Làm mới In phơi In đơn ch…" at bounding box center [222, 152] width 445 height 304
click at [38, 168] on input "checkbox" at bounding box center [37, 169] width 6 height 6
checkbox input "true"
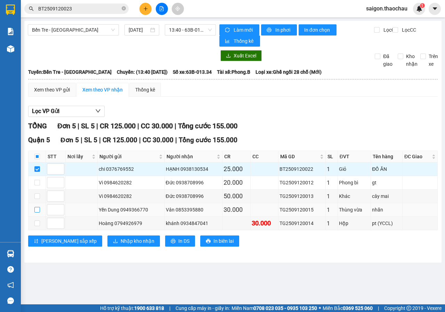
click at [39, 209] on input "checkbox" at bounding box center [37, 210] width 6 height 6
checkbox input "true"
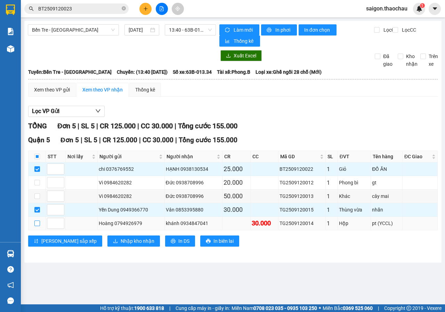
click at [37, 224] on input "checkbox" at bounding box center [37, 223] width 6 height 6
checkbox input "true"
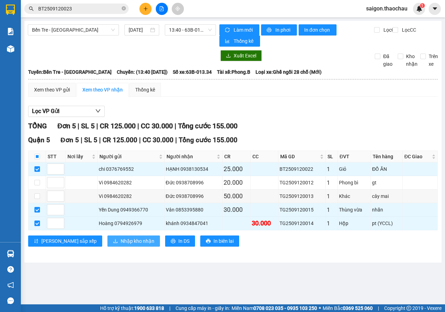
click at [121, 237] on span "Nhập kho nhận" at bounding box center [138, 241] width 34 height 8
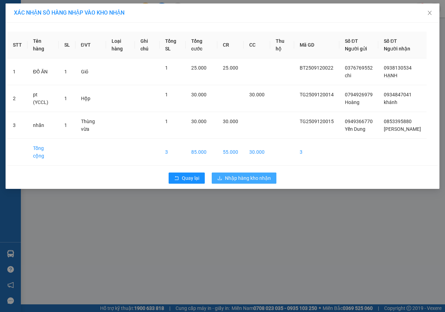
click at [233, 147] on td "55.000" at bounding box center [230, 152] width 26 height 27
click at [430, 11] on icon "close" at bounding box center [430, 13] width 6 height 6
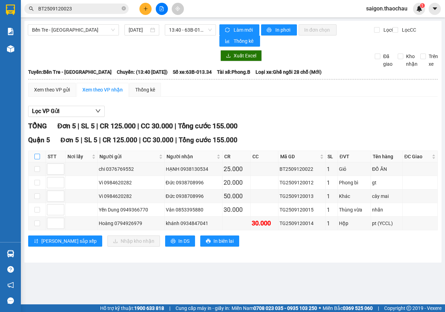
click at [39, 157] on input "checkbox" at bounding box center [37, 157] width 6 height 6
checkbox input "true"
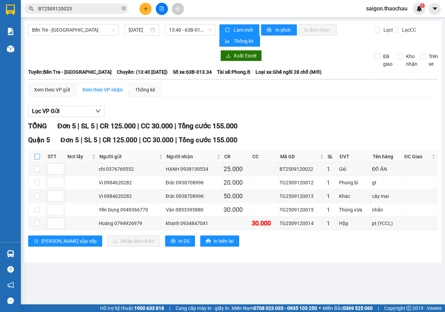
checkbox input "true"
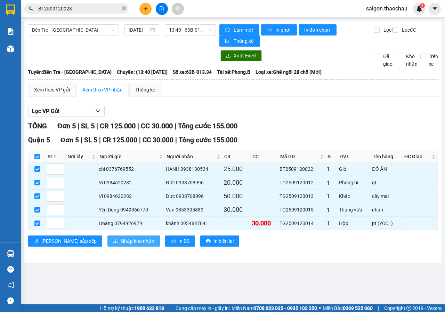
click at [107, 236] on button "Nhập kho nhận" at bounding box center [133, 240] width 52 height 11
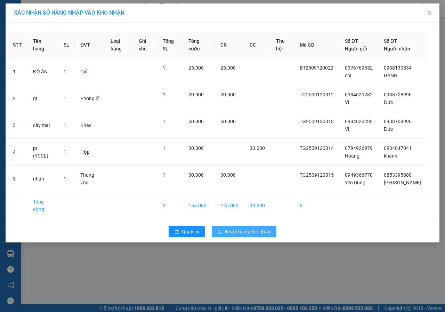
click at [266, 235] on span "Nhập hàng kho nhận" at bounding box center [248, 232] width 46 height 8
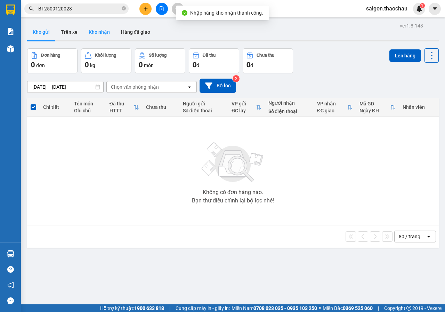
click at [104, 30] on button "Kho nhận" at bounding box center [99, 32] width 32 height 17
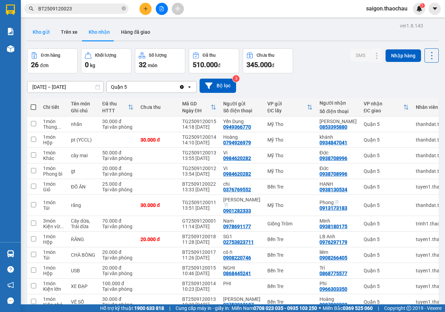
click at [35, 28] on button "Kho gửi" at bounding box center [41, 32] width 28 height 17
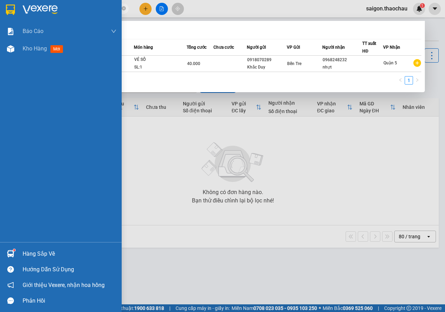
drag, startPoint x: 79, startPoint y: 9, endPoint x: 0, endPoint y: 10, distance: 79.2
click at [0, 10] on section "Kết quả tìm kiếm ( 1 ) Bộ lọc Mã ĐH Trạng thái Món hàng Tổng cước Chưa cước Ngư…" at bounding box center [222, 156] width 445 height 312
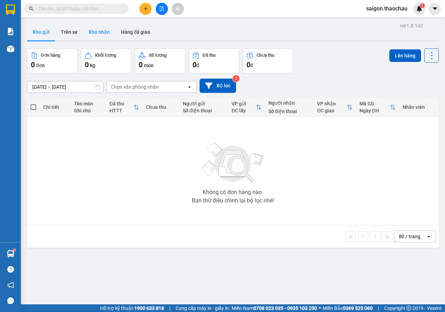
click at [99, 32] on button "Kho nhận" at bounding box center [99, 32] width 32 height 17
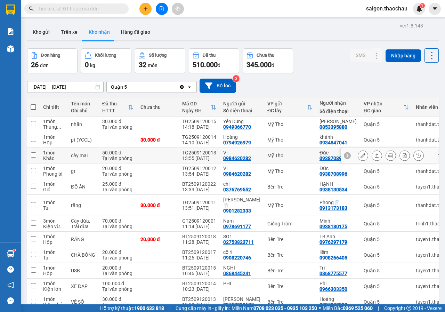
click at [35, 151] on td at bounding box center [33, 156] width 13 height 16
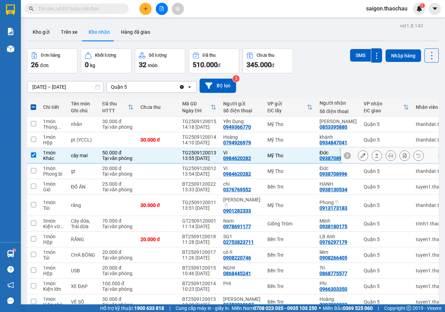
click at [36, 156] on input "checkbox" at bounding box center [33, 154] width 5 height 5
checkbox input "false"
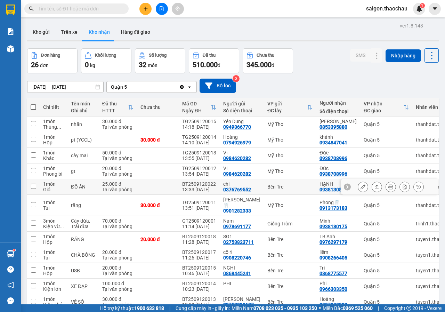
click at [33, 185] on input "checkbox" at bounding box center [33, 185] width 5 height 5
checkbox input "true"
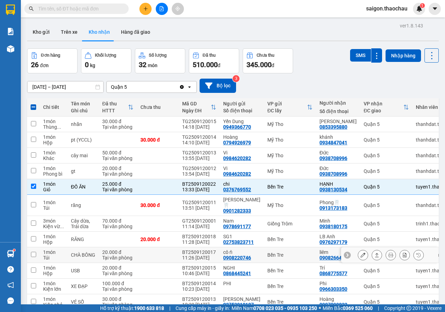
click at [36, 247] on td at bounding box center [33, 255] width 13 height 16
checkbox input "true"
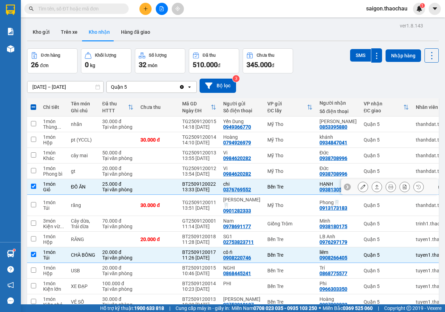
click at [35, 185] on input "checkbox" at bounding box center [33, 185] width 5 height 5
checkbox input "false"
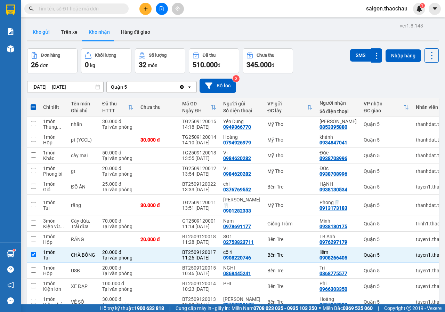
click at [46, 36] on button "Kho gửi" at bounding box center [41, 32] width 28 height 17
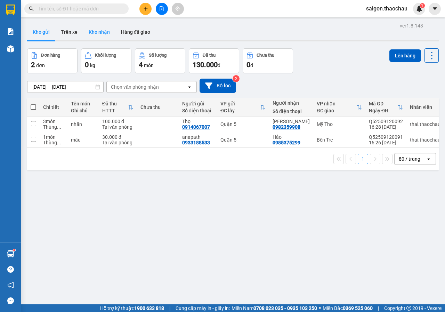
click at [108, 29] on button "Kho nhận" at bounding box center [99, 32] width 32 height 17
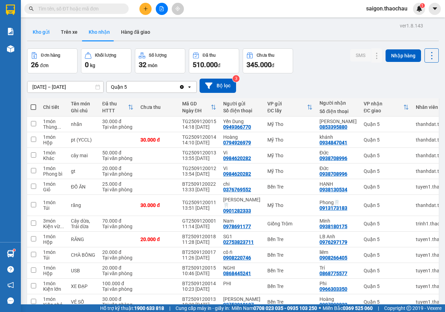
click at [38, 33] on button "Kho gửi" at bounding box center [41, 32] width 28 height 17
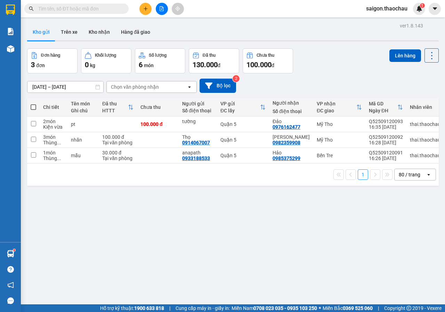
click at [34, 106] on span at bounding box center [34, 107] width 6 height 6
click at [33, 104] on input "checkbox" at bounding box center [33, 104] width 0 height 0
checkbox input "true"
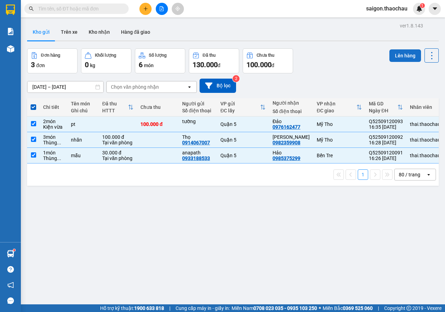
click at [389, 58] on button "Lên hàng" at bounding box center [405, 55] width 32 height 13
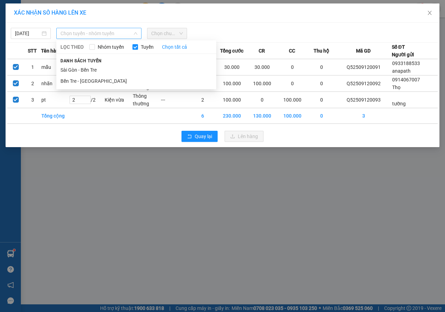
click at [98, 30] on span "Chọn tuyến - nhóm tuyến" at bounding box center [98, 33] width 77 height 10
click at [93, 73] on li "Sài Gòn - Bến Tre" at bounding box center [136, 69] width 160 height 11
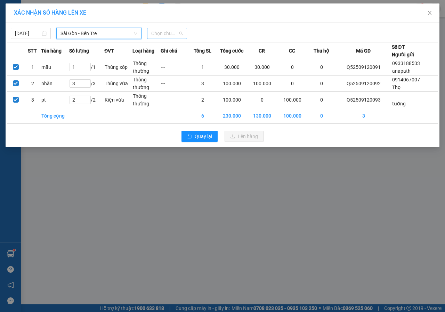
click at [162, 38] on span "Chọn chuyến" at bounding box center [167, 33] width 32 height 10
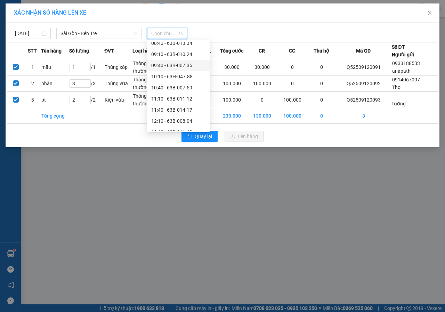
scroll to position [208, 0]
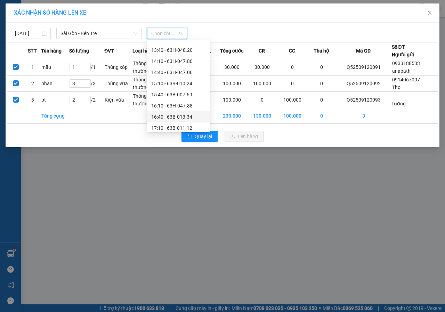
click at [176, 114] on div "16:40 - 63B-013.34" at bounding box center [178, 117] width 54 height 8
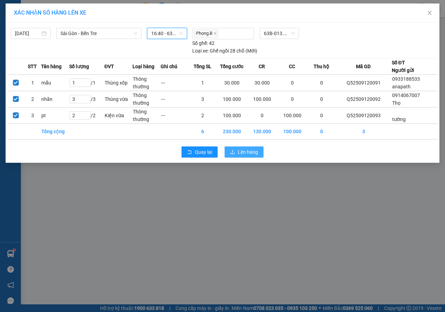
click at [249, 150] on span "Lên hàng" at bounding box center [248, 152] width 20 height 8
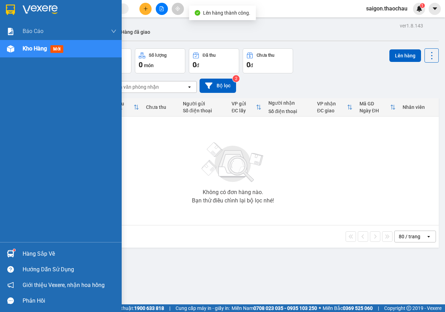
click at [19, 249] on div "Hàng sắp về" at bounding box center [61, 254] width 122 height 16
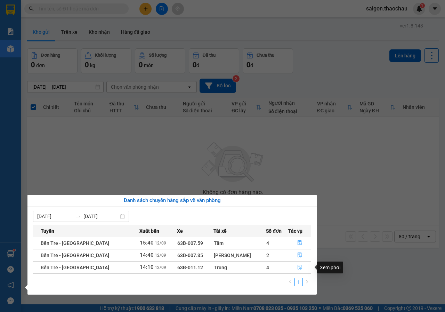
click at [288, 263] on button "button" at bounding box center [299, 267] width 23 height 11
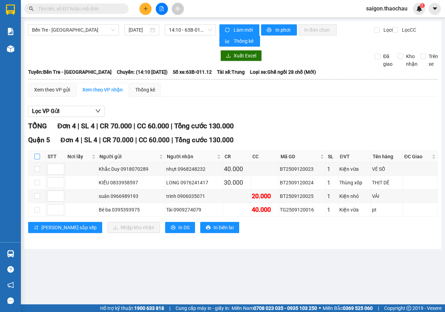
click at [38, 153] on label at bounding box center [37, 156] width 6 height 8
click at [38, 154] on input "checkbox" at bounding box center [37, 157] width 6 height 6
checkbox input "true"
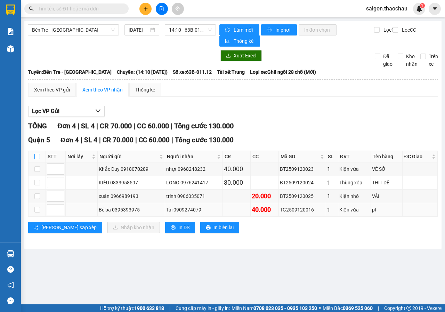
checkbox input "true"
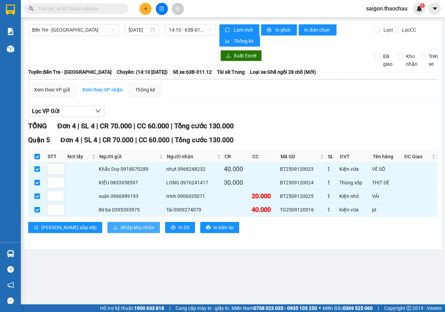
click at [121, 224] on span "Nhập kho nhận" at bounding box center [138, 227] width 34 height 8
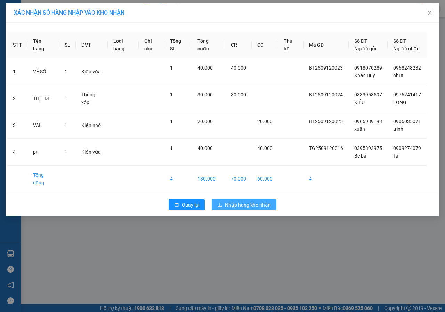
click at [240, 208] on span "Nhập hàng kho nhận" at bounding box center [248, 205] width 46 height 8
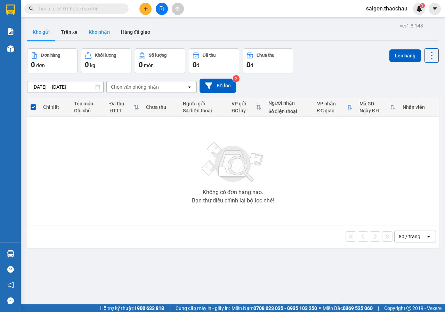
click at [101, 32] on button "Kho nhận" at bounding box center [99, 32] width 32 height 17
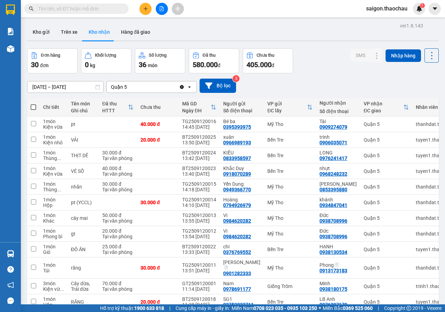
drag, startPoint x: 35, startPoint y: 32, endPoint x: 56, endPoint y: 4, distance: 34.9
click at [35, 32] on button "Kho gửi" at bounding box center [41, 32] width 28 height 17
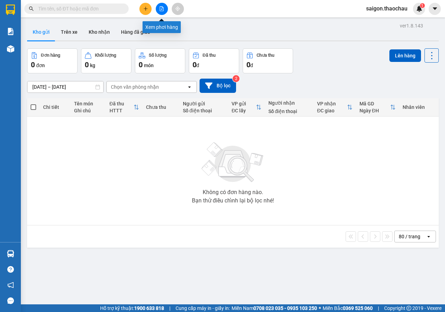
click at [163, 9] on icon "file-add" at bounding box center [161, 8] width 5 height 5
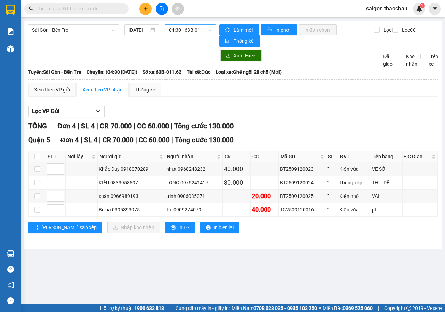
click at [181, 28] on span "04:30 - 63B-011.62" at bounding box center [190, 30] width 42 height 10
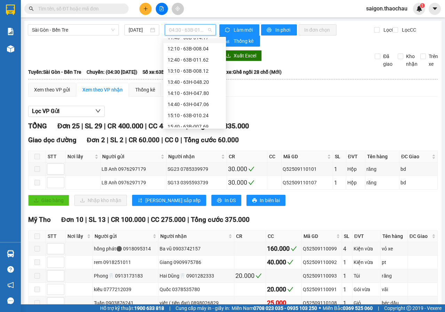
scroll to position [208, 0]
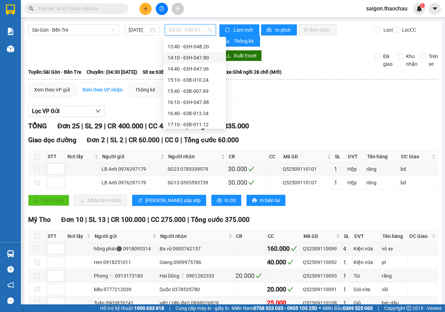
click at [204, 58] on div "14:10 - 63H-047.80" at bounding box center [194, 58] width 54 height 8
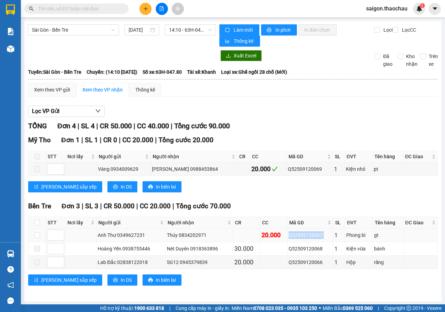
drag, startPoint x: 287, startPoint y: 233, endPoint x: 329, endPoint y: 235, distance: 42.8
click at [329, 235] on tr "Anh Thư 0349627231 Thúy 0834202971 20.000 Q52509120067 1 Phong bì gt" at bounding box center [232, 235] width 409 height 14
copy div "Q52509120067"
click at [65, 10] on input "text" at bounding box center [79, 9] width 82 height 8
paste input "Q52509120067"
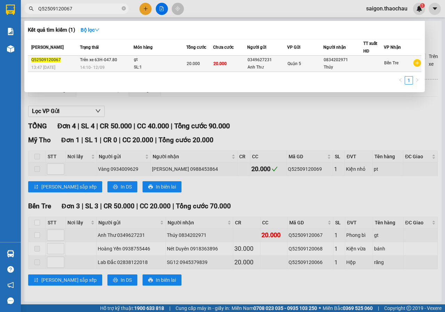
type input "Q52509120067"
click at [111, 61] on span "Trên xe 63H-047.80" at bounding box center [98, 59] width 37 height 5
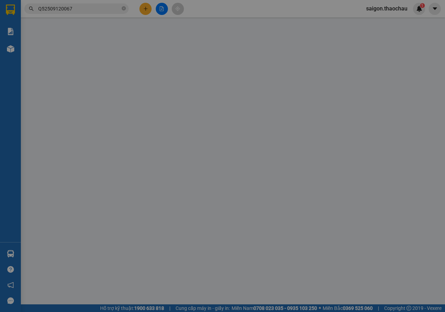
type input "0349627231"
type input "Anh Thư"
type input "0834202971"
type input "Thúy"
type input "20.000"
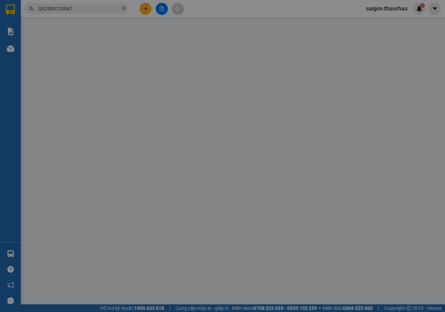
type input "20.000"
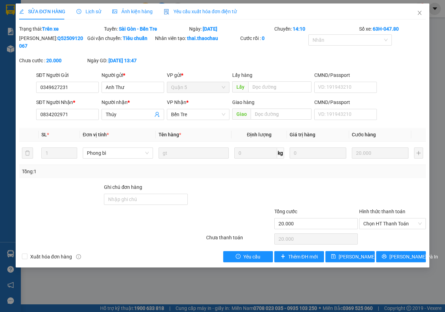
click at [87, 12] on span "Lịch sử" at bounding box center [88, 12] width 25 height 6
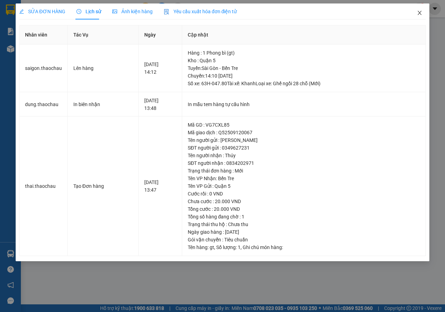
click at [416, 13] on span "Close" at bounding box center [419, 12] width 19 height 19
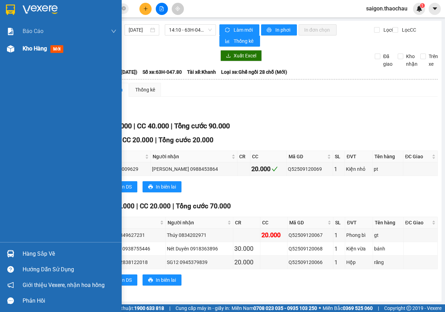
click at [35, 51] on span "Kho hàng" at bounding box center [35, 48] width 24 height 7
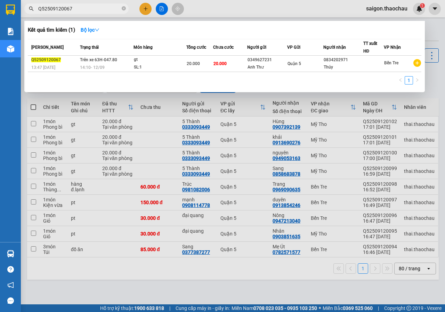
drag, startPoint x: 93, startPoint y: 11, endPoint x: 26, endPoint y: 11, distance: 67.7
click at [20, 14] on section "Kết quả tìm kiếm ( 1 ) Bộ lọc Mã ĐH Trạng thái Món hàng Tổng cước Chưa cước Ngư…" at bounding box center [222, 156] width 445 height 312
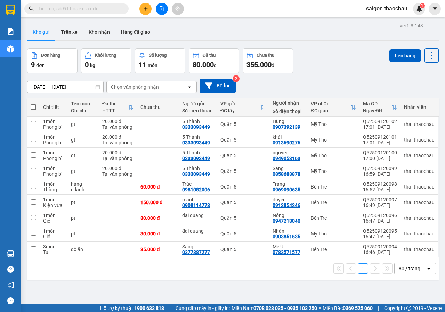
click at [236, 290] on div "ver 1.8.143 Kho gửi Trên xe Kho nhận Hàng đã giao Đơn hàng 9 đơn Khối lượng 0 k…" at bounding box center [232, 177] width 417 height 312
click at [91, 35] on button "Kho nhận" at bounding box center [99, 32] width 32 height 17
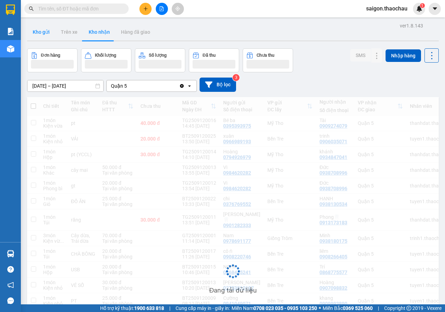
click at [42, 35] on button "Kho gửi" at bounding box center [41, 32] width 28 height 17
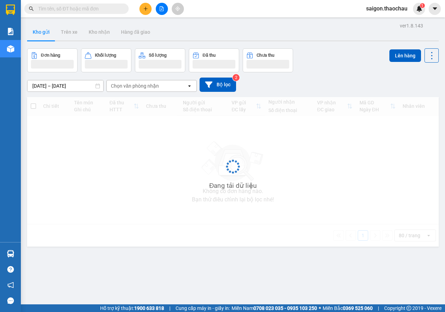
click at [42, 35] on button "Kho gửi" at bounding box center [41, 32] width 28 height 17
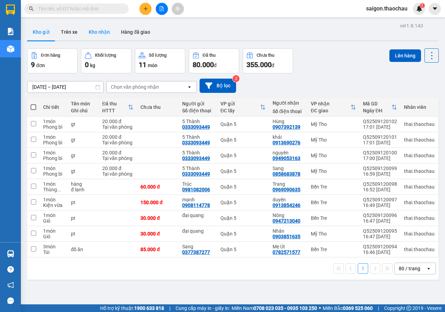
click at [97, 28] on button "Kho nhận" at bounding box center [99, 32] width 32 height 17
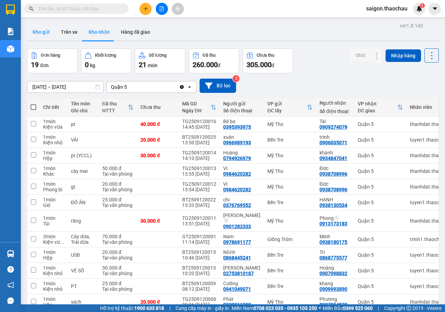
click at [48, 31] on button "Kho gửi" at bounding box center [41, 32] width 28 height 17
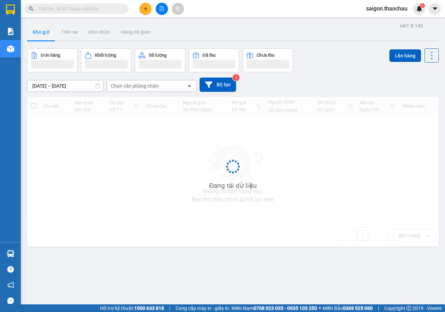
click at [42, 33] on button "Kho gửi" at bounding box center [41, 32] width 28 height 17
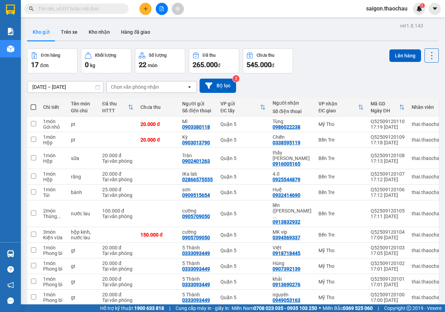
click at [32, 107] on span at bounding box center [34, 107] width 6 height 6
click at [33, 104] on input "checkbox" at bounding box center [33, 104] width 0 height 0
checkbox input "true"
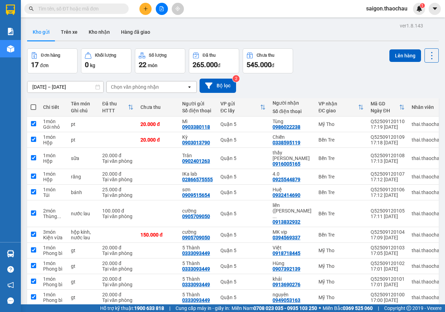
checkbox input "true"
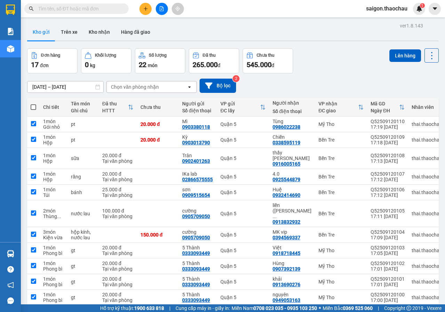
checkbox input "true"
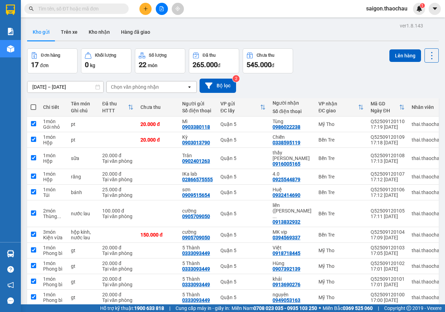
checkbox input "true"
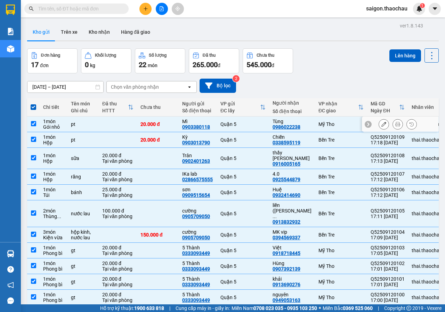
click at [33, 123] on input "checkbox" at bounding box center [33, 123] width 5 height 5
checkbox input "false"
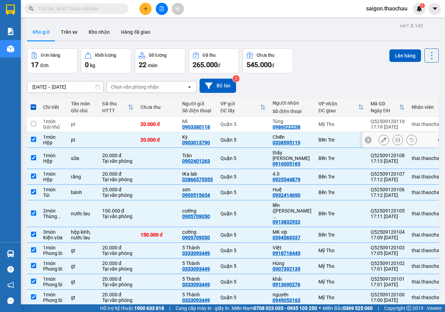
click at [34, 139] on input "checkbox" at bounding box center [33, 139] width 5 height 5
checkbox input "false"
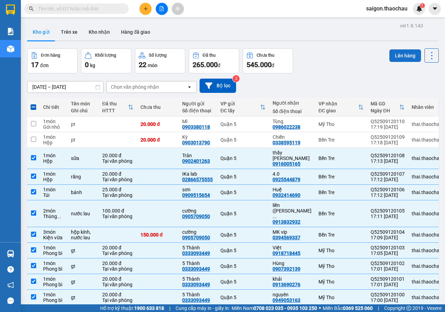
click at [394, 58] on button "Lên hàng" at bounding box center [405, 55] width 32 height 13
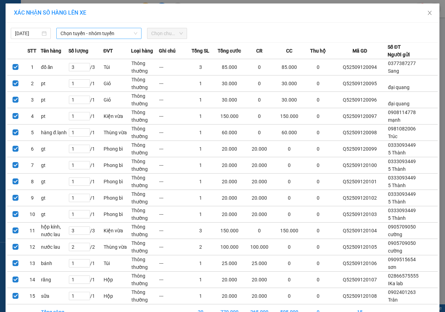
click at [88, 35] on span "Chọn tuyến - nhóm tuyến" at bounding box center [98, 33] width 77 height 10
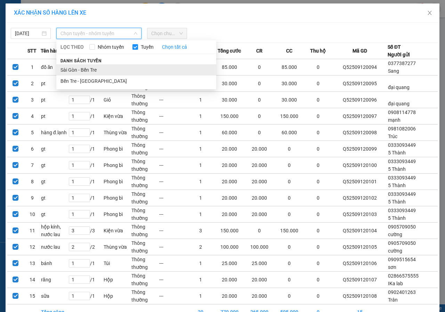
click at [82, 68] on li "Sài Gòn - Bến Tre" at bounding box center [136, 69] width 160 height 11
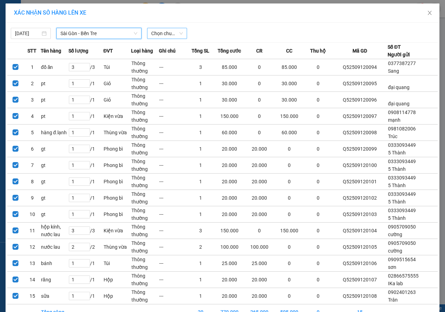
click at [159, 35] on span "Chọn chuyến" at bounding box center [167, 33] width 32 height 10
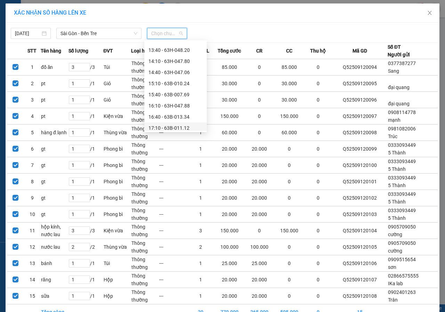
scroll to position [256, 0]
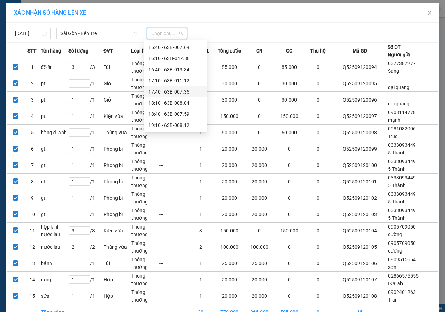
click at [184, 92] on div "17:40 - 63B-007.35" at bounding box center [175, 92] width 54 height 8
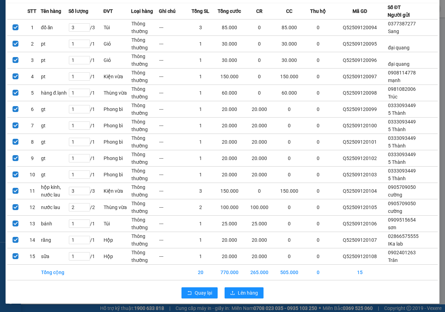
scroll to position [0, 0]
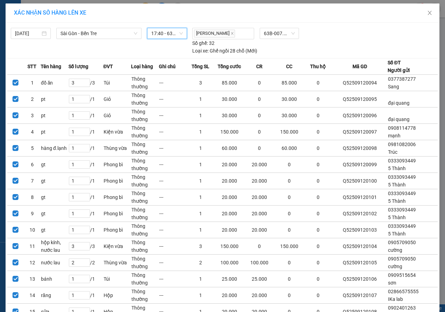
click at [167, 34] on span "17:40 - 63B-007.35" at bounding box center [167, 33] width 32 height 10
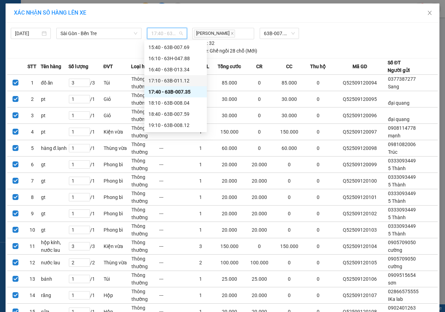
click at [181, 81] on div "17:10 - 63B-011.12" at bounding box center [175, 81] width 54 height 8
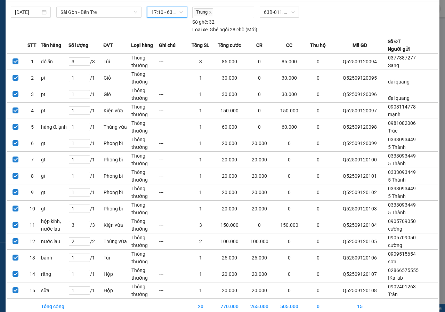
scroll to position [55, 0]
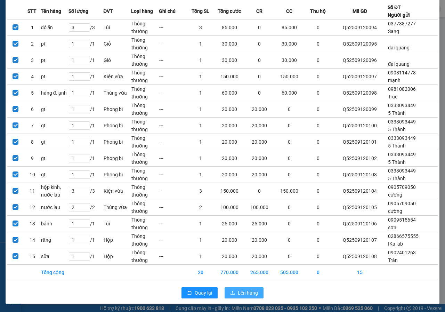
click at [246, 292] on span "Lên hàng" at bounding box center [248, 293] width 20 height 8
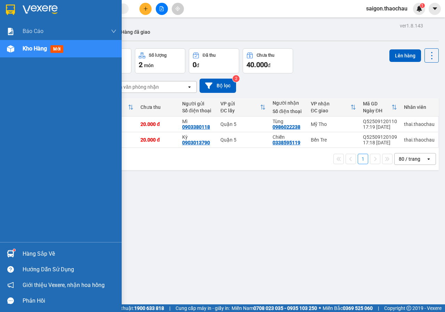
drag, startPoint x: 51, startPoint y: 256, endPoint x: 187, endPoint y: 252, distance: 135.9
click at [51, 255] on div "Hàng sắp về" at bounding box center [70, 253] width 94 height 10
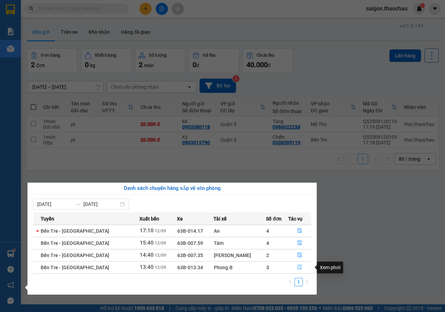
click at [297, 266] on icon "file-done" at bounding box center [299, 266] width 5 height 5
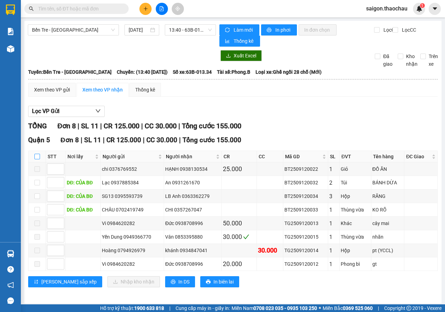
click at [35, 155] on input "checkbox" at bounding box center [37, 157] width 6 height 6
checkbox input "true"
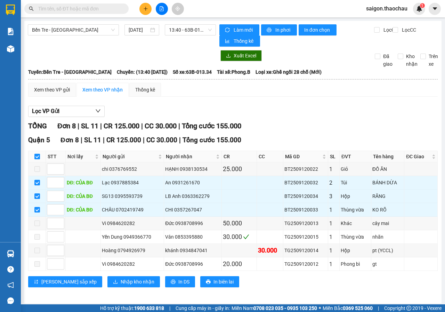
click at [35, 155] on input "checkbox" at bounding box center [37, 157] width 6 height 6
checkbox input "false"
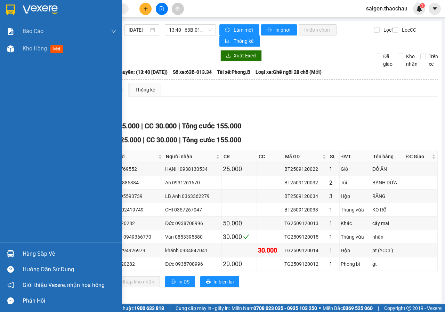
drag, startPoint x: 30, startPoint y: 249, endPoint x: 193, endPoint y: 255, distance: 163.7
click at [33, 249] on div "Hàng sắp về" at bounding box center [70, 253] width 94 height 10
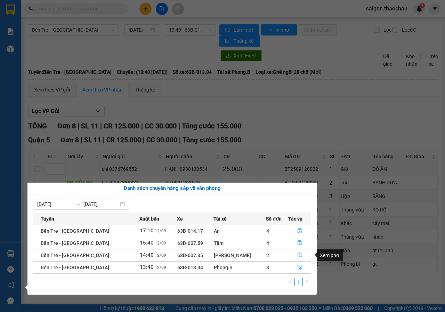
click at [297, 256] on icon "file-done" at bounding box center [299, 254] width 5 height 5
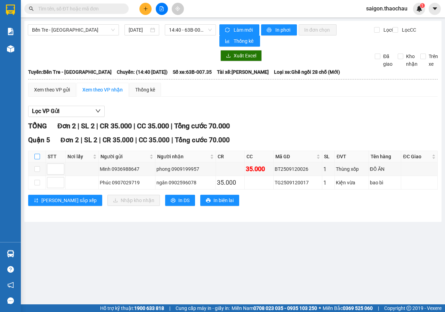
click at [34, 156] on input "checkbox" at bounding box center [37, 157] width 6 height 6
checkbox input "true"
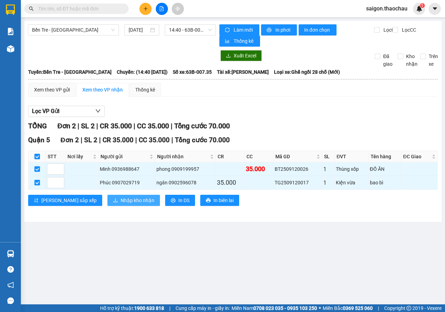
click at [121, 203] on span "Nhập kho nhận" at bounding box center [138, 200] width 34 height 8
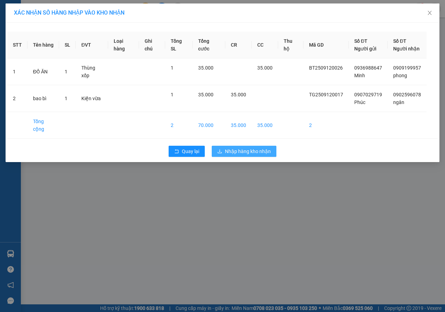
click at [253, 155] on span "Nhập hàng kho nhận" at bounding box center [248, 151] width 46 height 8
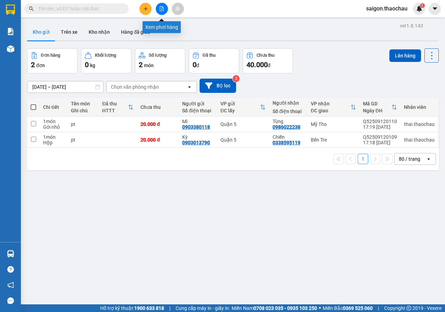
click at [165, 11] on button at bounding box center [162, 9] width 12 height 12
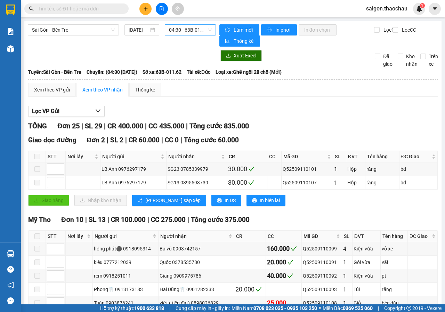
click at [185, 31] on span "04:30 - 63B-011.62" at bounding box center [190, 30] width 42 height 10
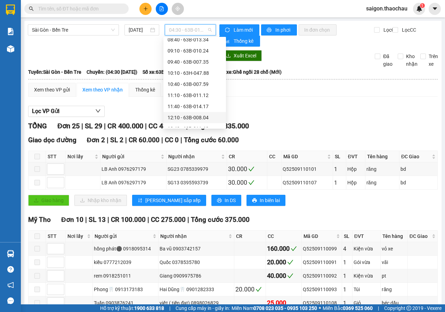
scroll to position [174, 0]
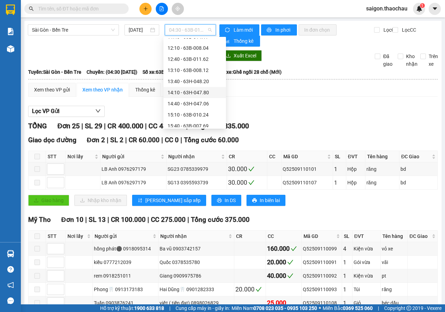
click at [205, 94] on div "14:10 - 63H-047.80" at bounding box center [194, 93] width 54 height 8
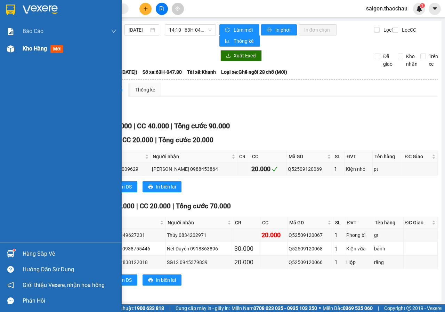
click at [39, 50] on span "Kho hàng" at bounding box center [35, 48] width 24 height 7
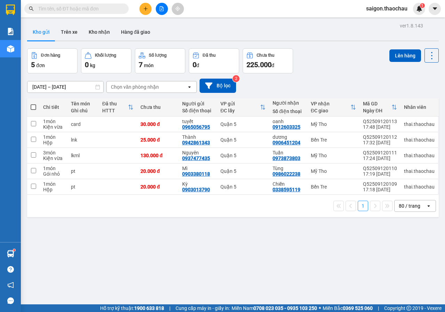
click at [33, 107] on span at bounding box center [34, 107] width 6 height 6
click at [33, 104] on input "checkbox" at bounding box center [33, 104] width 0 height 0
checkbox input "true"
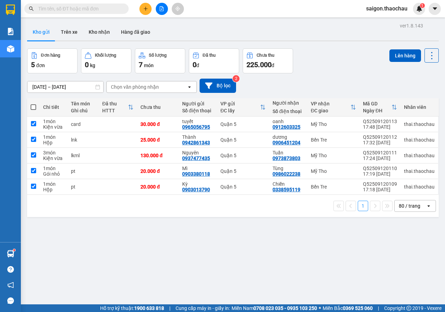
checkbox input "true"
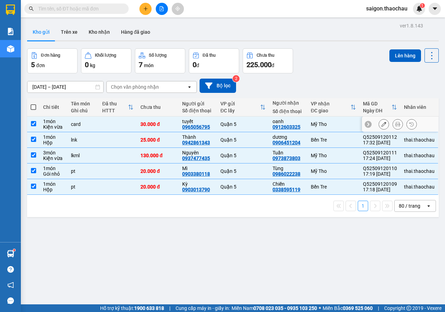
click at [32, 123] on input "checkbox" at bounding box center [33, 123] width 5 height 5
checkbox input "false"
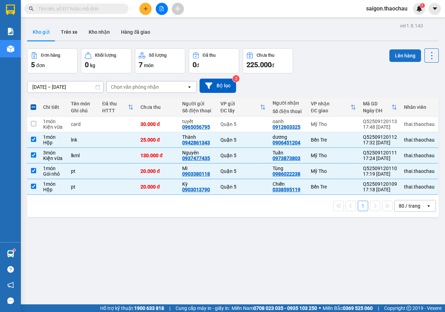
click at [405, 61] on button "Lên hàng" at bounding box center [405, 55] width 32 height 13
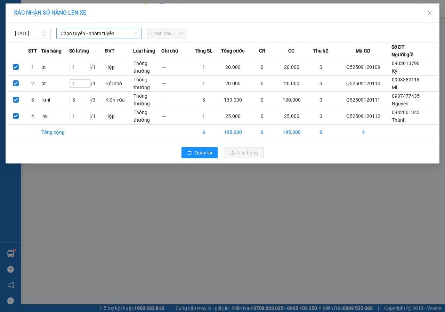
click at [113, 34] on span "Chọn tuyến - nhóm tuyến" at bounding box center [98, 33] width 77 height 10
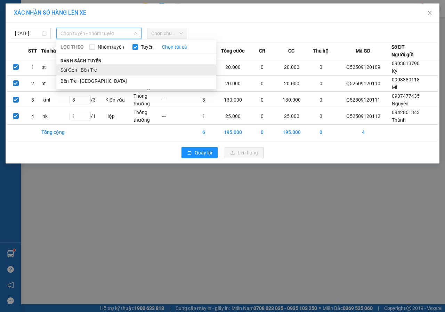
click at [83, 70] on li "Sài Gòn - Bến Tre" at bounding box center [136, 69] width 160 height 11
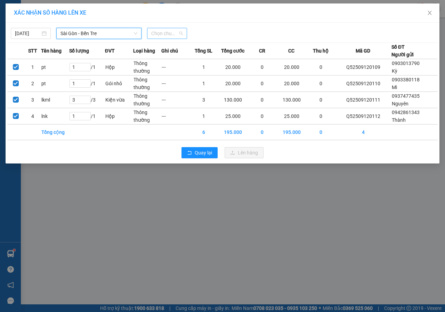
drag, startPoint x: 151, startPoint y: 30, endPoint x: 168, endPoint y: 35, distance: 18.0
click at [151, 30] on span "Chọn chuyến" at bounding box center [167, 33] width 32 height 10
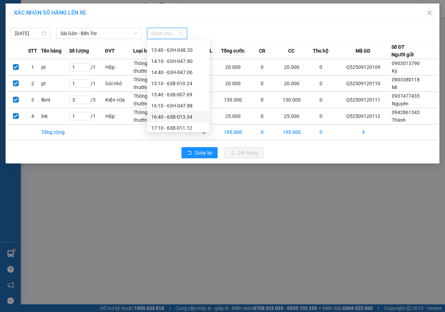
scroll to position [256, 0]
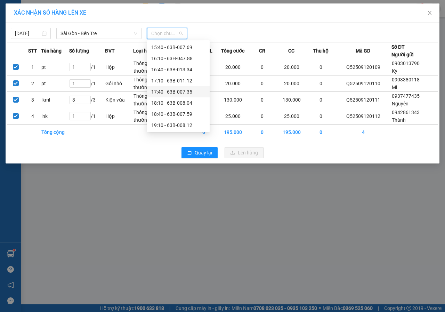
click at [187, 89] on div "17:40 - 63B-007.35" at bounding box center [178, 92] width 54 height 8
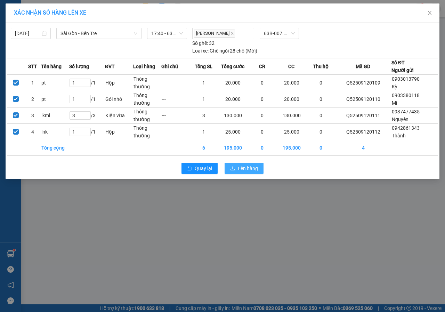
click at [236, 171] on button "Lên hàng" at bounding box center [243, 168] width 39 height 11
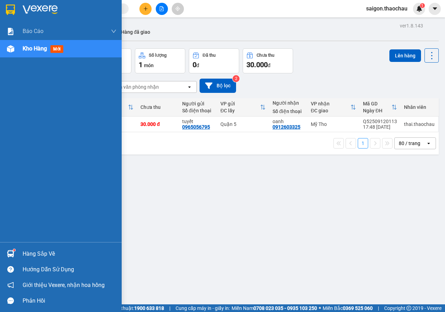
click at [64, 255] on div "Hàng sắp về" at bounding box center [70, 253] width 94 height 10
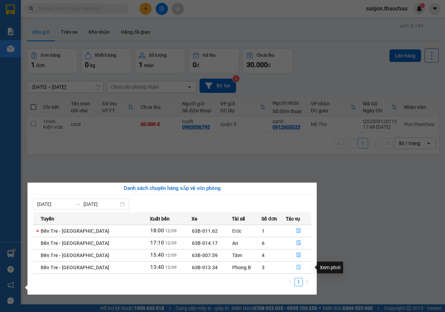
click at [291, 266] on button "button" at bounding box center [298, 267] width 25 height 11
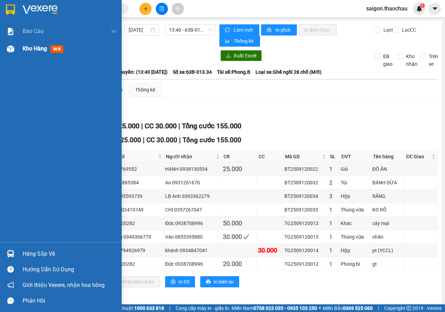
click at [37, 52] on div "Kho hàng mới" at bounding box center [44, 48] width 43 height 9
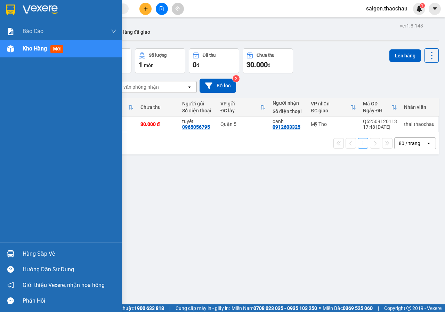
click at [55, 258] on div "Hàng sắp về" at bounding box center [70, 253] width 94 height 10
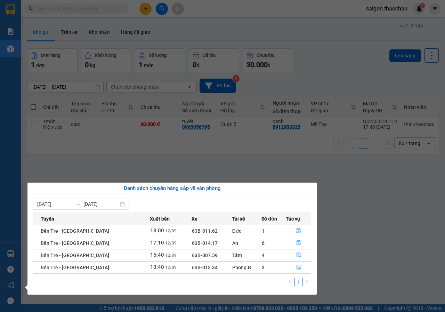
click at [359, 252] on section "Kết quả tìm kiếm ( 0 ) Bộ lọc No Data saigon.thaochau 1 Báo cáo Báo cáo dòng ti…" at bounding box center [222, 156] width 445 height 312
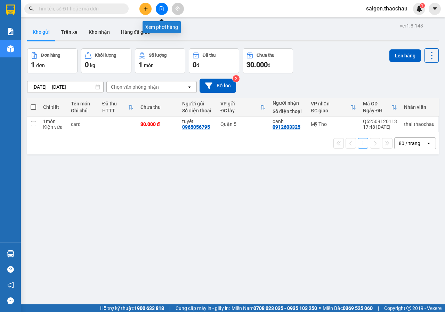
click at [162, 5] on button at bounding box center [162, 9] width 12 height 12
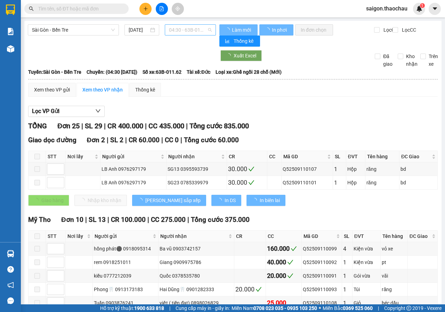
click at [195, 30] on span "04:30 - 63B-011.62" at bounding box center [190, 30] width 42 height 10
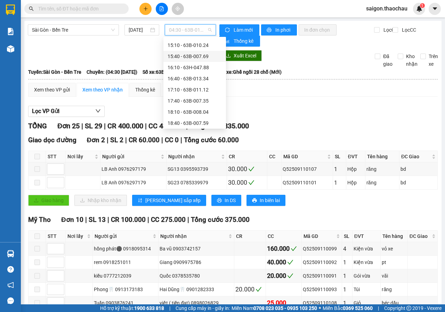
scroll to position [208, 0]
click at [201, 48] on div "13:40 - 63H-048.20" at bounding box center [194, 47] width 54 height 8
